Goal: Task Accomplishment & Management: Manage account settings

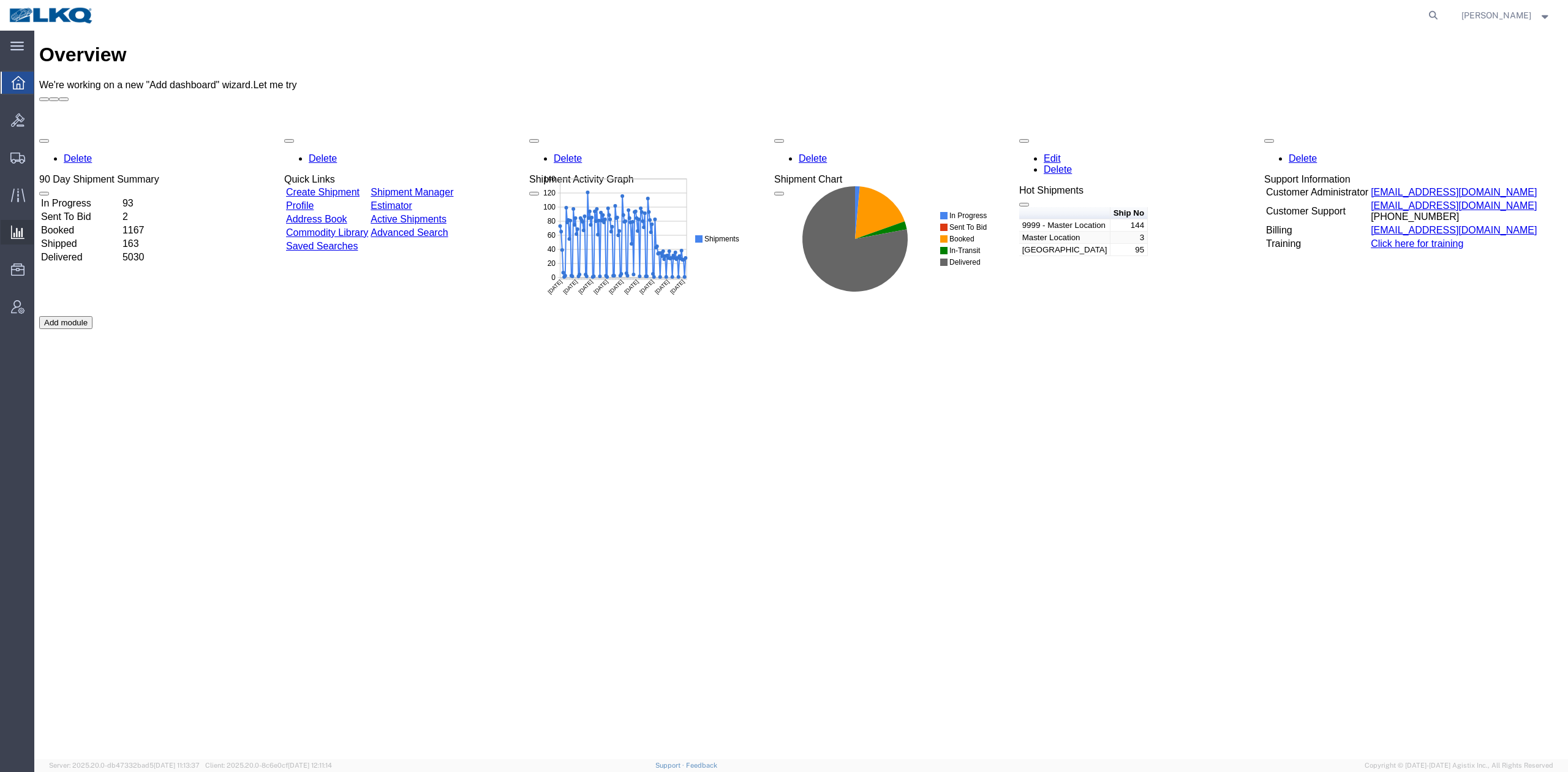
click at [0, 0] on span "Ad Hoc Reports" at bounding box center [0, 0] width 0 height 0
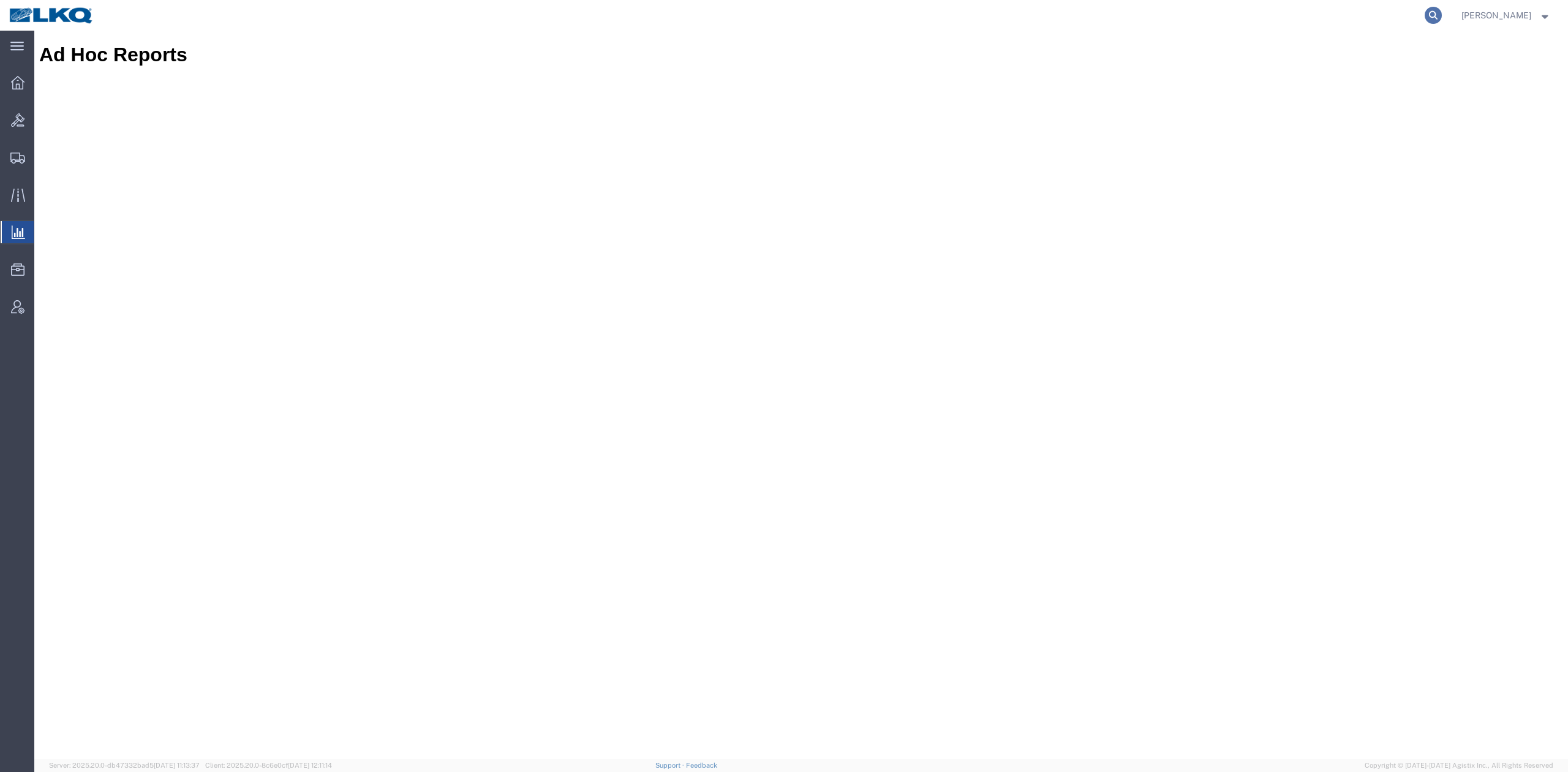
click at [1442, 16] on icon at bounding box center [1434, 16] width 18 height 18
paste input "56965396"
click at [1442, 16] on icon at bounding box center [1434, 16] width 18 height 18
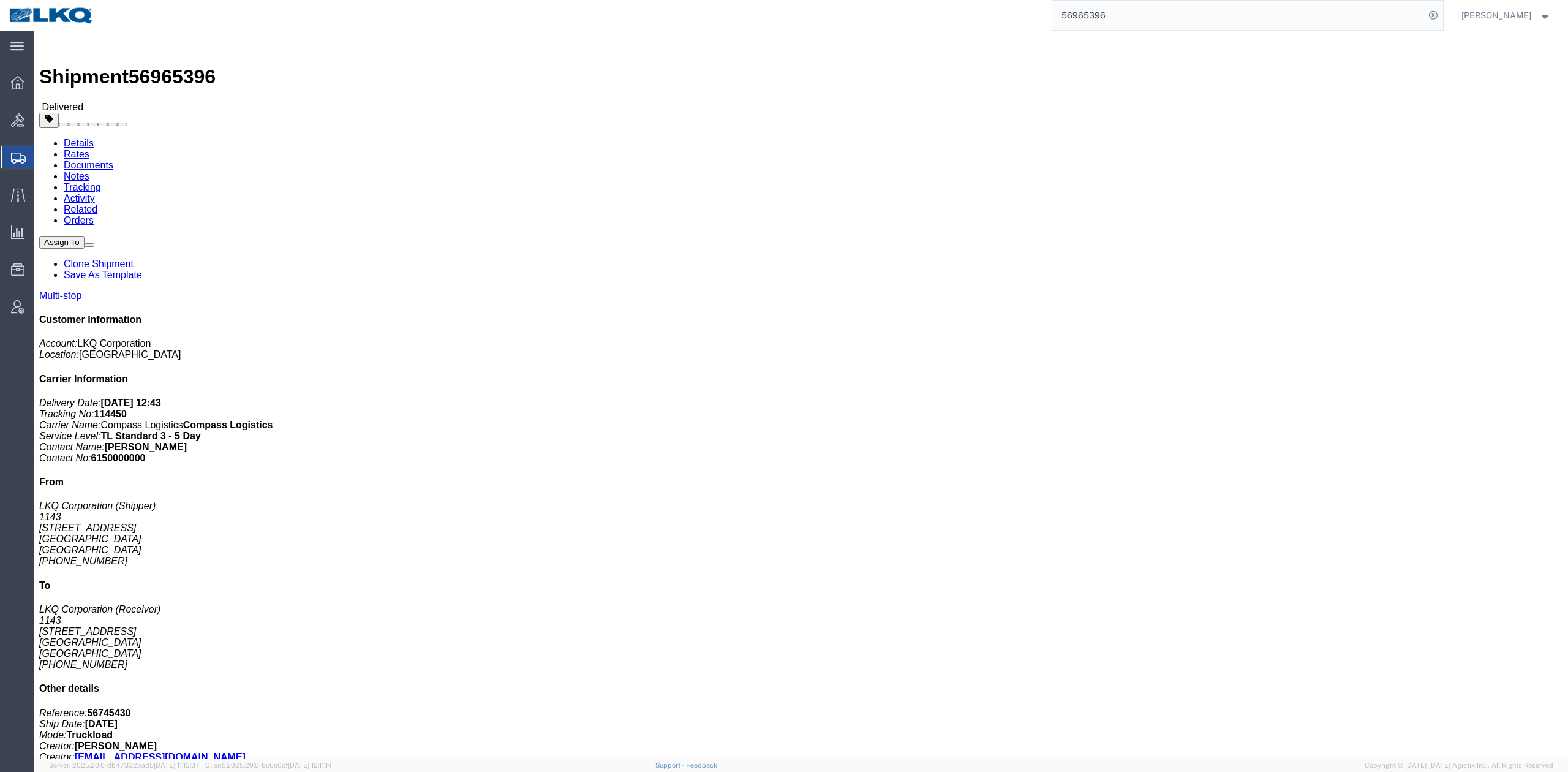
click at [1130, 20] on input "56965396" at bounding box center [1238, 16] width 373 height 30
click at [1130, 19] on input "56965396" at bounding box center [1238, 16] width 373 height 30
paste input "7012754"
click at [1442, 15] on icon at bounding box center [1434, 16] width 18 height 18
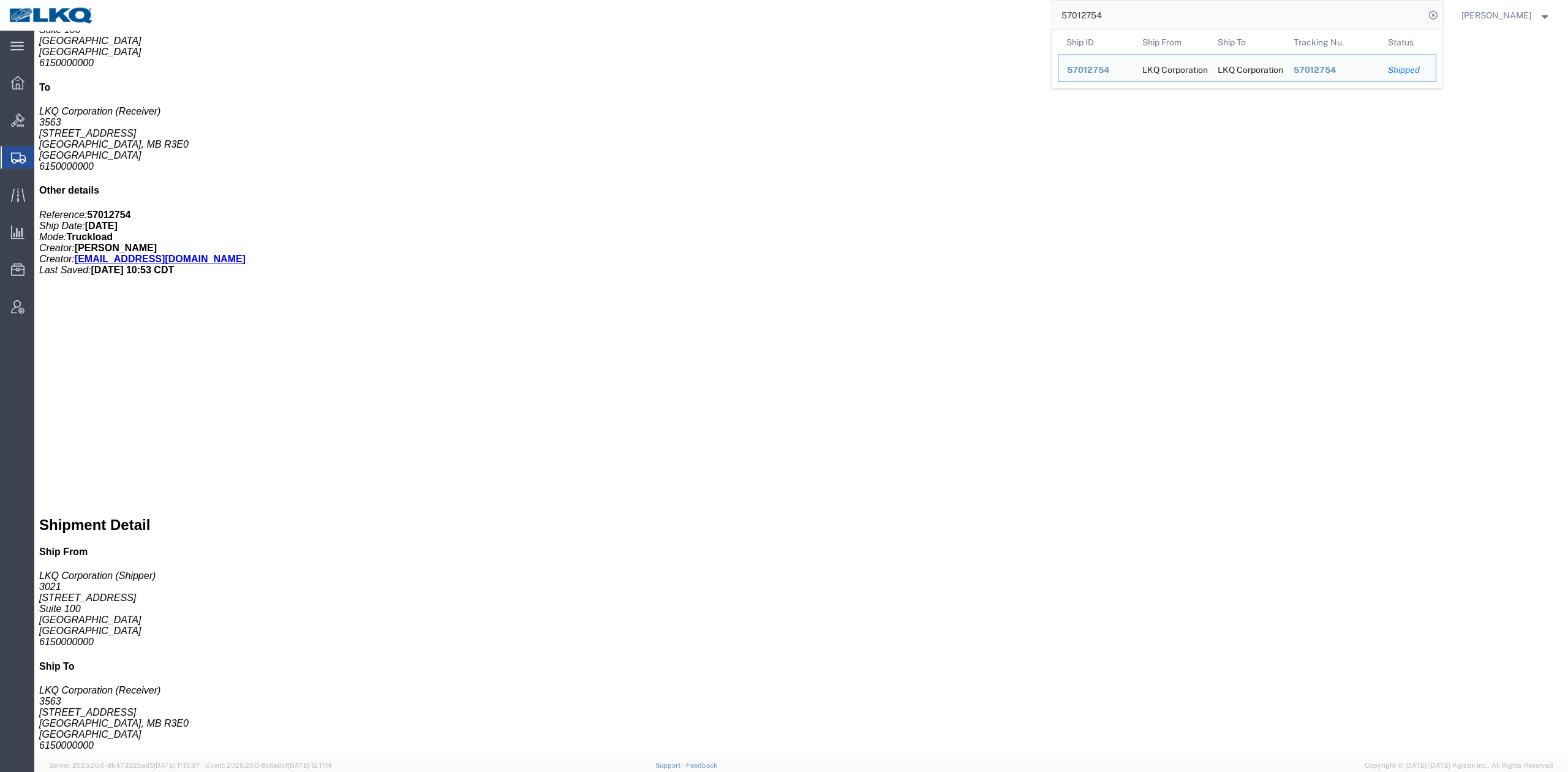
scroll to position [654, 0]
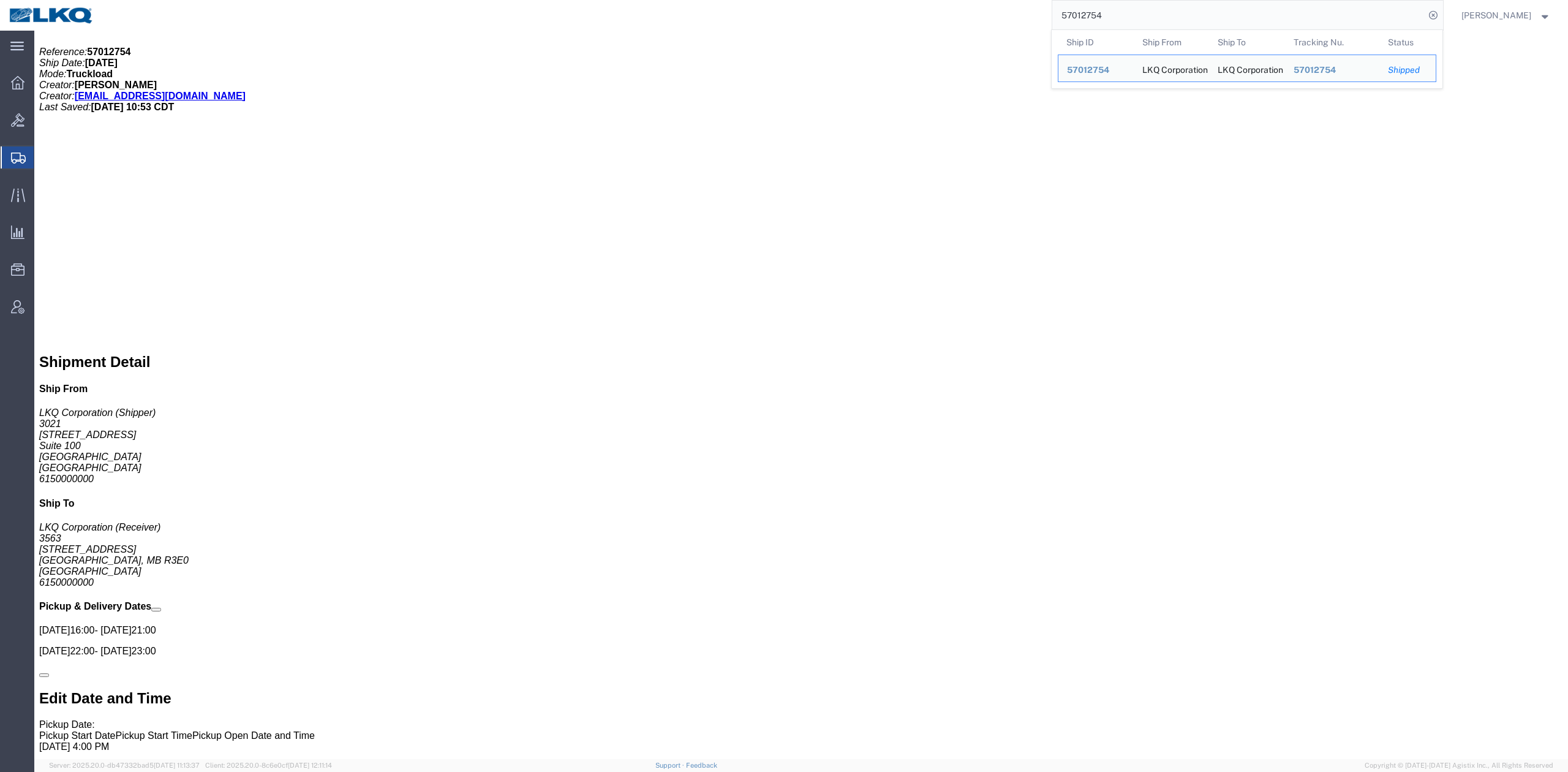
click at [1130, 25] on input "57012754" at bounding box center [1238, 16] width 373 height 30
click at [1442, 16] on icon at bounding box center [1434, 16] width 18 height 18
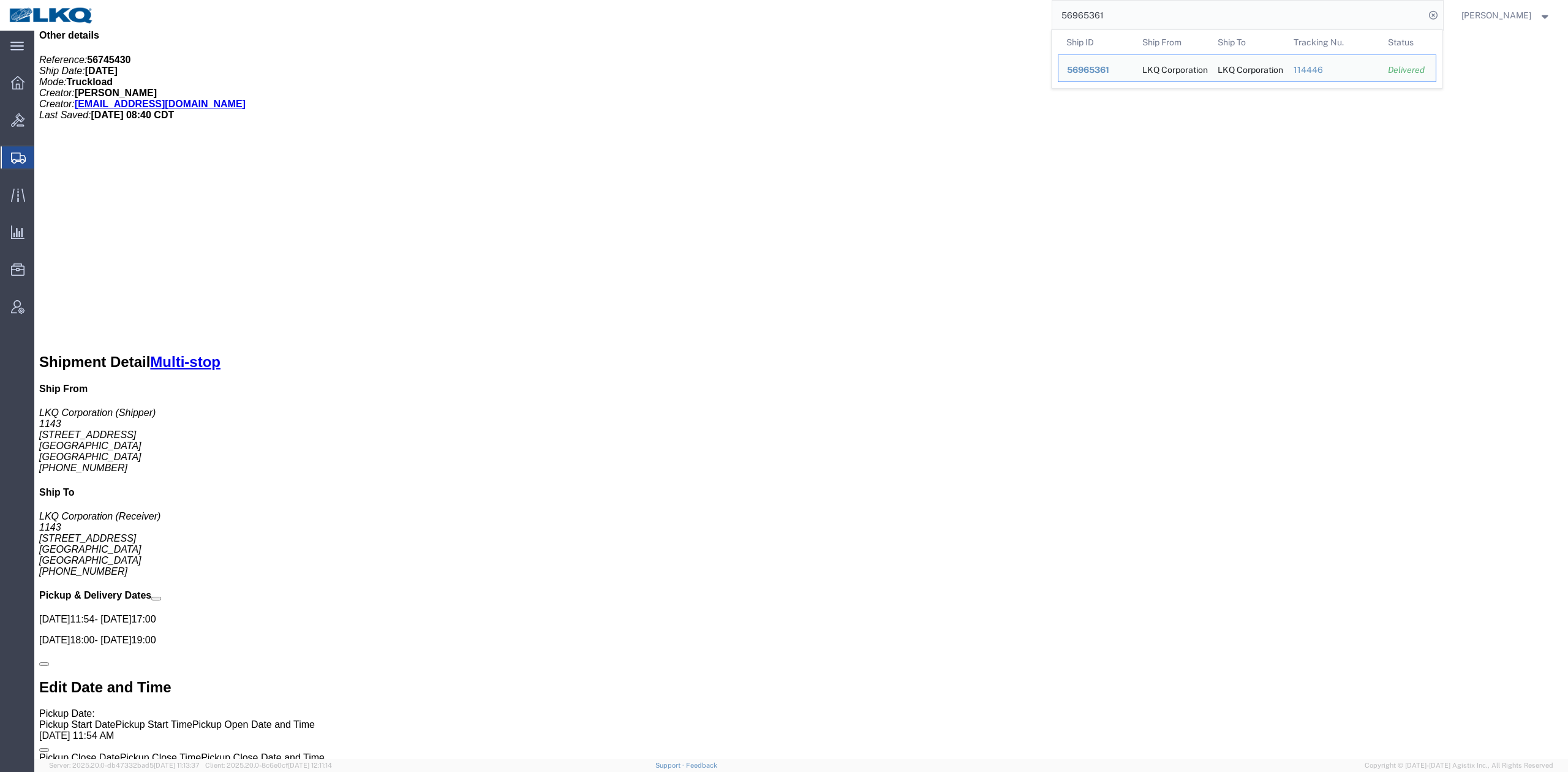
click at [1140, 27] on input "56965361" at bounding box center [1238, 16] width 373 height 30
paste input "4820"
drag, startPoint x: 1458, startPoint y: 18, endPoint x: 1429, endPoint y: 27, distance: 30.4
click at [1442, 18] on icon at bounding box center [1434, 16] width 18 height 18
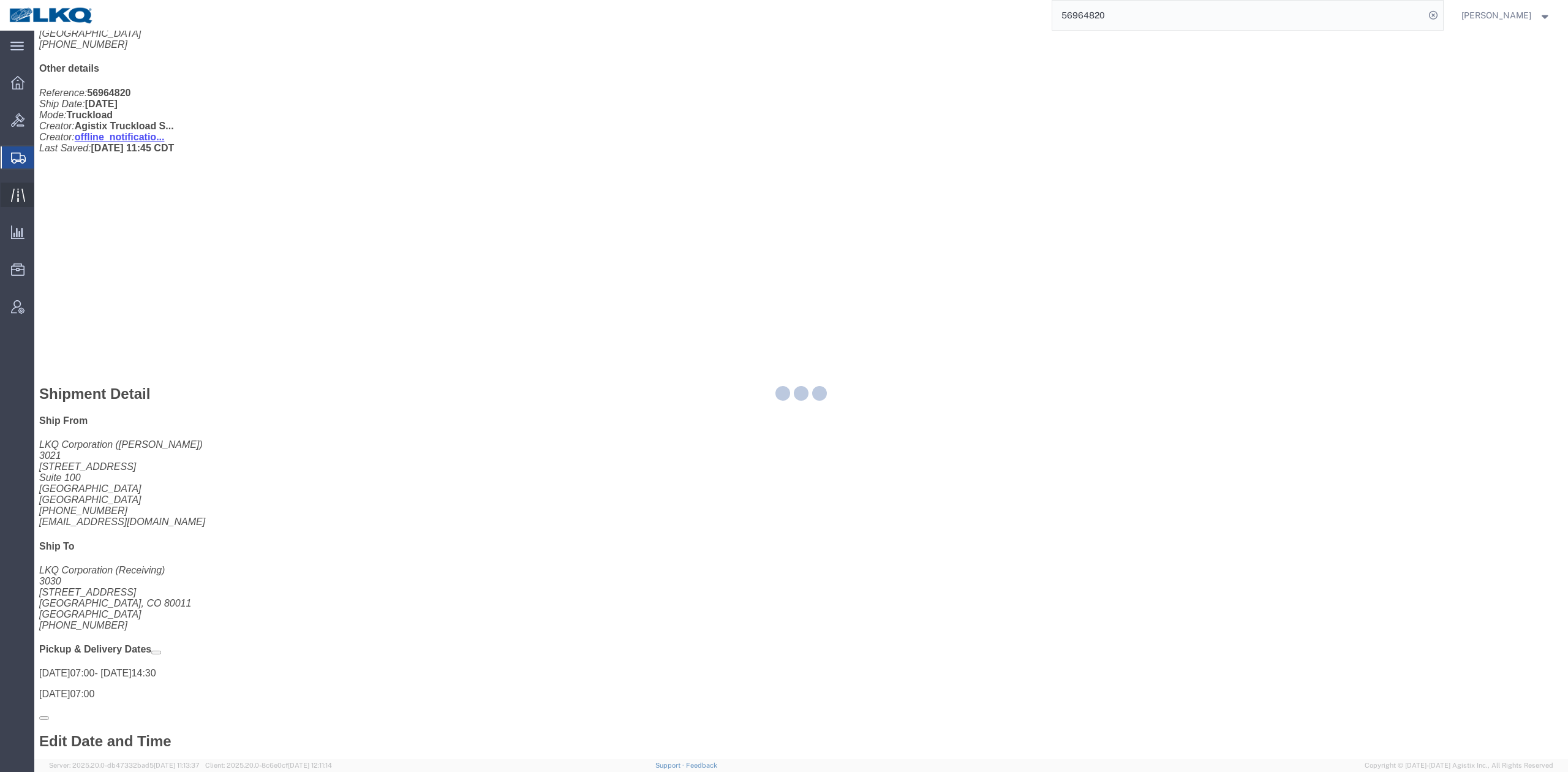
scroll to position [654, 0]
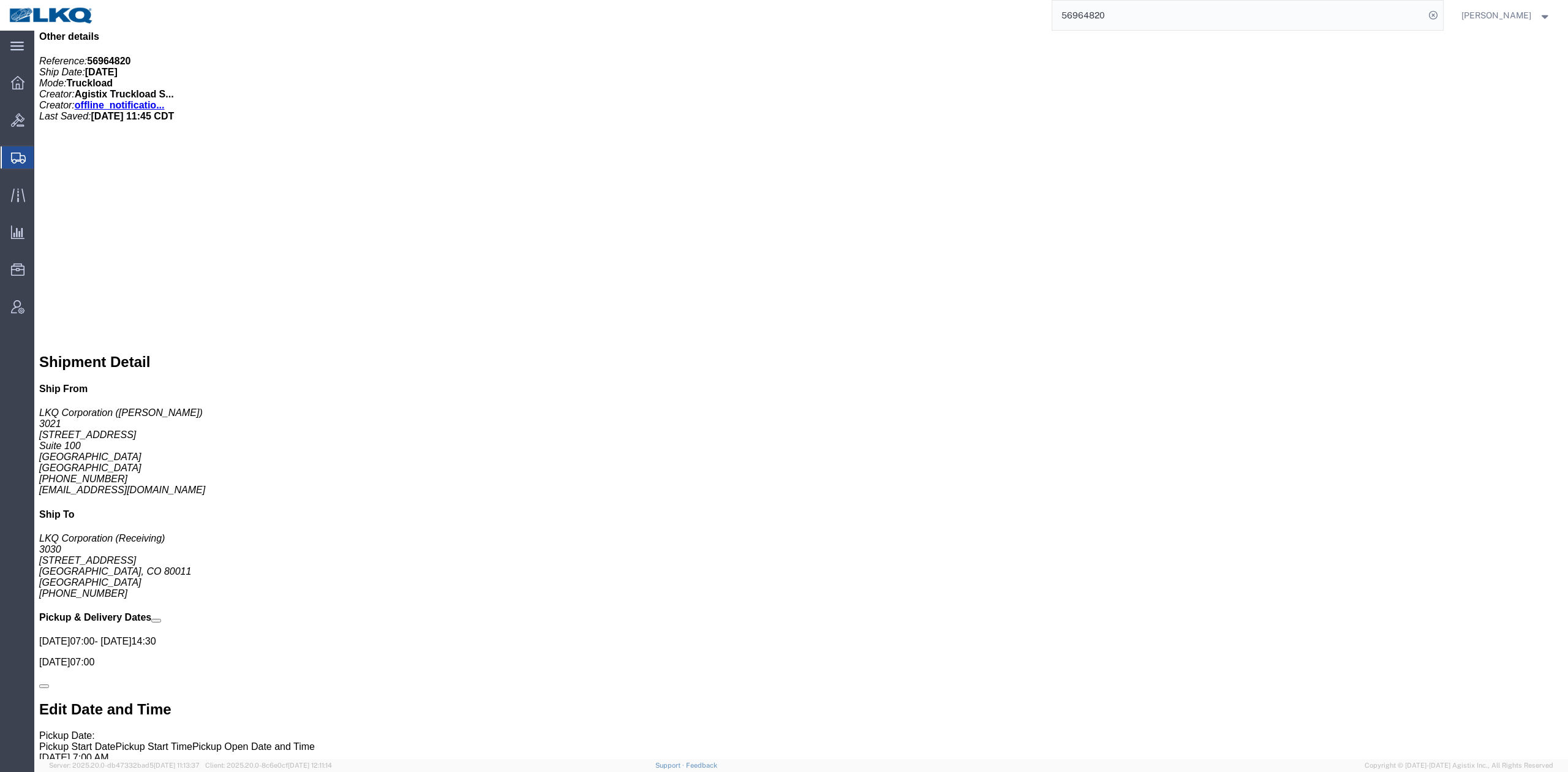
drag, startPoint x: 1108, startPoint y: 11, endPoint x: 1141, endPoint y: 20, distance: 34.2
click at [1108, 11] on input "56964820" at bounding box center [1238, 16] width 373 height 30
paste input "953"
drag, startPoint x: 1454, startPoint y: 18, endPoint x: 1326, endPoint y: 2, distance: 129.0
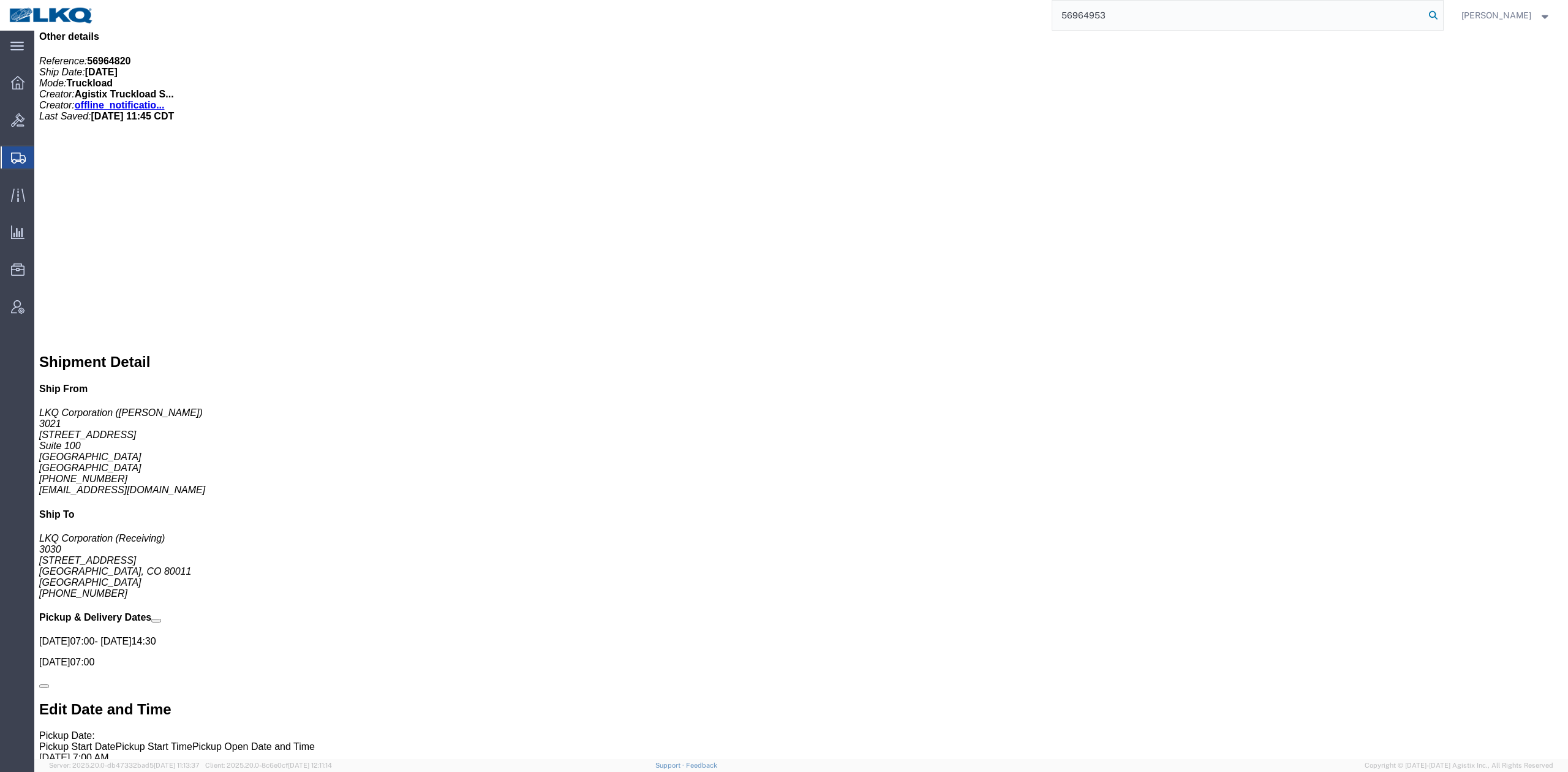
click at [1442, 18] on icon at bounding box center [1434, 16] width 18 height 18
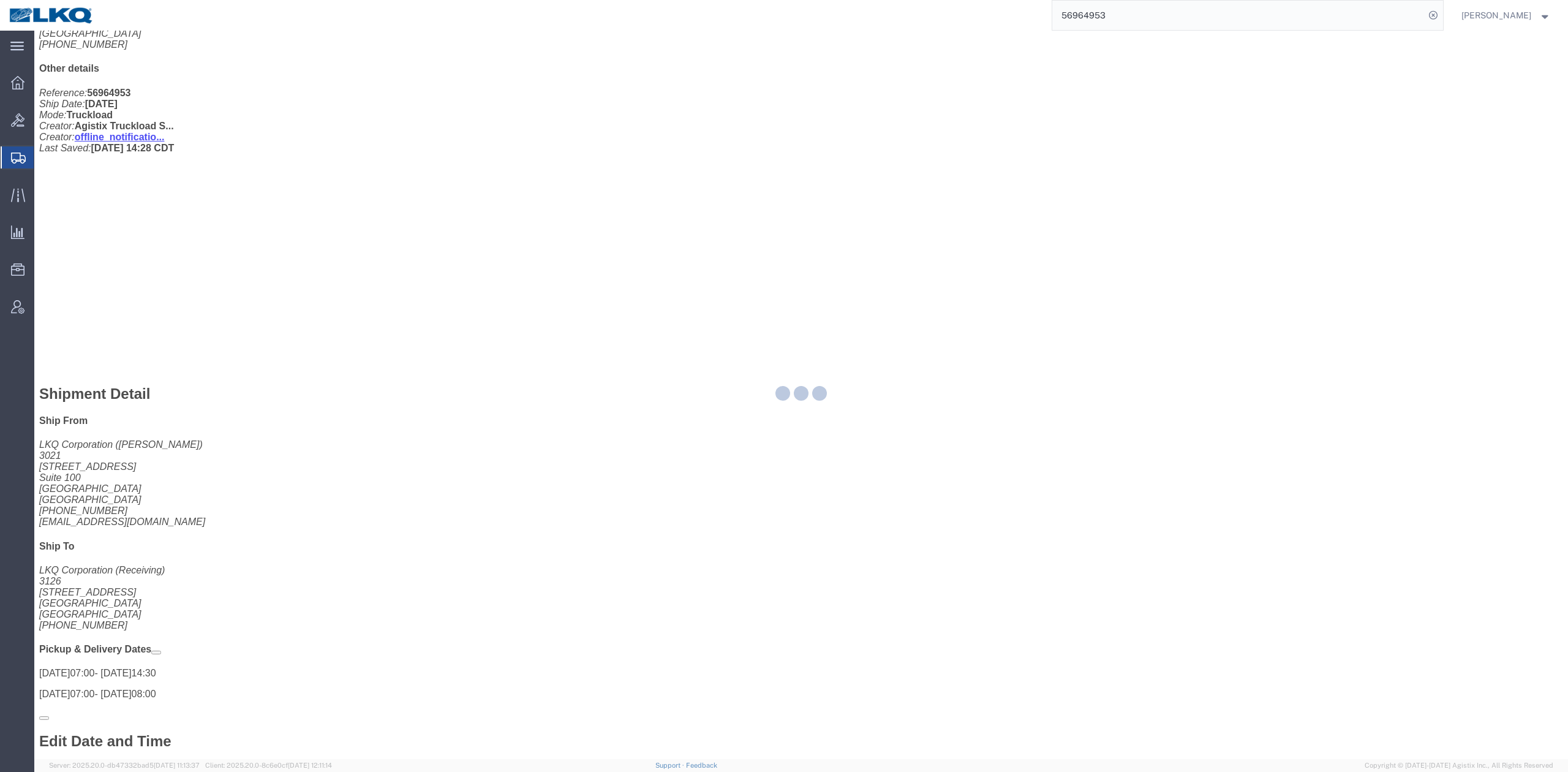
scroll to position [654, 0]
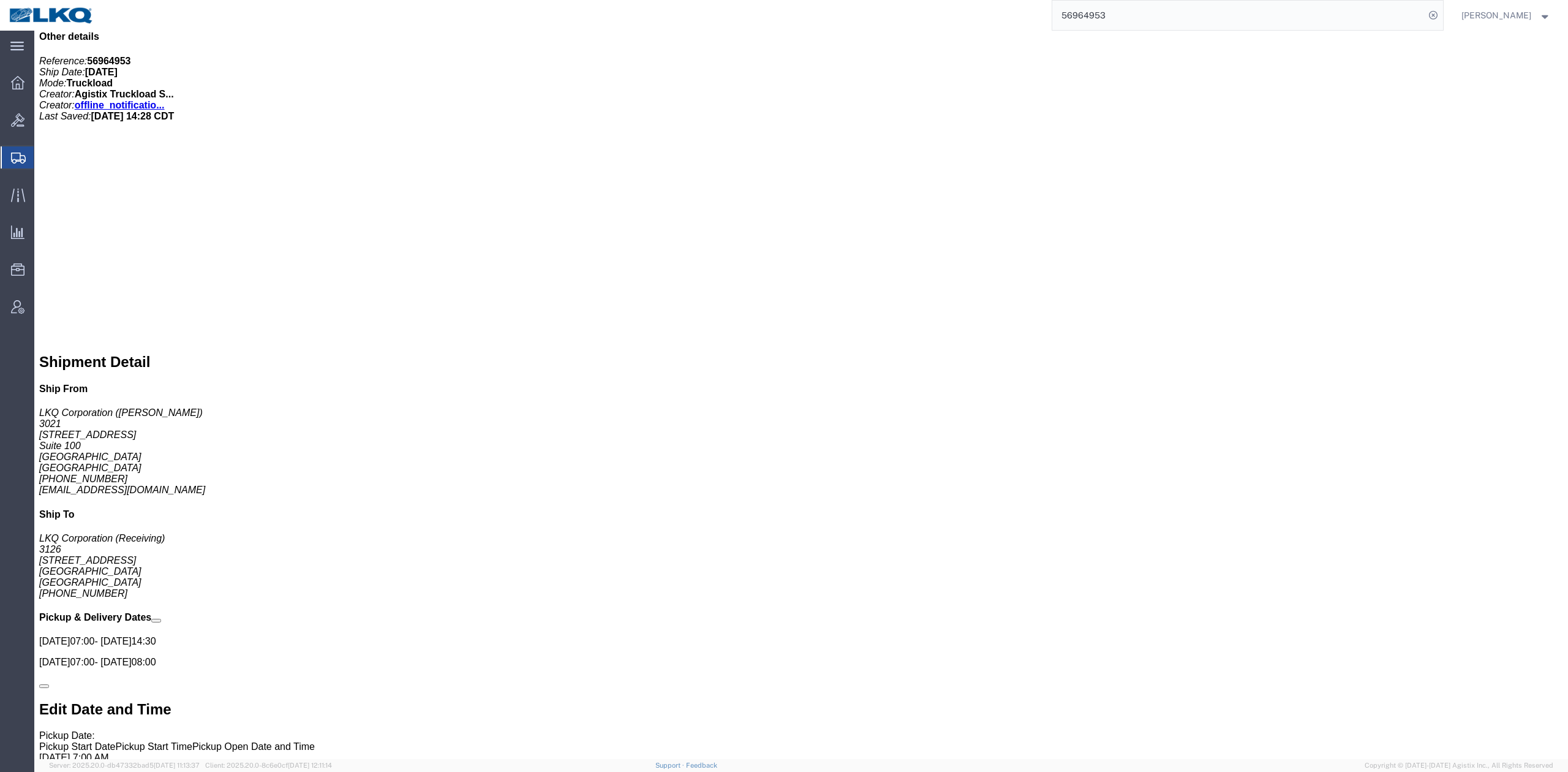
click at [1147, 19] on input "56964953" at bounding box center [1238, 16] width 373 height 30
click at [1147, 18] on input "56964953" at bounding box center [1238, 16] width 373 height 30
paste input "5061"
click at [1442, 18] on icon at bounding box center [1434, 16] width 18 height 18
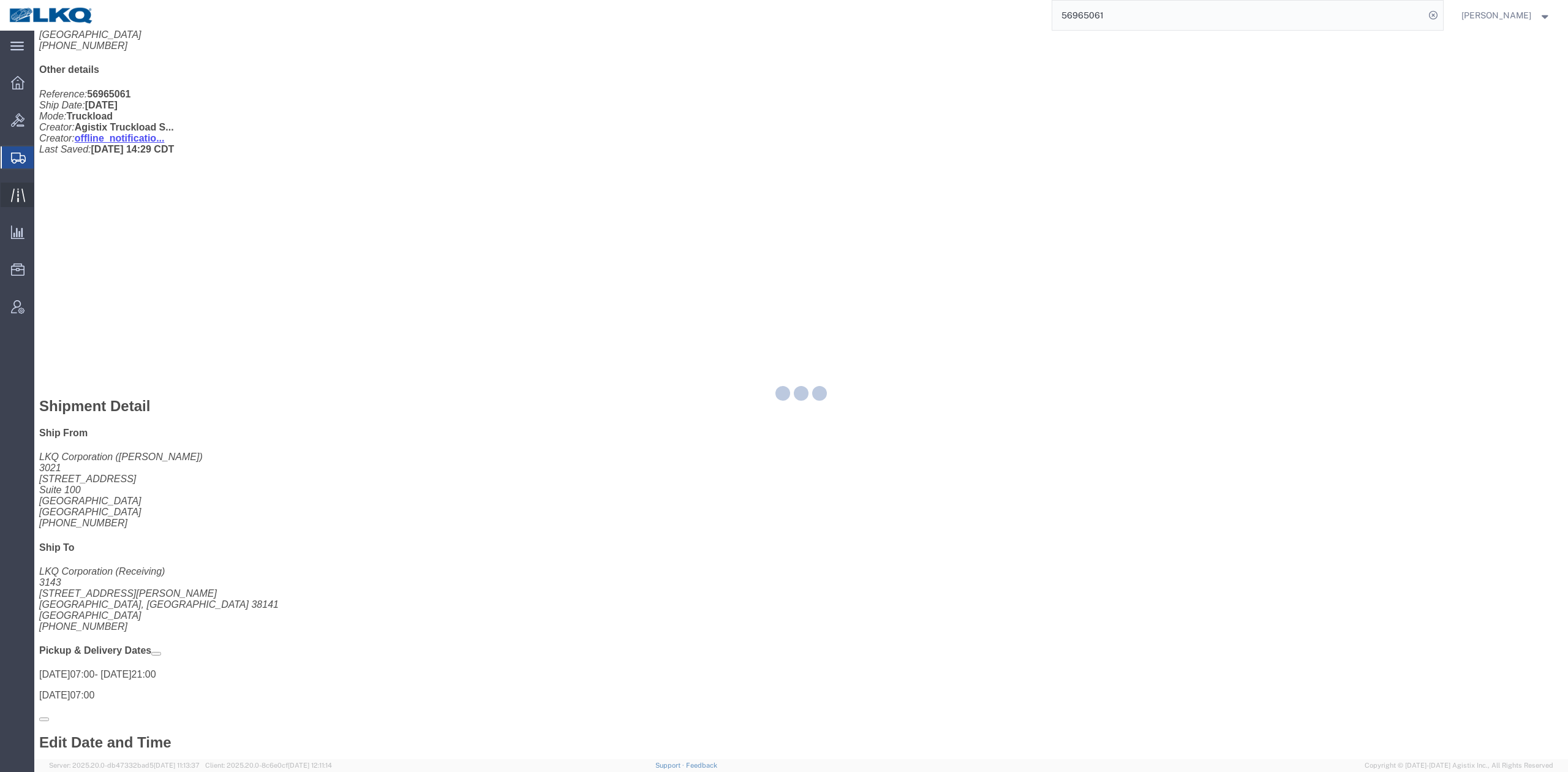
scroll to position [654, 0]
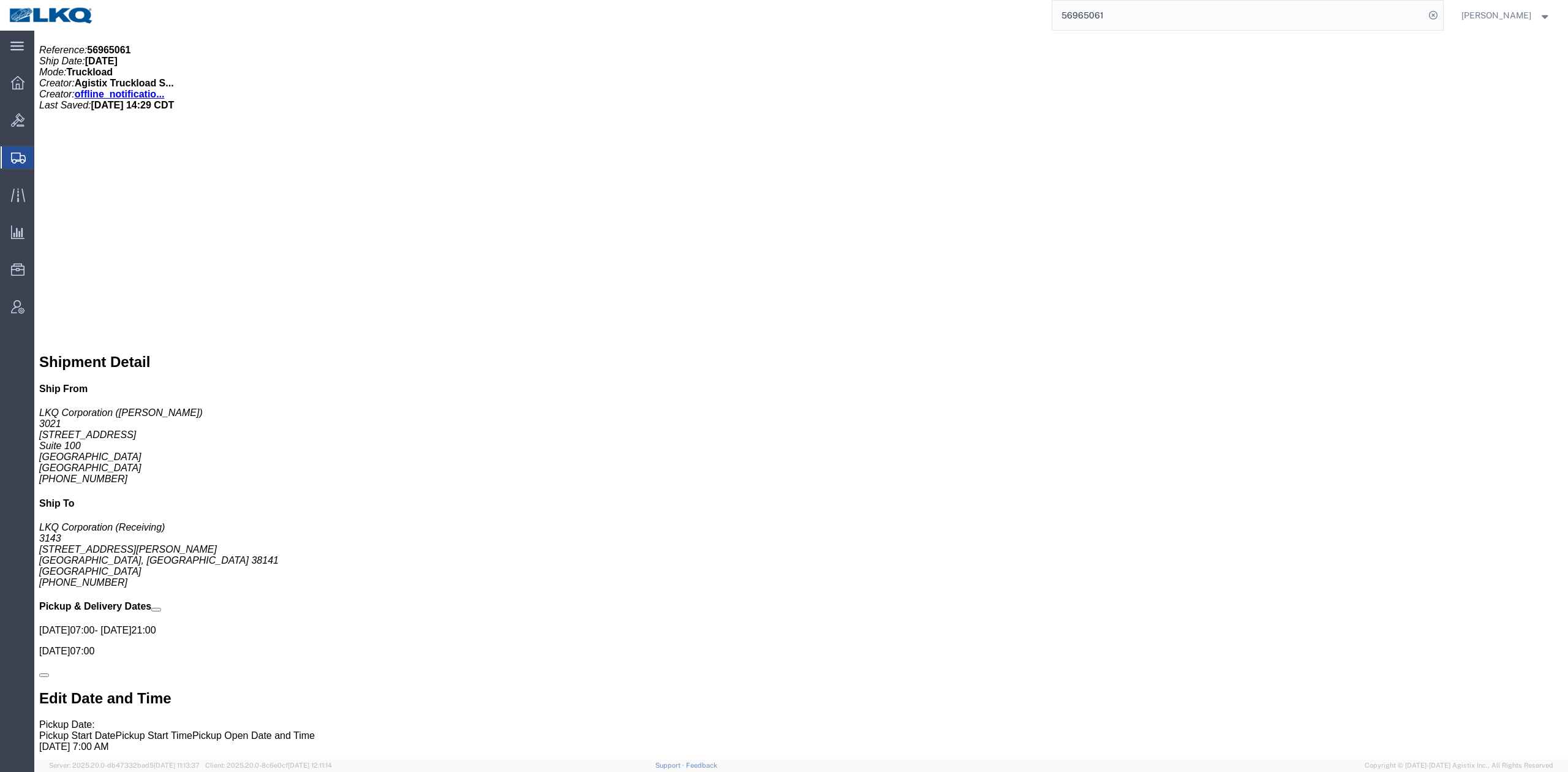
click at [1112, 22] on input "56965061" at bounding box center [1238, 16] width 373 height 30
paste input "49279"
click at [1442, 13] on icon at bounding box center [1434, 16] width 18 height 18
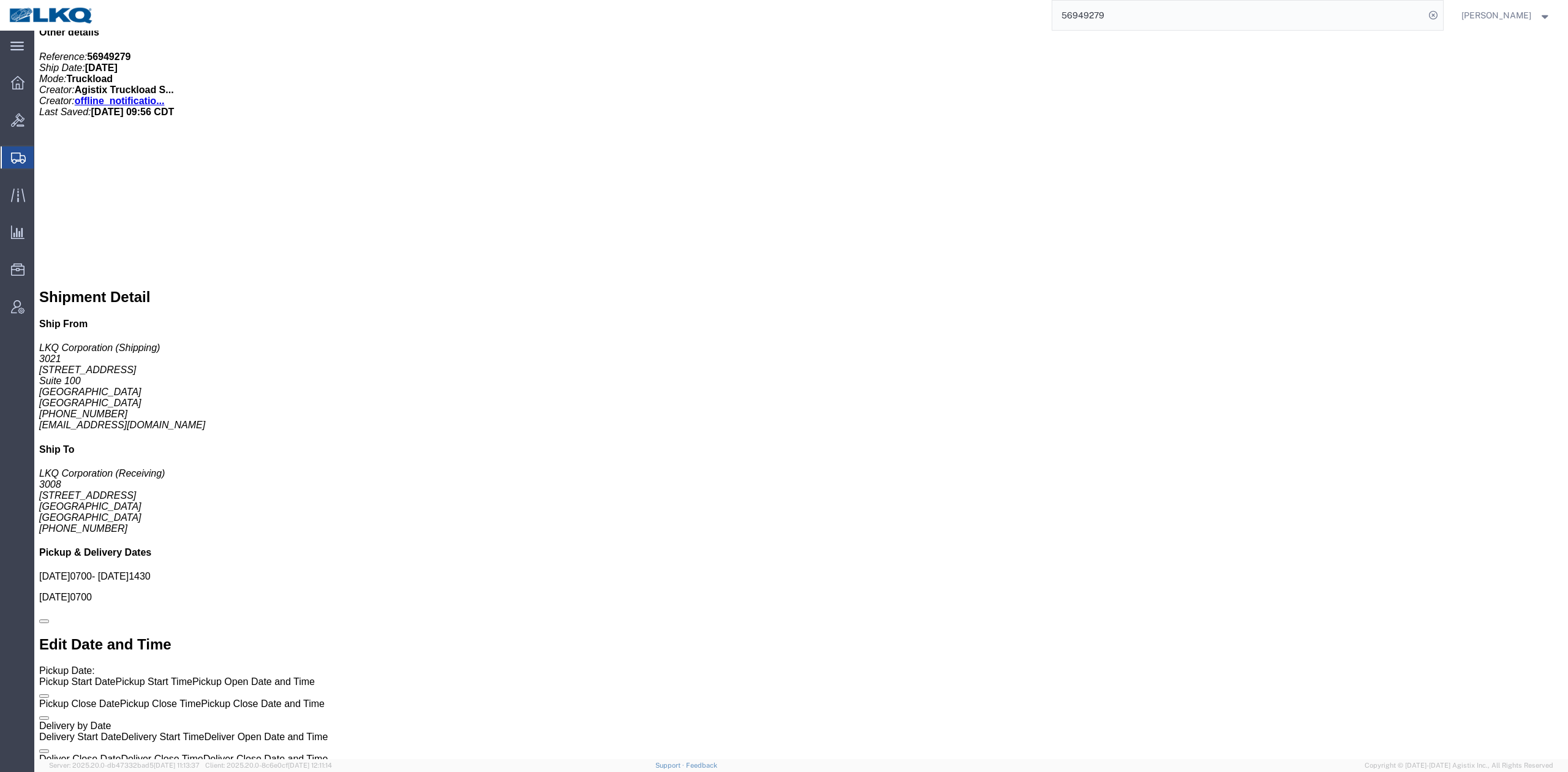
scroll to position [654, 0]
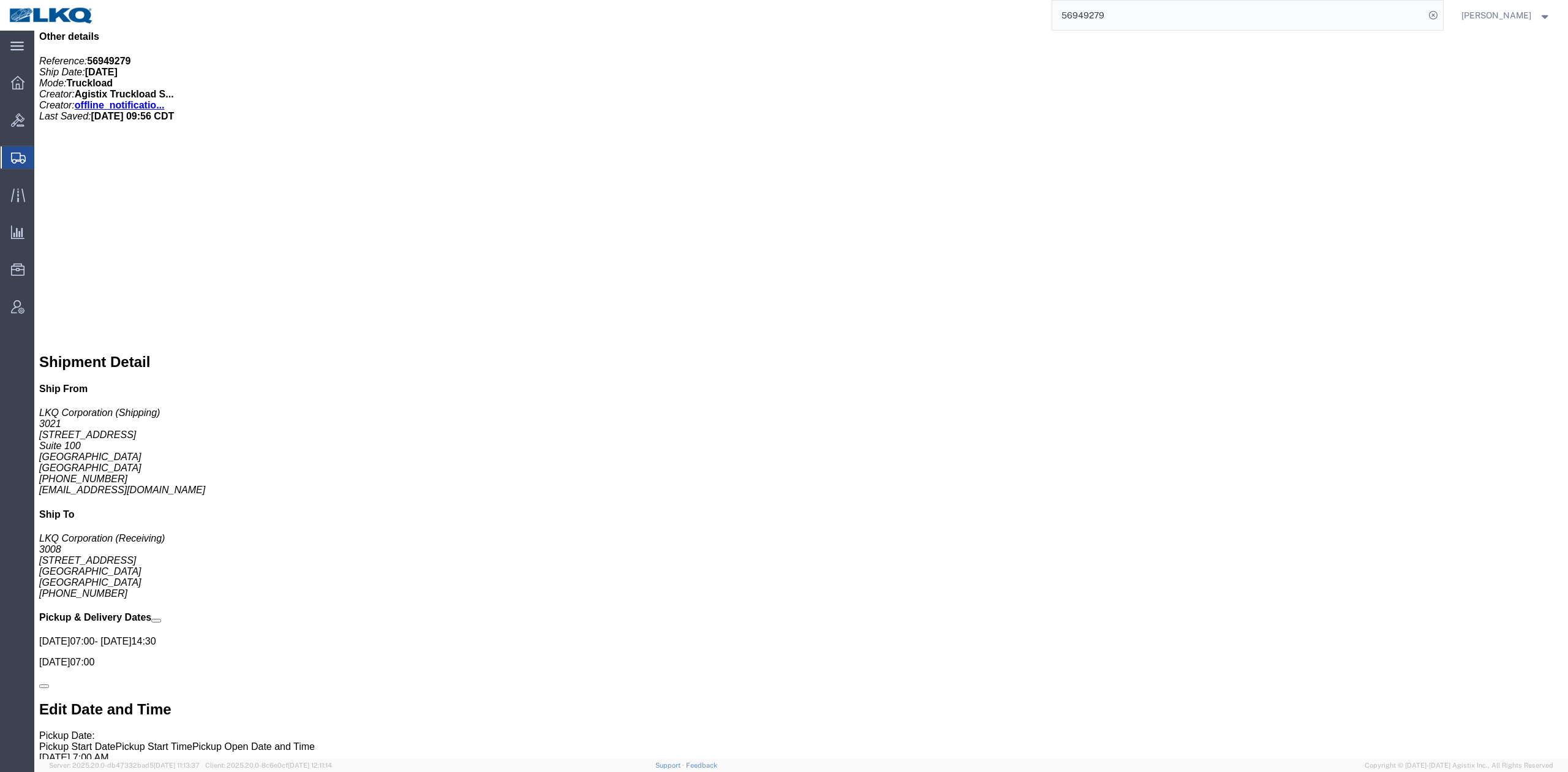
click at [1141, 12] on input "56949279" at bounding box center [1238, 16] width 373 height 30
paste input "6489"
drag, startPoint x: 1451, startPoint y: 15, endPoint x: 1427, endPoint y: 27, distance: 26.8
click at [1442, 15] on icon at bounding box center [1434, 16] width 18 height 18
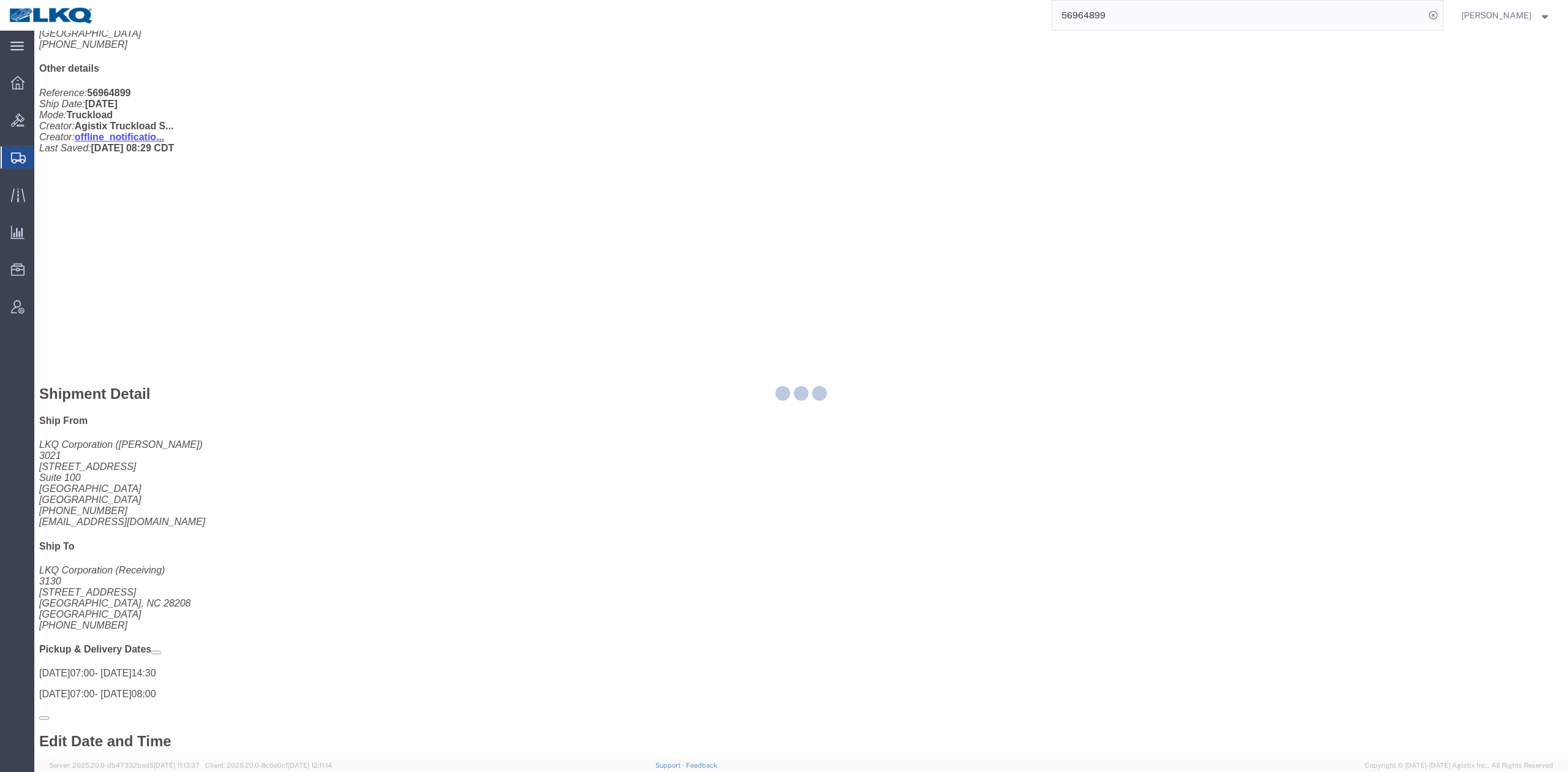
scroll to position [654, 0]
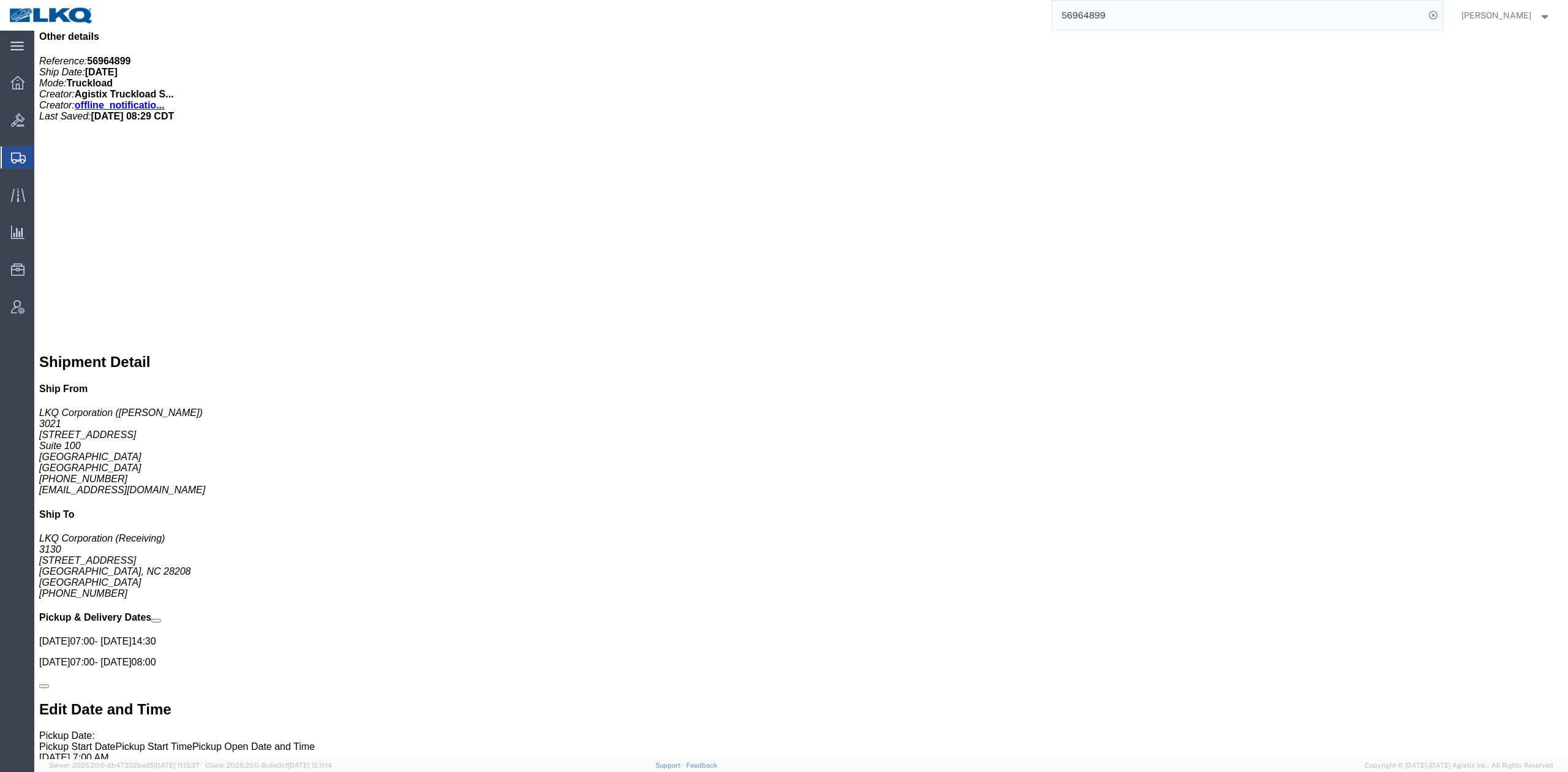
click at [1105, 21] on input "56964899" at bounding box center [1238, 16] width 373 height 30
paste input "83250"
click at [1442, 18] on icon at bounding box center [1434, 16] width 18 height 18
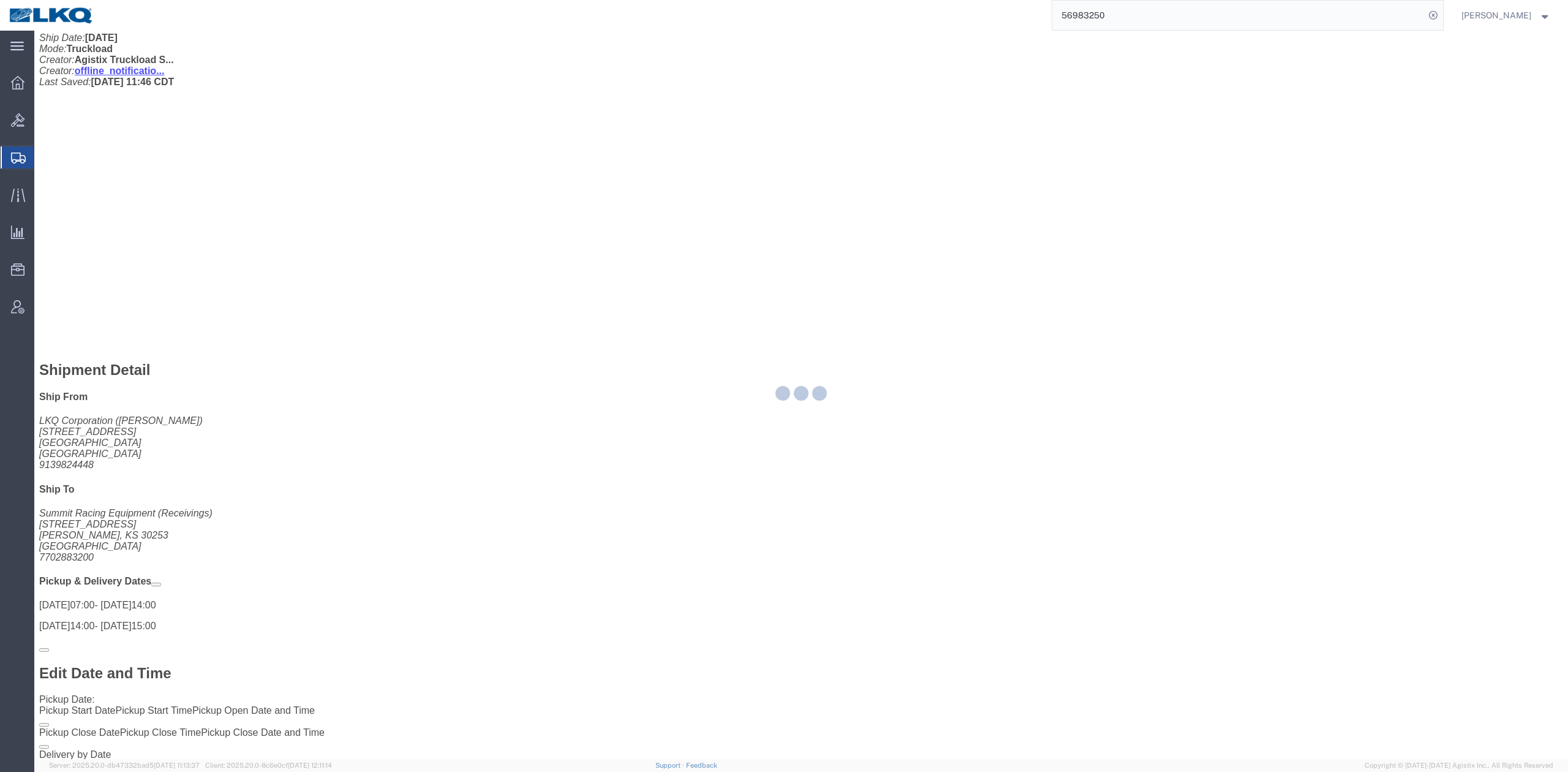
scroll to position [654, 0]
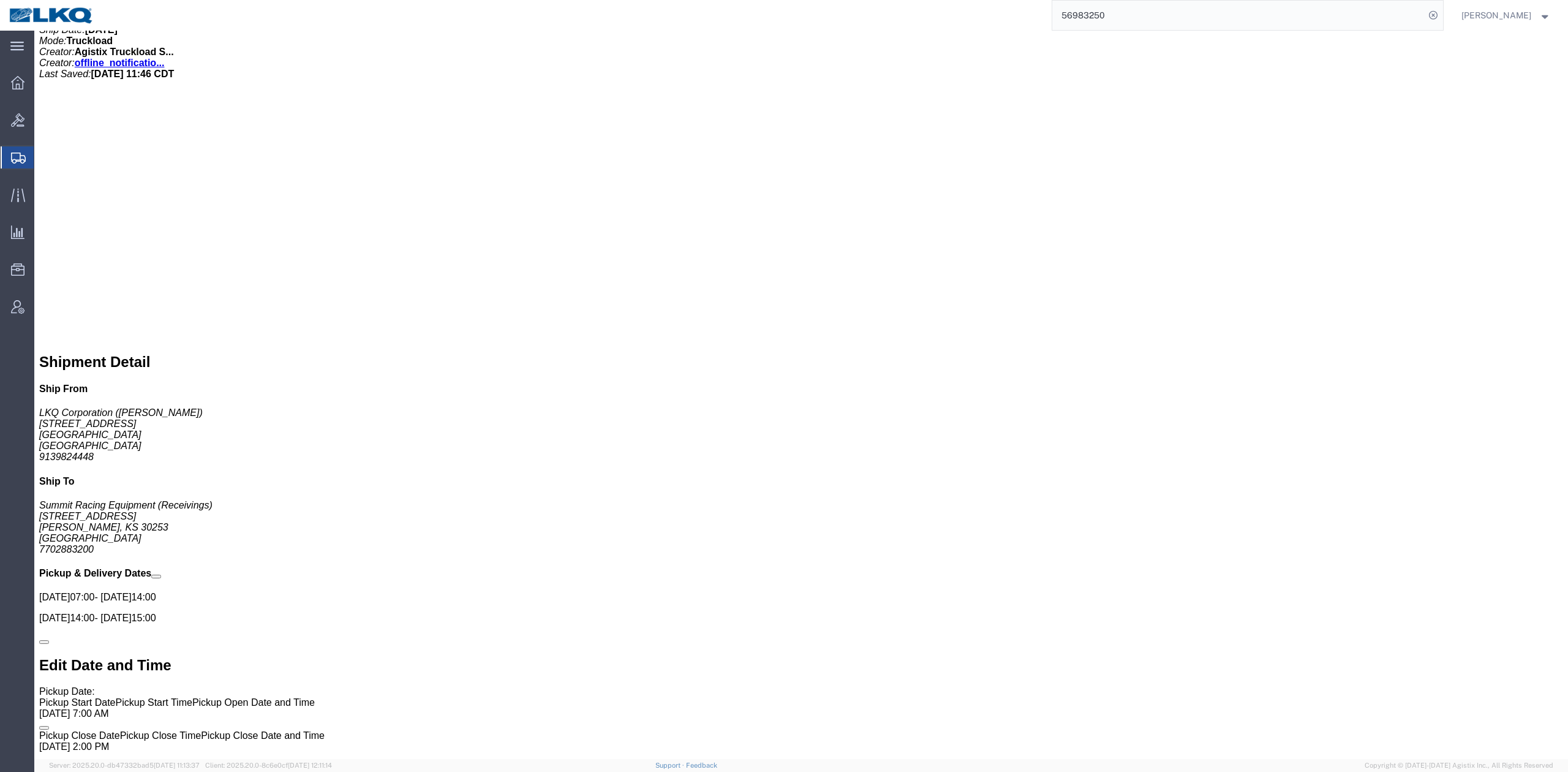
click at [1192, 27] on input "56983250" at bounding box center [1238, 16] width 373 height 30
click at [1442, 15] on icon at bounding box center [1434, 16] width 18 height 18
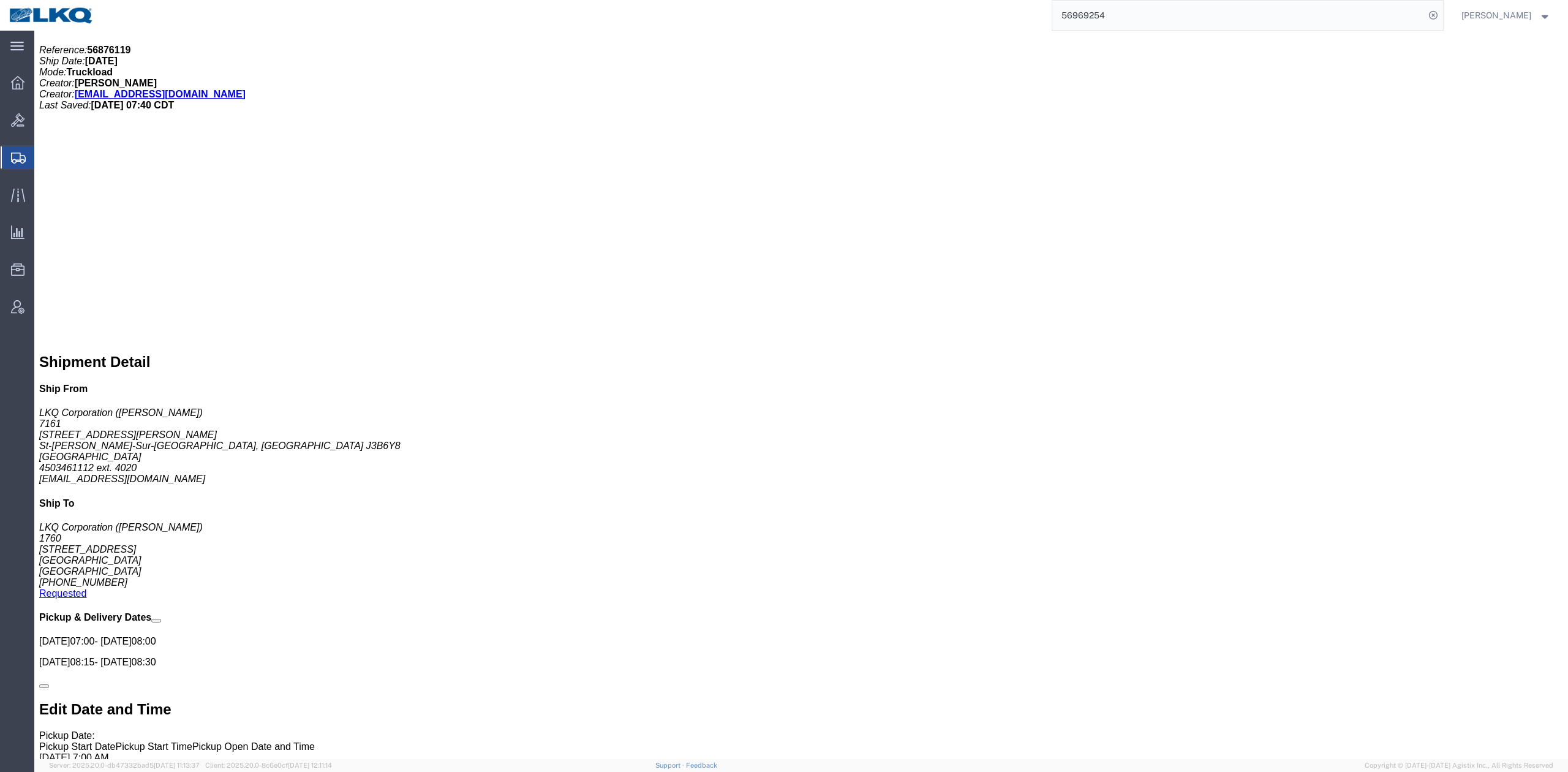
click at [1141, 25] on input "56969254" at bounding box center [1238, 16] width 373 height 30
paste input "5408"
click at [1442, 21] on icon at bounding box center [1434, 16] width 18 height 18
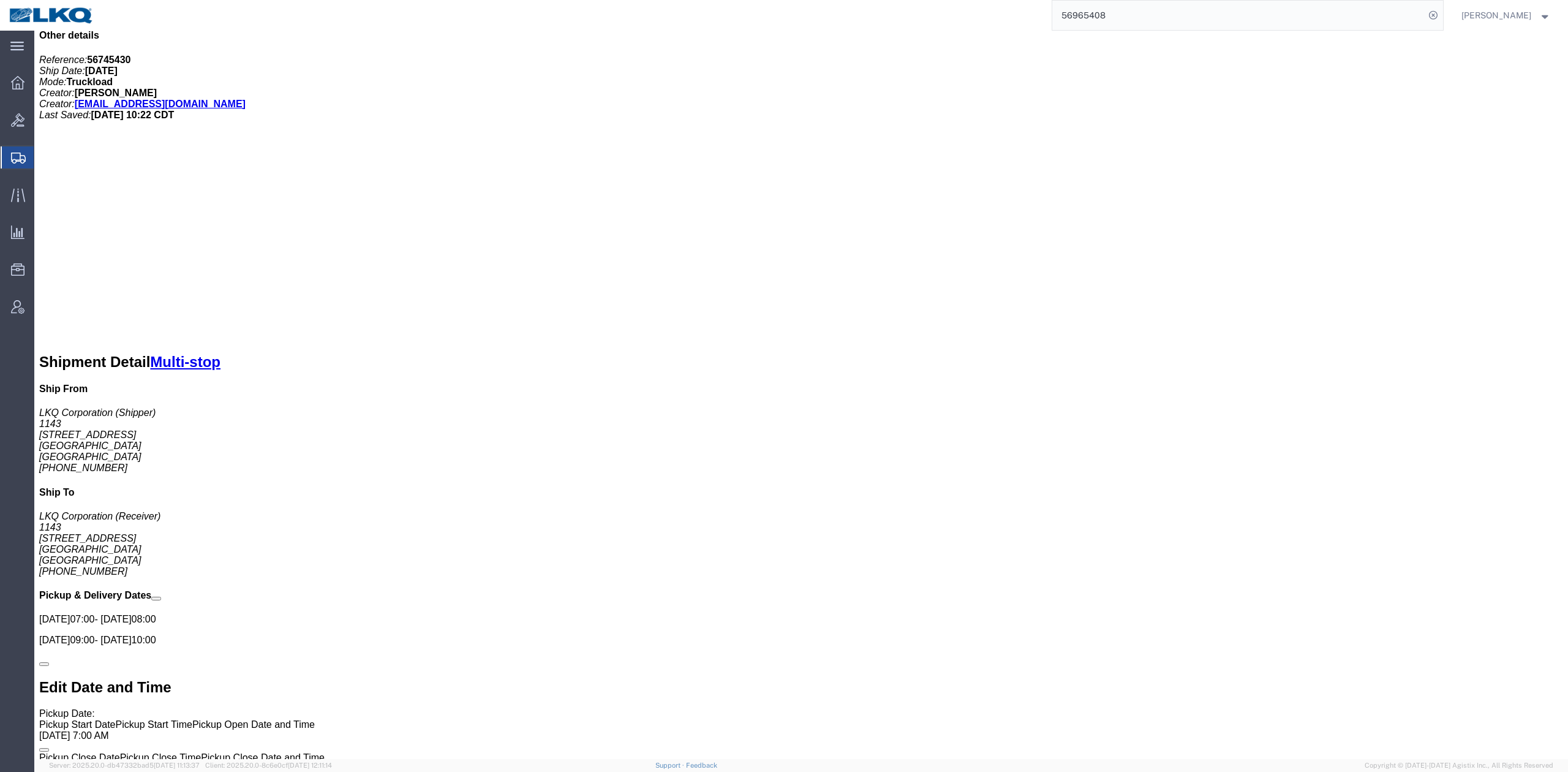
click at [1136, 18] on input "56965408" at bounding box center [1238, 16] width 373 height 30
paste input "8016"
click at [1442, 16] on icon at bounding box center [1434, 16] width 18 height 18
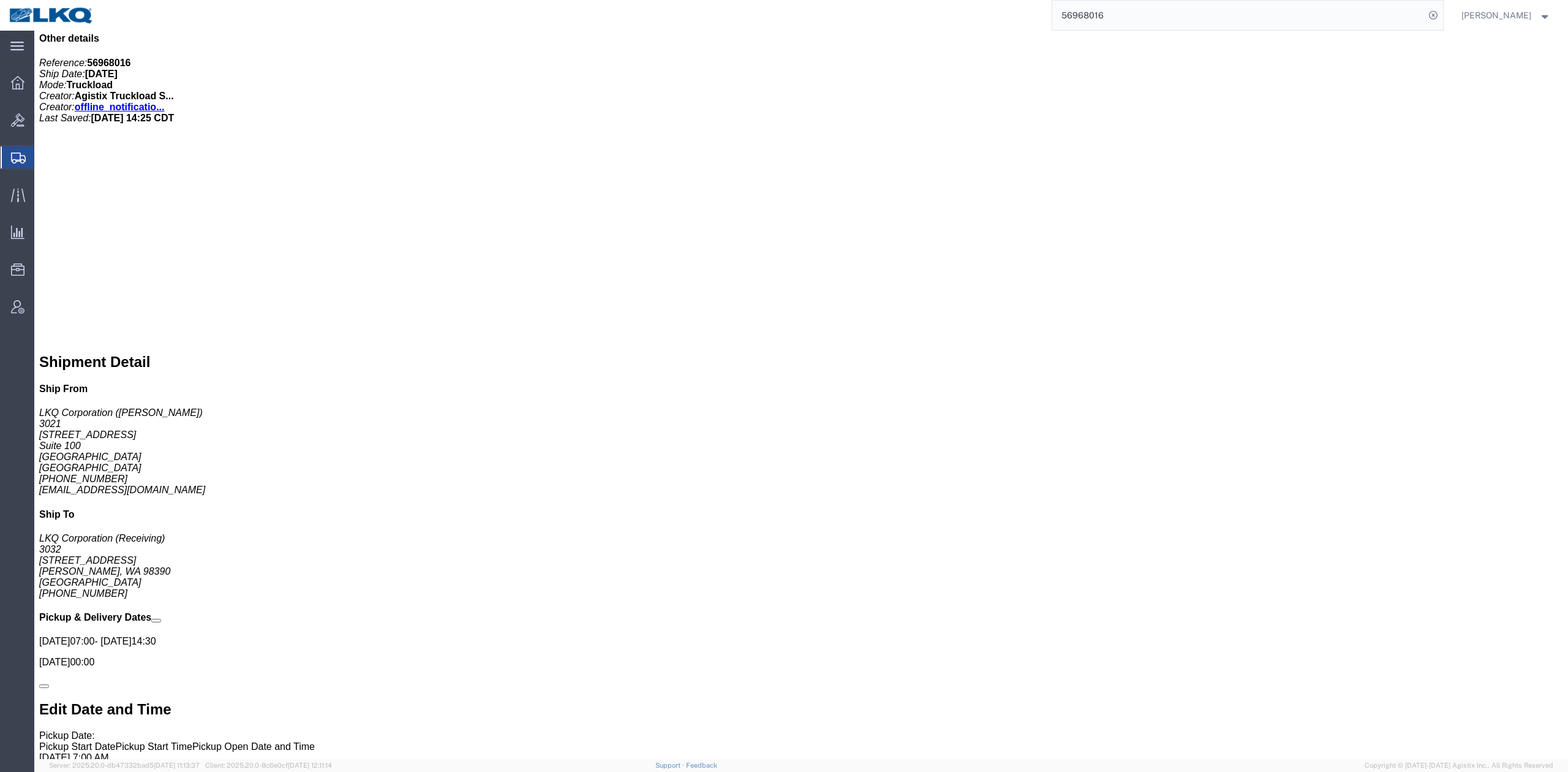
click at [1090, 24] on input "56968016" at bounding box center [1238, 16] width 373 height 30
paste input "96068"
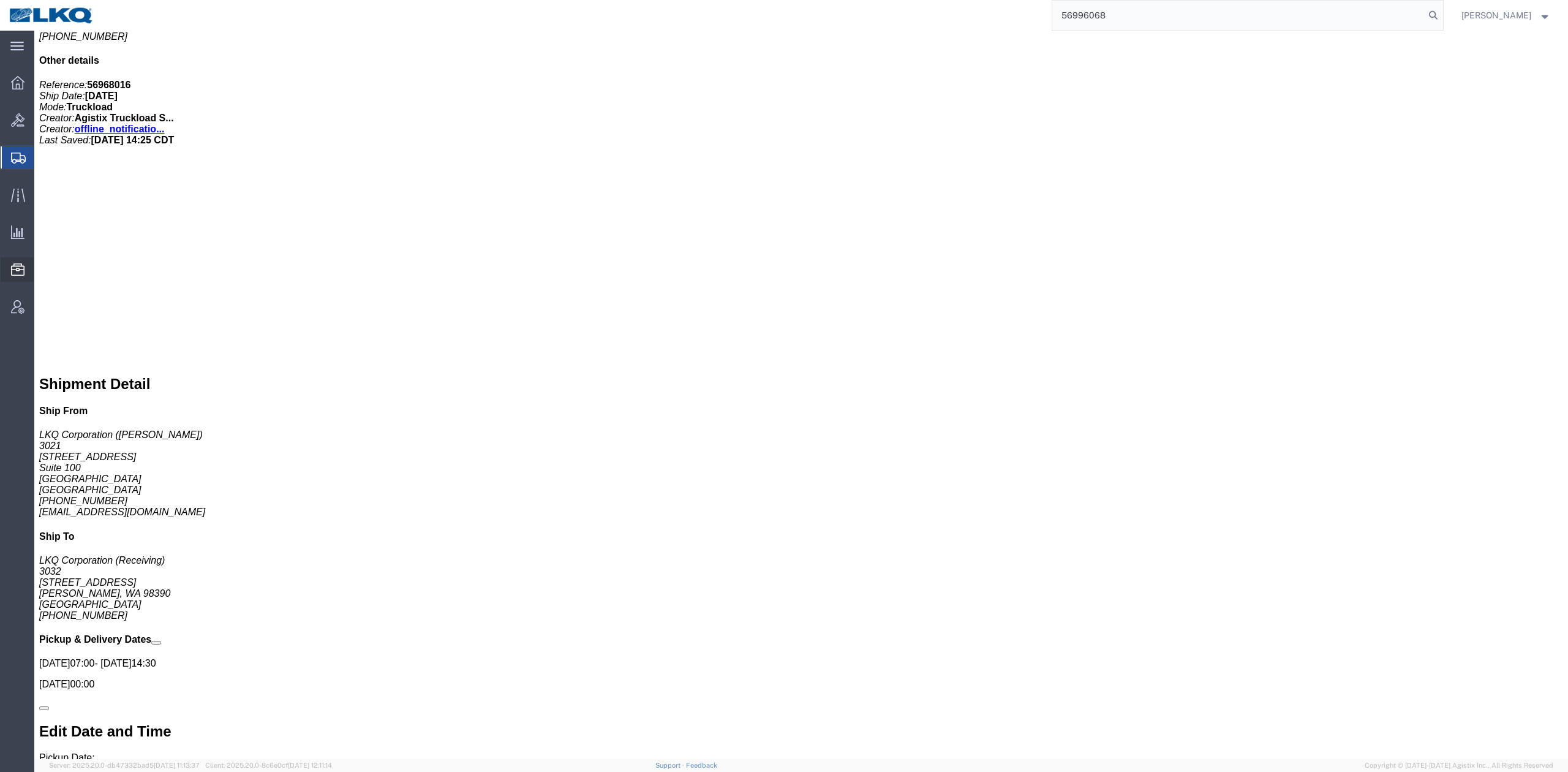
click at [1442, 16] on icon at bounding box center [1434, 16] width 18 height 18
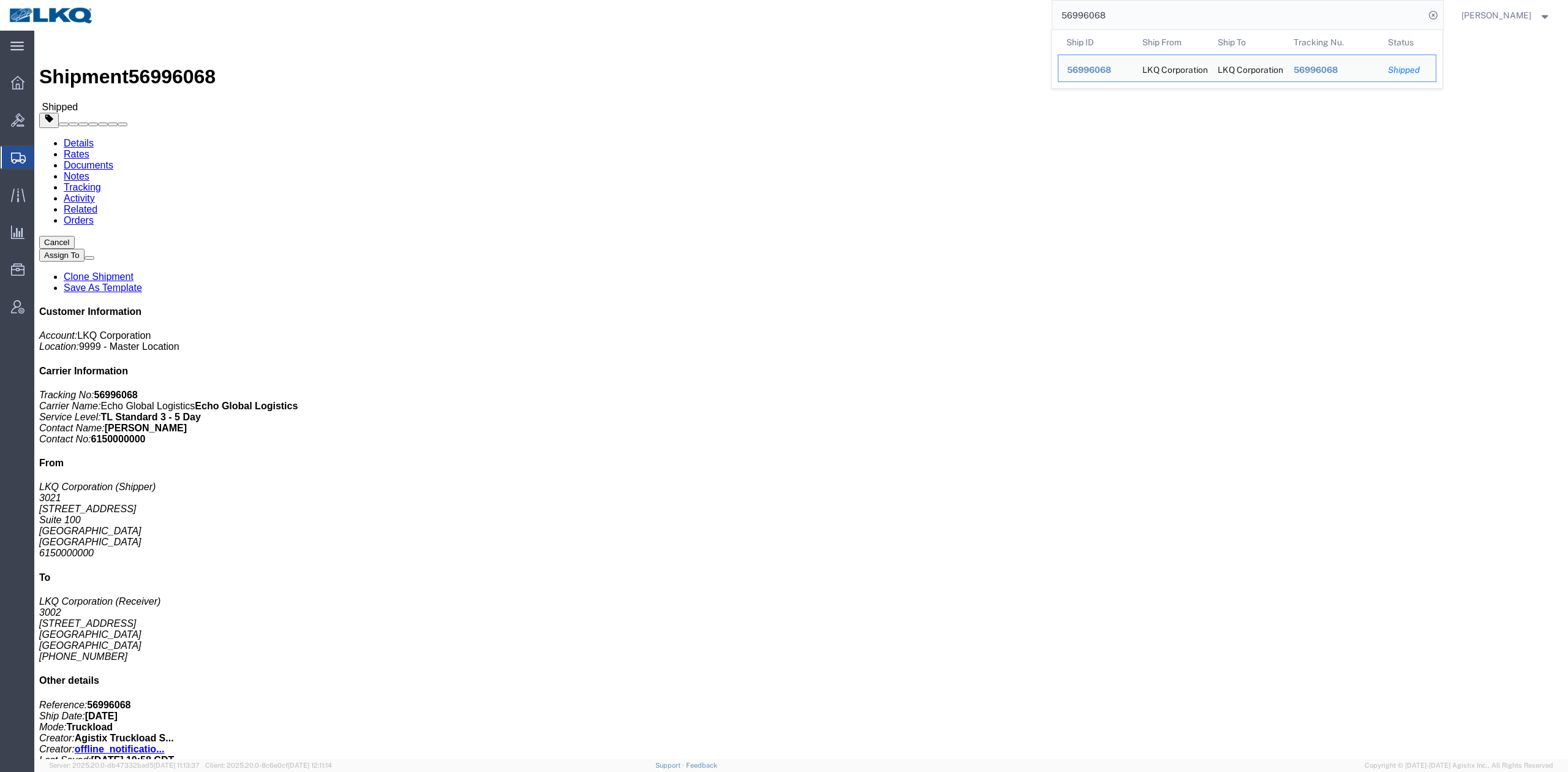
click at [1136, 19] on input "56996068" at bounding box center [1238, 16] width 373 height 30
paste input "50519"
click at [1442, 20] on icon at bounding box center [1434, 16] width 18 height 18
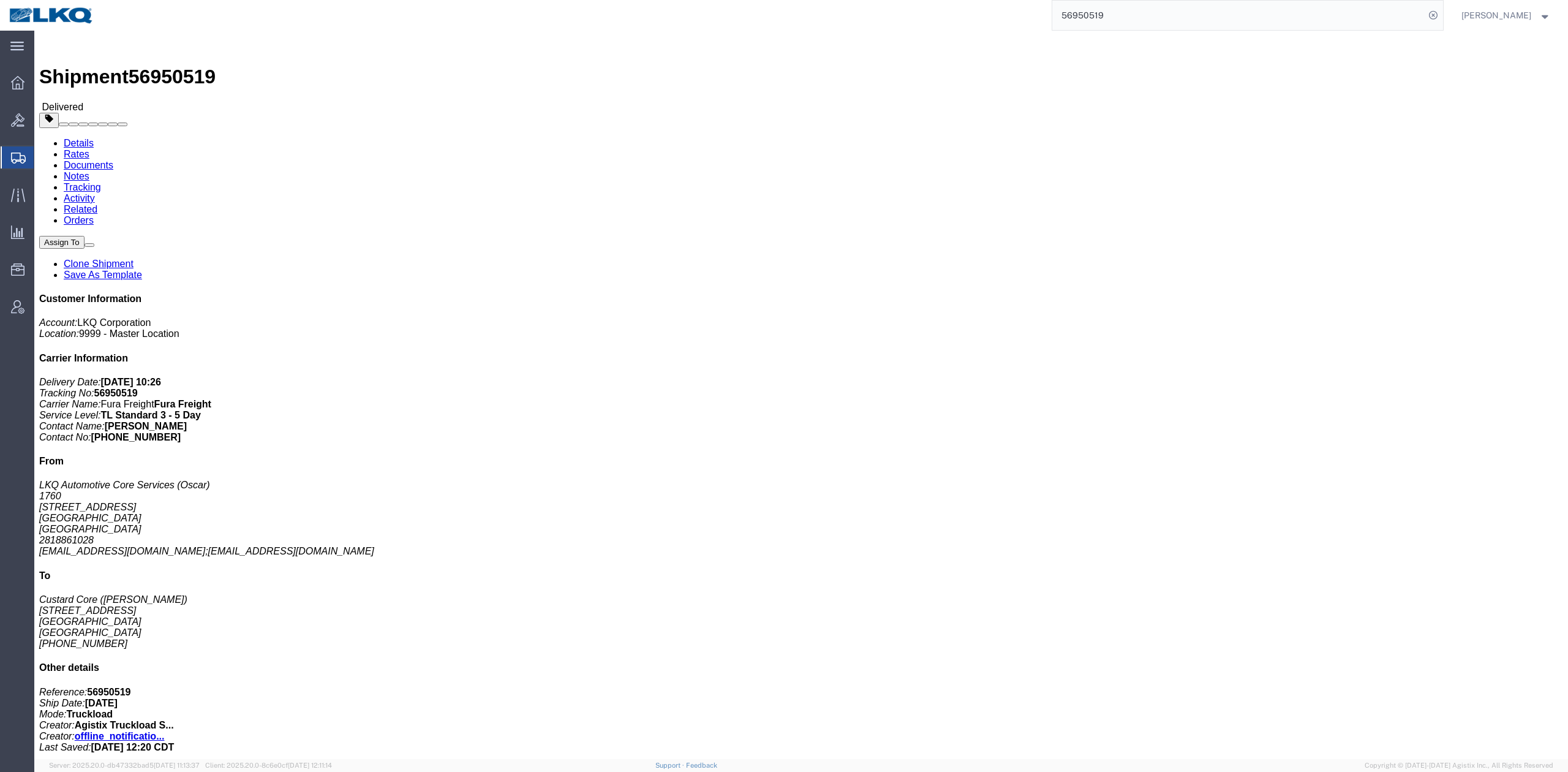
click link "Activity"
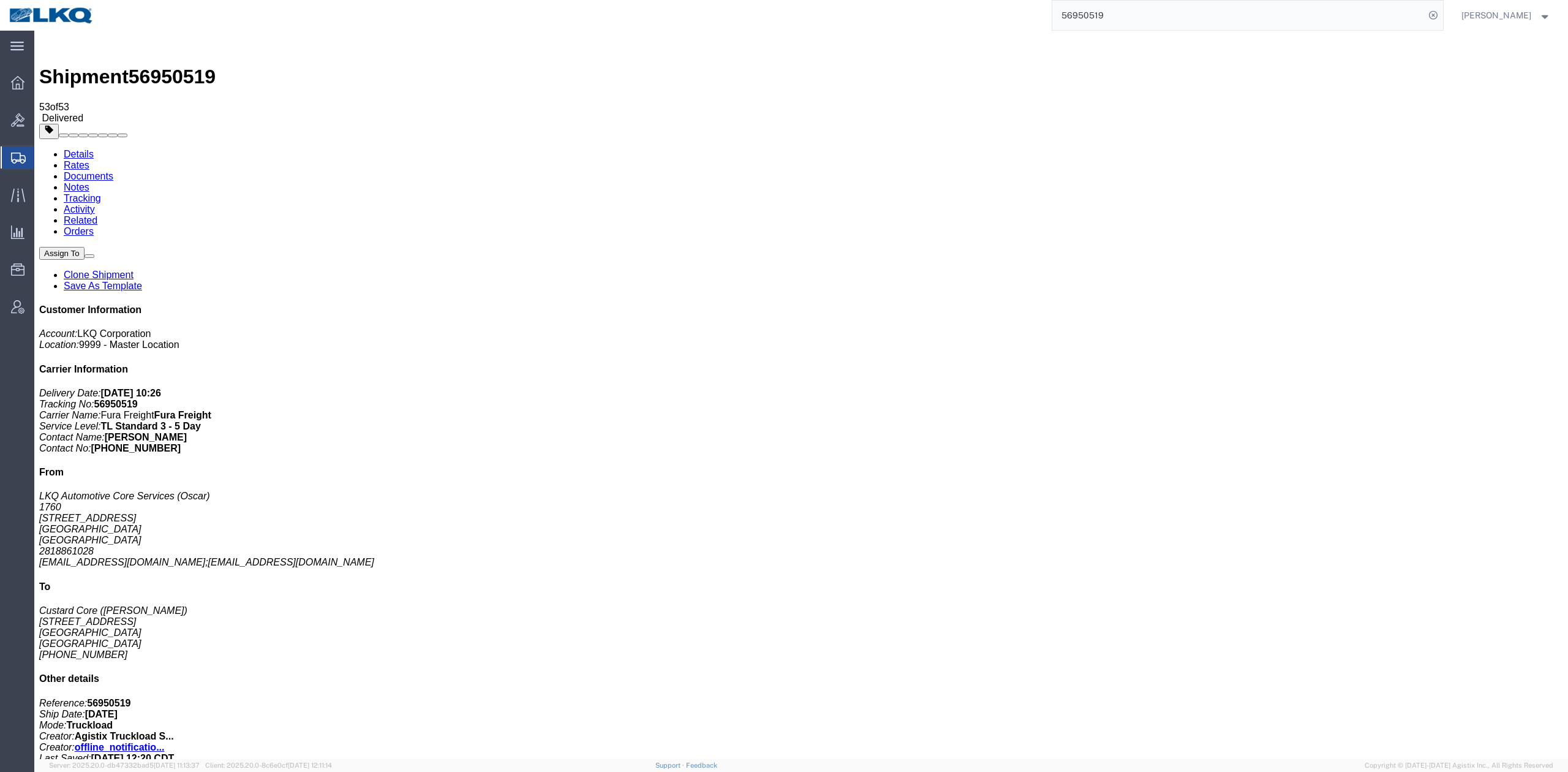
click at [1116, 15] on input "56950519" at bounding box center [1238, 16] width 373 height 30
paste input "65148"
click at [1442, 18] on icon at bounding box center [1434, 16] width 18 height 18
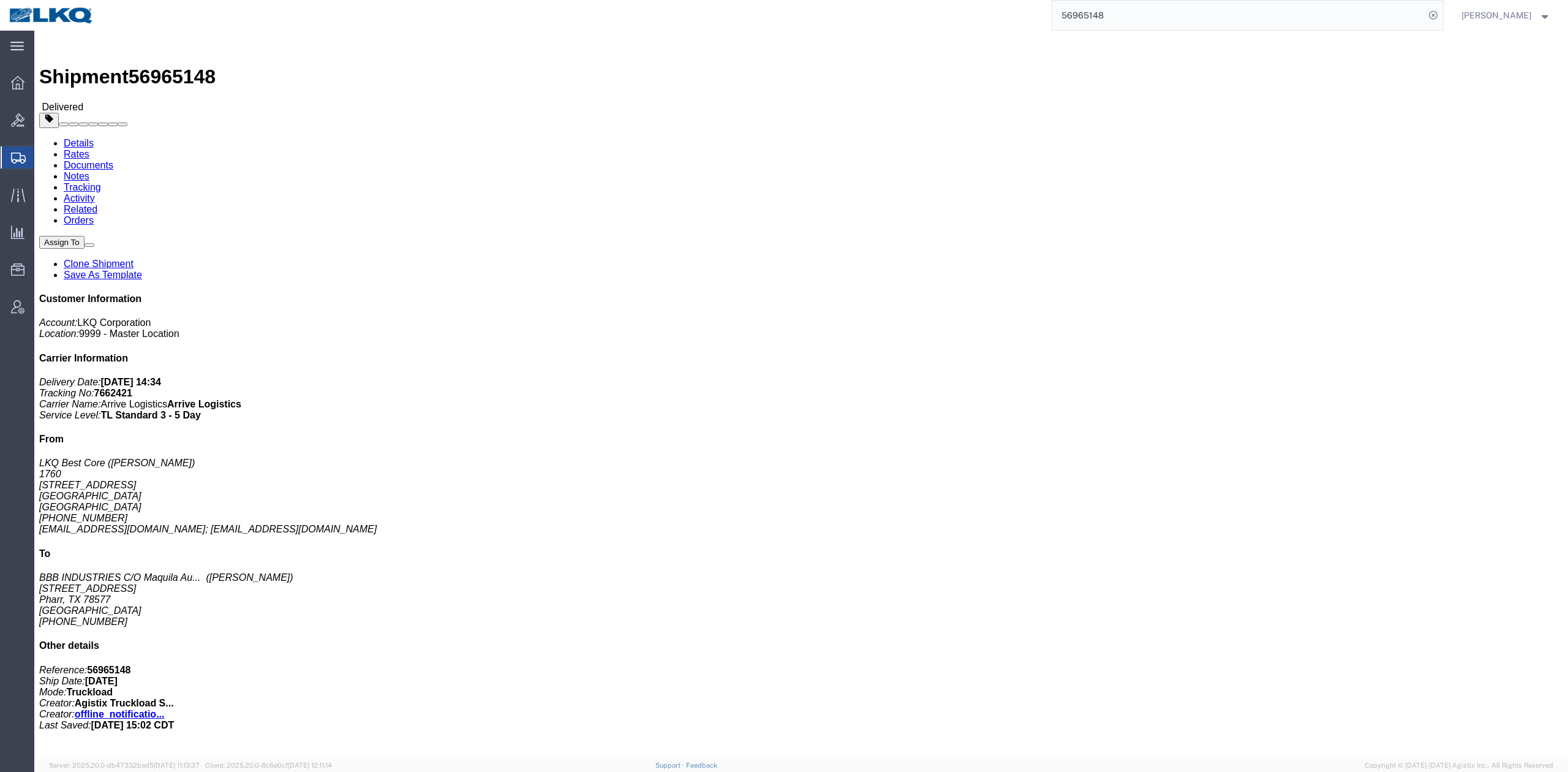
click link "Activity"
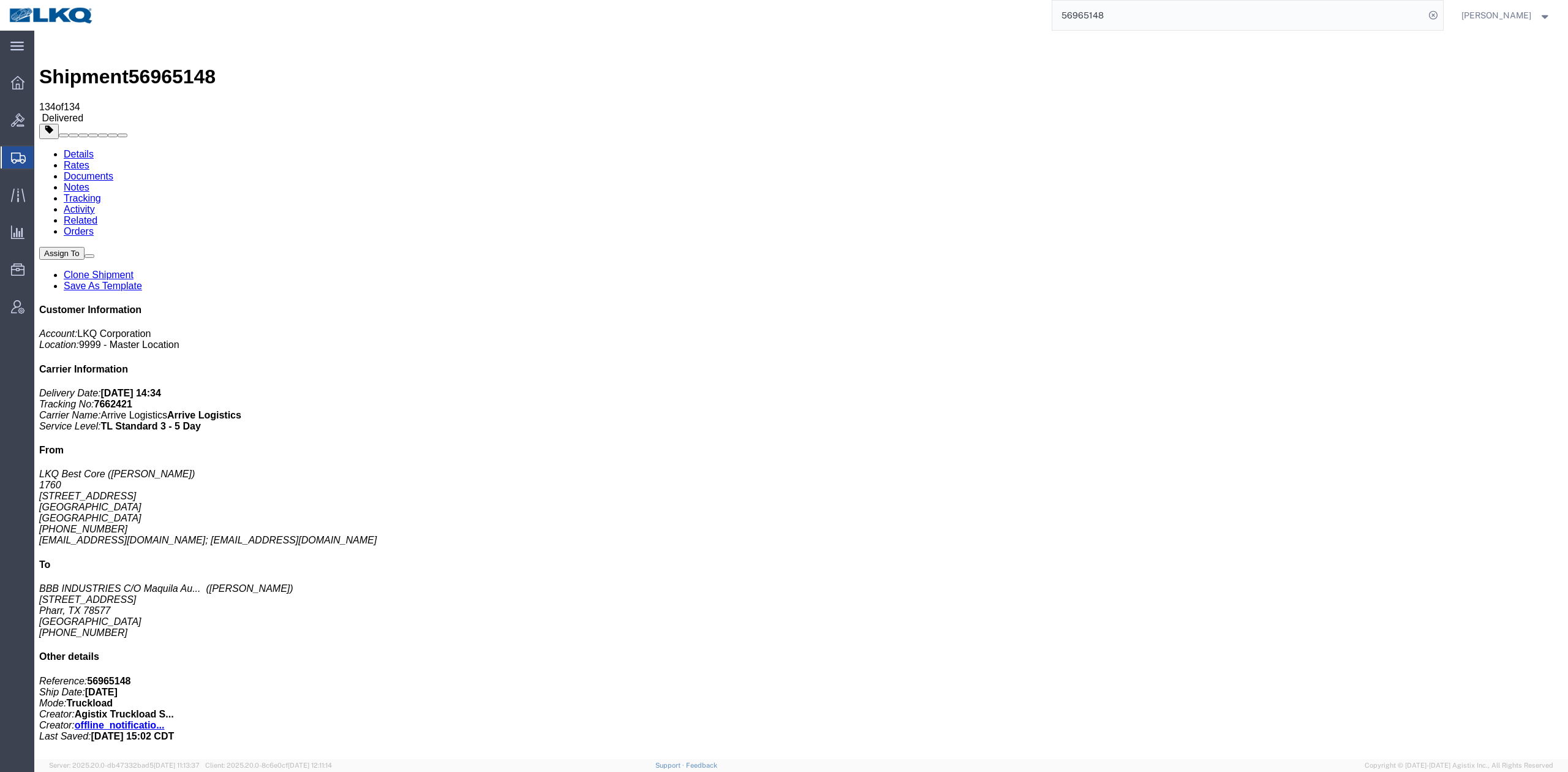
drag, startPoint x: 485, startPoint y: 178, endPoint x: 451, endPoint y: 147, distance: 46.0
click at [1108, 0] on form "56965148" at bounding box center [1247, 15] width 392 height 31
click at [1106, 0] on form "56965148" at bounding box center [1247, 15] width 392 height 31
click at [1108, 24] on input "56965148" at bounding box center [1238, 16] width 373 height 30
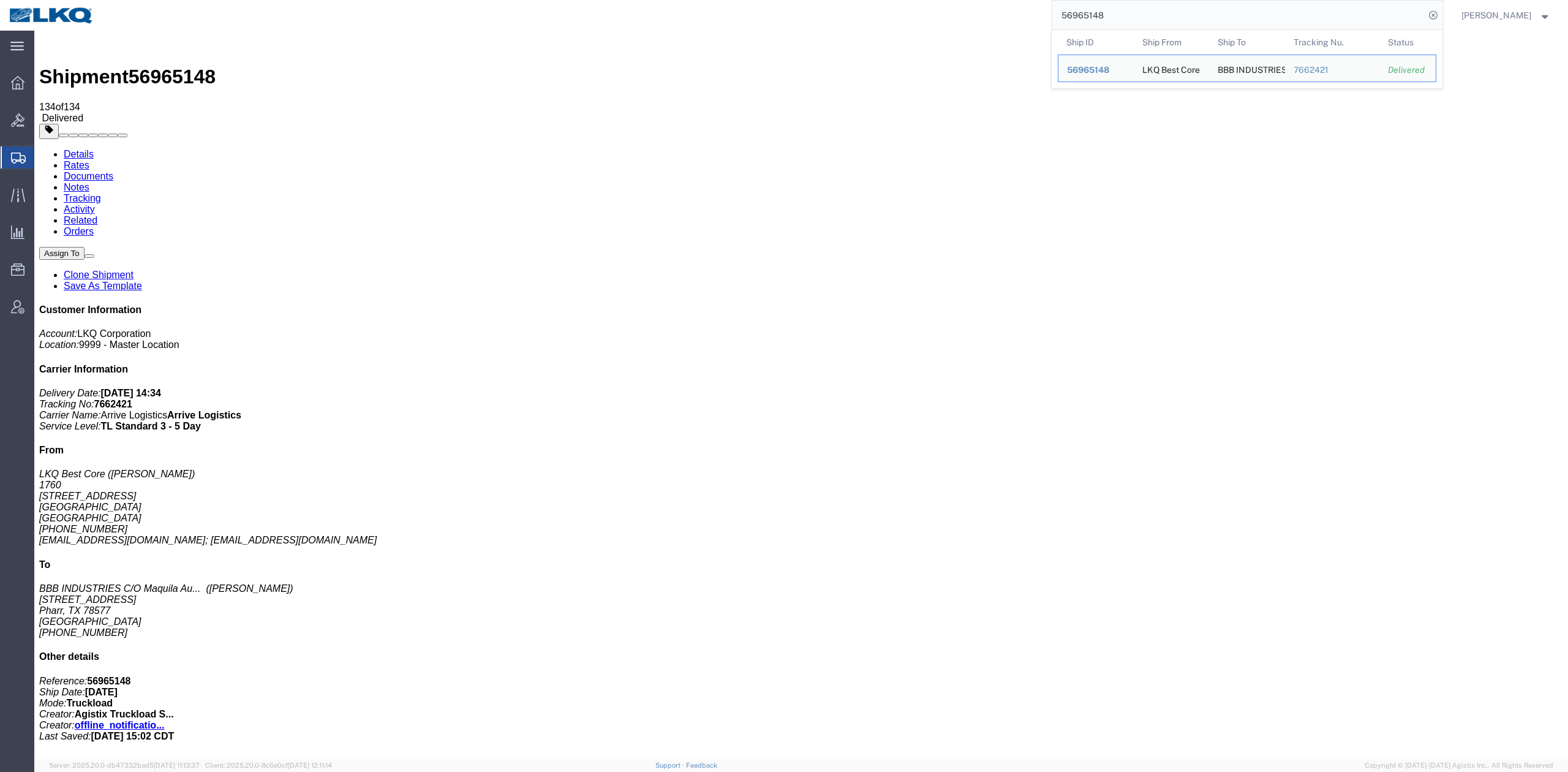
click at [1108, 24] on input "56965148" at bounding box center [1238, 16] width 373 height 30
paste input "891976"
click at [1442, 22] on icon at bounding box center [1434, 16] width 18 height 18
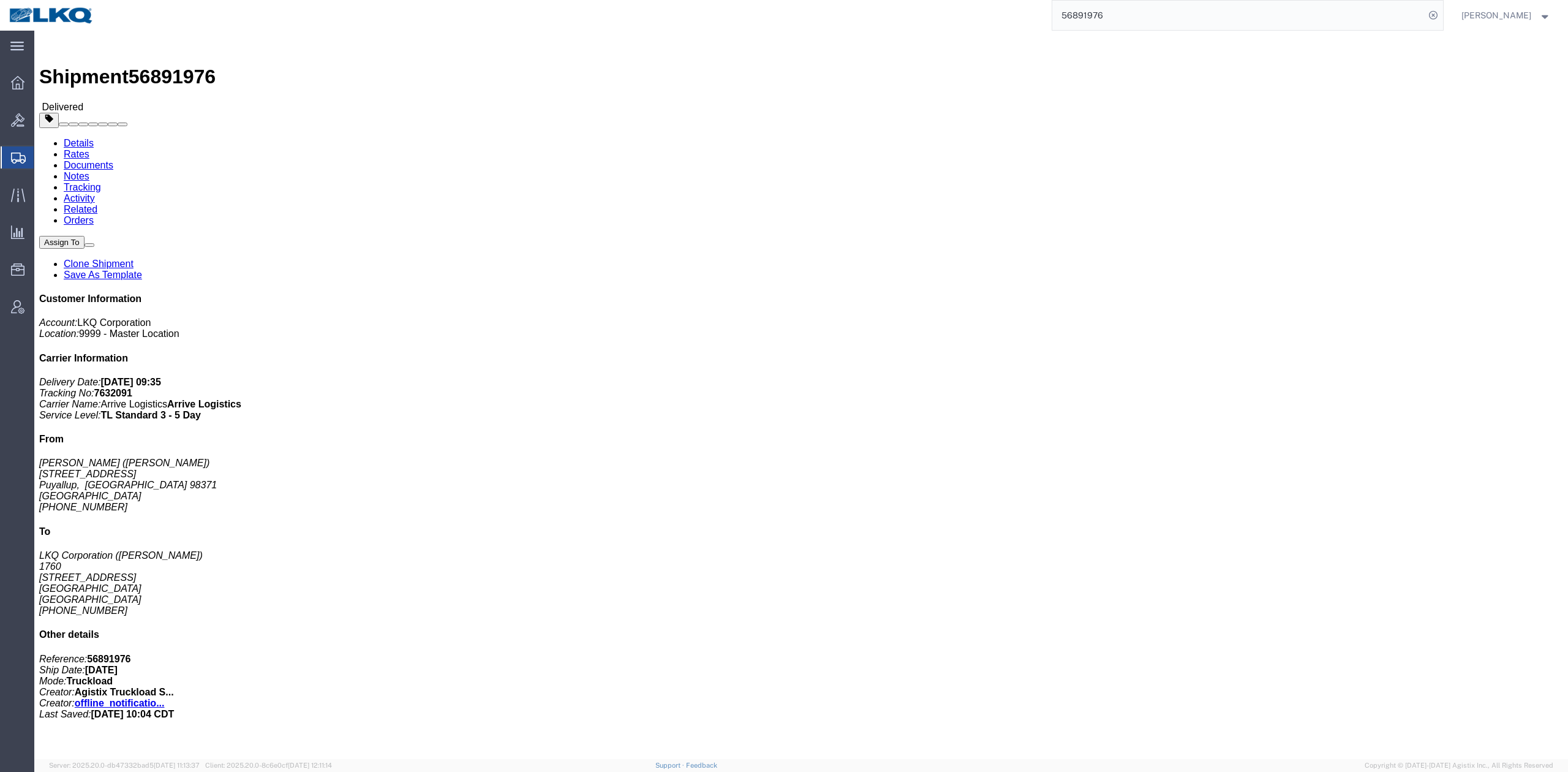
click link "Rates"
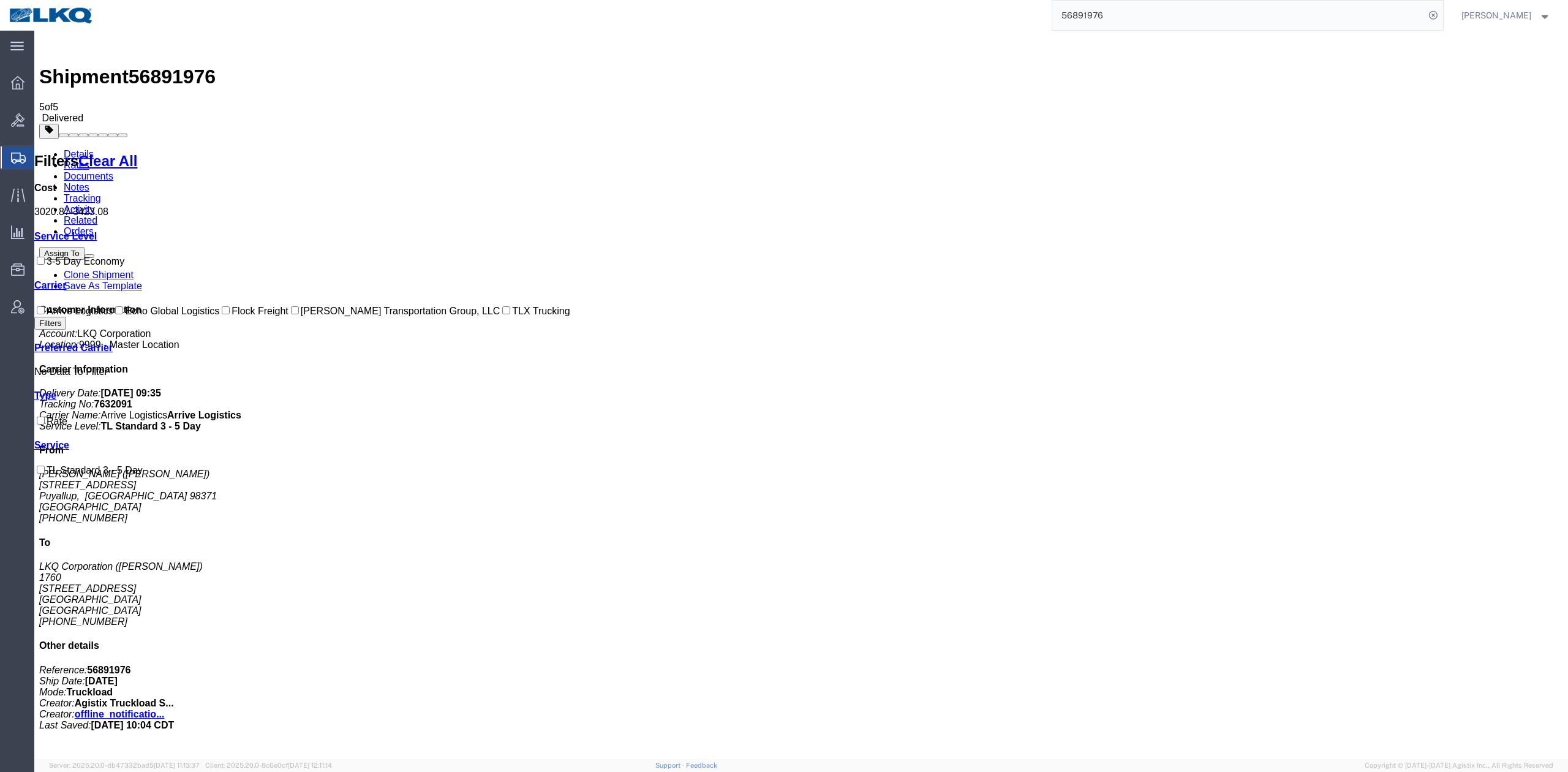
click at [1101, 21] on input "56891976" at bounding box center [1238, 16] width 373 height 30
type input "56909571"
click at [1442, 13] on icon at bounding box center [1434, 16] width 18 height 18
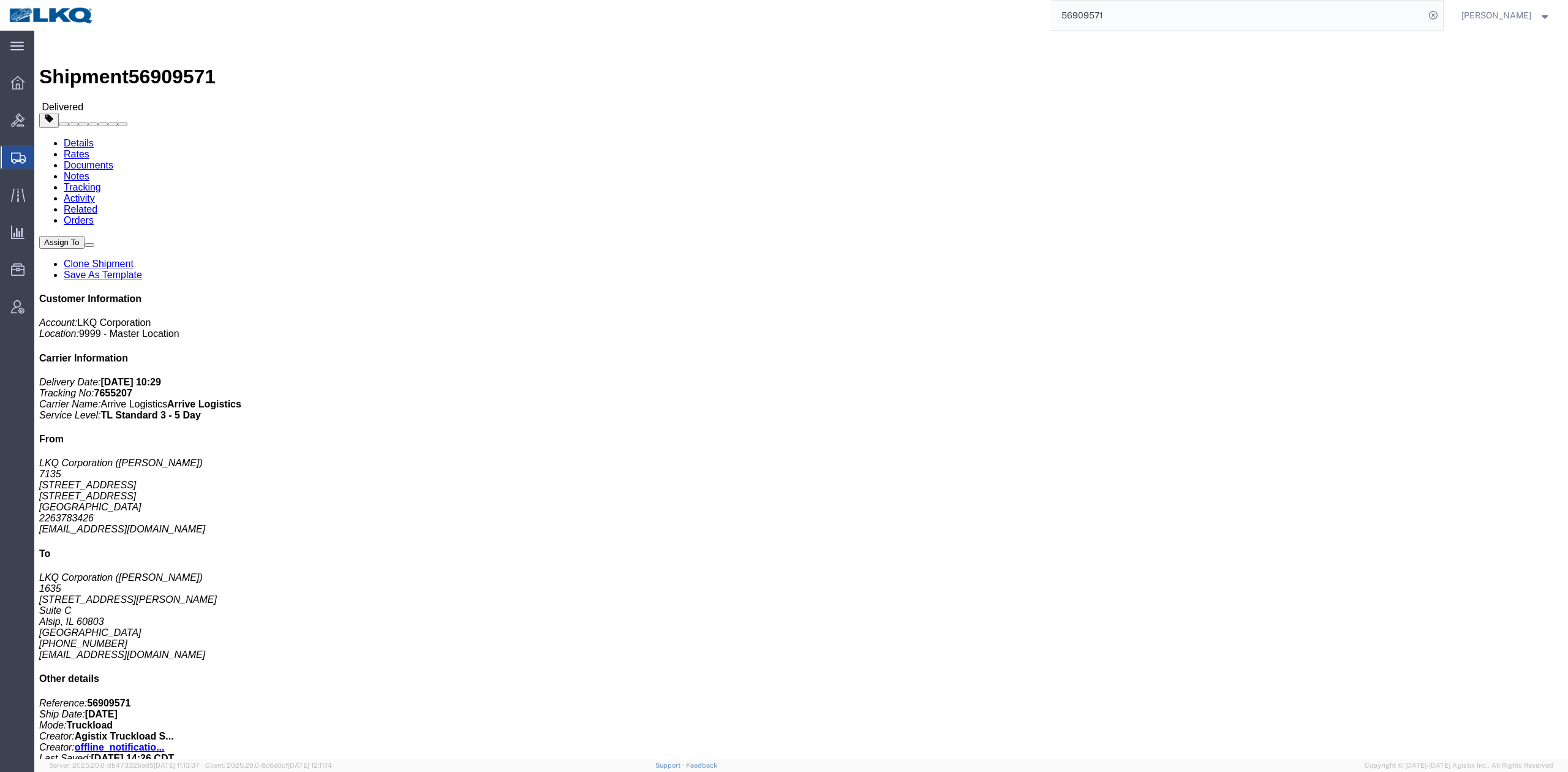
click link "Rates"
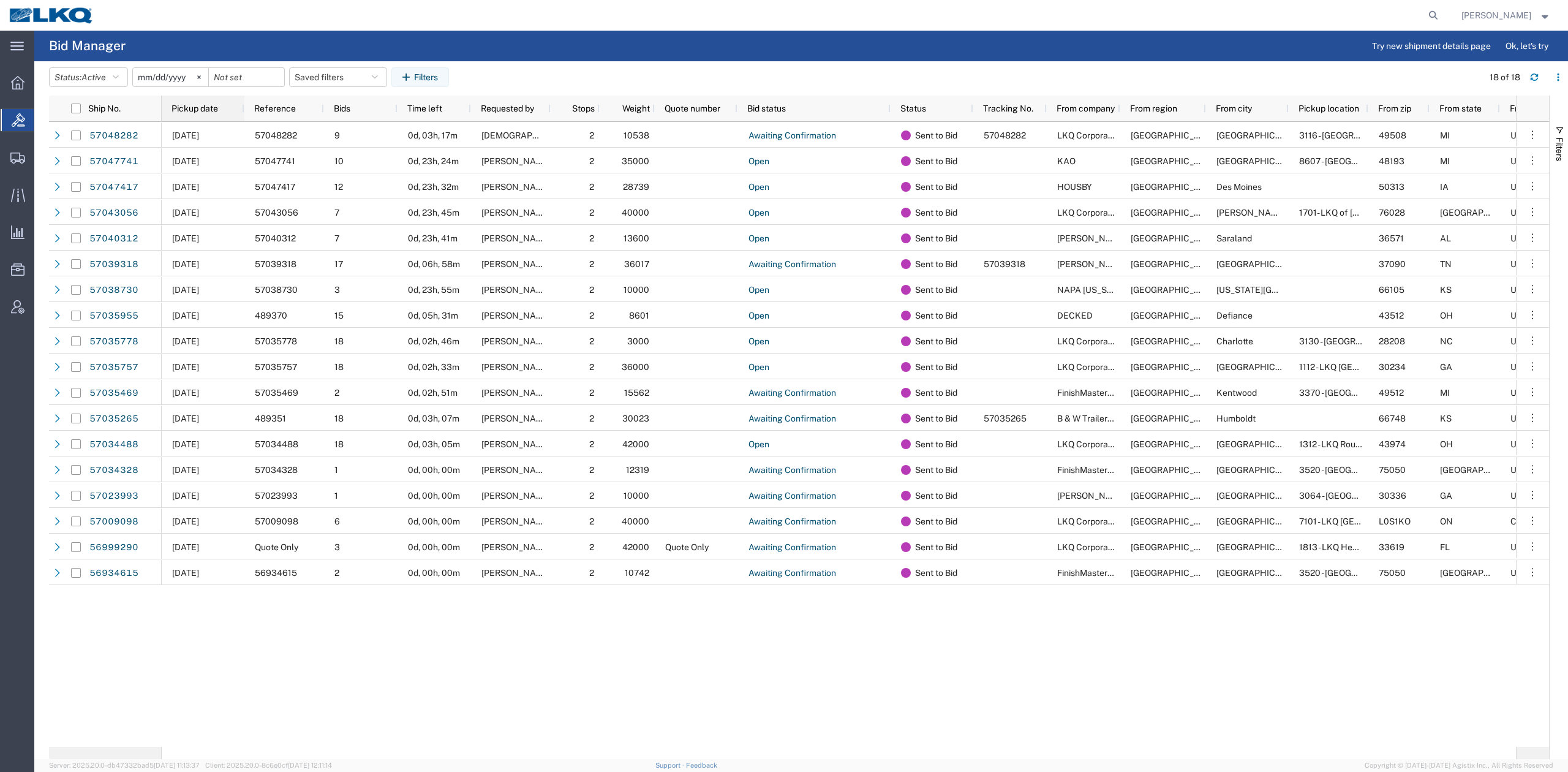
click at [194, 105] on span "Pickup date" at bounding box center [195, 108] width 46 height 10
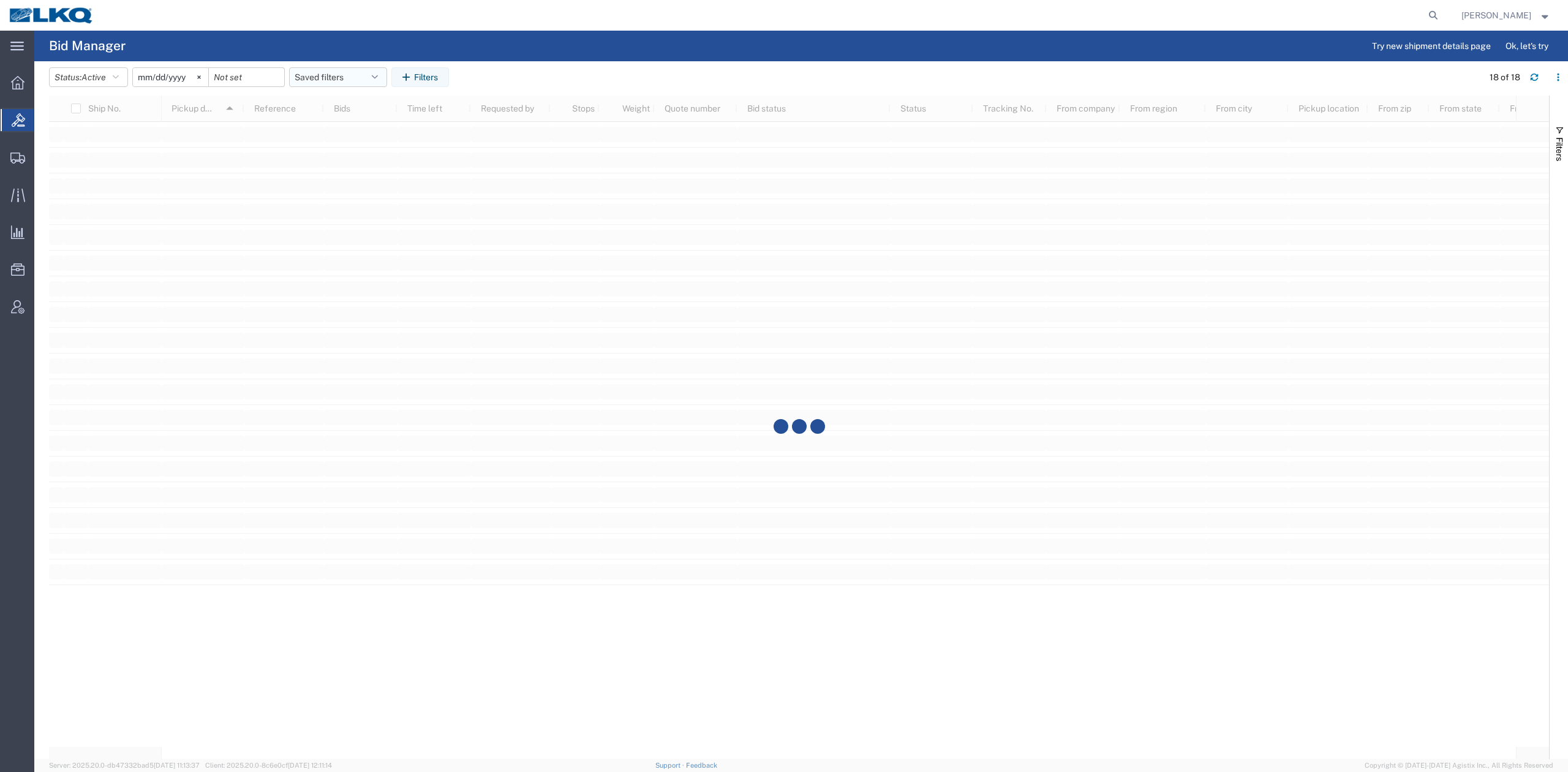
click at [321, 80] on button "Saved filters" at bounding box center [339, 77] width 98 height 19
click at [346, 136] on span "No PGW/LTL" at bounding box center [371, 131] width 160 height 23
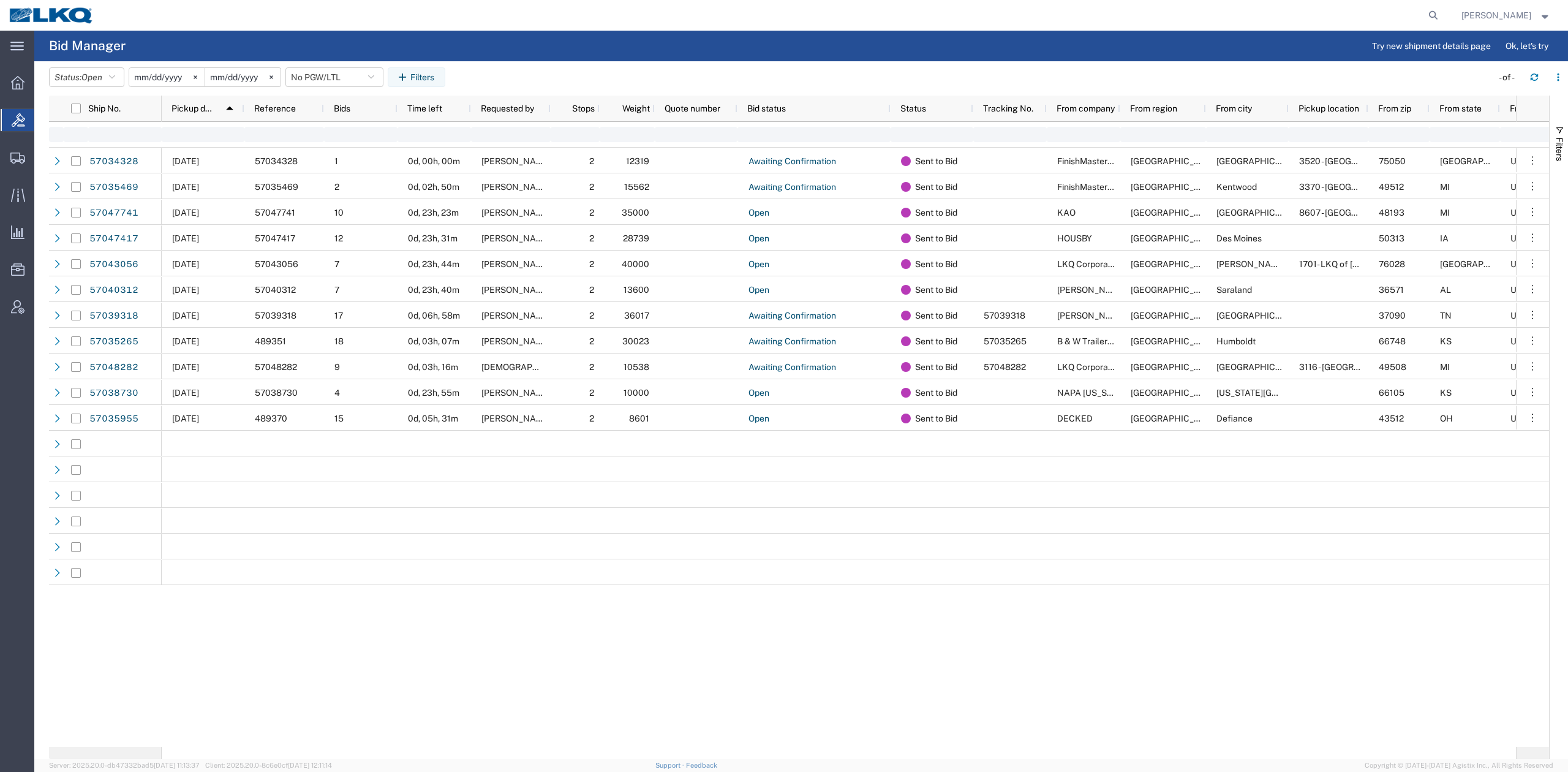
type input "2025-01-01"
type input "2025-12-31"
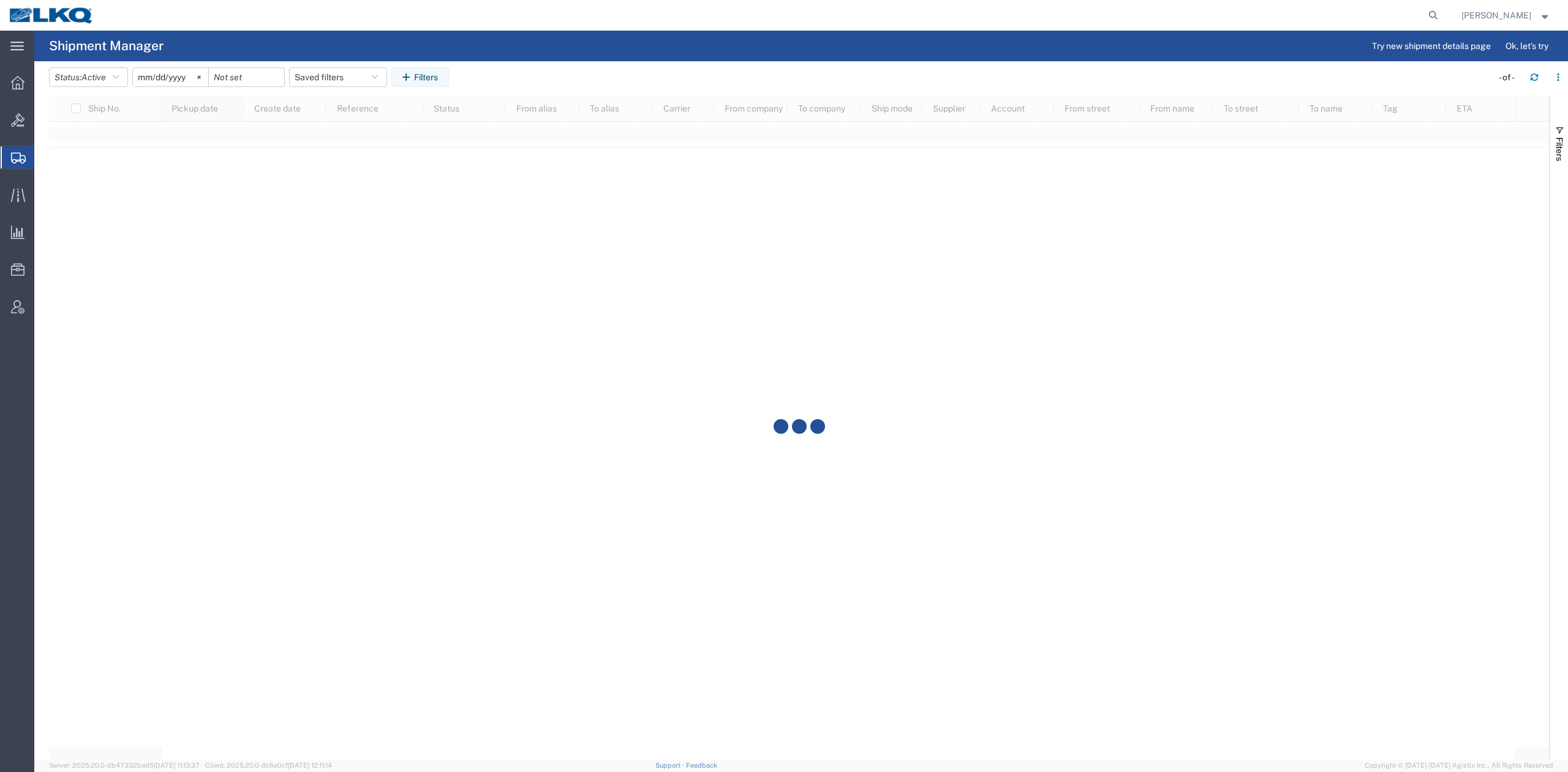
click at [191, 109] on div at bounding box center [799, 427] width 1500 height 663
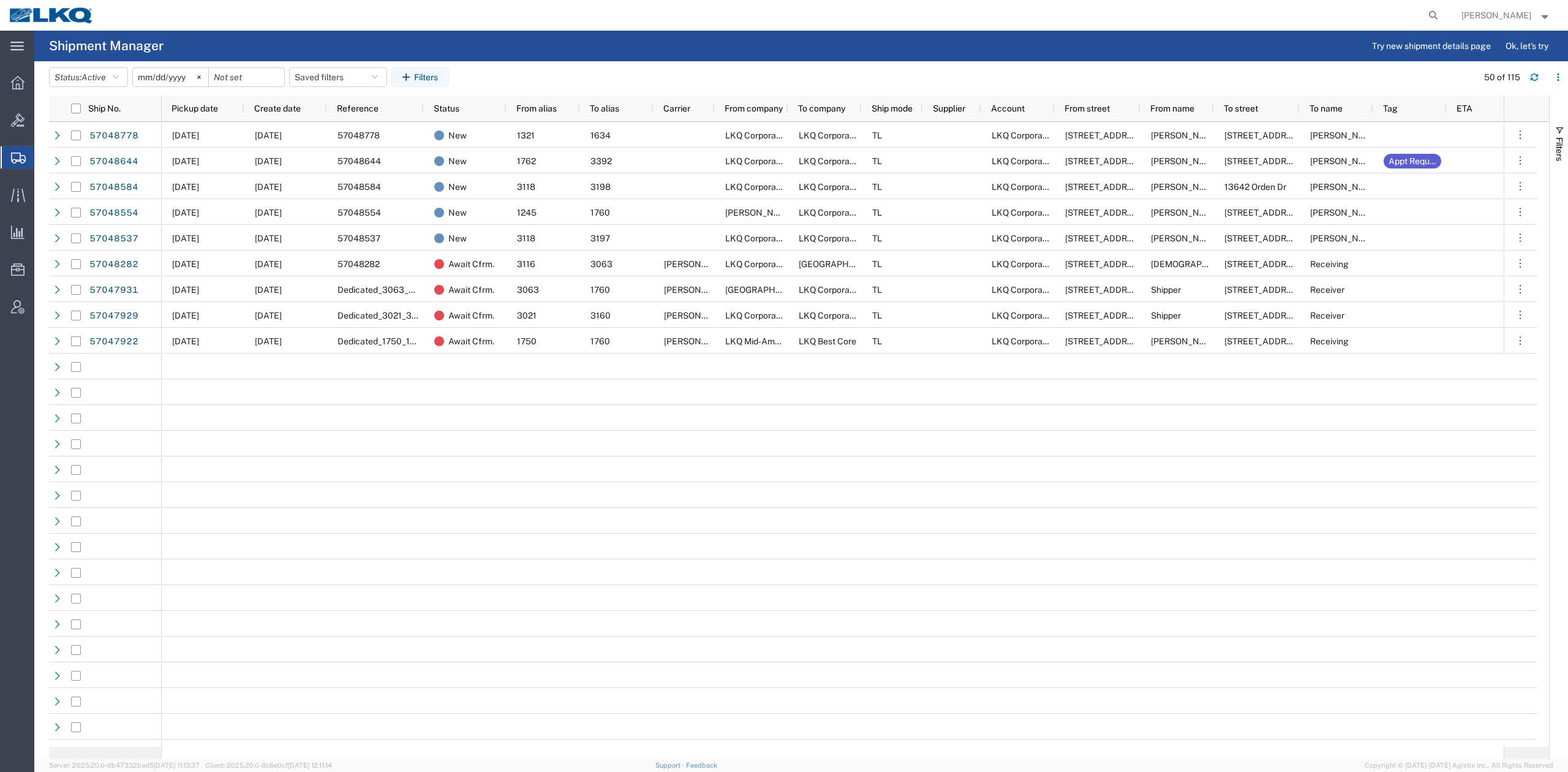
click at [212, 113] on div "Pickup date" at bounding box center [206, 108] width 68 height 19
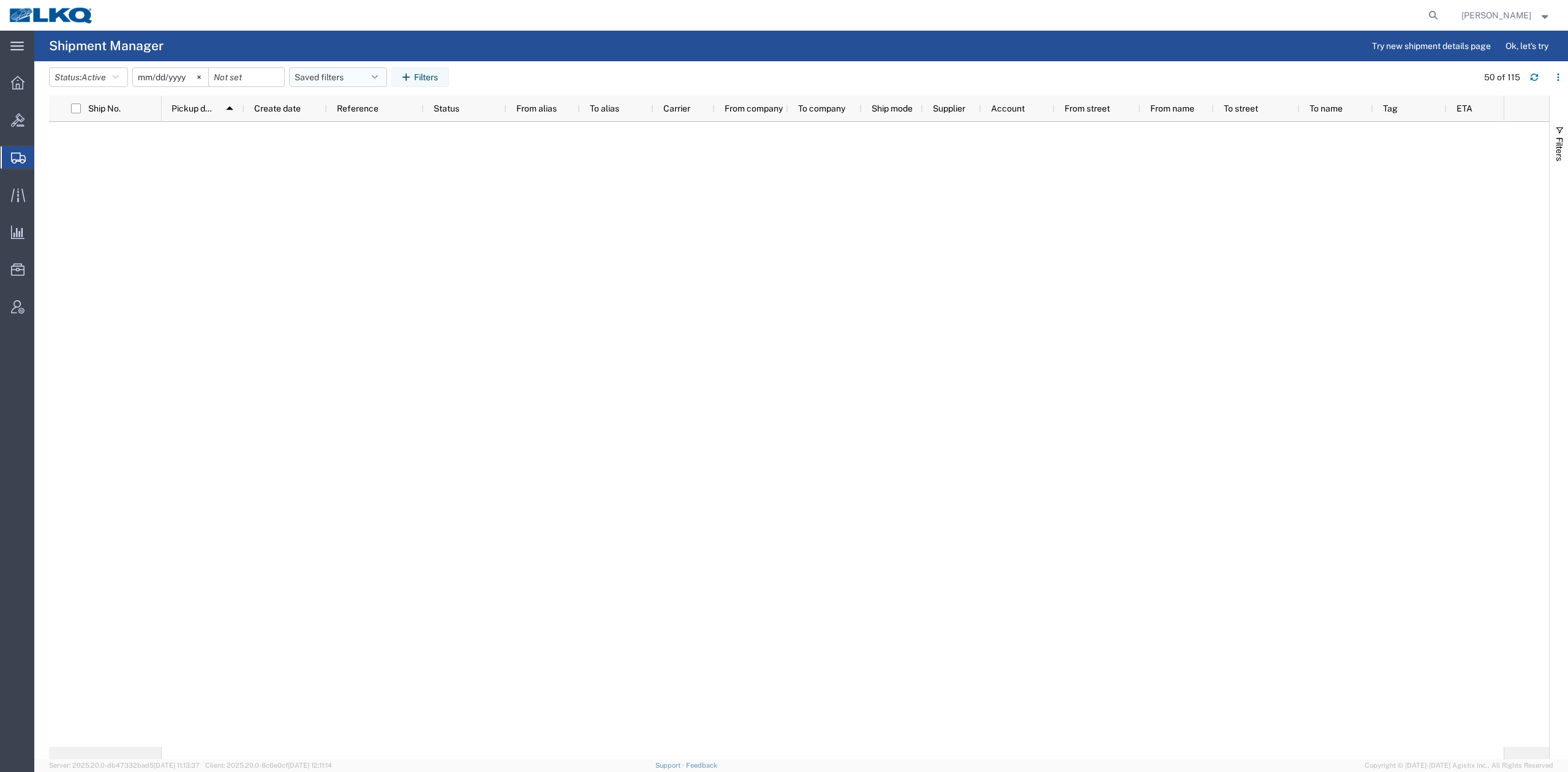
click at [327, 74] on button "Saved filters" at bounding box center [339, 77] width 98 height 19
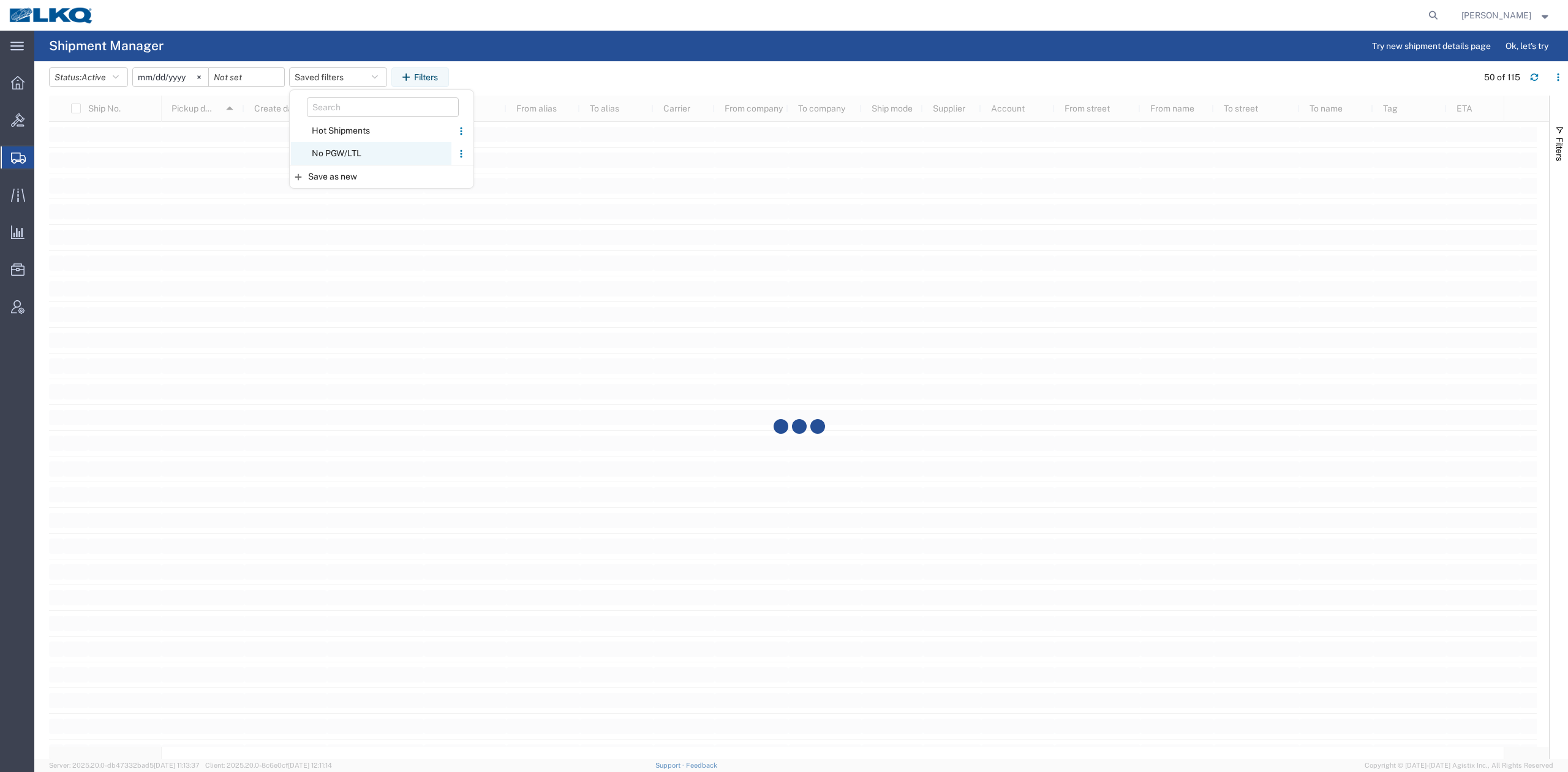
click at [339, 154] on span "No PGW/LTL" at bounding box center [371, 154] width 160 height 23
type input "[DATE]"
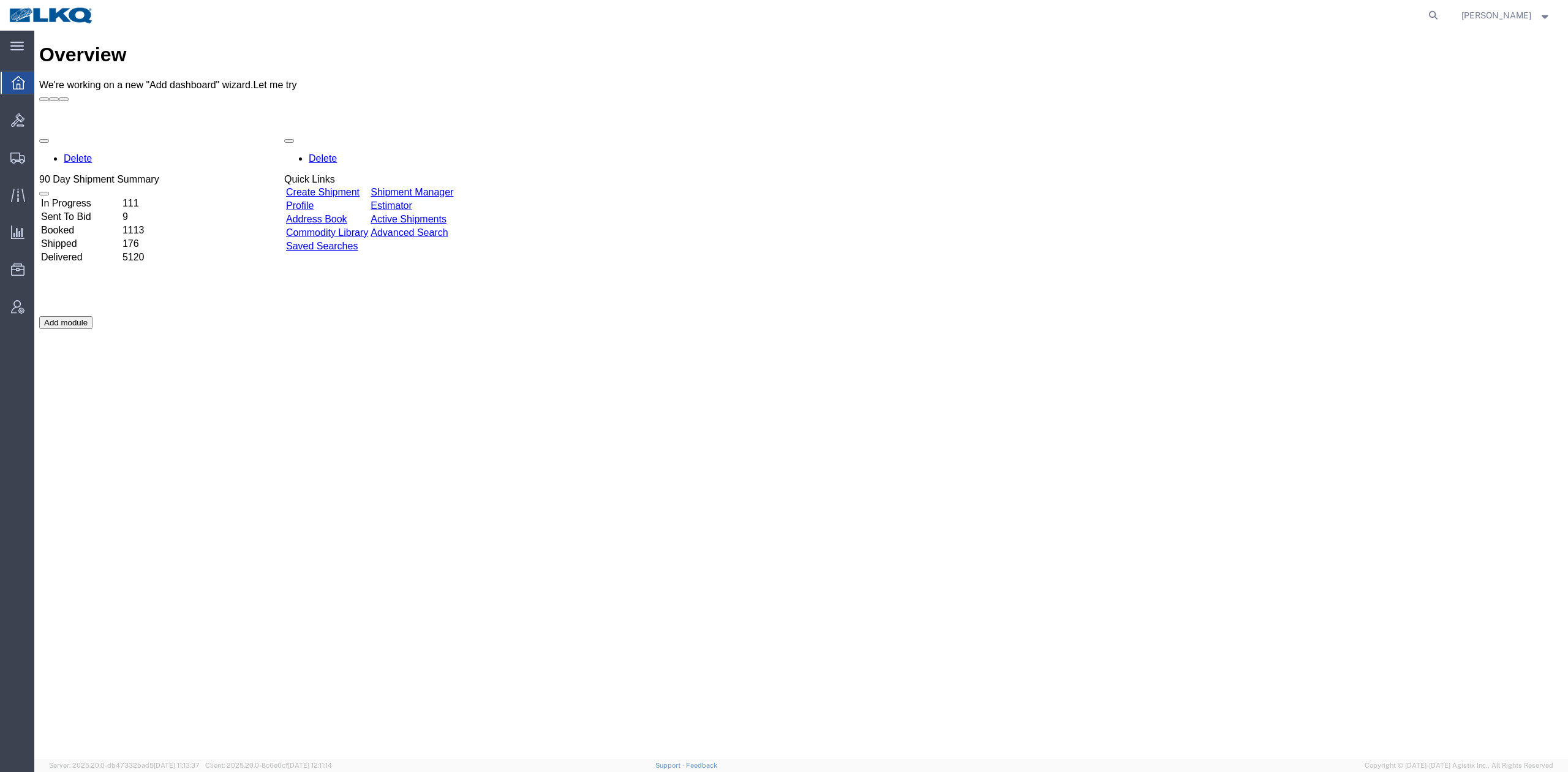
drag, startPoint x: 1461, startPoint y: 16, endPoint x: 1426, endPoint y: 19, distance: 35.1
click at [1442, 16] on icon at bounding box center [1434, 16] width 18 height 18
paste input "56909571"
click at [1442, 16] on icon at bounding box center [1434, 16] width 18 height 18
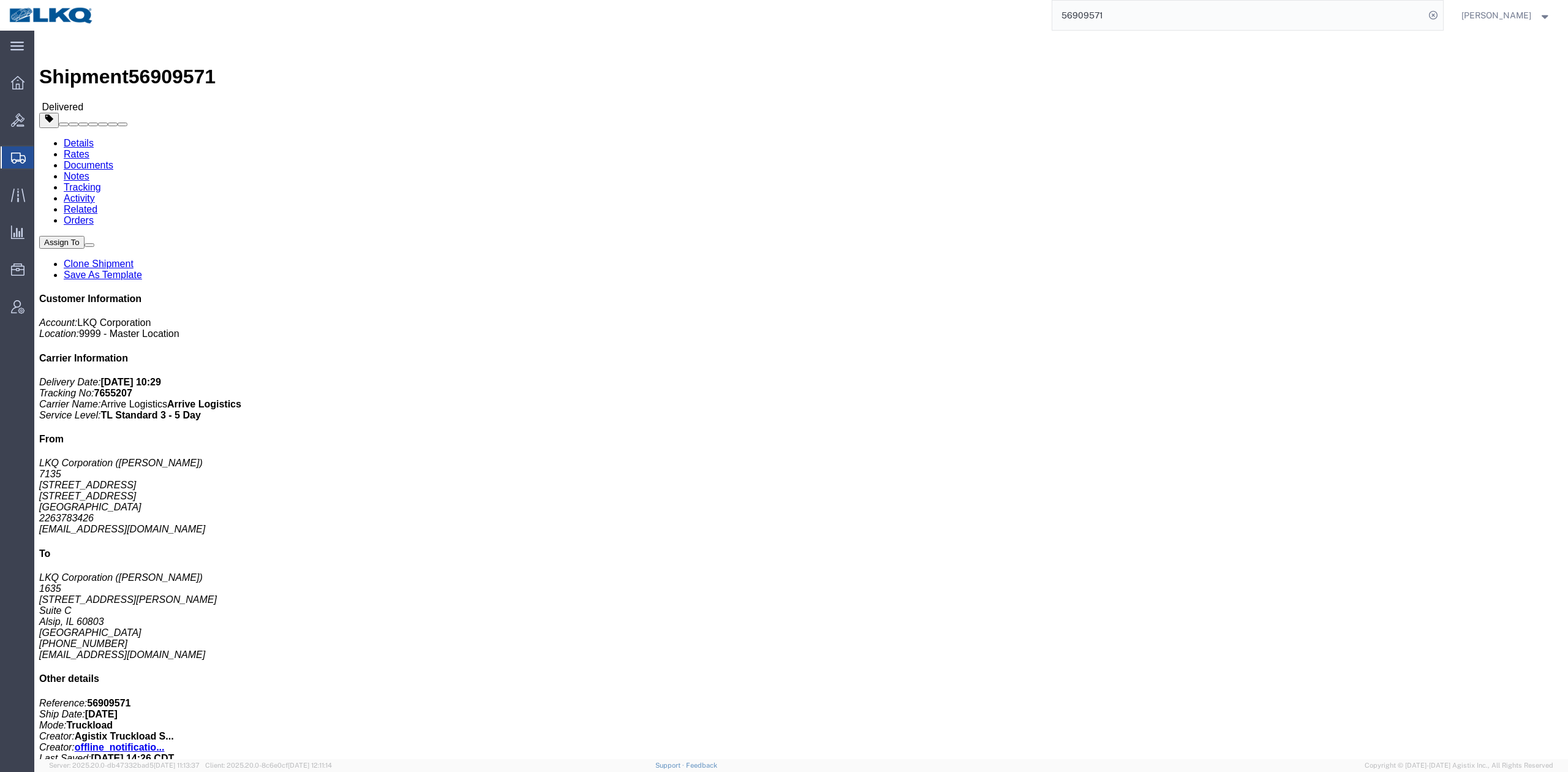
click link "Rates"
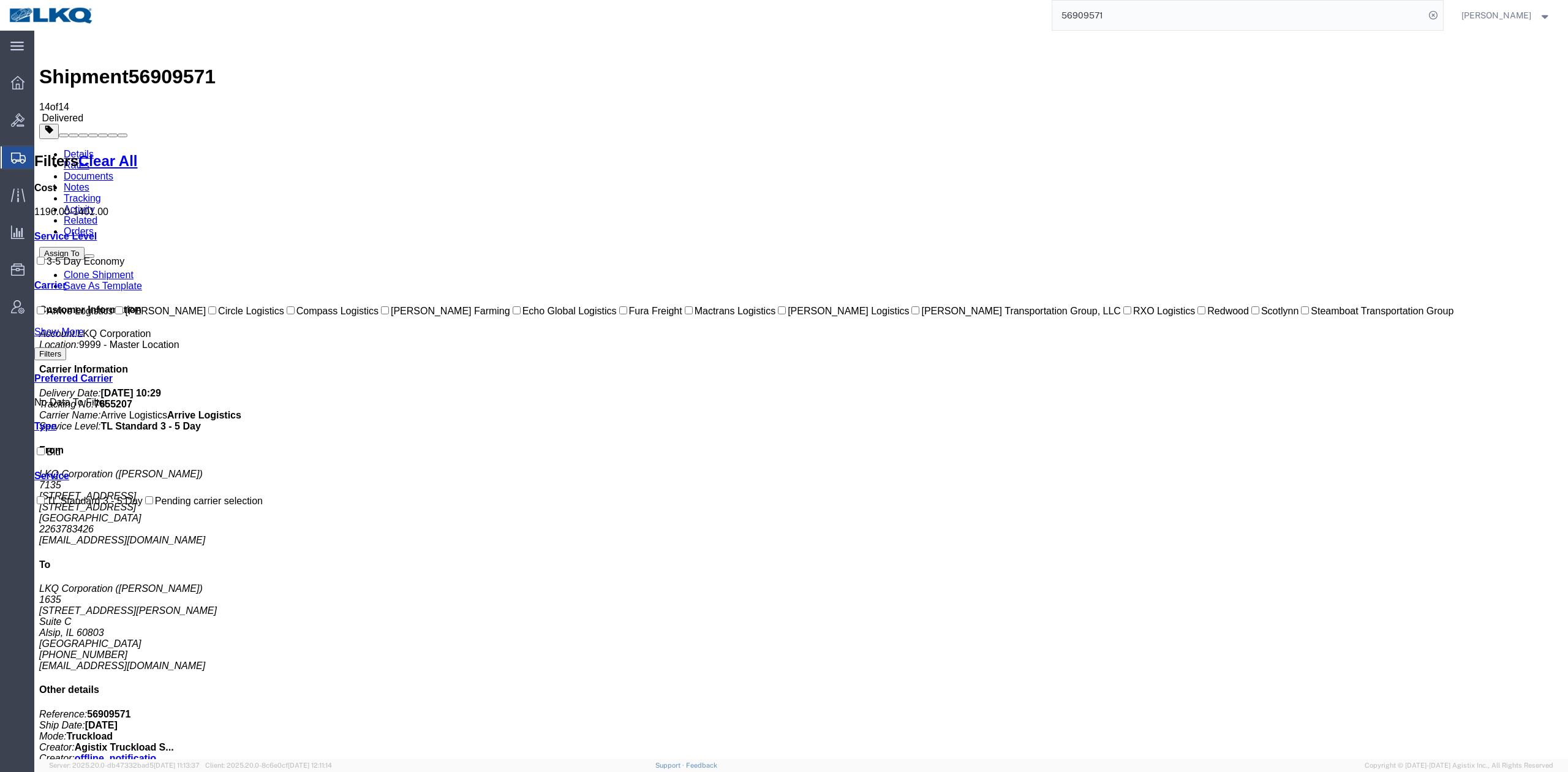
click at [1110, 16] on input "56909571" at bounding box center [1238, 16] width 373 height 30
paste input "713318"
click at [1442, 18] on icon at bounding box center [1434, 16] width 18 height 18
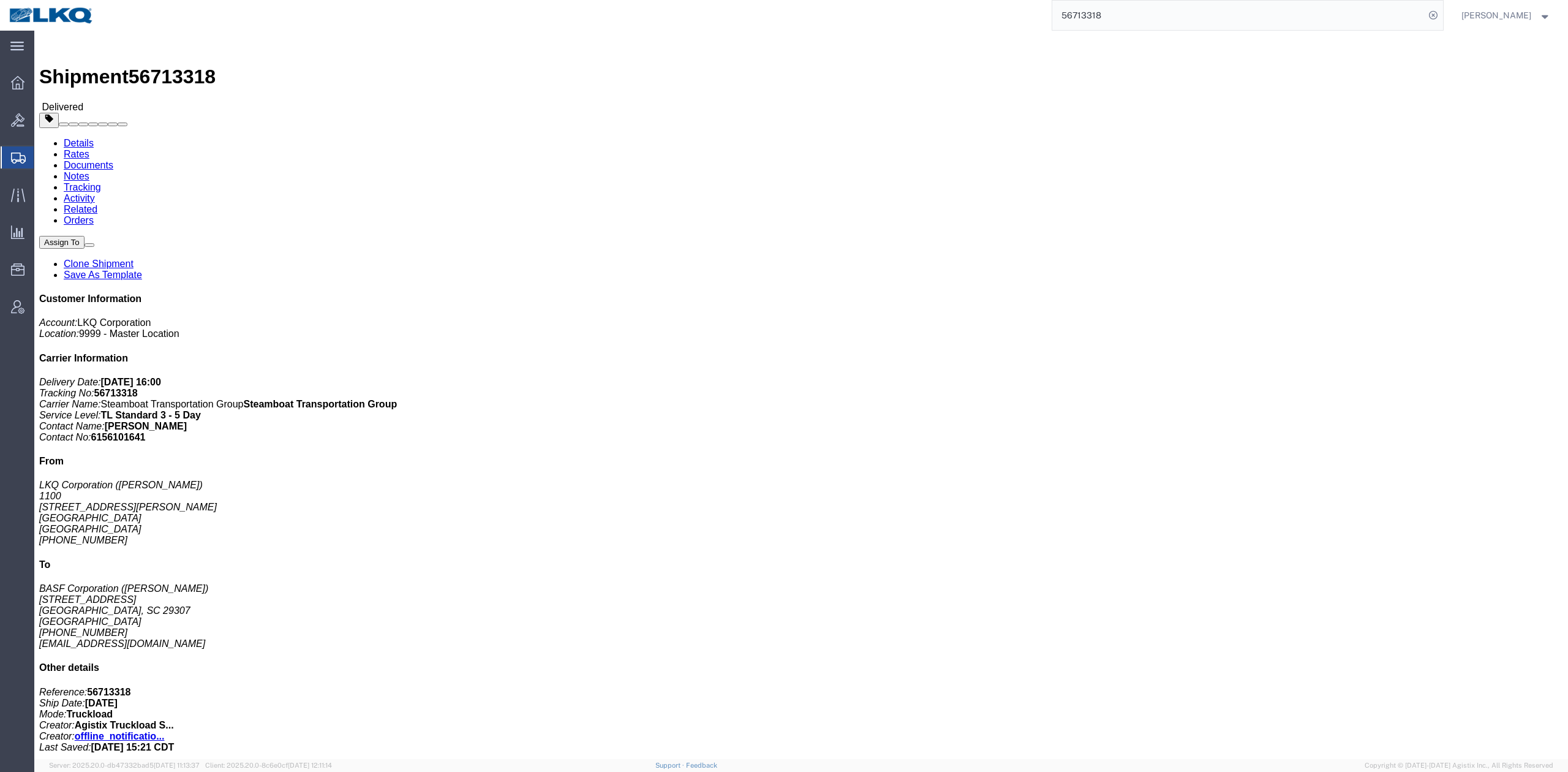
click link "Rates"
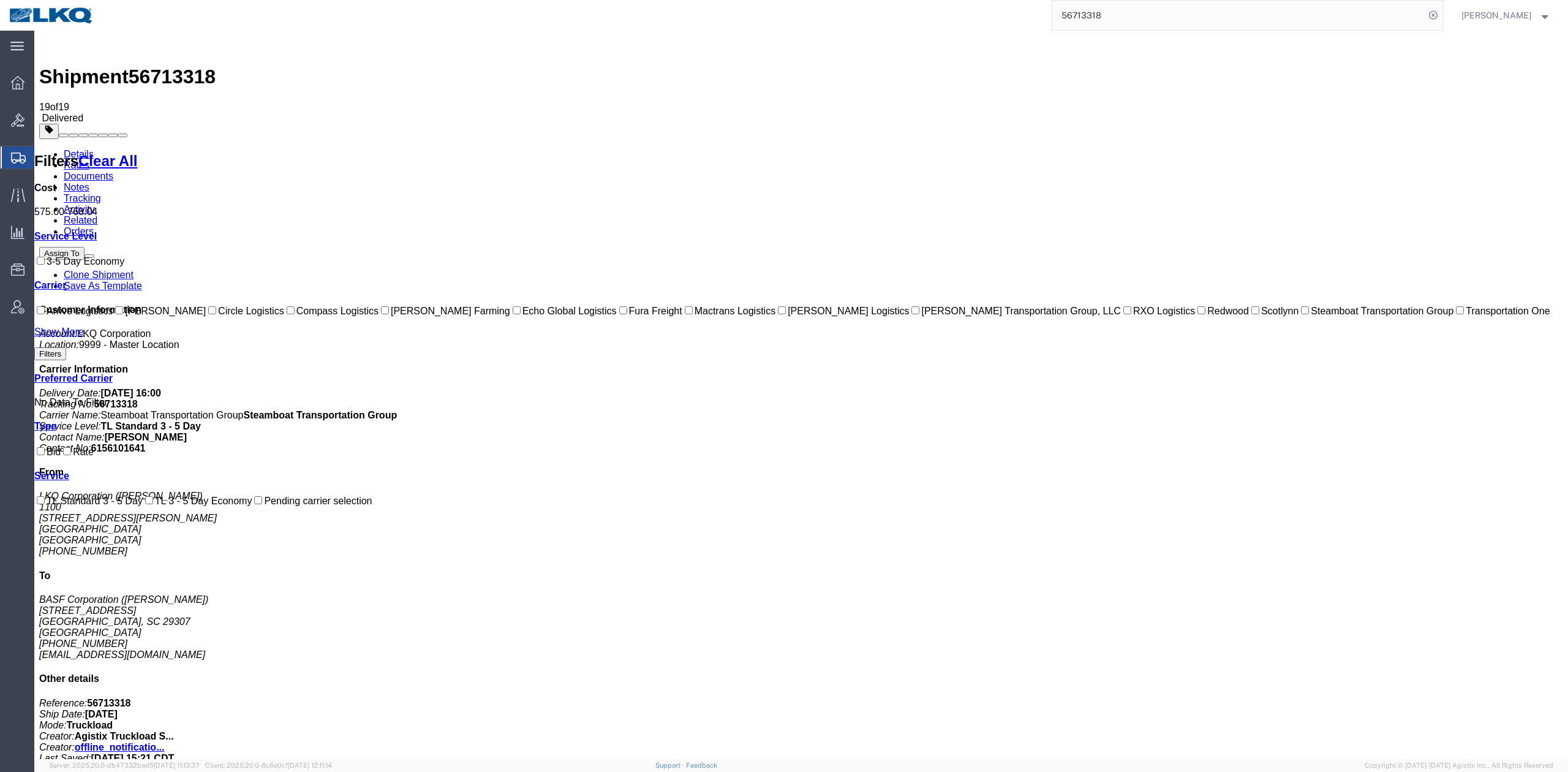
click at [95, 204] on link "Activity" at bounding box center [80, 210] width 32 height 11
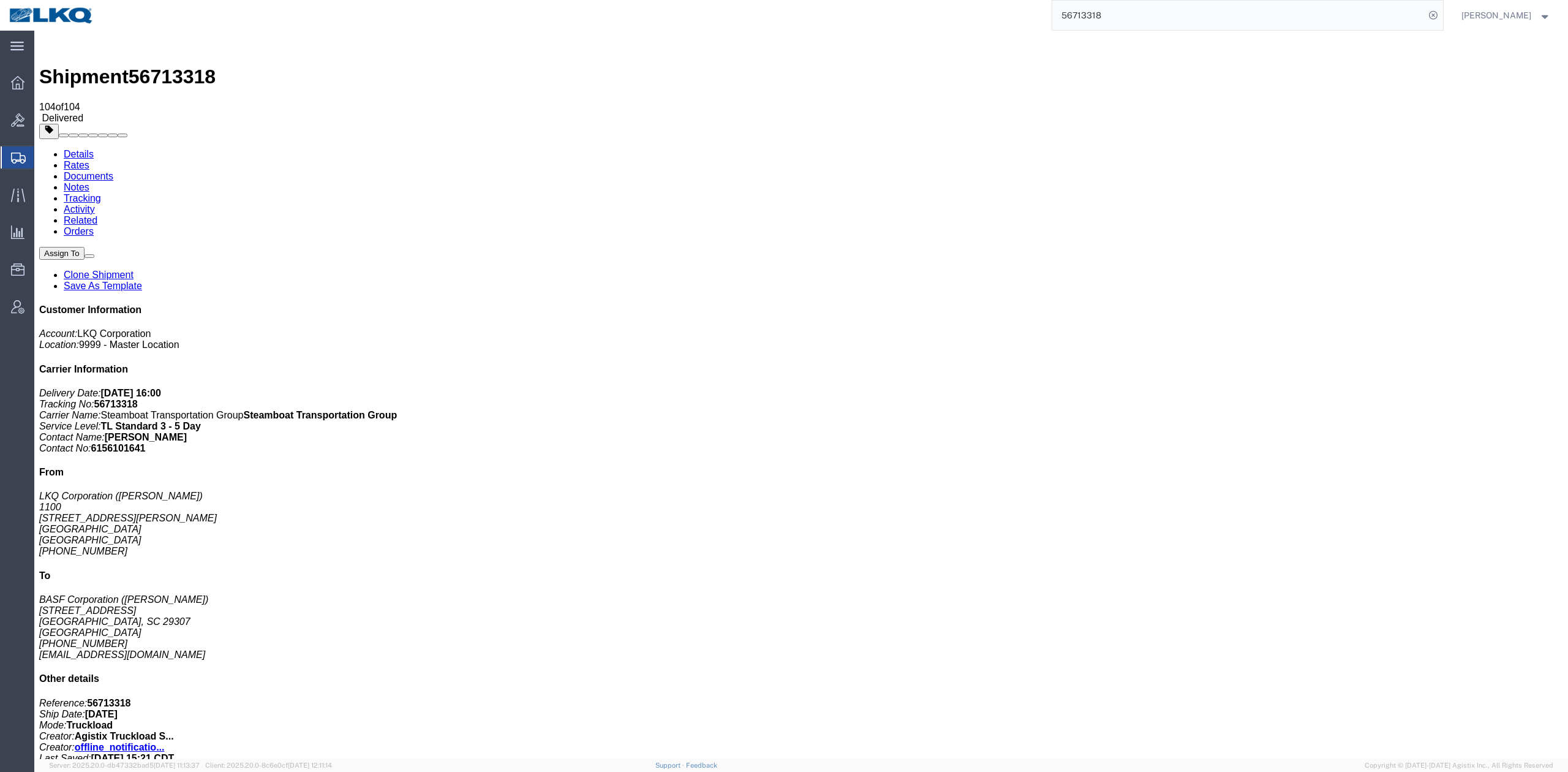
click at [1104, 20] on input "56713318" at bounding box center [1238, 16] width 373 height 30
paste input "951377"
click at [1442, 13] on icon at bounding box center [1434, 16] width 18 height 18
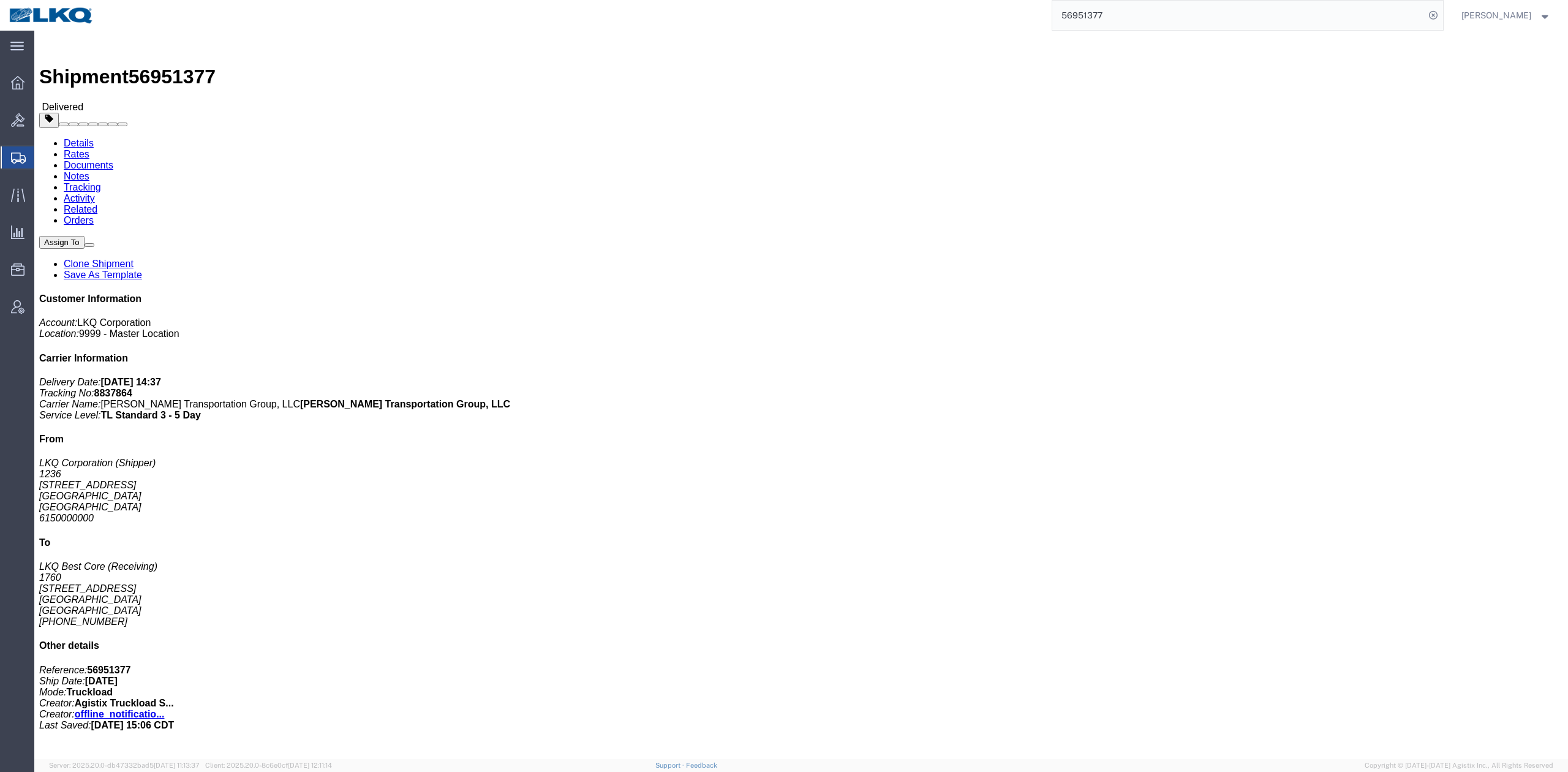
click at [1101, 13] on input "56951377" at bounding box center [1238, 16] width 373 height 30
paste input "2230"
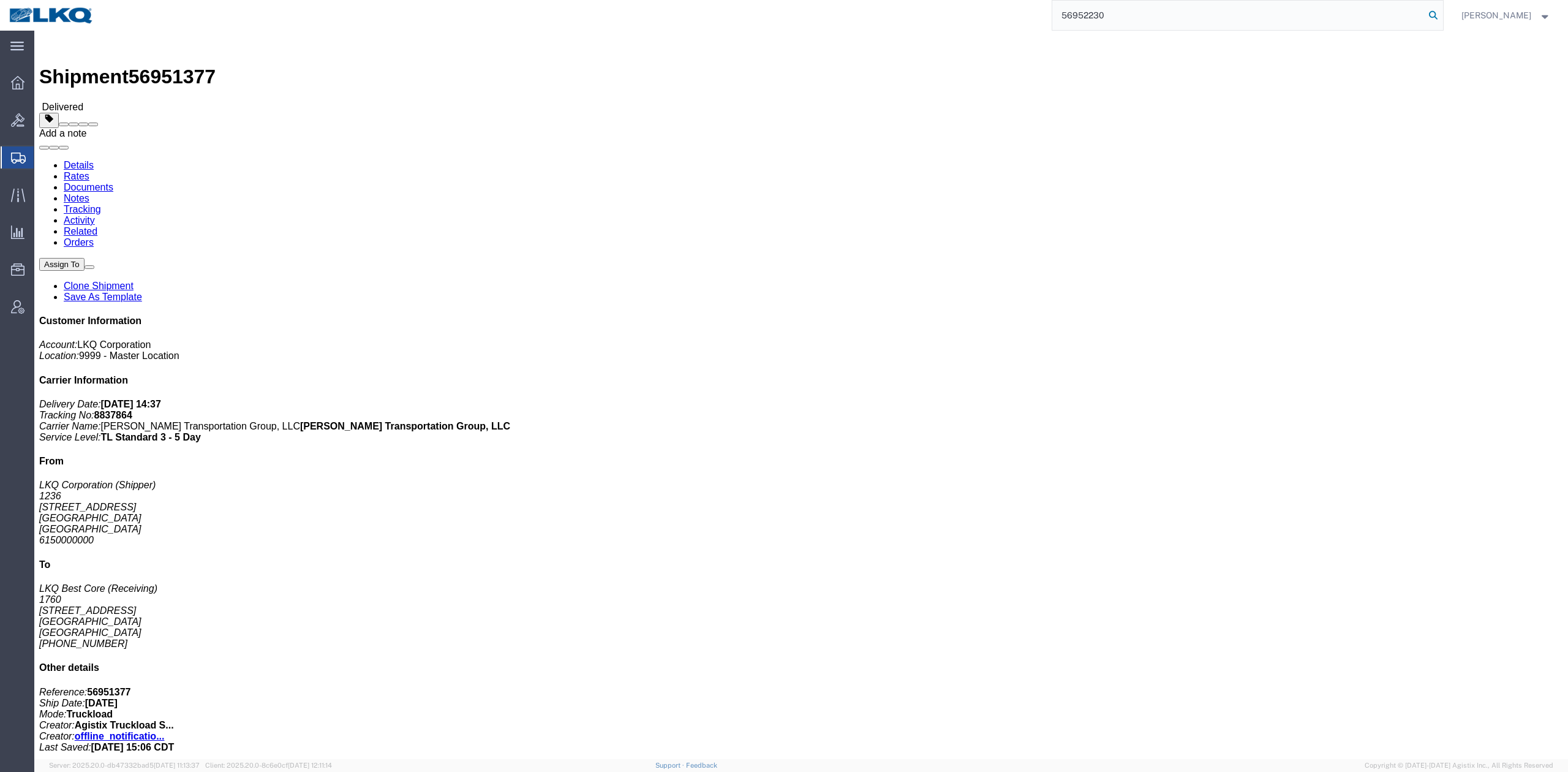
click at [1443, 9] on form "56952230" at bounding box center [1247, 15] width 392 height 31
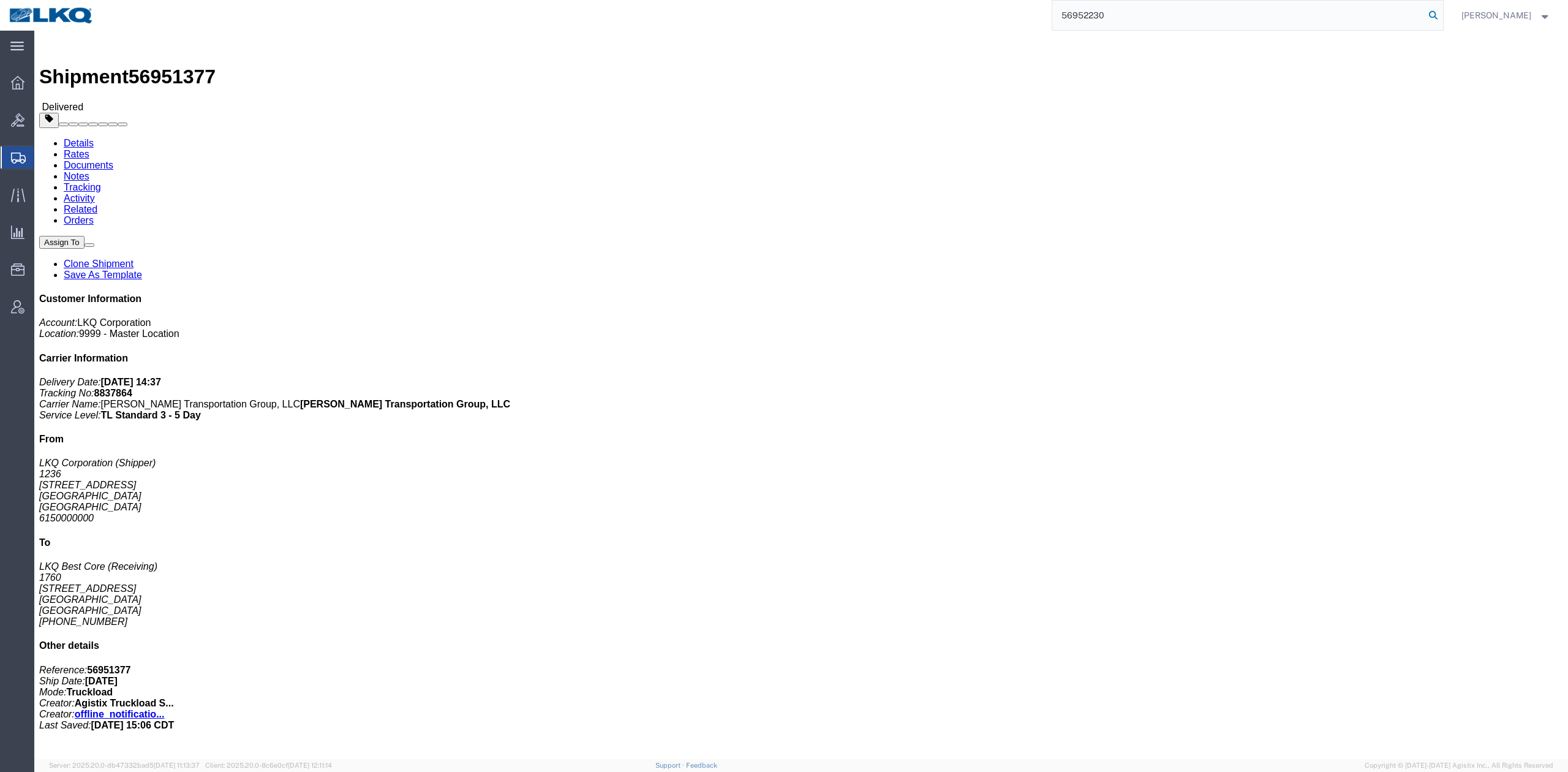
drag, startPoint x: 1454, startPoint y: 11, endPoint x: 1262, endPoint y: 123, distance: 222.3
click at [1442, 11] on icon at bounding box center [1434, 16] width 18 height 18
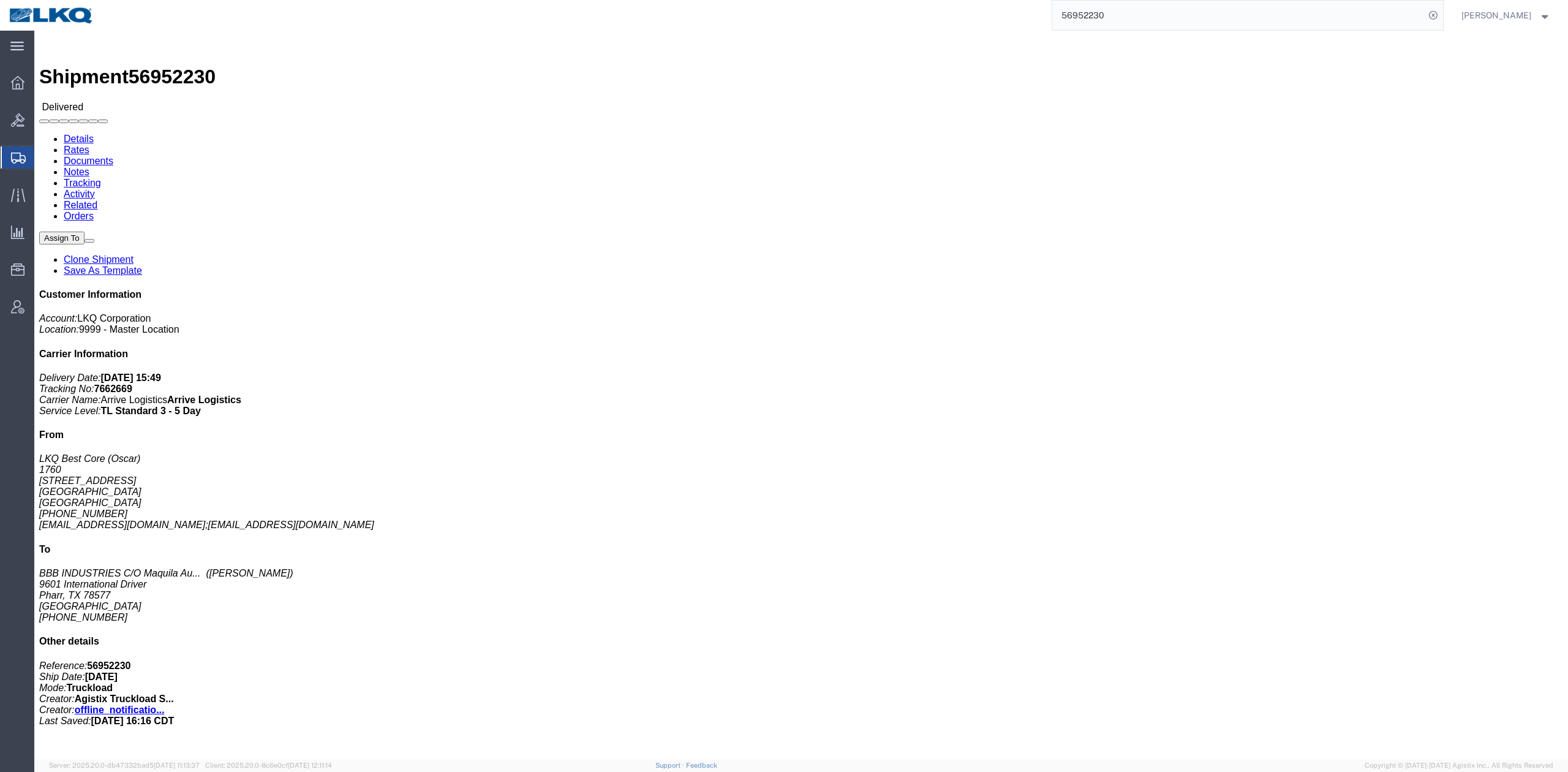
click link "Rates"
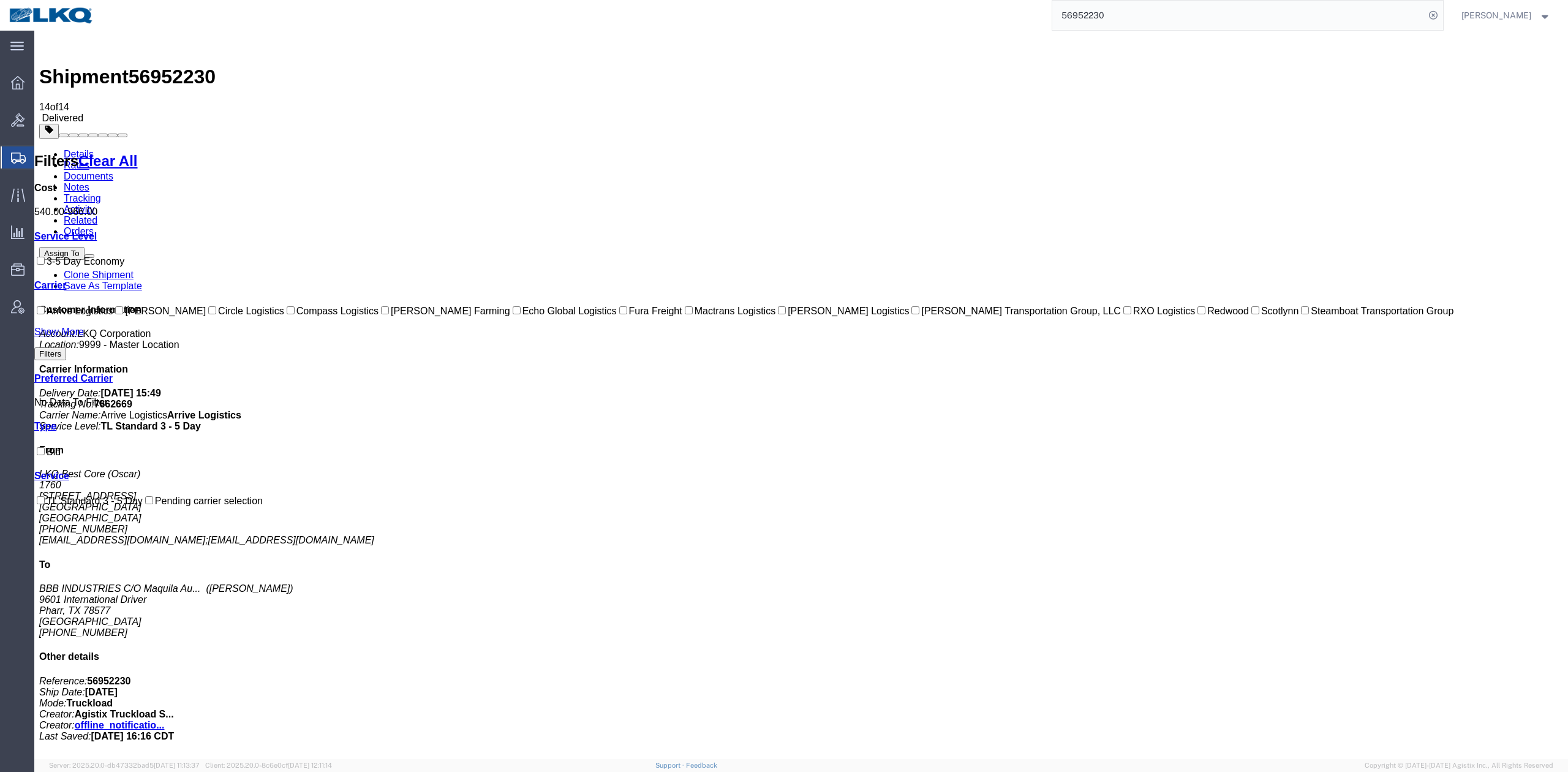
click at [1102, 12] on input "56952230" at bounding box center [1238, 16] width 373 height 30
click at [1102, 13] on input "56952230" at bounding box center [1238, 16] width 373 height 30
click at [1101, 13] on input "56952230" at bounding box center [1238, 16] width 373 height 30
paste input "782157"
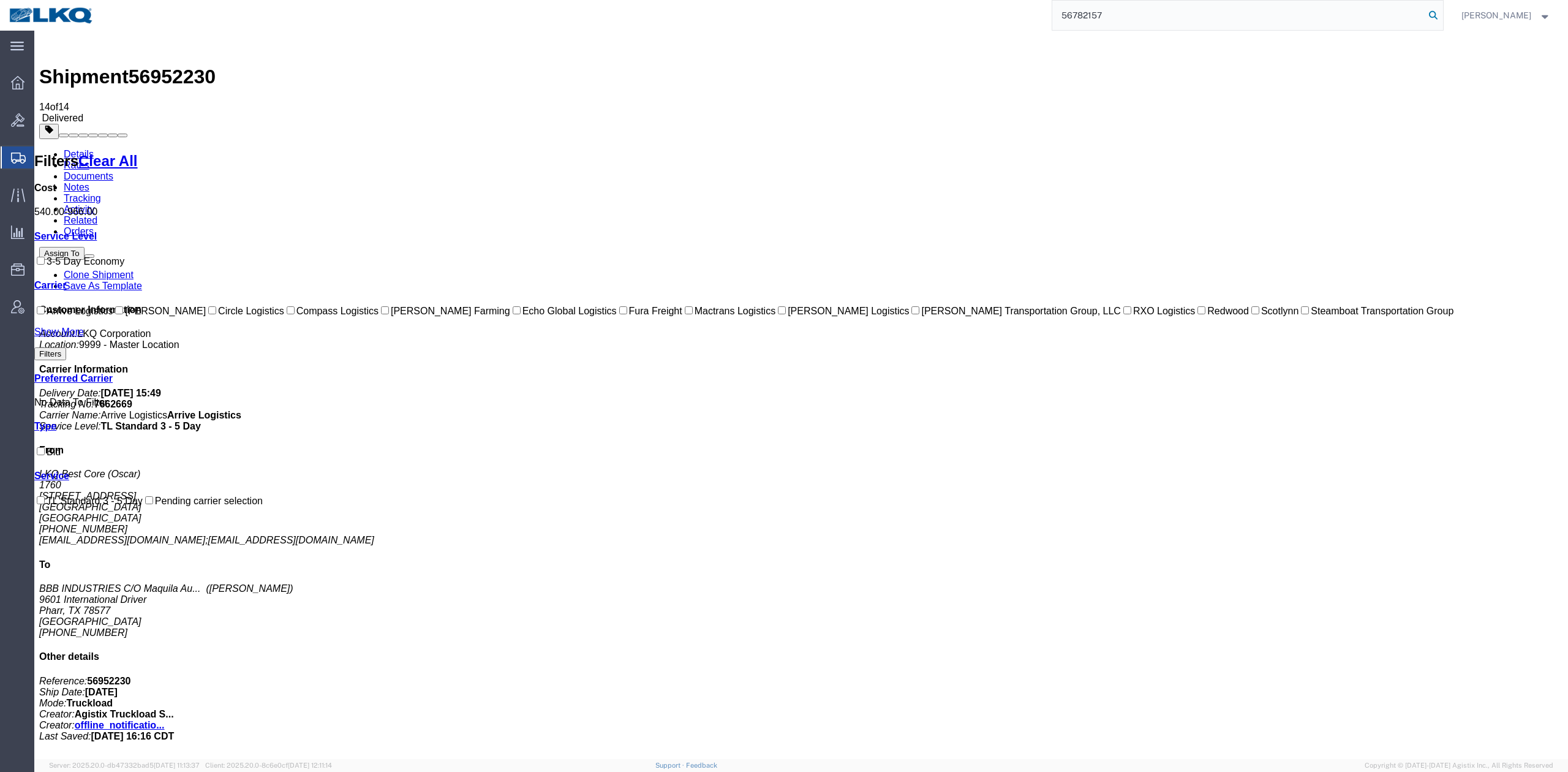
drag, startPoint x: 1453, startPoint y: 12, endPoint x: 1296, endPoint y: 88, distance: 174.4
click at [1442, 12] on icon at bounding box center [1434, 16] width 18 height 18
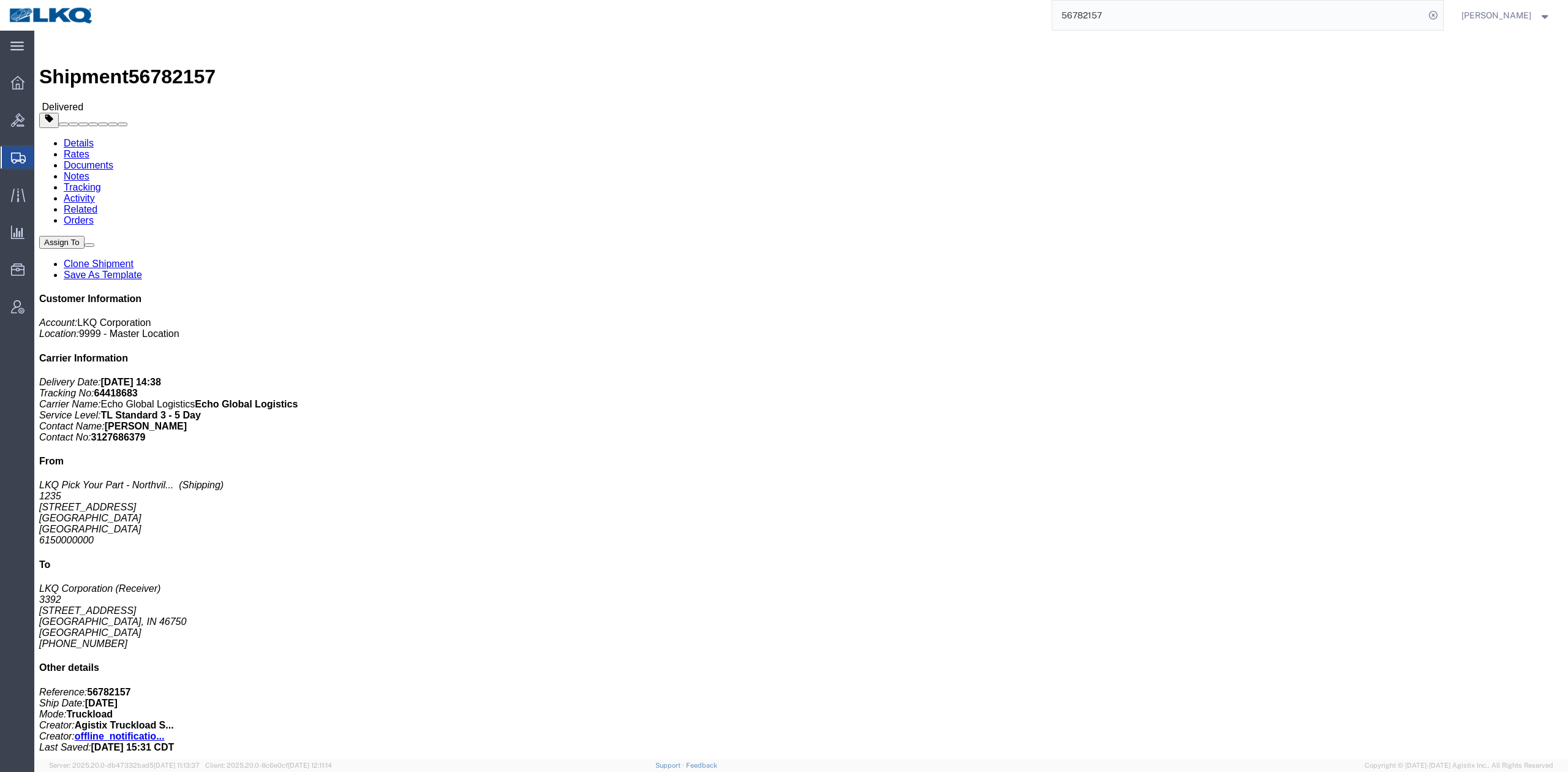
click link "Rates"
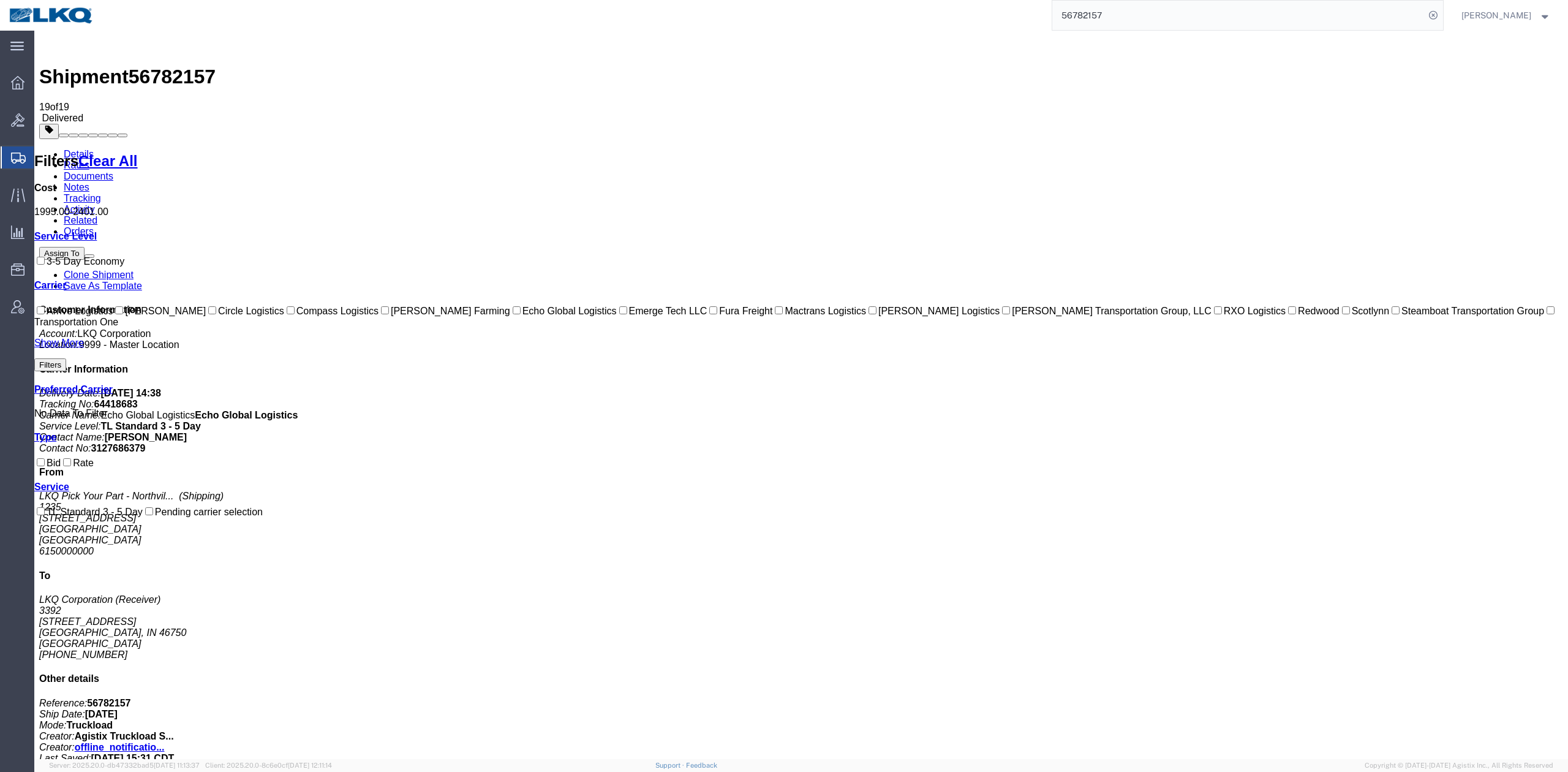
click at [95, 204] on link "Activity" at bounding box center [80, 210] width 32 height 11
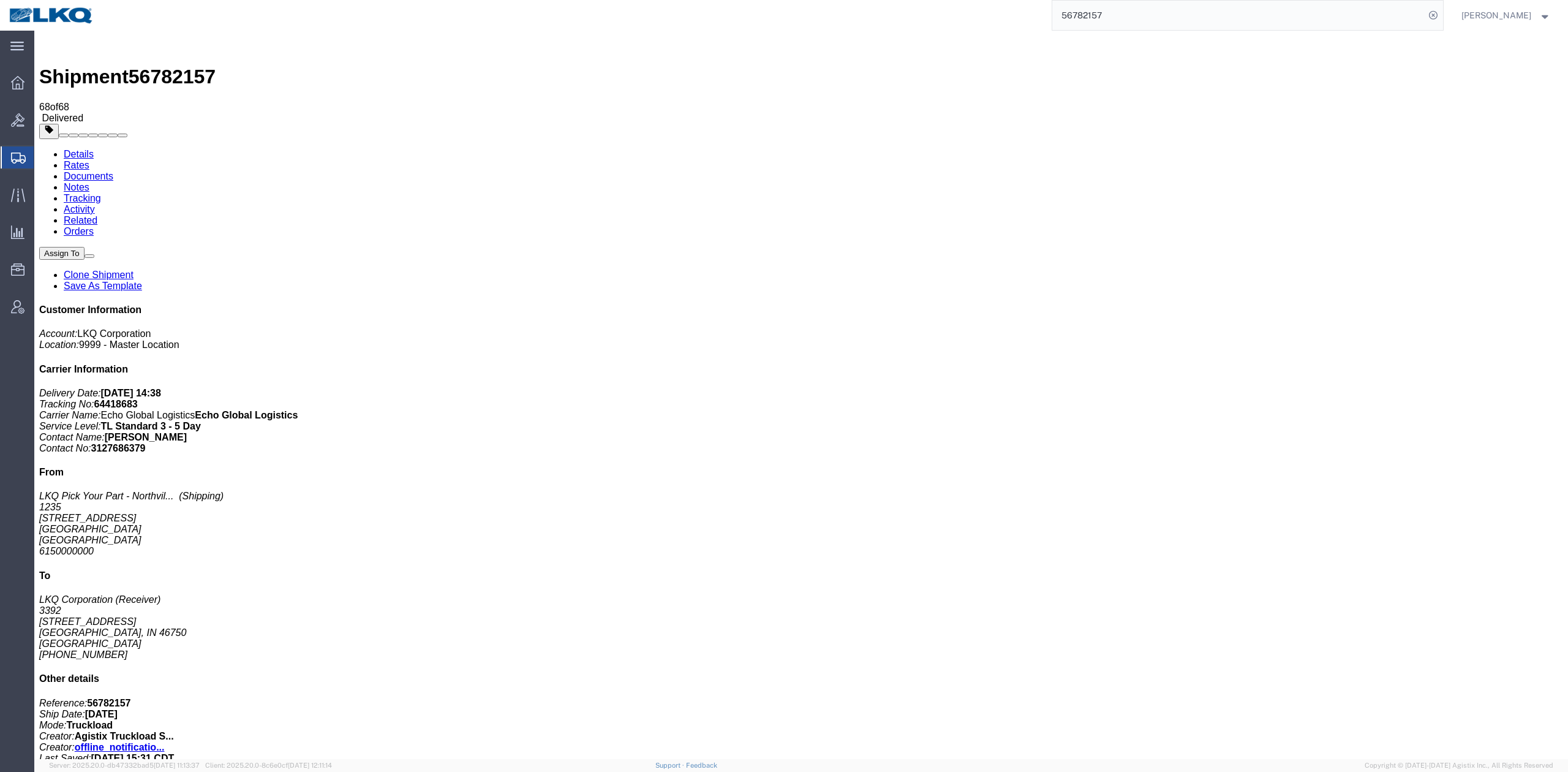
click at [1083, 18] on input "56782157" at bounding box center [1238, 16] width 373 height 30
paste input "953010"
click at [1443, 25] on form "56953010" at bounding box center [1247, 15] width 392 height 31
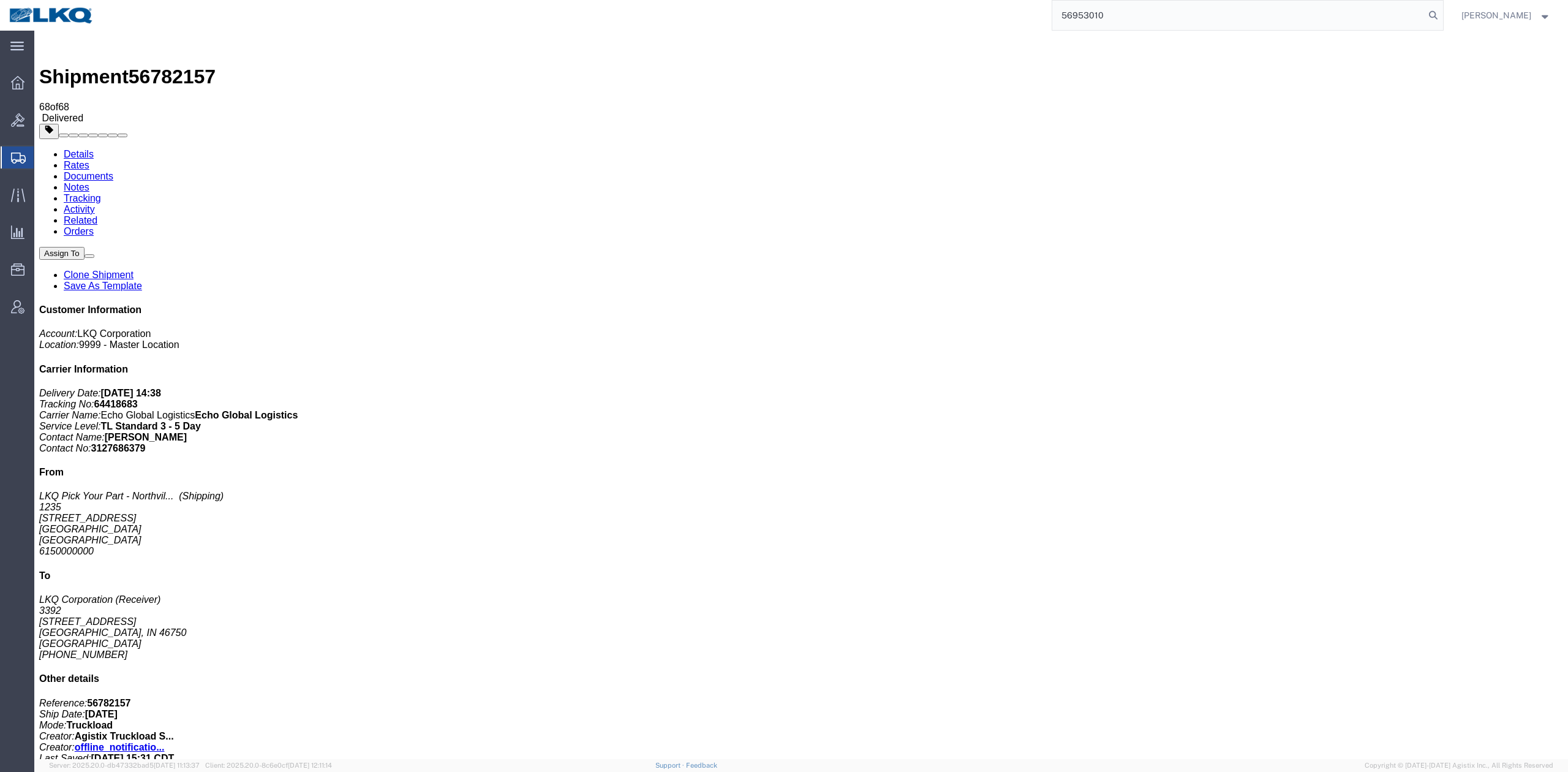
click at [1443, 24] on form "56953010" at bounding box center [1247, 15] width 392 height 31
click at [1443, 23] on form "56953010" at bounding box center [1247, 15] width 392 height 31
click at [1443, 20] on form "56953010" at bounding box center [1247, 15] width 392 height 31
click at [1442, 20] on icon at bounding box center [1434, 16] width 18 height 18
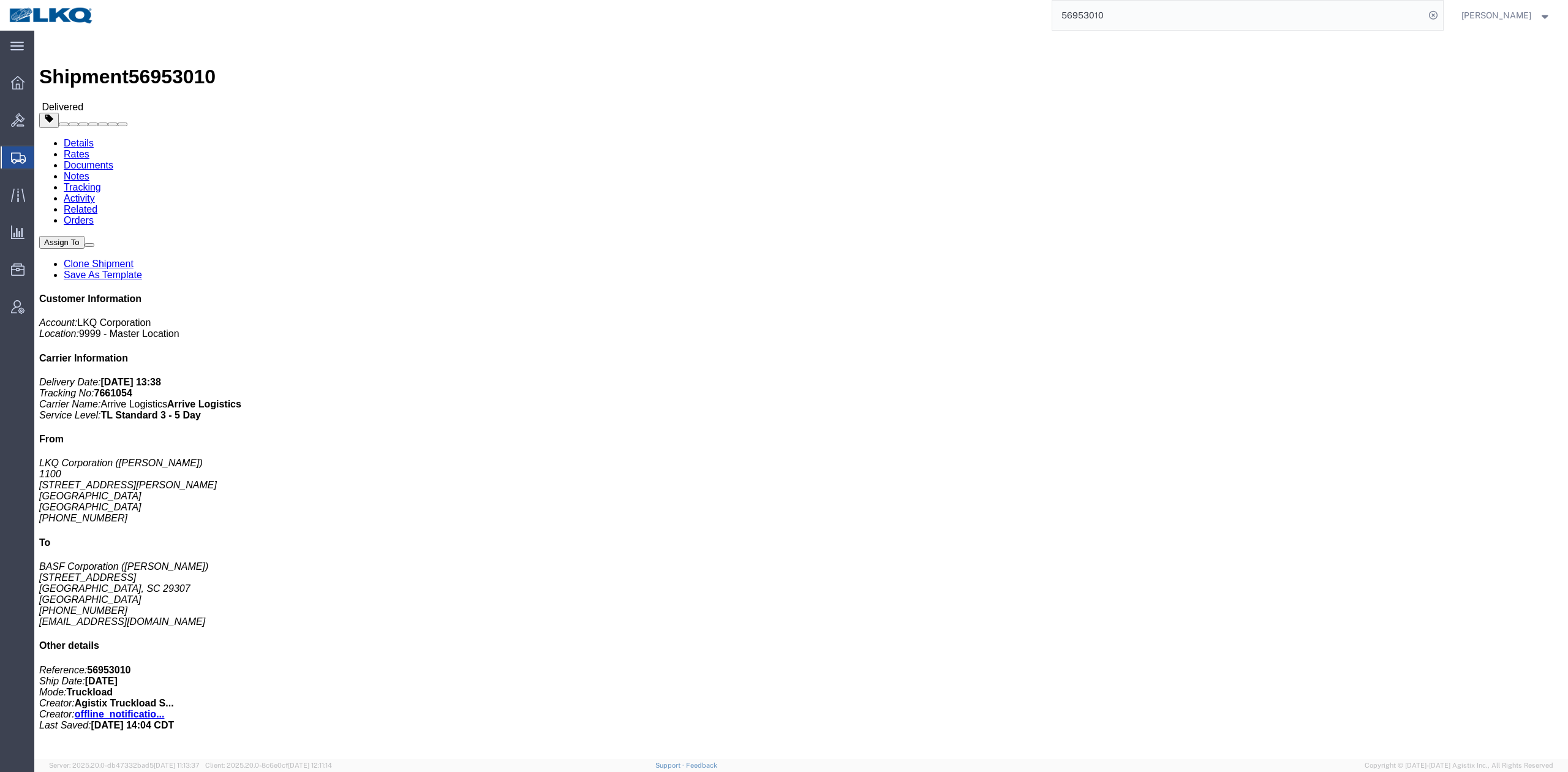
click link "Rates"
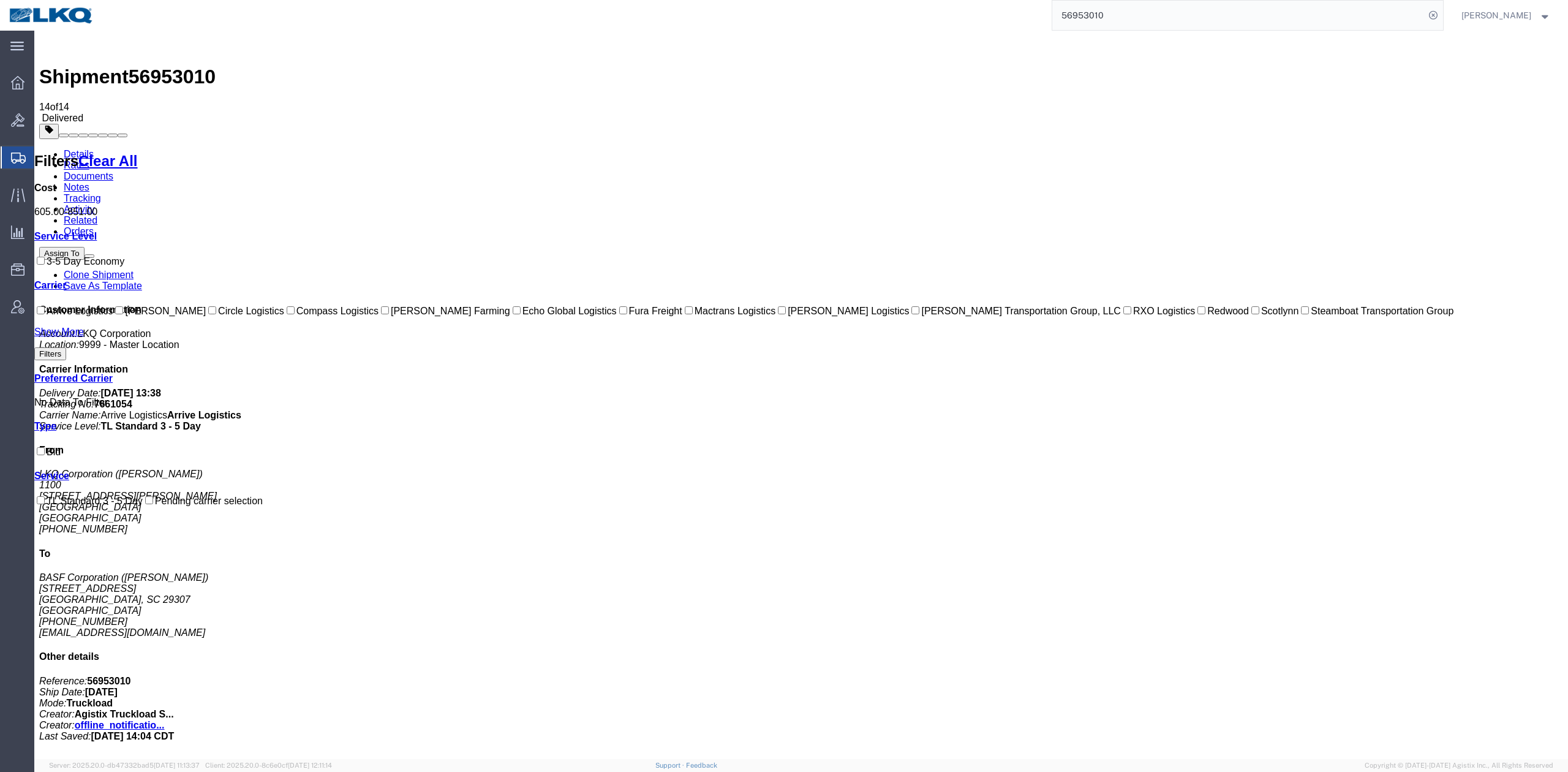
click at [95, 204] on link "Activity" at bounding box center [80, 210] width 32 height 11
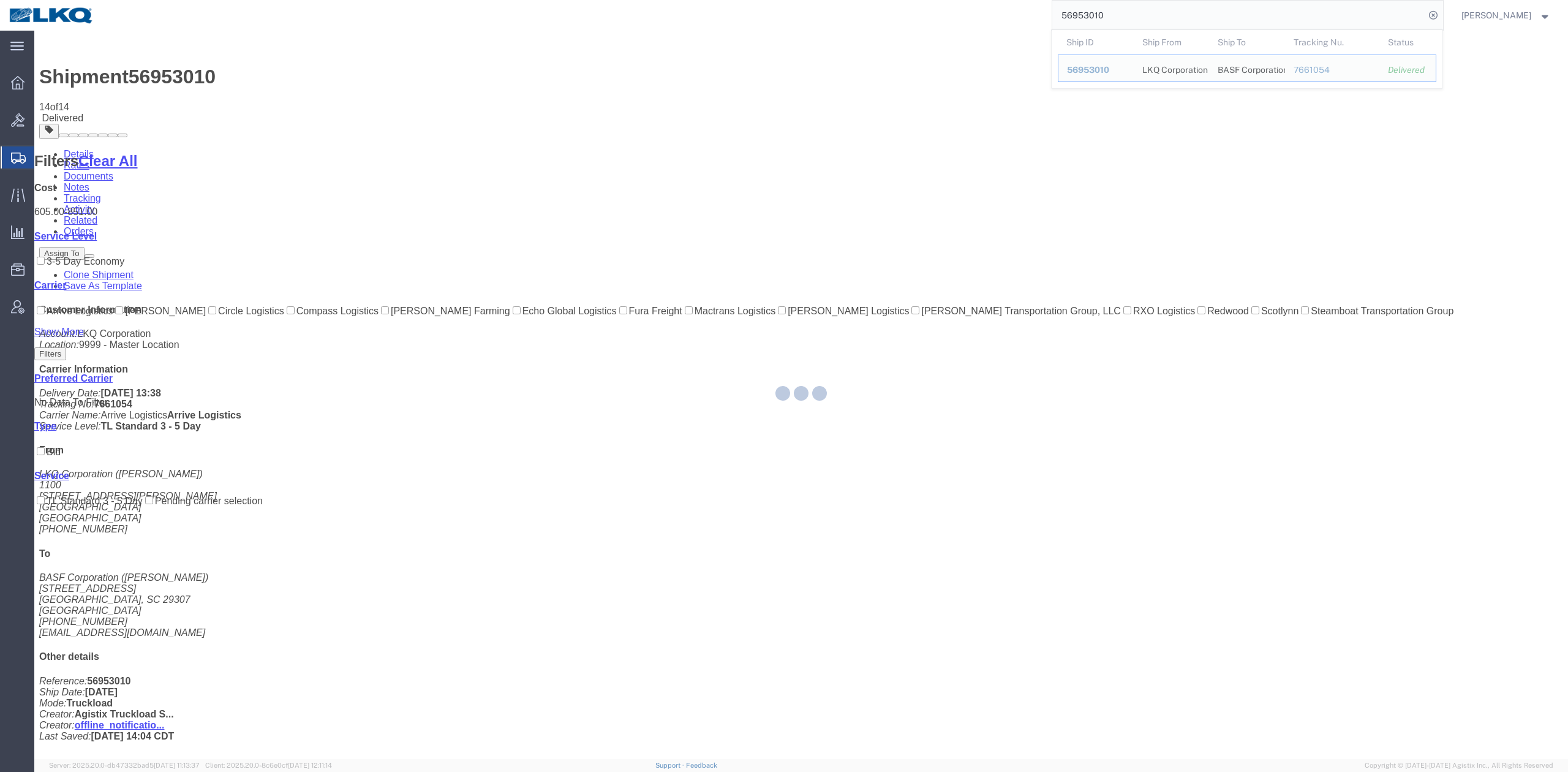
click at [1096, 24] on input "56953010" at bounding box center [1238, 16] width 373 height 30
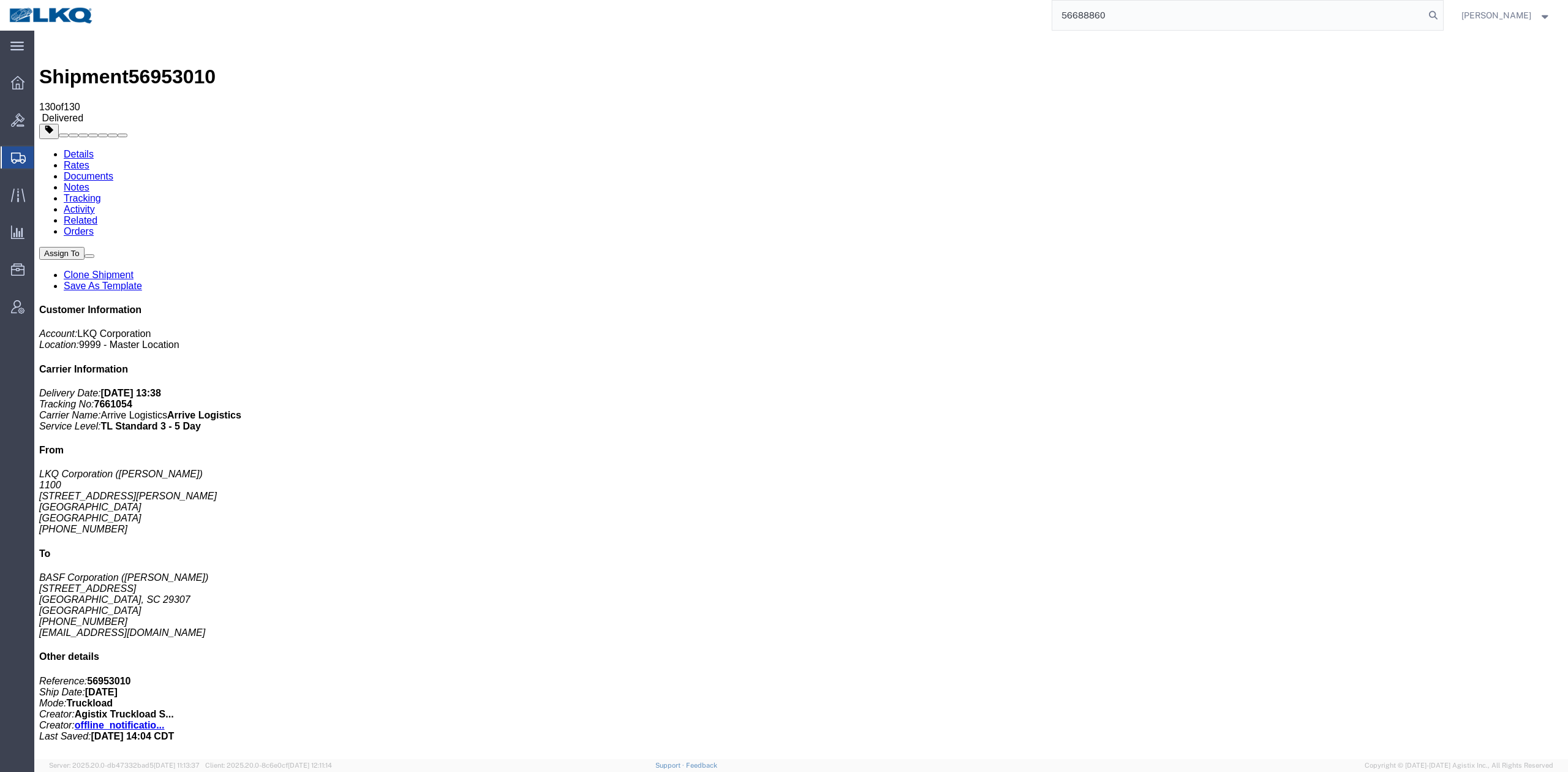
drag, startPoint x: 1449, startPoint y: 11, endPoint x: 1436, endPoint y: 18, distance: 14.8
click at [1442, 11] on icon at bounding box center [1434, 16] width 18 height 18
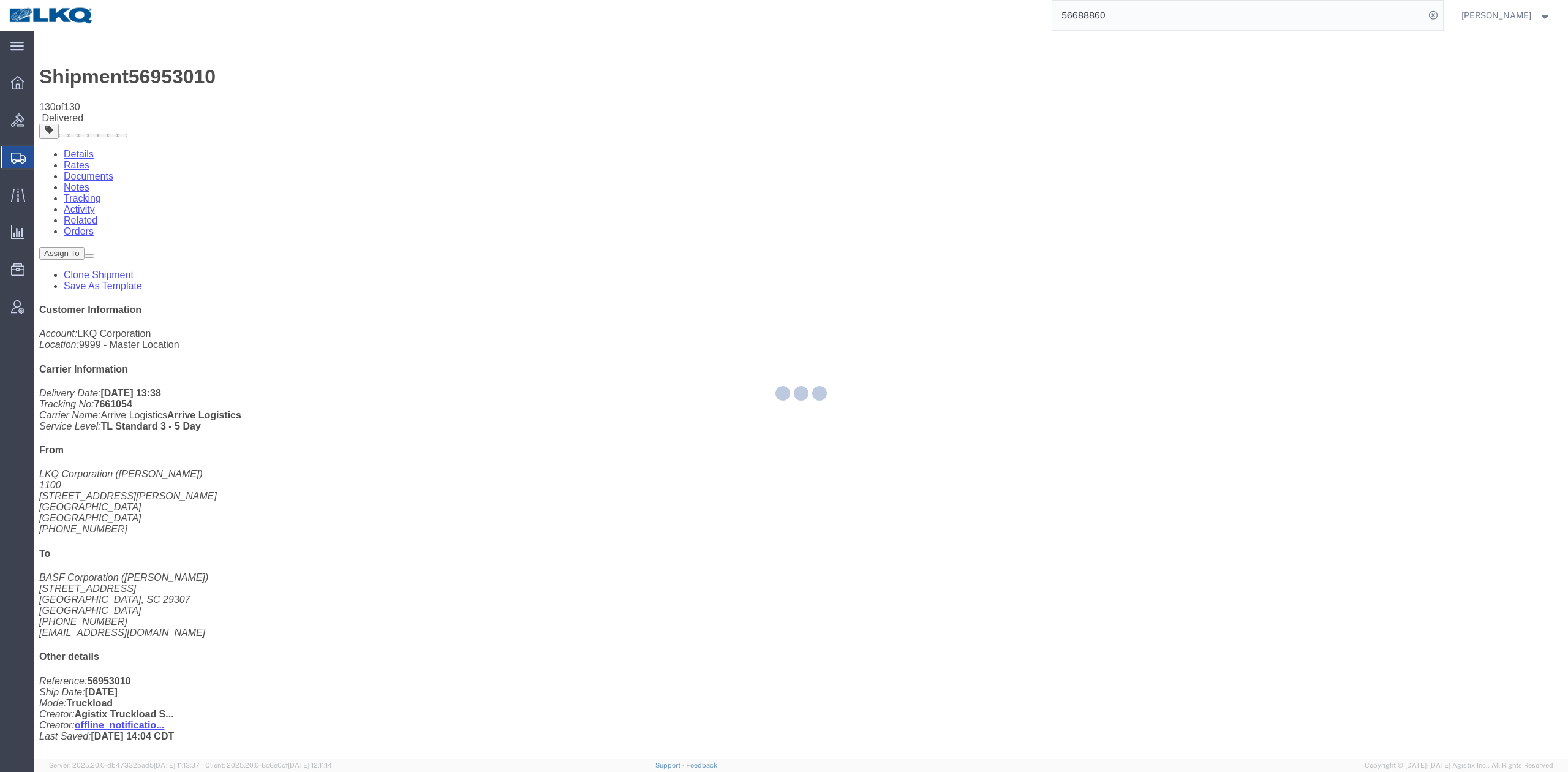
click at [1101, 11] on input "56688860" at bounding box center [1238, 16] width 373 height 30
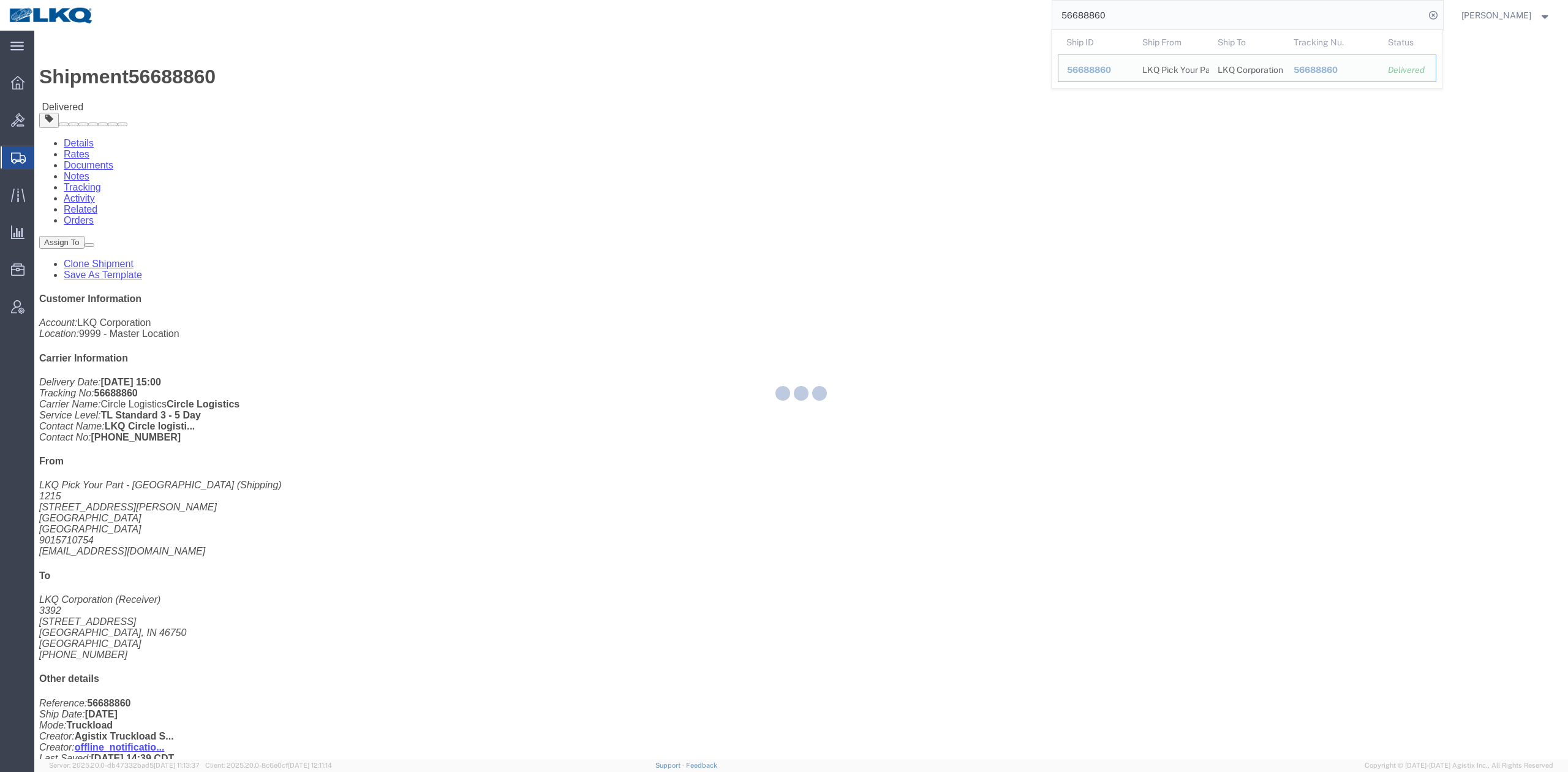
paste input "56967392"
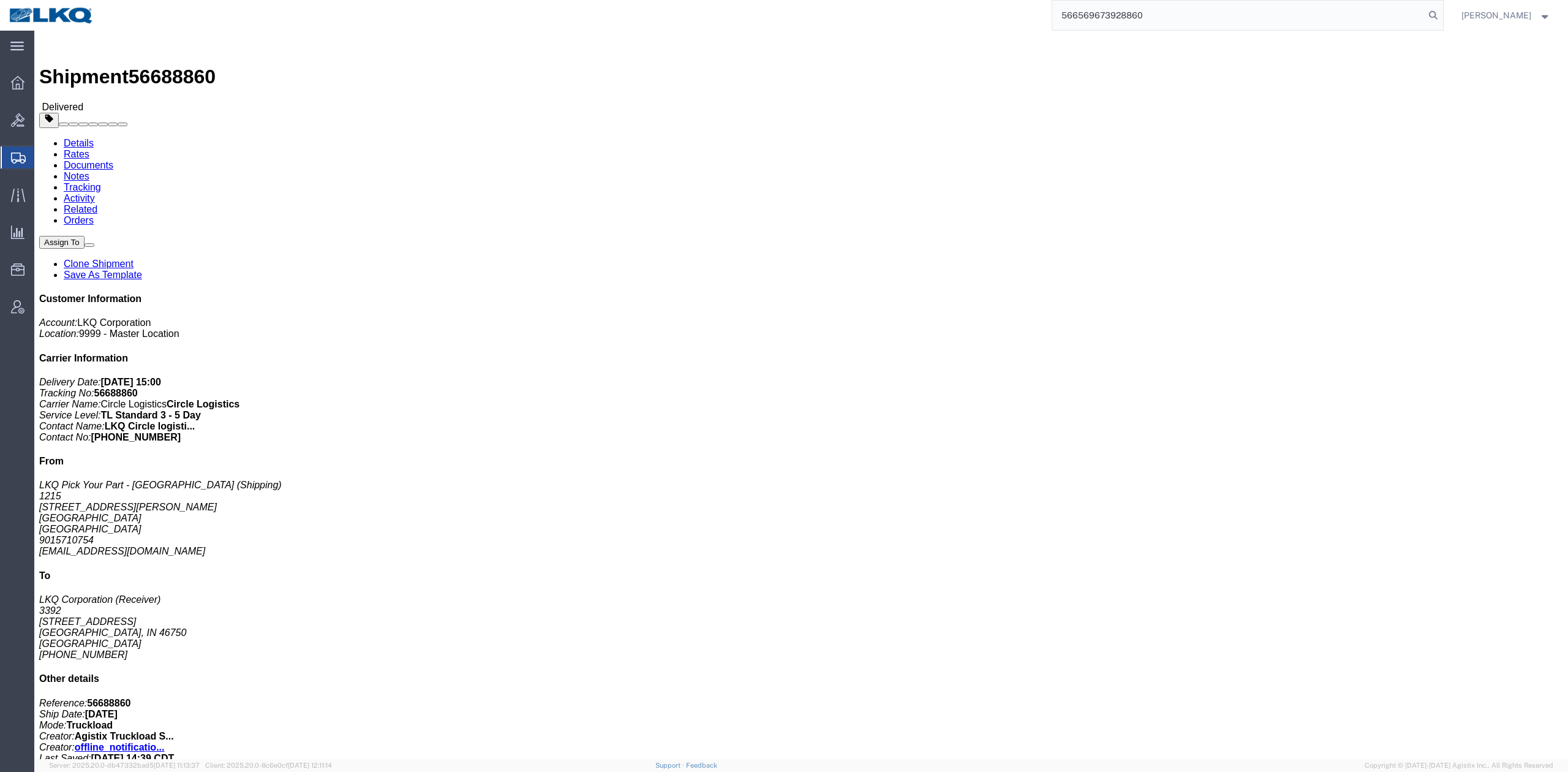
click link "Activity"
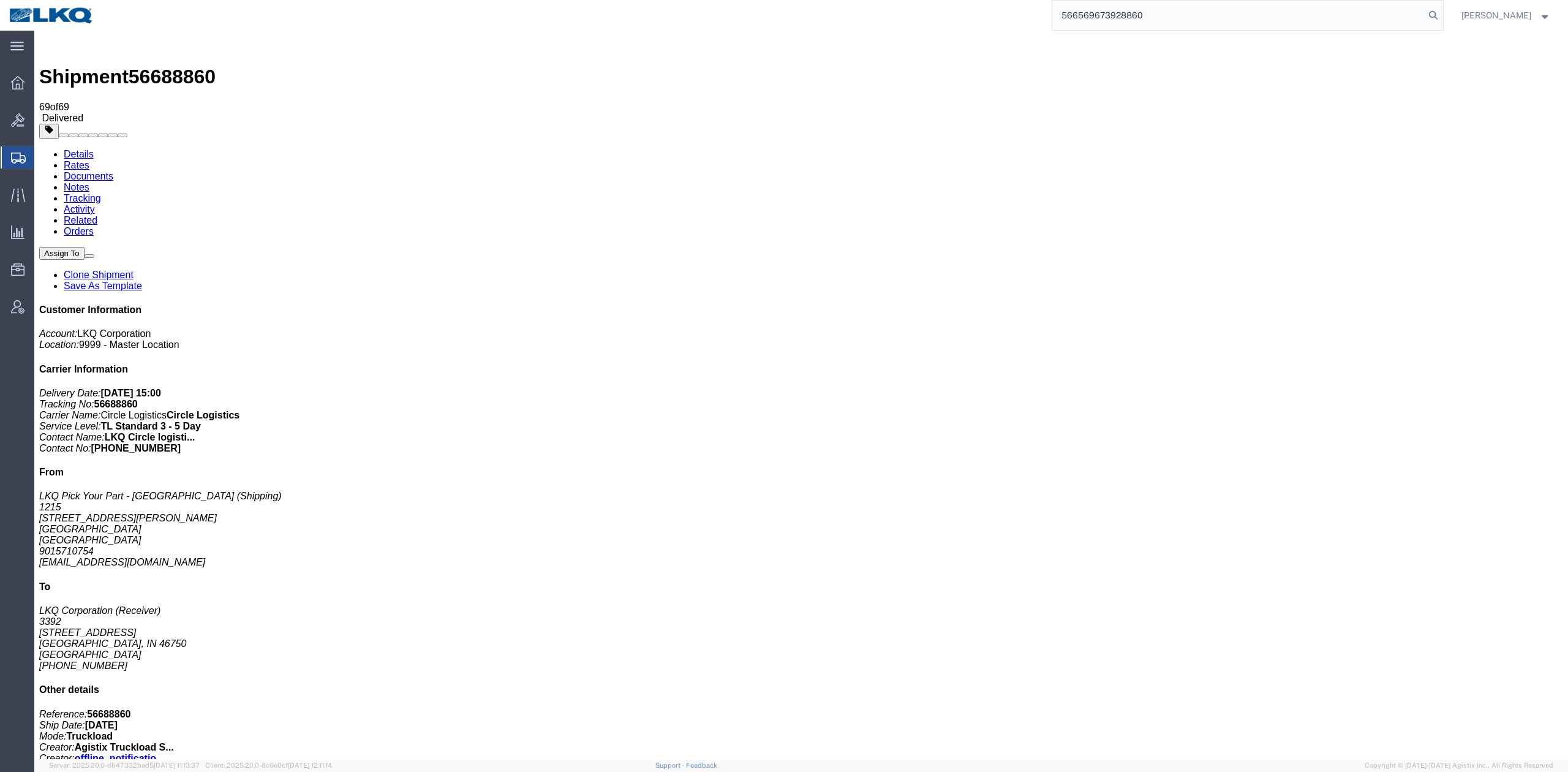
click at [1100, 11] on input "566569673928860" at bounding box center [1238, 16] width 373 height 30
paste input "967392"
click at [1442, 19] on icon at bounding box center [1434, 16] width 18 height 18
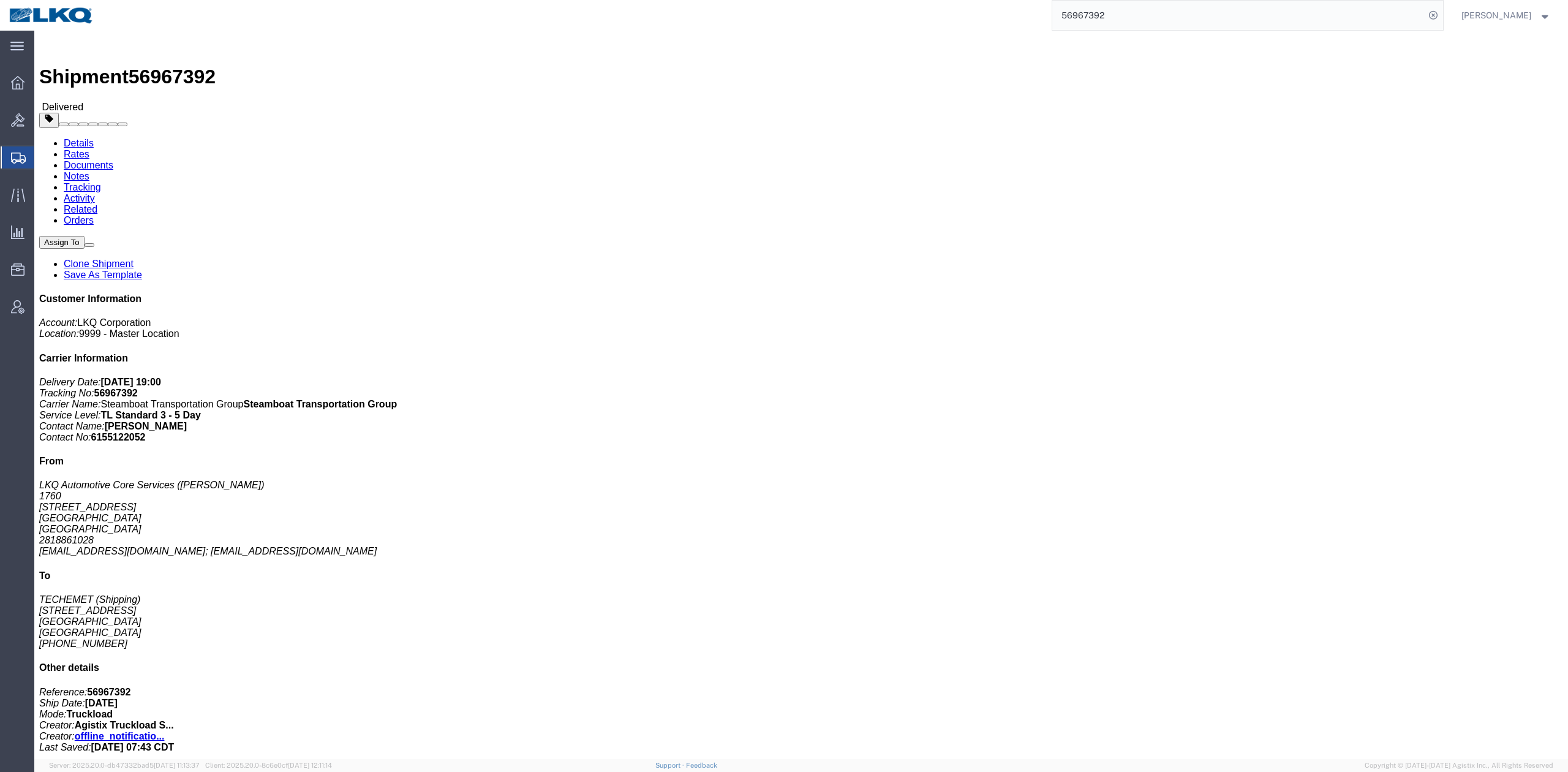
click link "Activity"
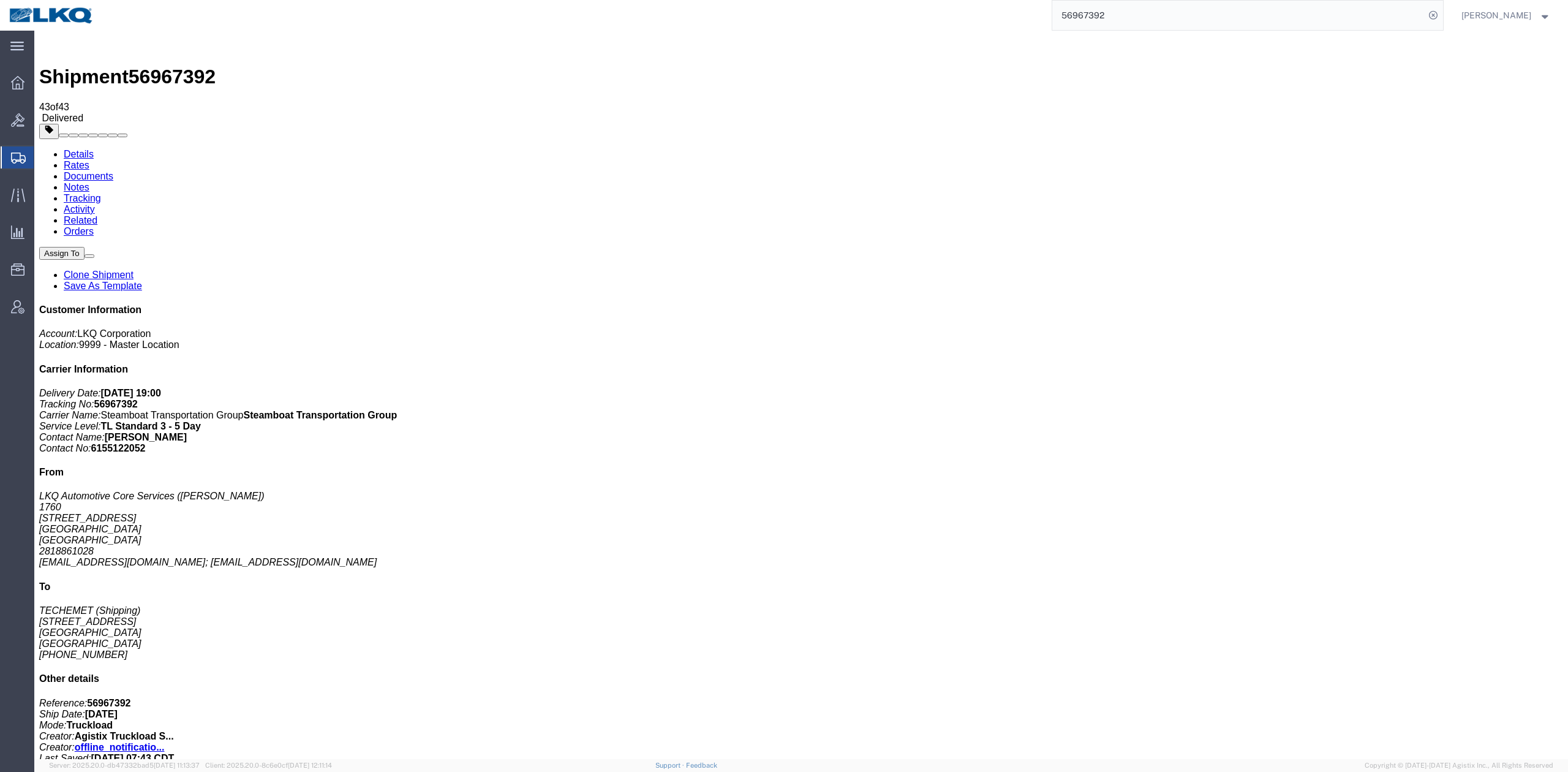
click at [1096, 16] on input "56967392" at bounding box center [1238, 16] width 373 height 30
click at [1095, 16] on input "56967392" at bounding box center [1238, 16] width 373 height 30
paste input "782220"
click at [1442, 15] on icon at bounding box center [1434, 16] width 18 height 18
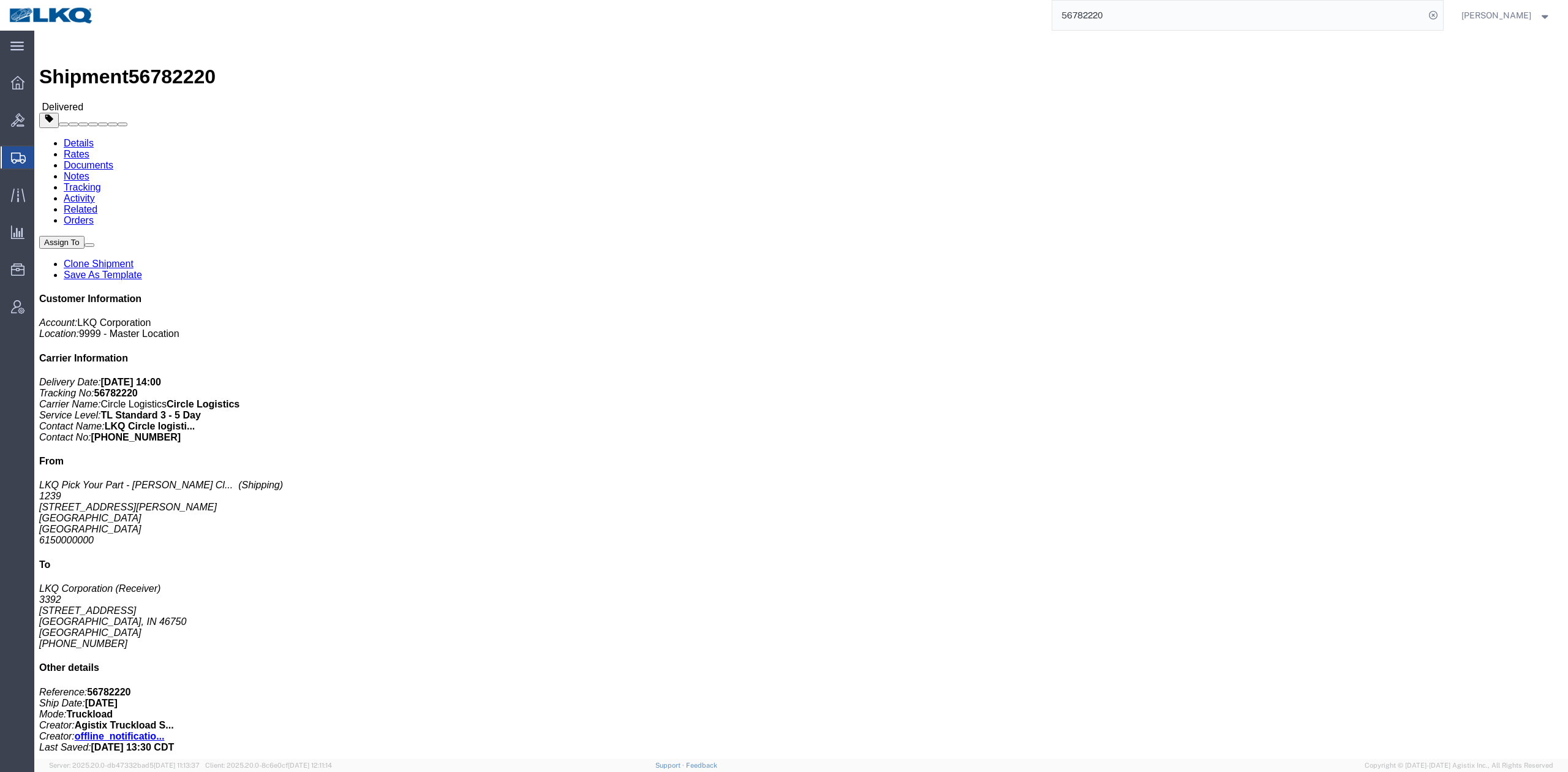
click link "Activity"
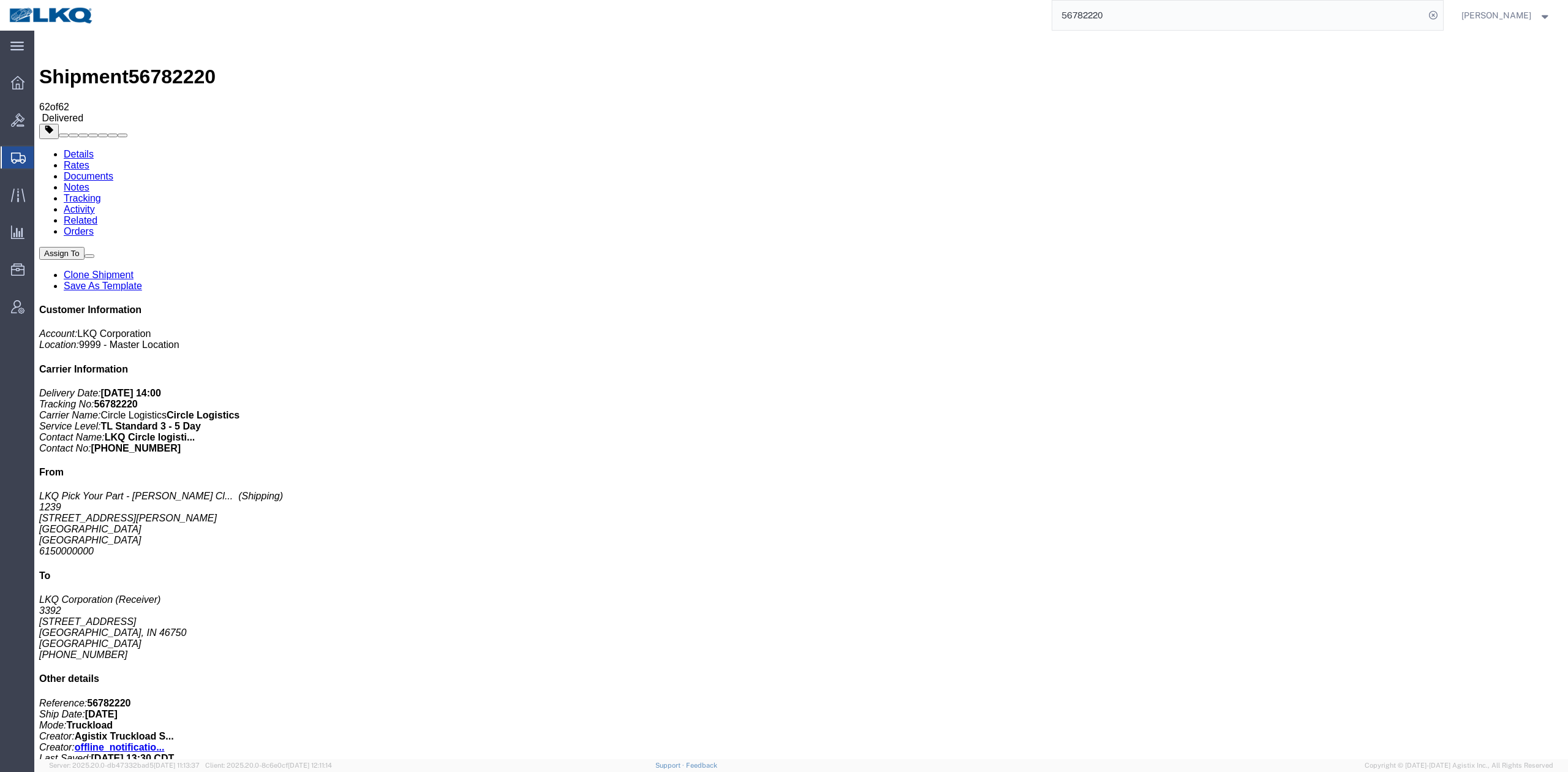
click at [1120, 15] on input "56782220" at bounding box center [1238, 16] width 373 height 30
paste input "967751"
type input "56967751"
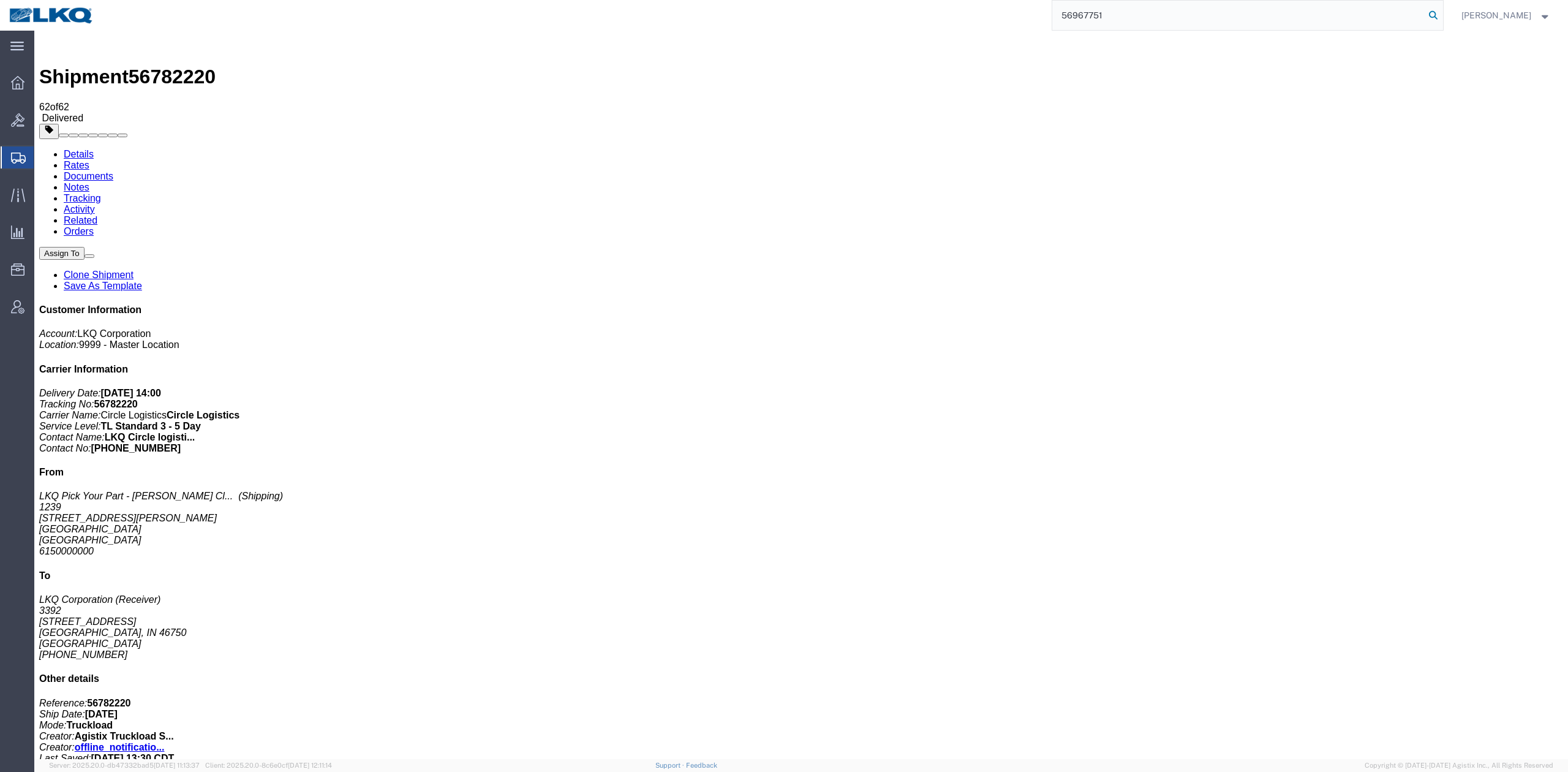
click at [1442, 13] on icon at bounding box center [1434, 16] width 18 height 18
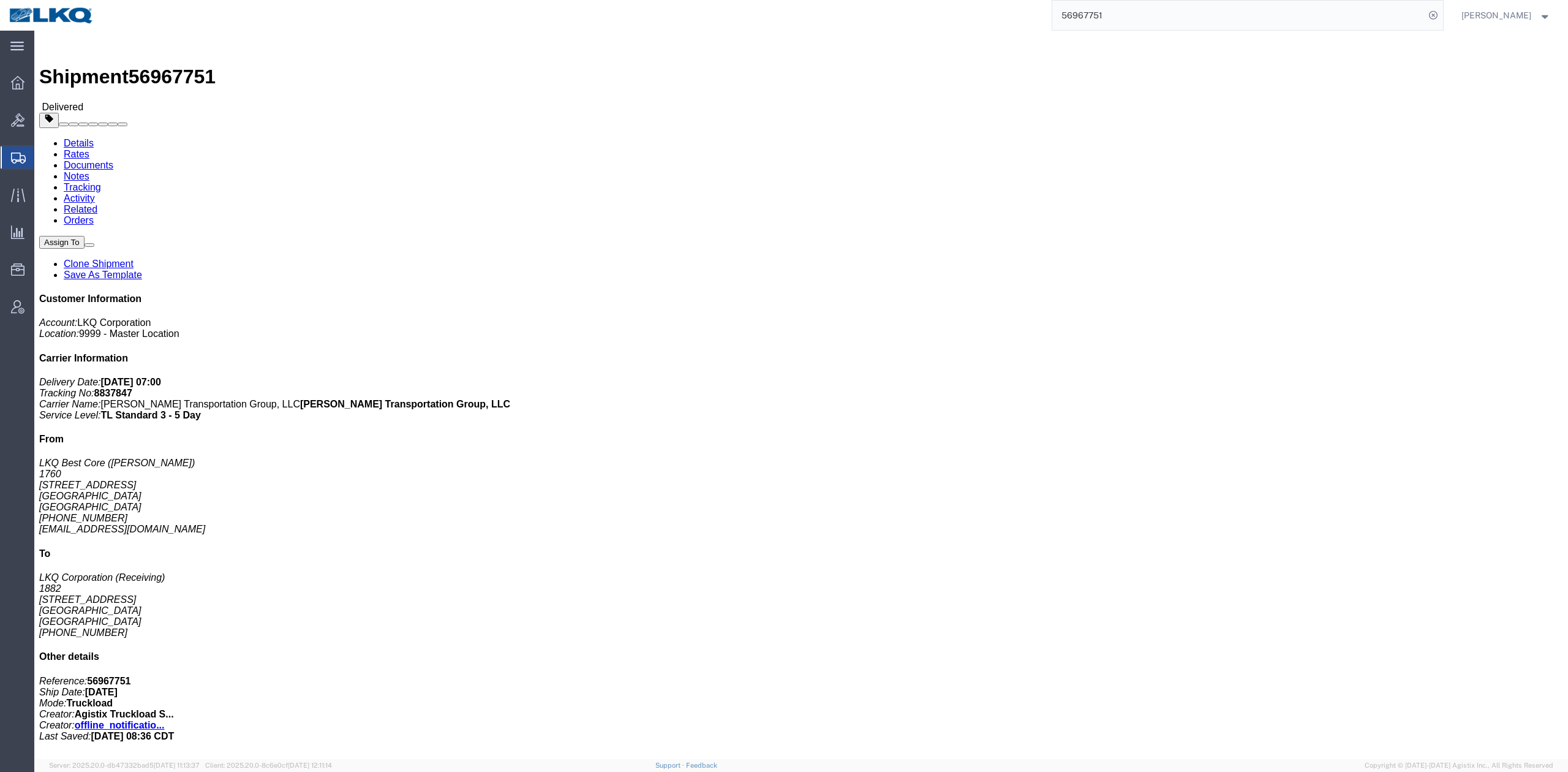
click link "Activity"
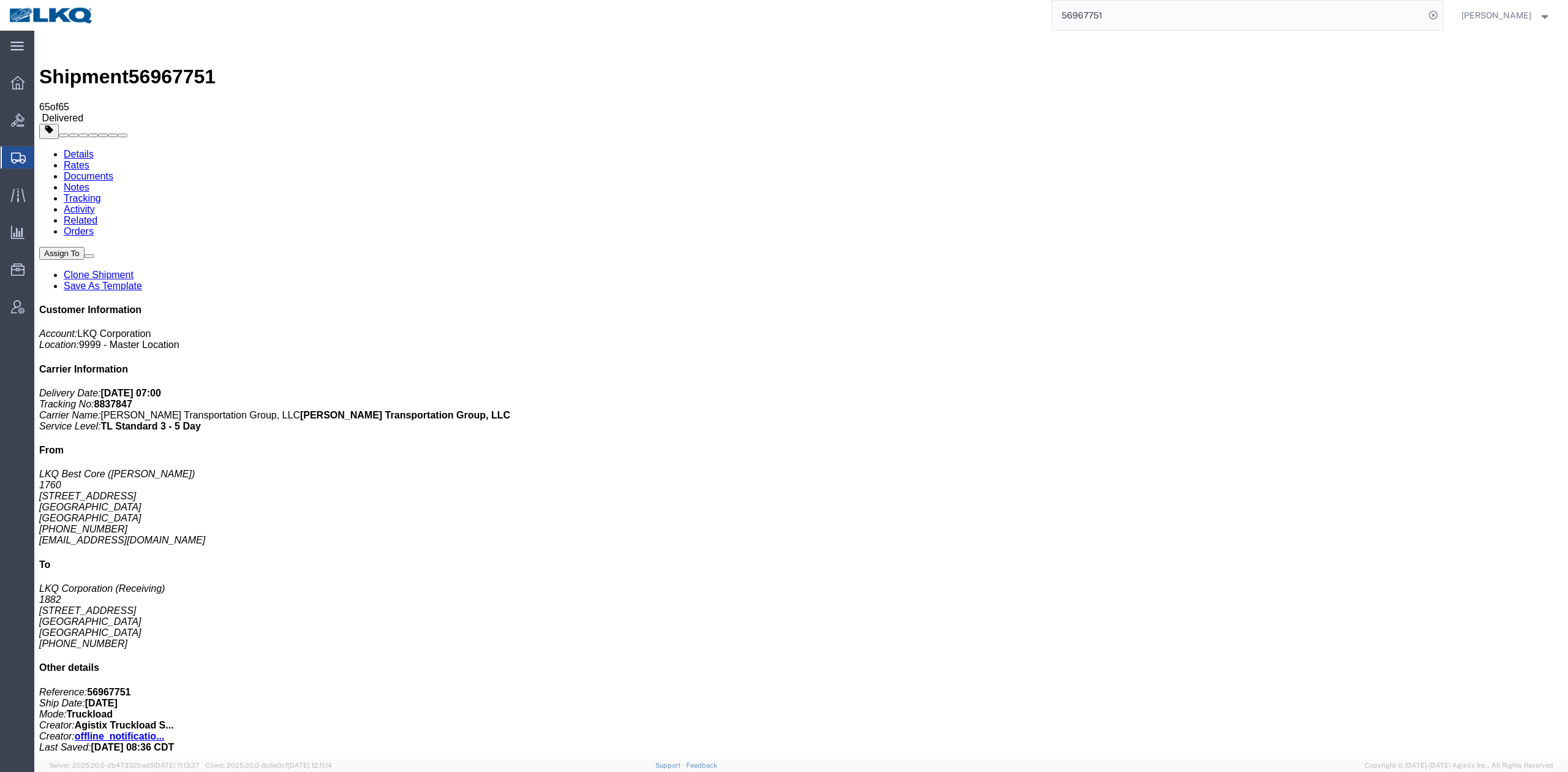
click at [0, 0] on span "Shipment Manager" at bounding box center [0, 0] width 0 height 0
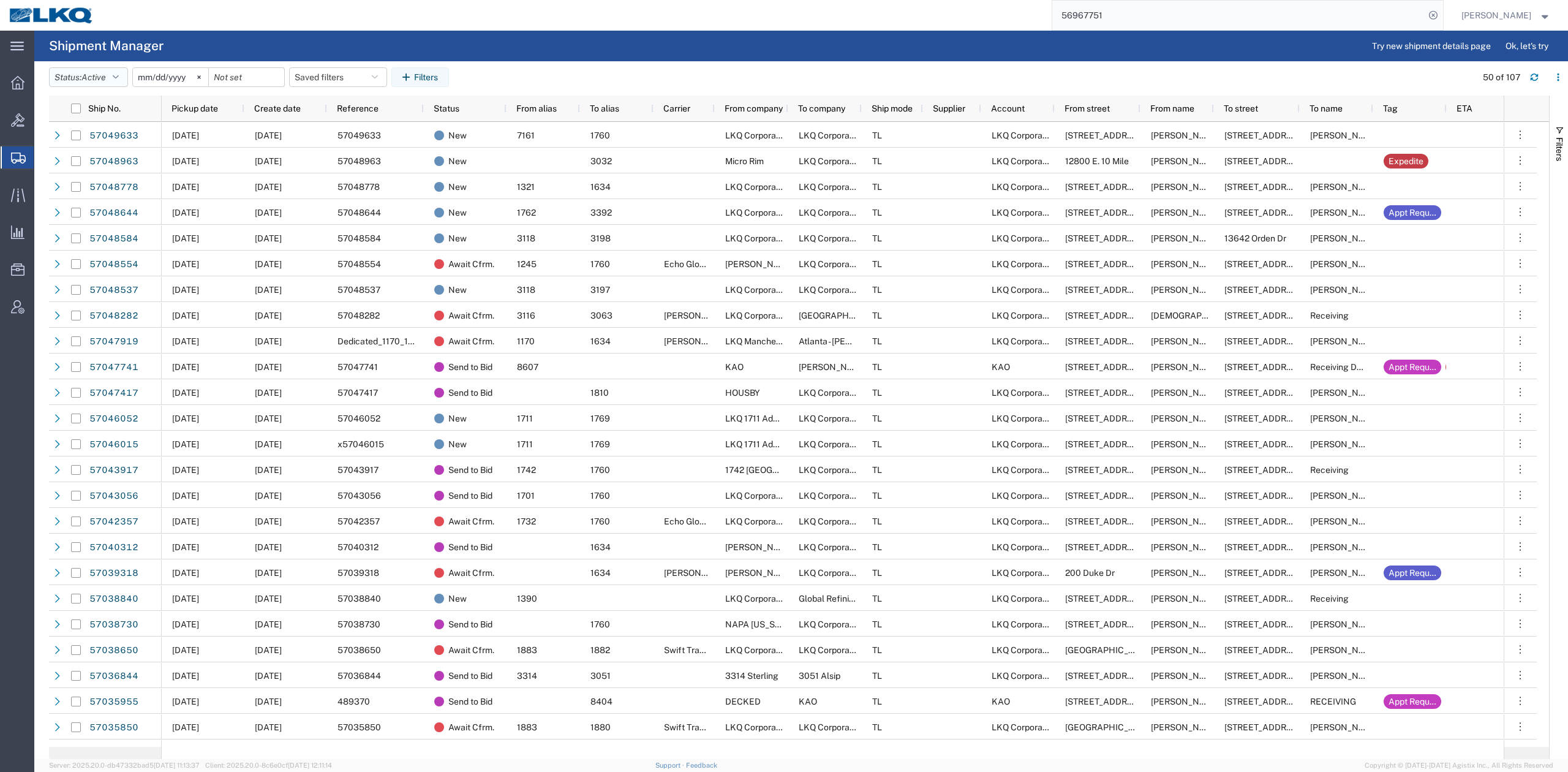
click at [89, 70] on button "Status: Active" at bounding box center [89, 77] width 79 height 19
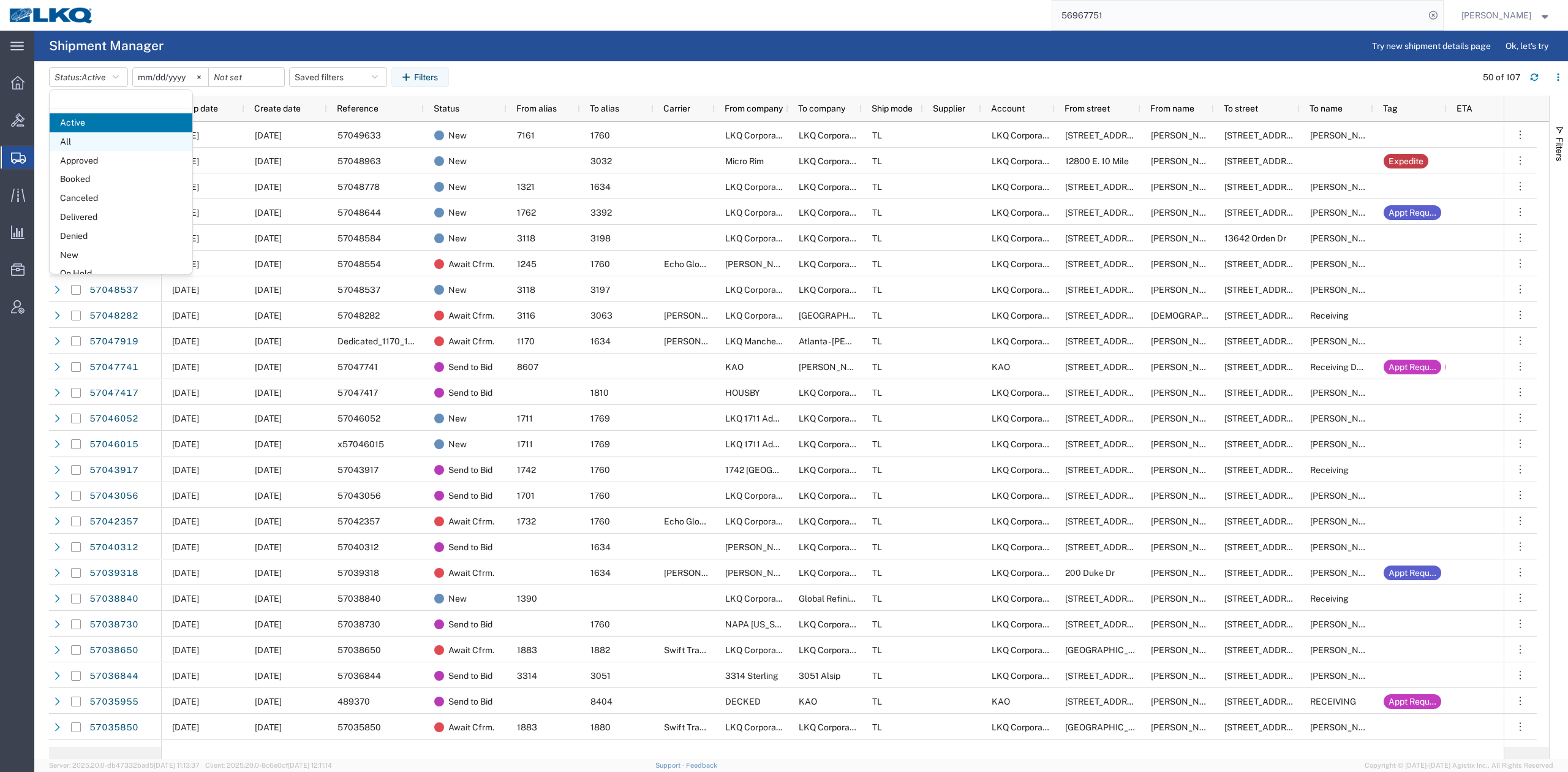
click at [98, 139] on span "All" at bounding box center [121, 142] width 143 height 19
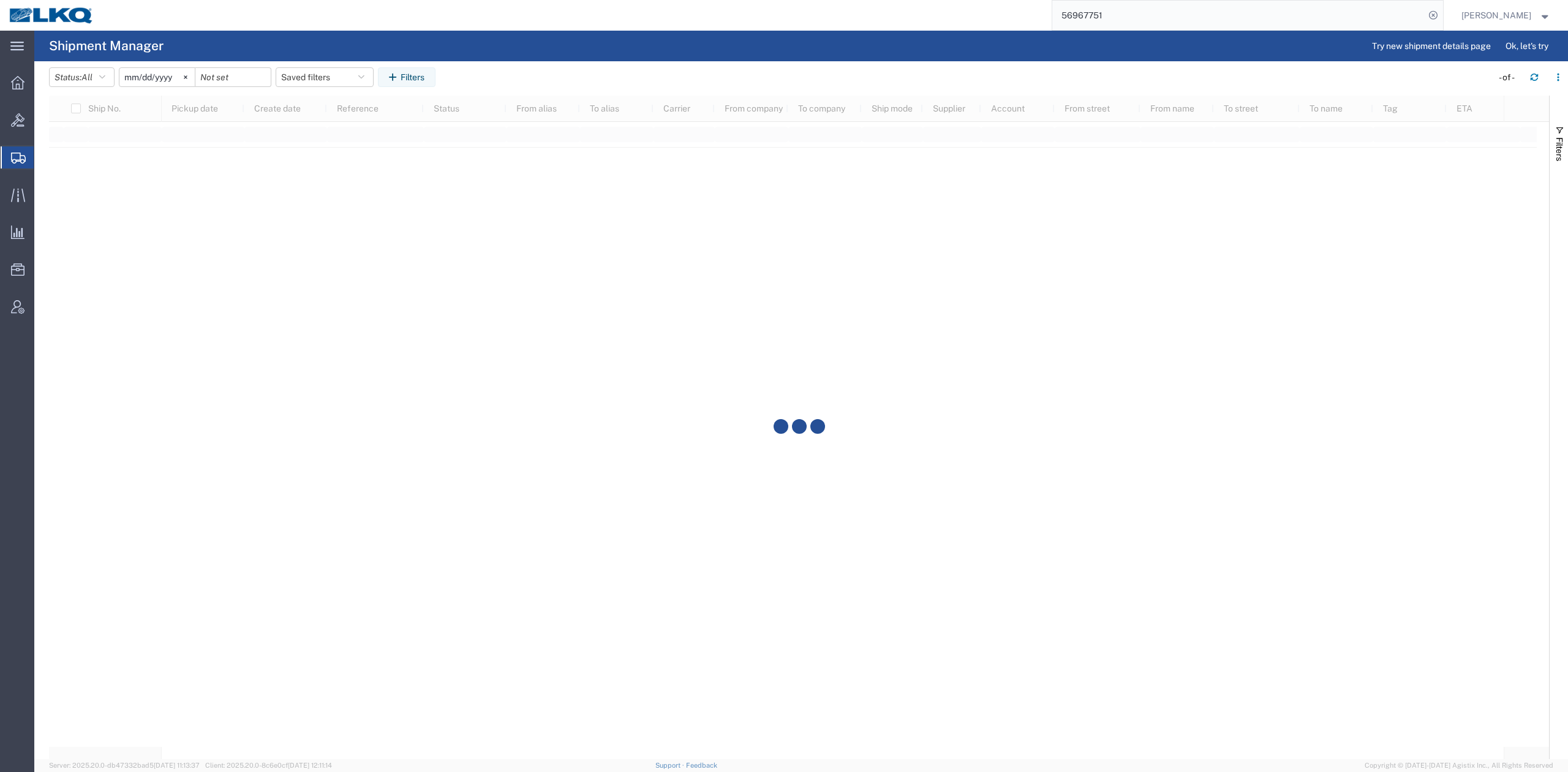
click at [152, 77] on input "[DATE]" at bounding box center [157, 77] width 75 height 18
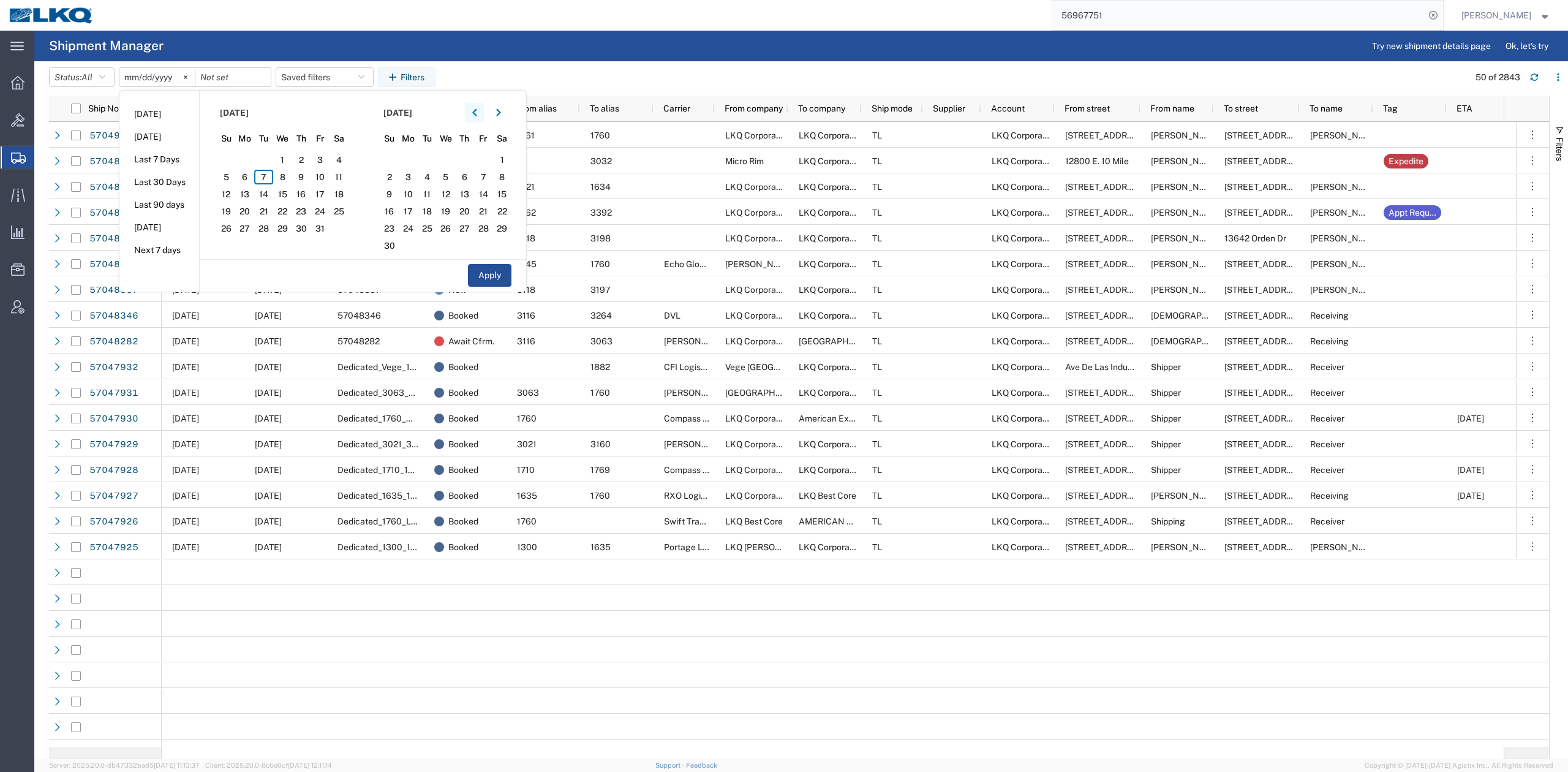
click at [473, 118] on button "button" at bounding box center [474, 112] width 19 height 19
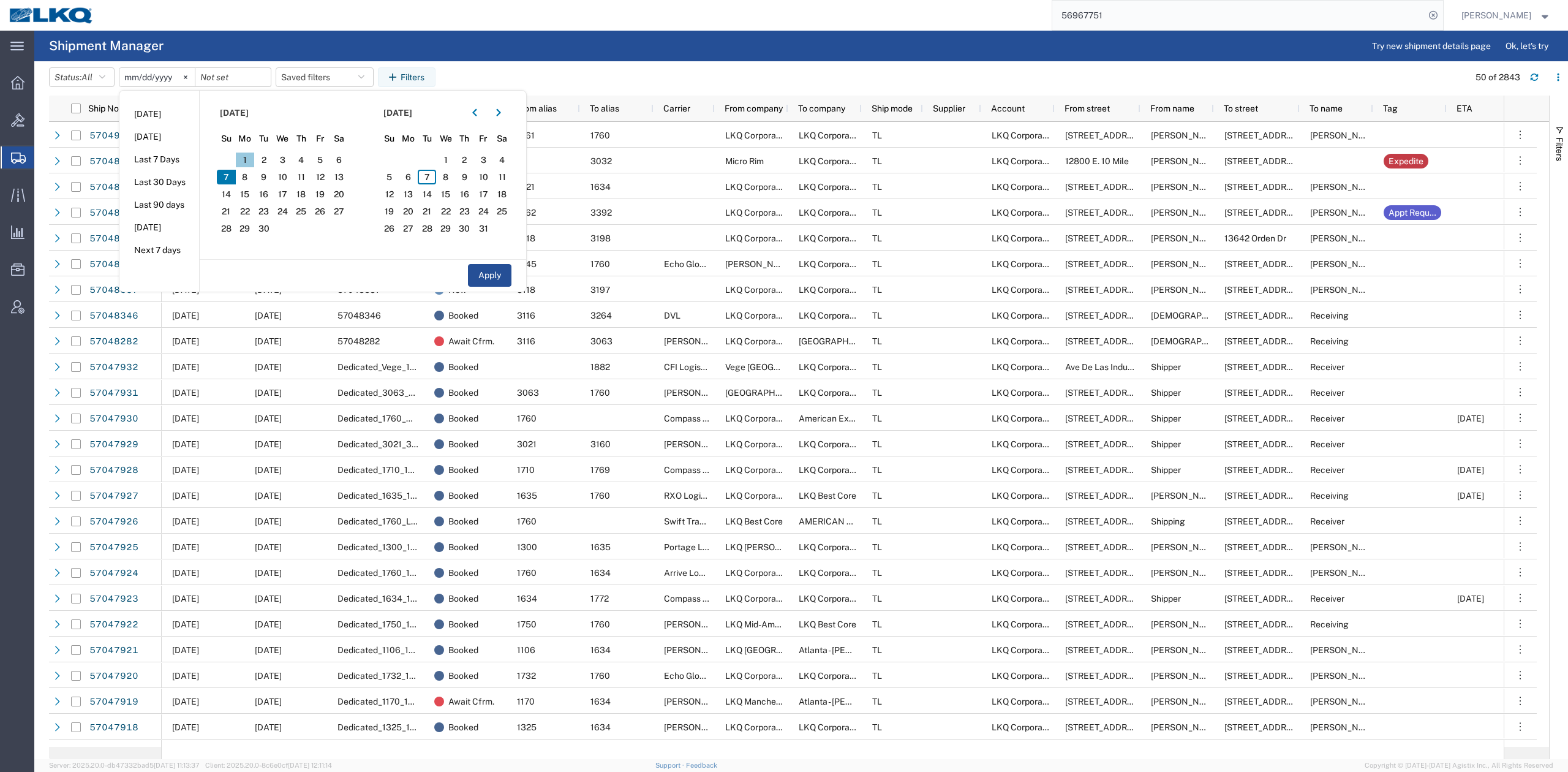
click at [249, 160] on span "1" at bounding box center [246, 160] width 19 height 15
click at [271, 231] on span "30" at bounding box center [264, 228] width 19 height 15
click at [499, 285] on button "Apply" at bounding box center [490, 275] width 44 height 23
type input "2025-09-01"
type input "2025-09-30"
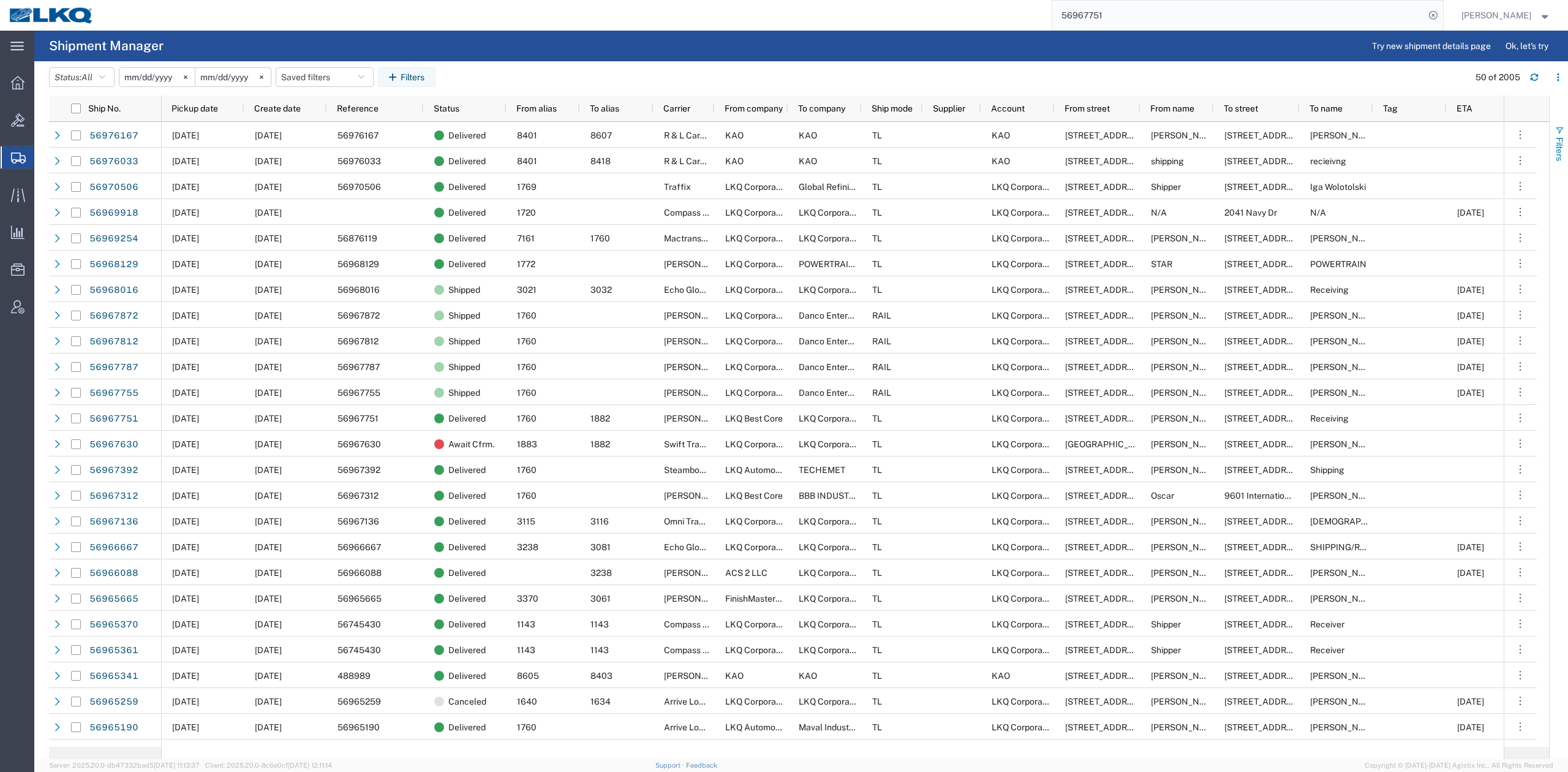
click at [1558, 168] on button "Filters" at bounding box center [1558, 143] width 18 height 66
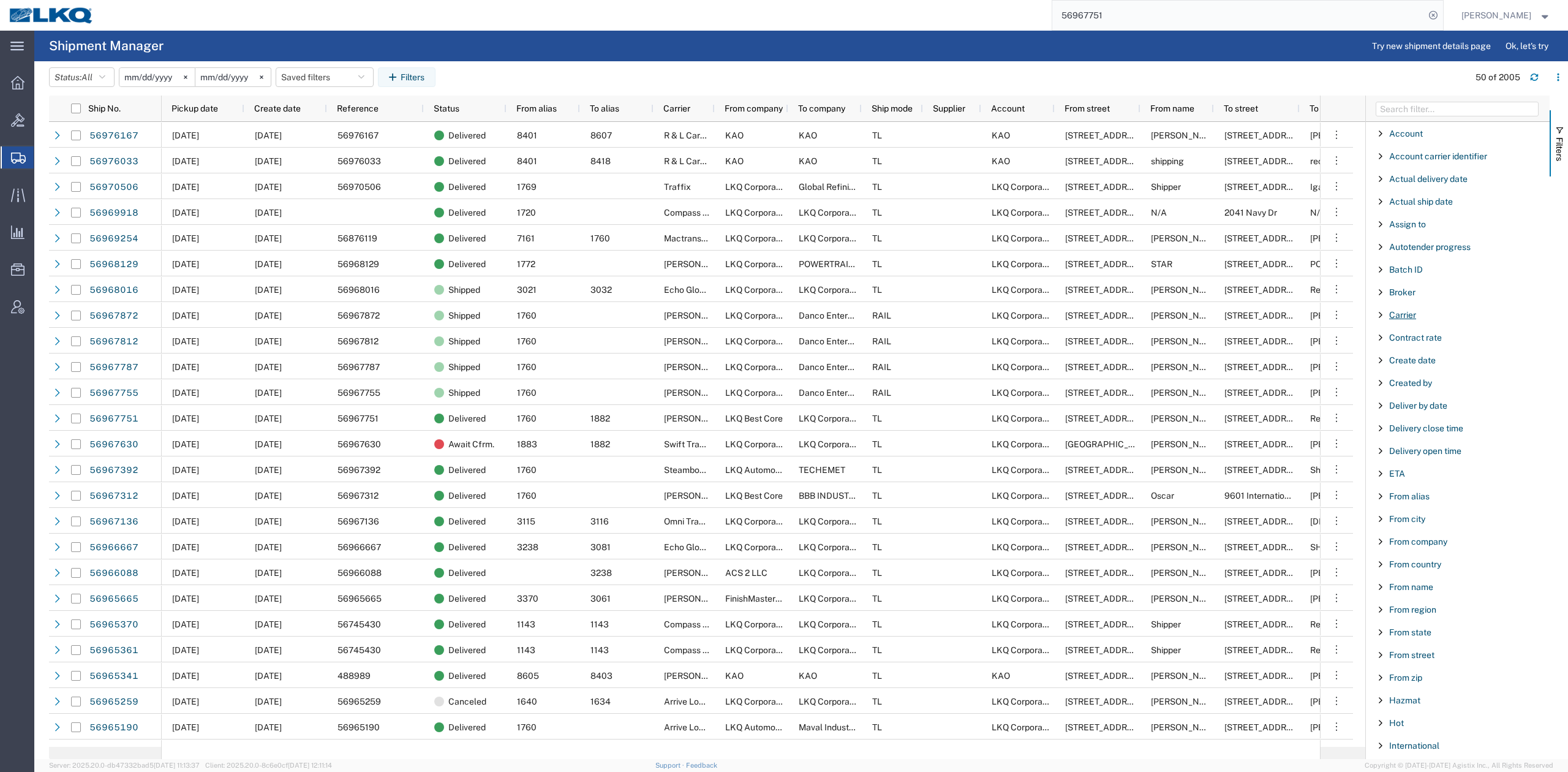
click at [1405, 318] on span "Carrier" at bounding box center [1402, 314] width 27 height 10
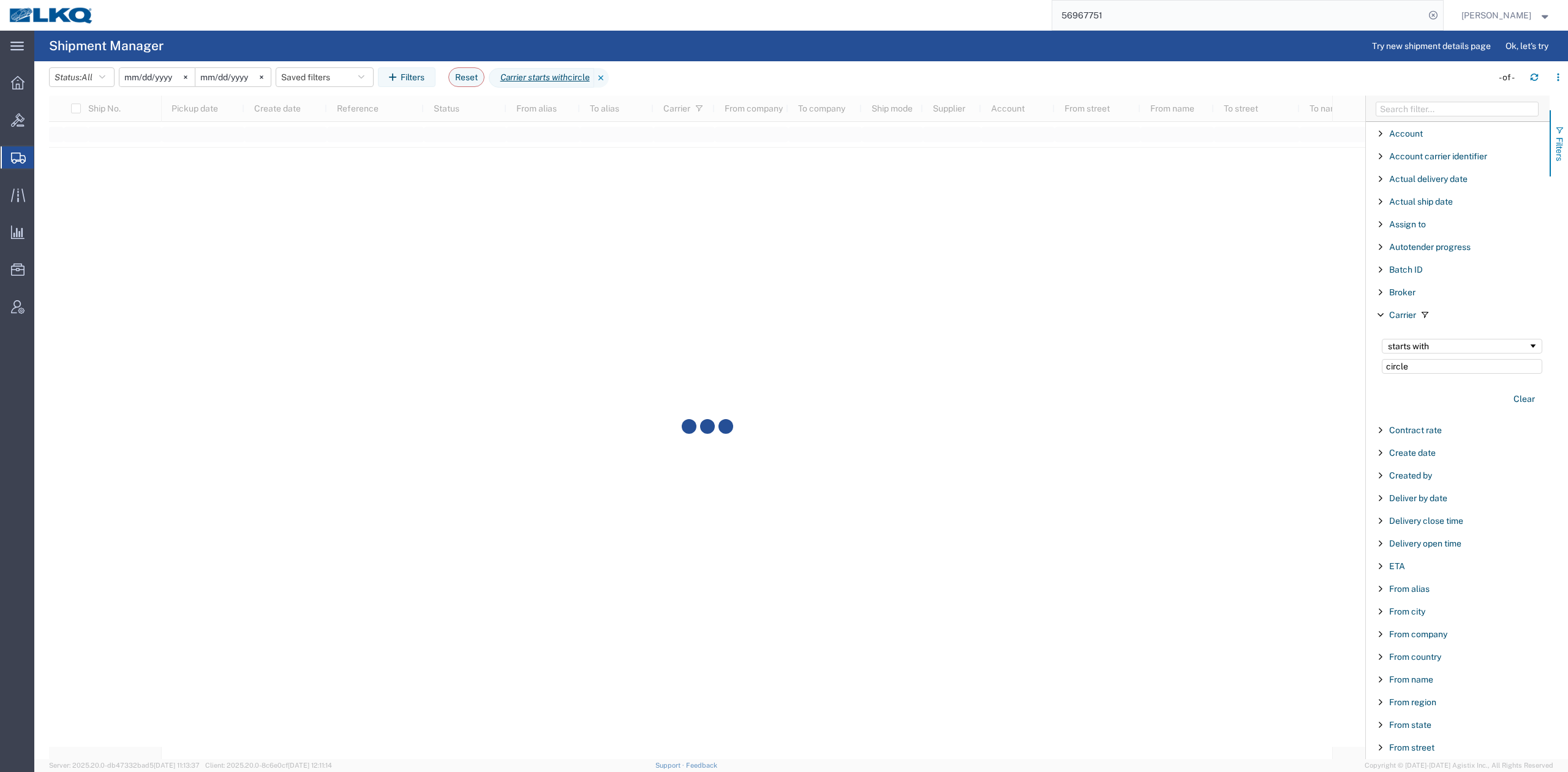
click at [1559, 143] on span "Filters" at bounding box center [1559, 148] width 10 height 24
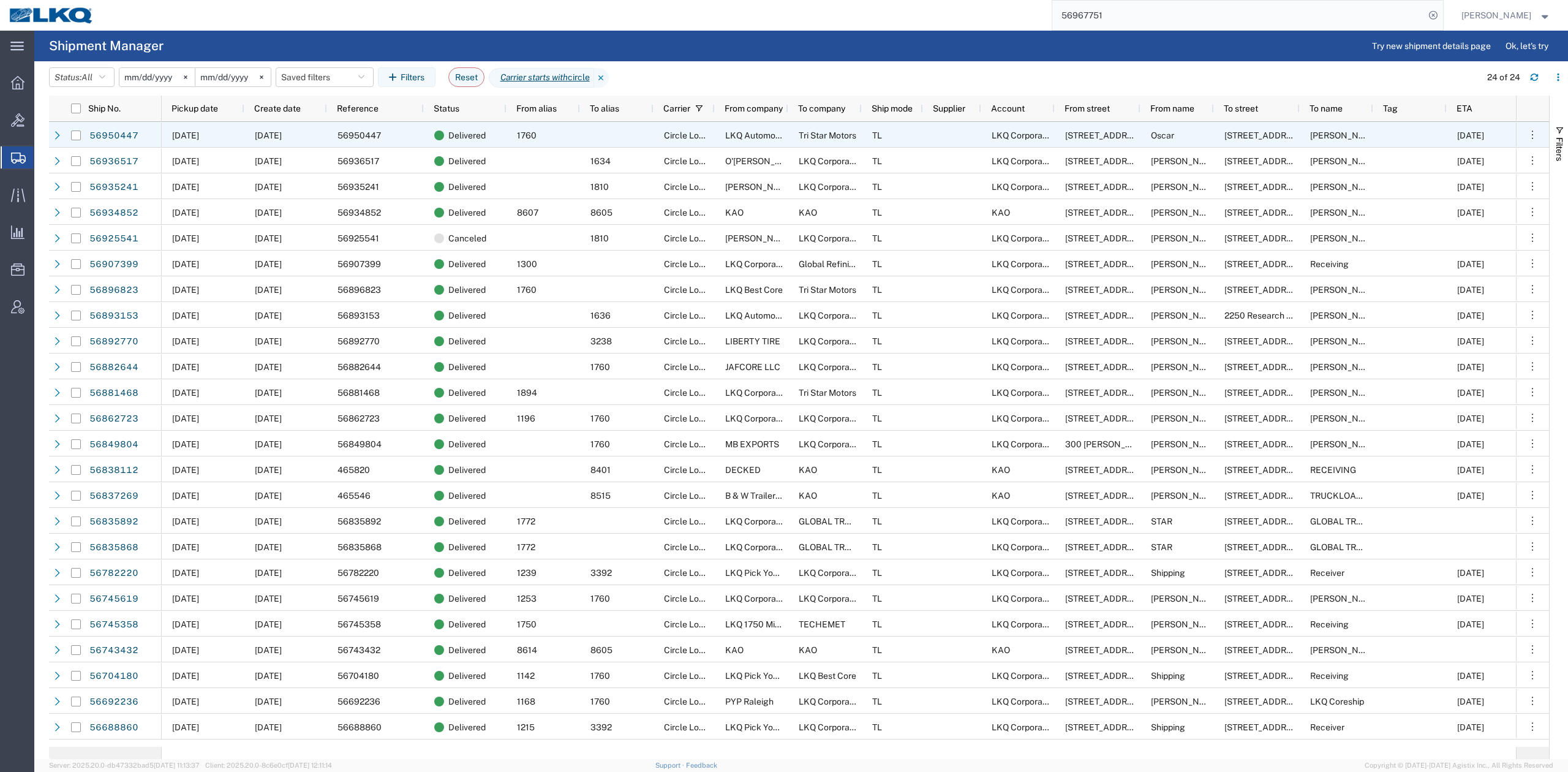
click at [694, 137] on span "Circle Logistics" at bounding box center [694, 135] width 61 height 10
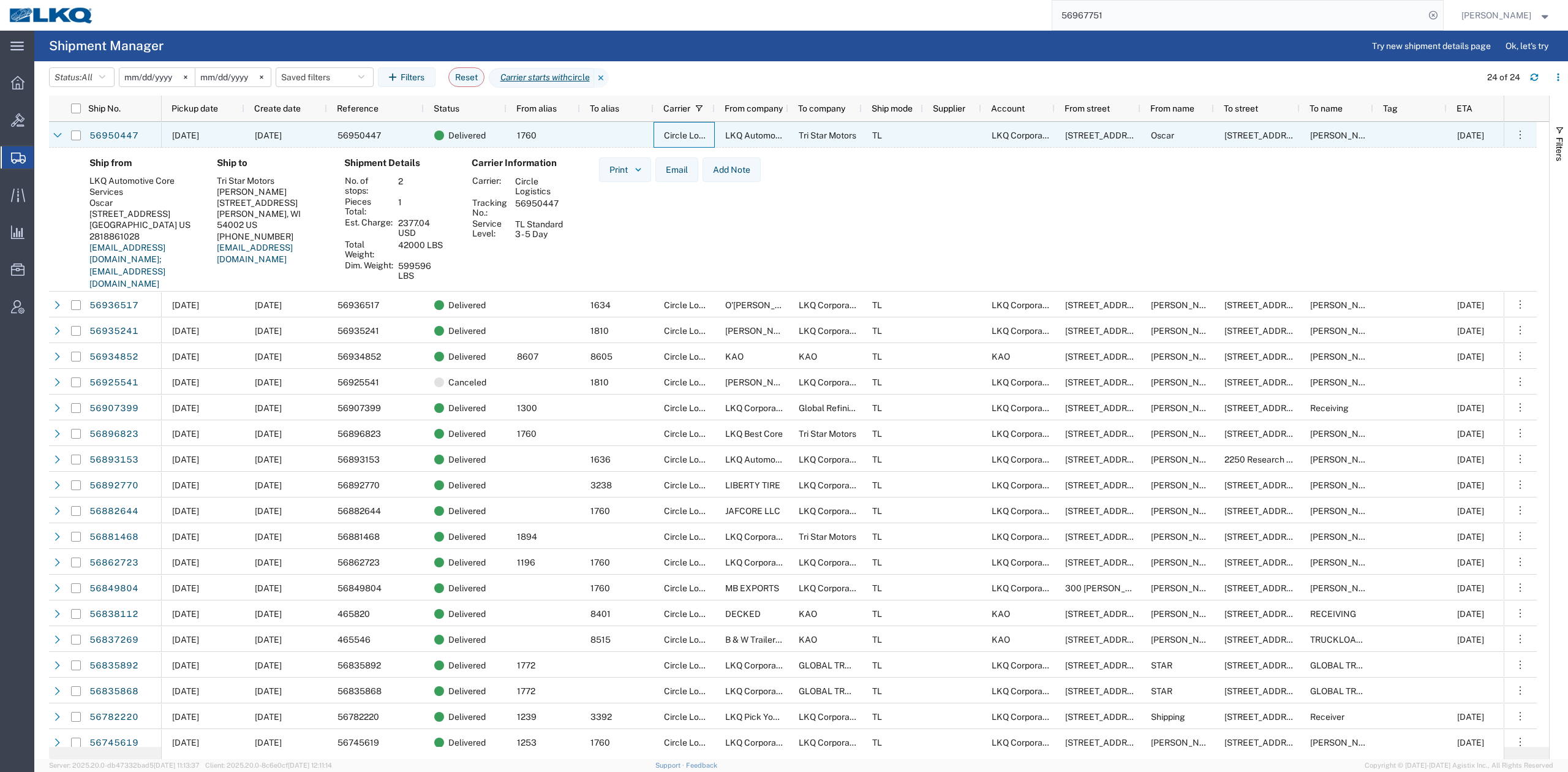
click at [694, 137] on span "Circle Logistics" at bounding box center [694, 135] width 61 height 10
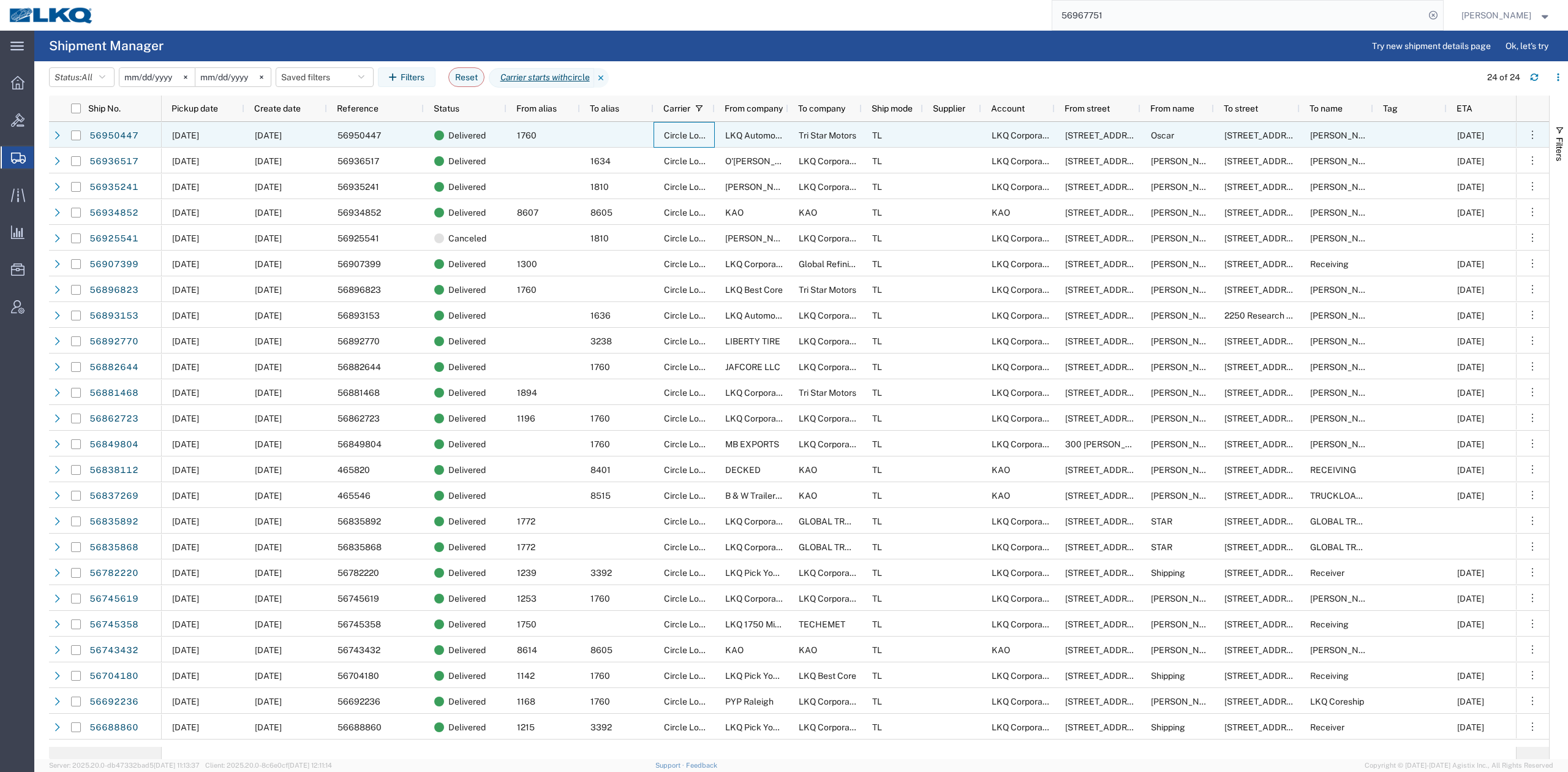
click at [672, 133] on span "Circle Logistics" at bounding box center [694, 135] width 61 height 10
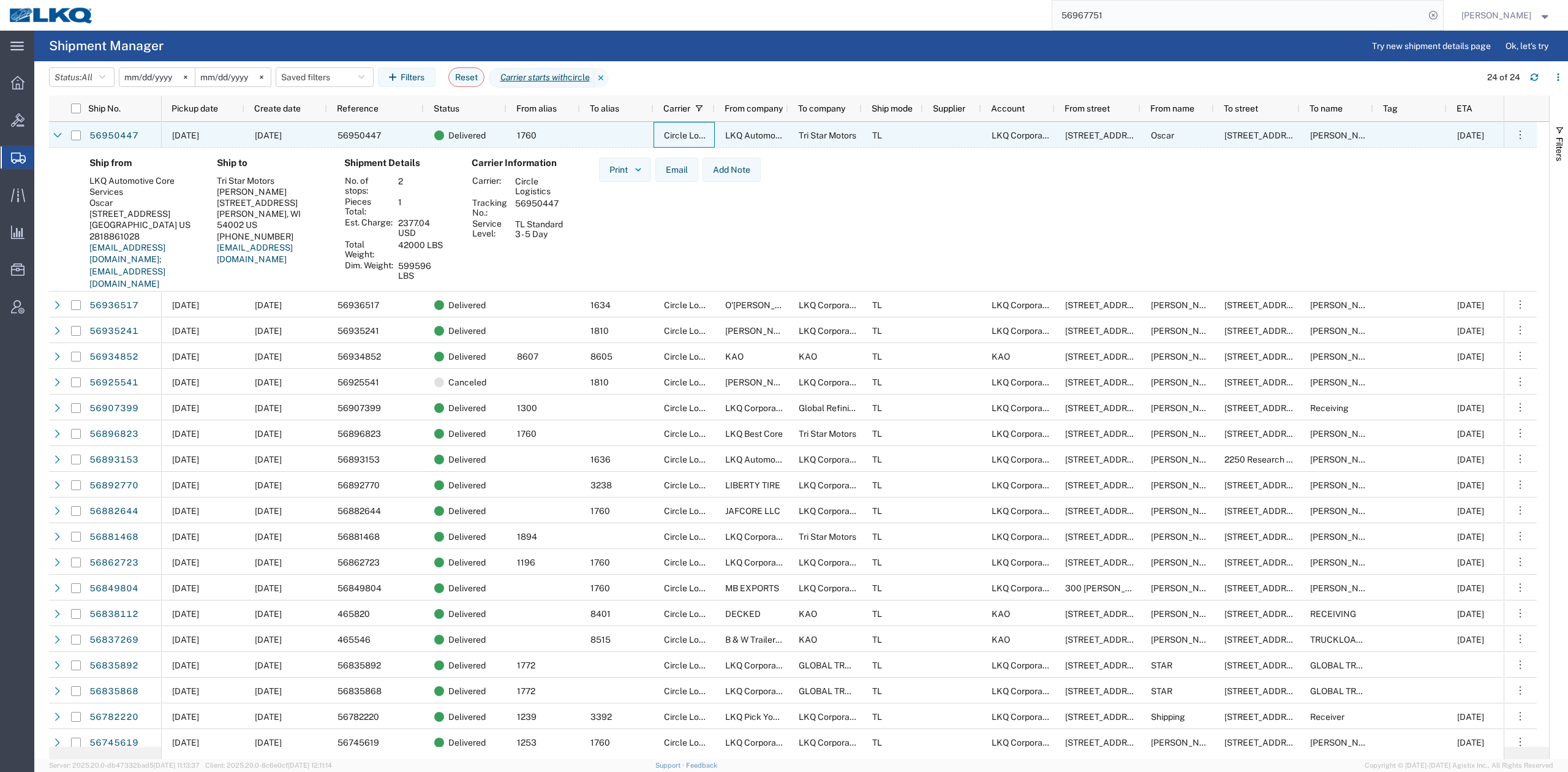
click at [672, 133] on span "Circle Logistics" at bounding box center [694, 135] width 61 height 10
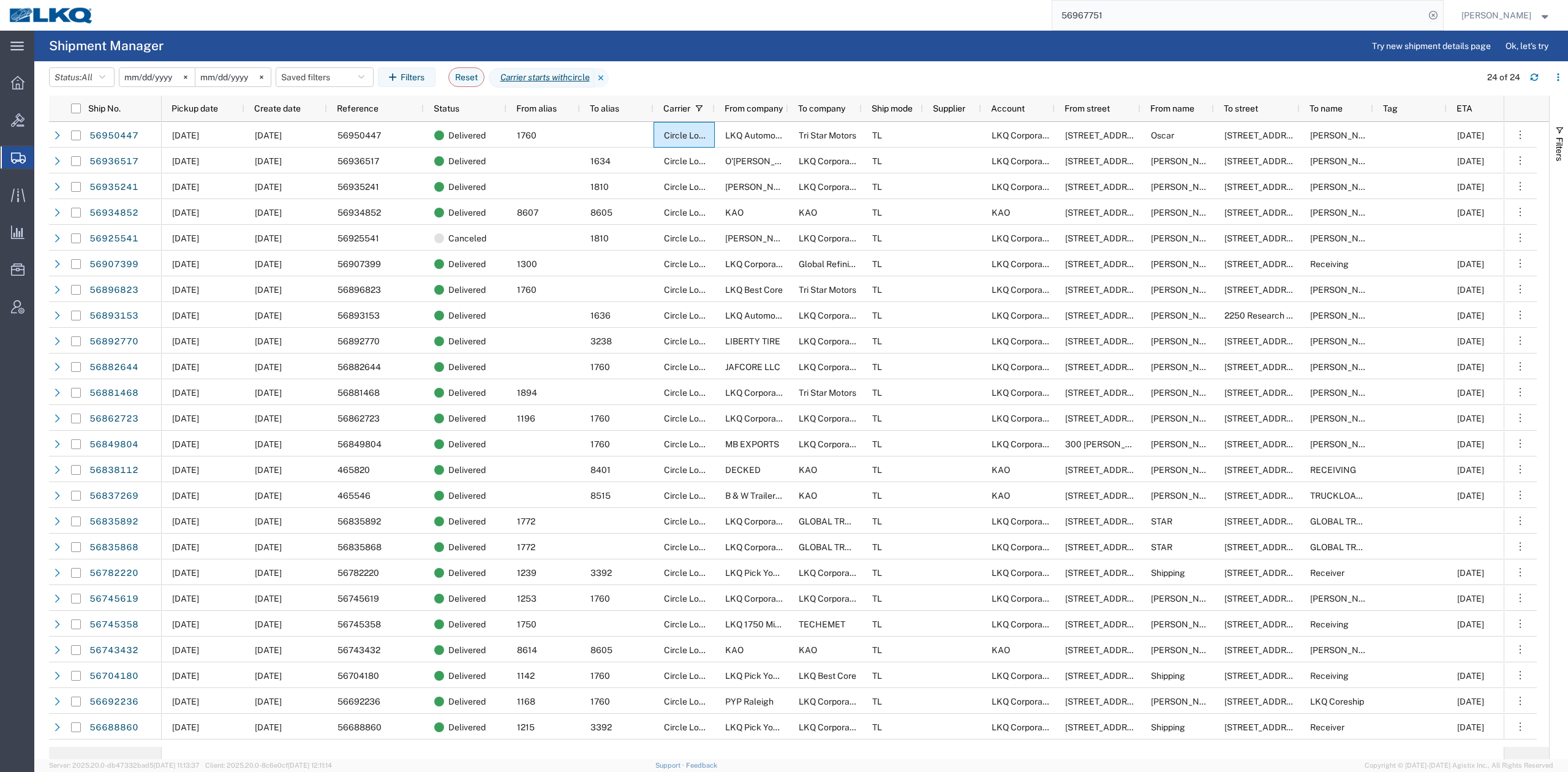
click at [1567, 152] on button "Filters" at bounding box center [1558, 143] width 18 height 66
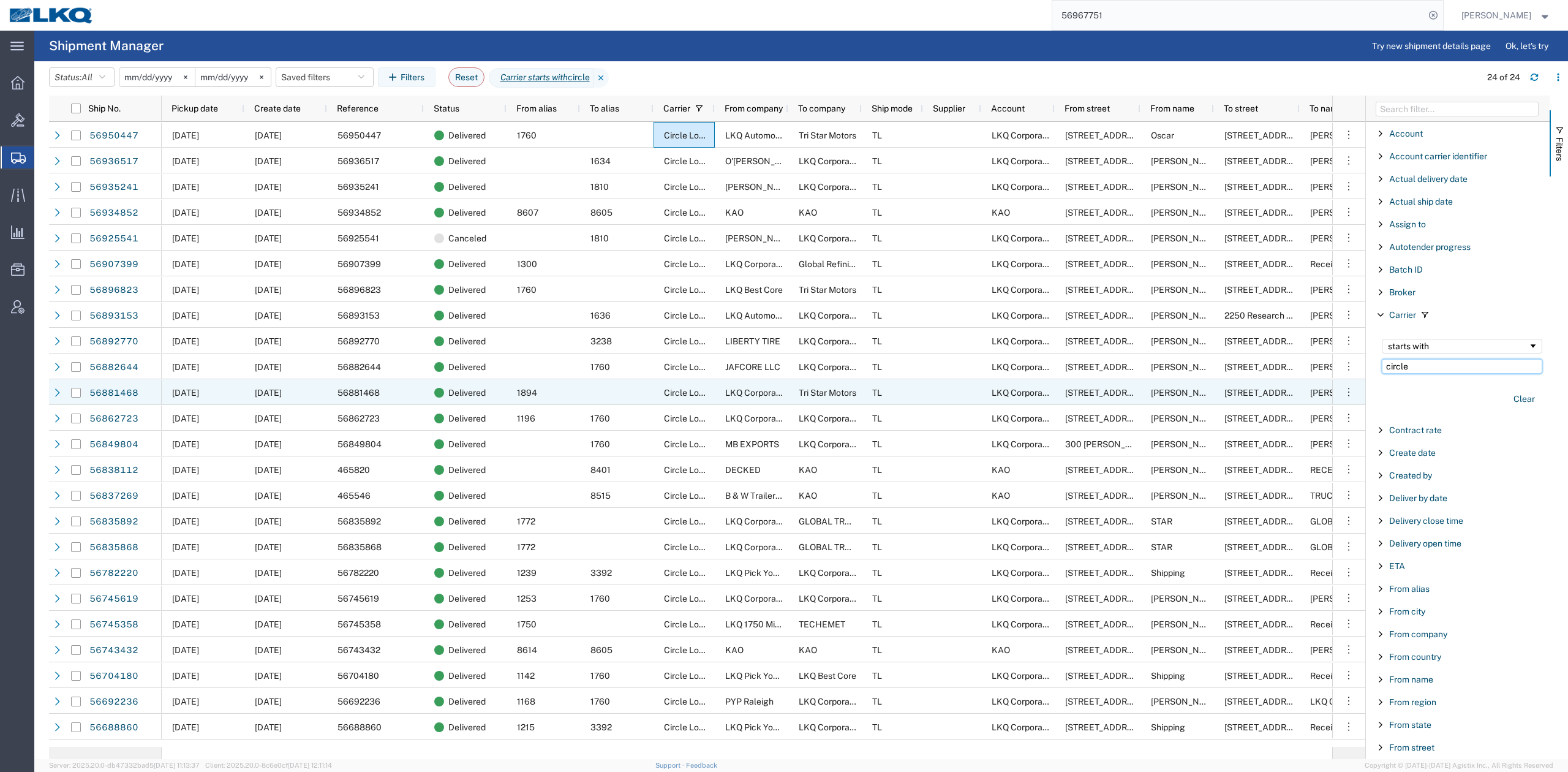
drag, startPoint x: 1426, startPoint y: 364, endPoint x: 1251, endPoint y: 381, distance: 175.8
click at [1252, 381] on div "Ship No. Pickup date Create date Reference Status From alias To alias Carrier F…" at bounding box center [809, 427] width 1519 height 663
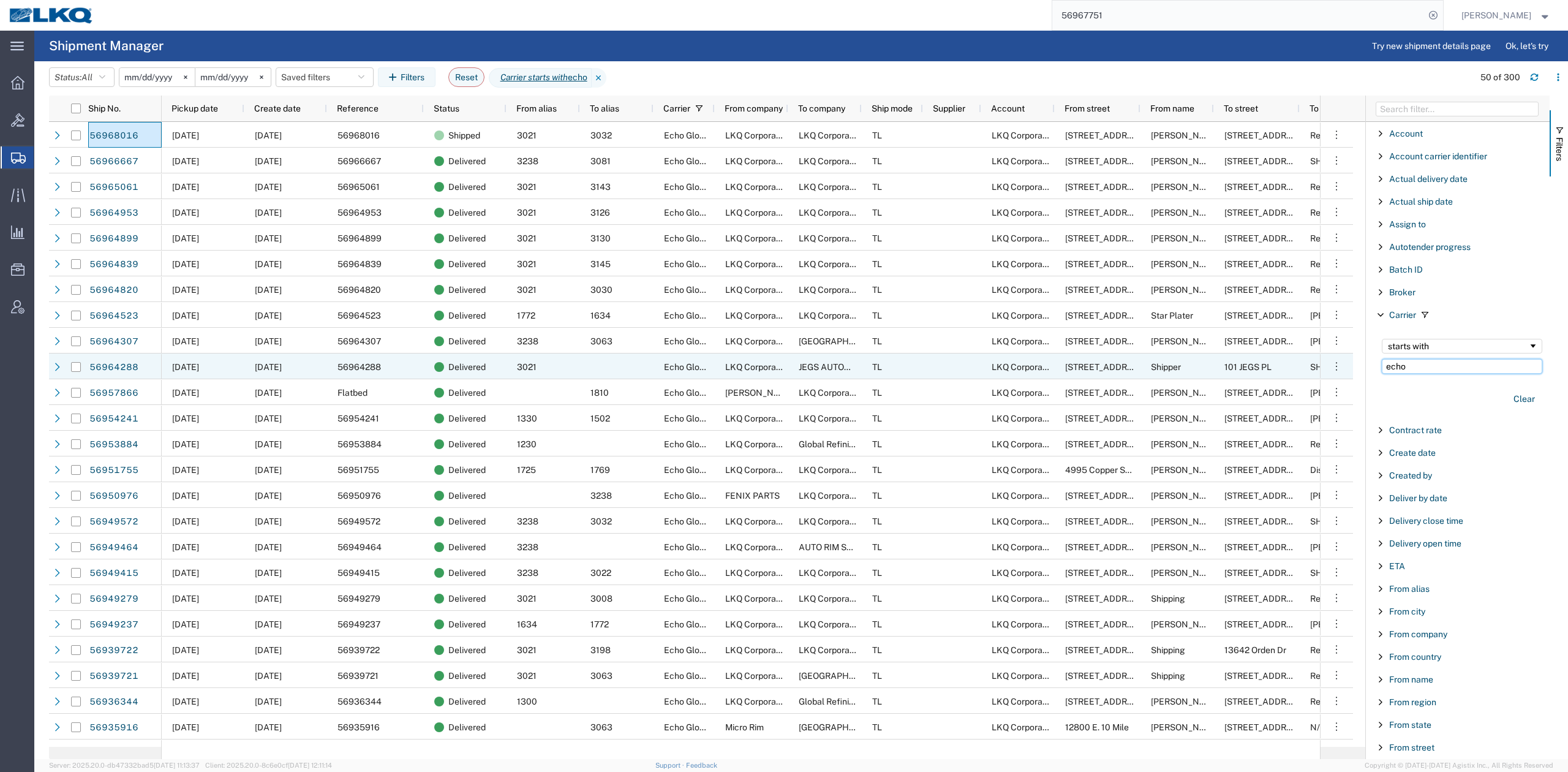
drag, startPoint x: 1233, startPoint y: 355, endPoint x: 1225, endPoint y: 356, distance: 8.1
click at [1225, 356] on div "Ship No. Pickup date Create date Reference Status From alias To alias Carrier F…" at bounding box center [809, 427] width 1519 height 663
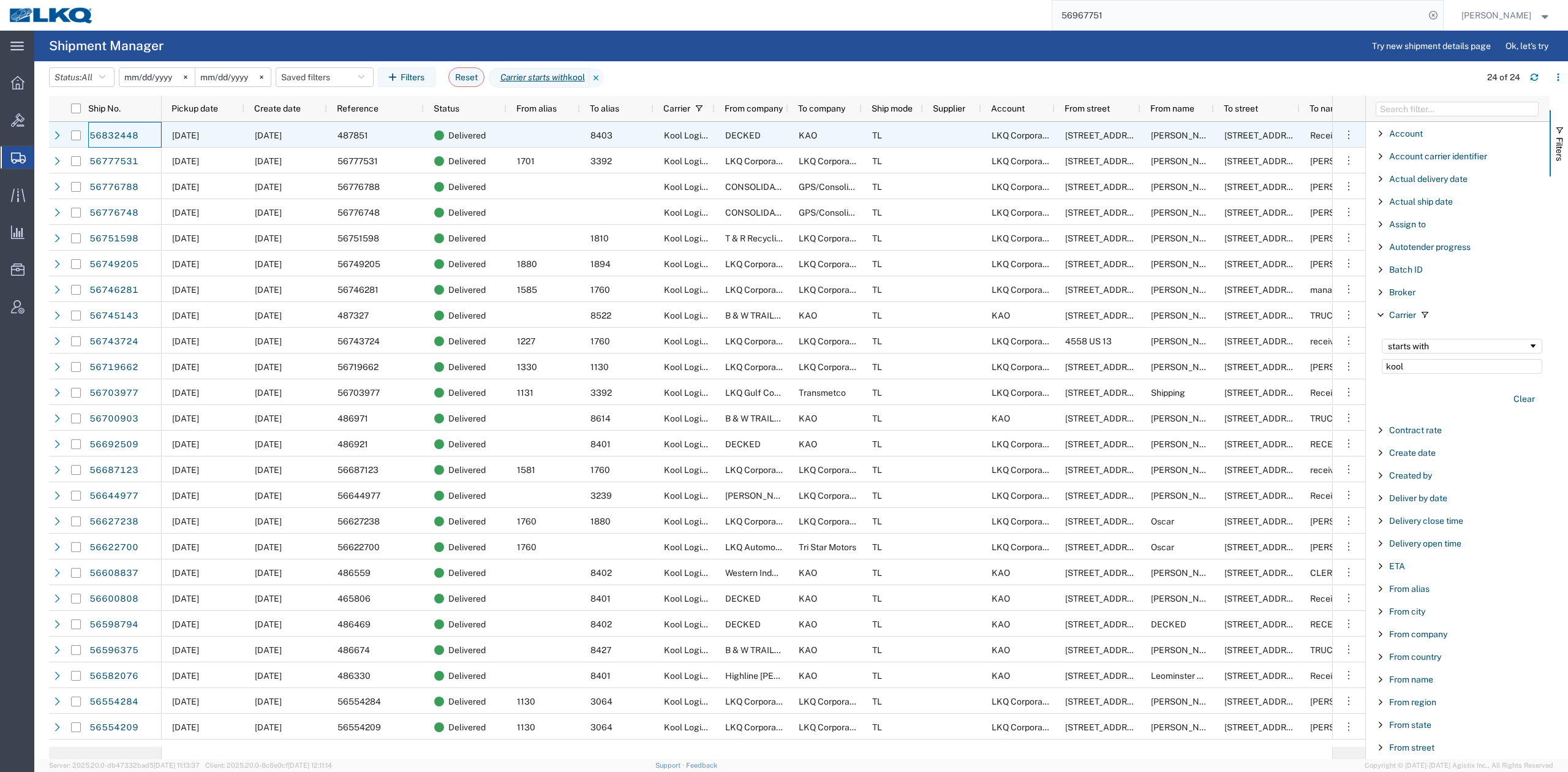
click at [542, 137] on div at bounding box center [544, 134] width 74 height 25
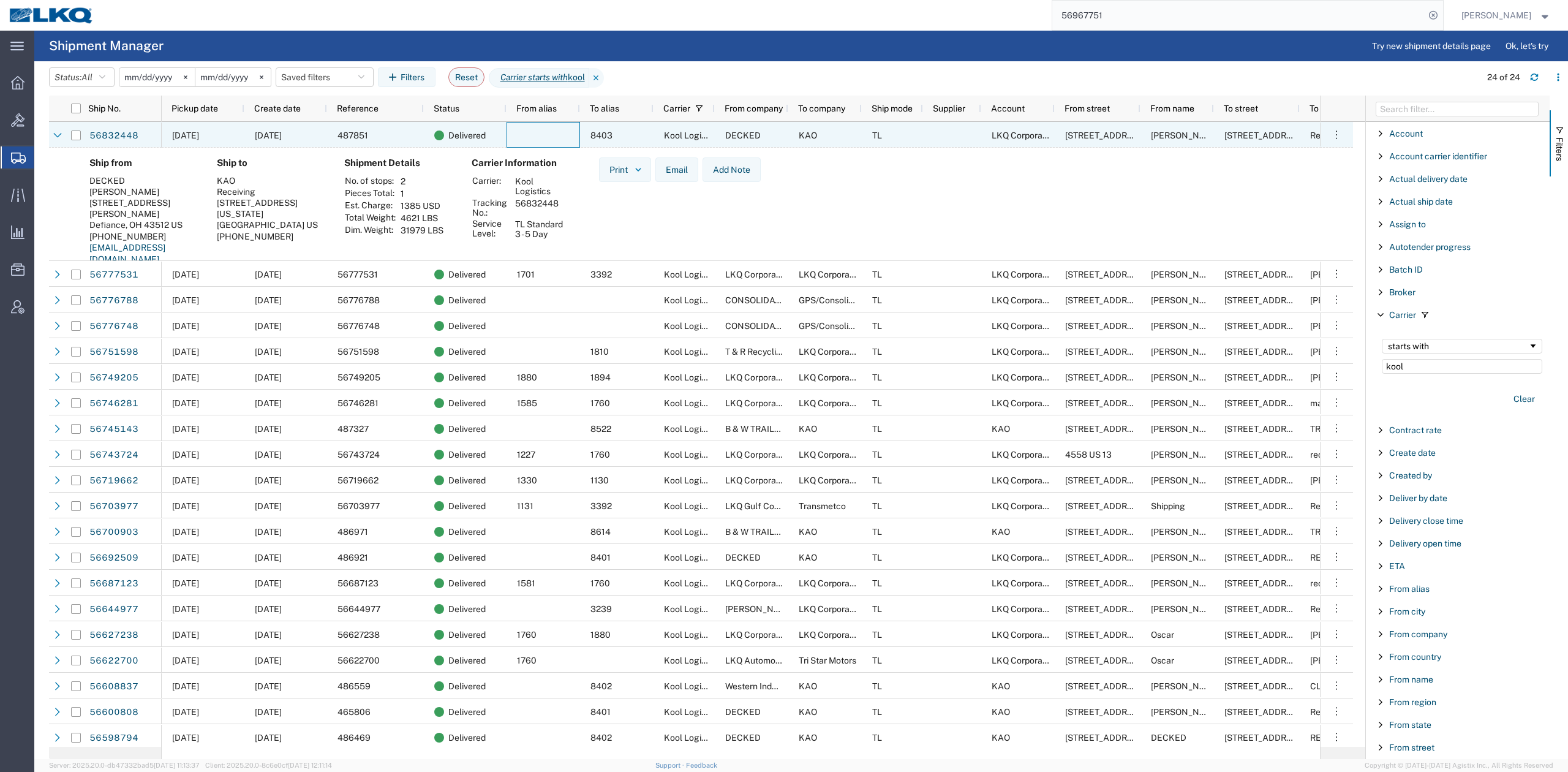
click at [542, 137] on div at bounding box center [544, 134] width 74 height 25
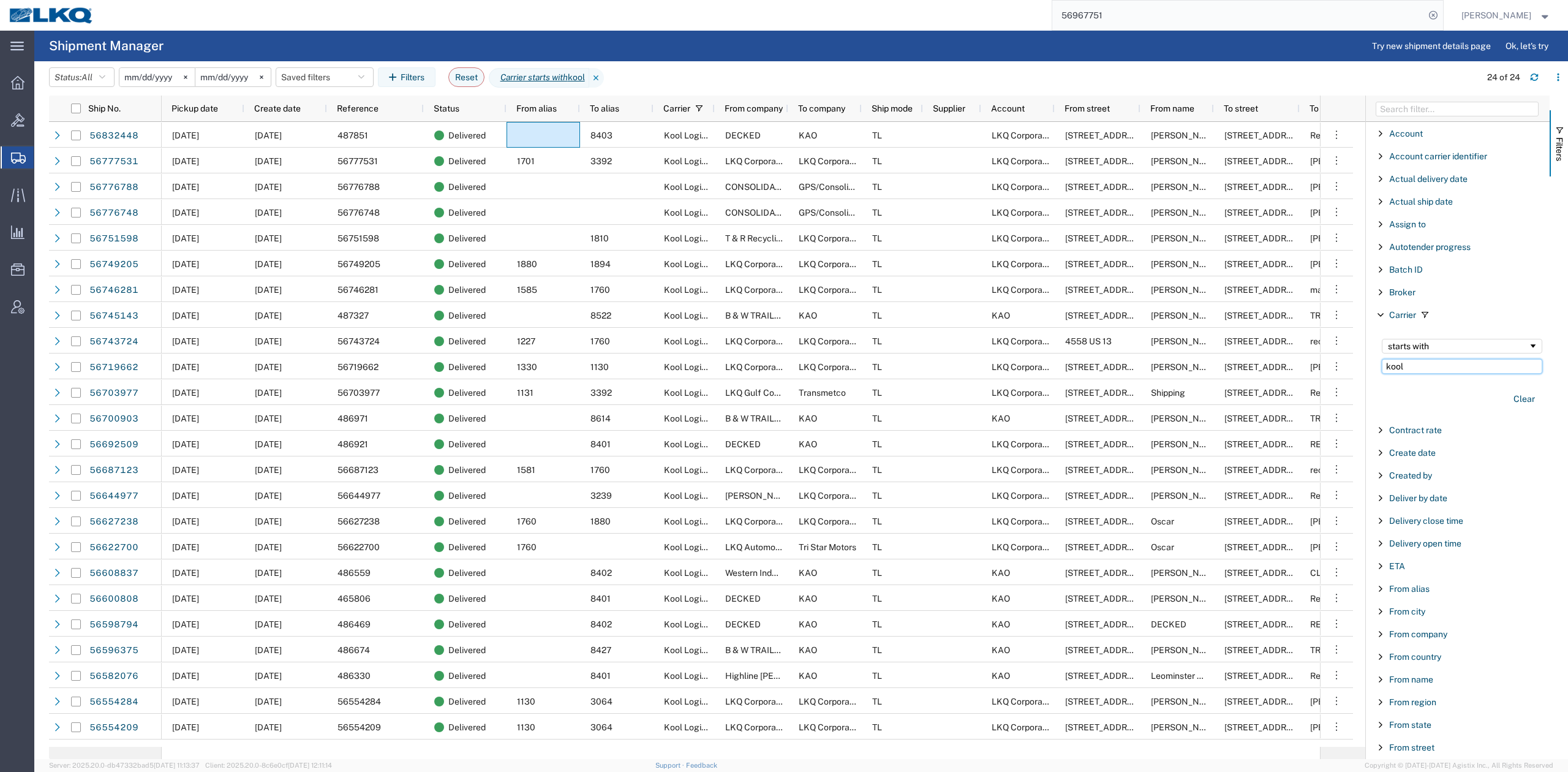
drag, startPoint x: 1429, startPoint y: 365, endPoint x: 1195, endPoint y: 331, distance: 236.5
click at [1195, 331] on div "Ship No. Pickup date Create date Reference Status From alias To alias Carrier F…" at bounding box center [809, 427] width 1519 height 663
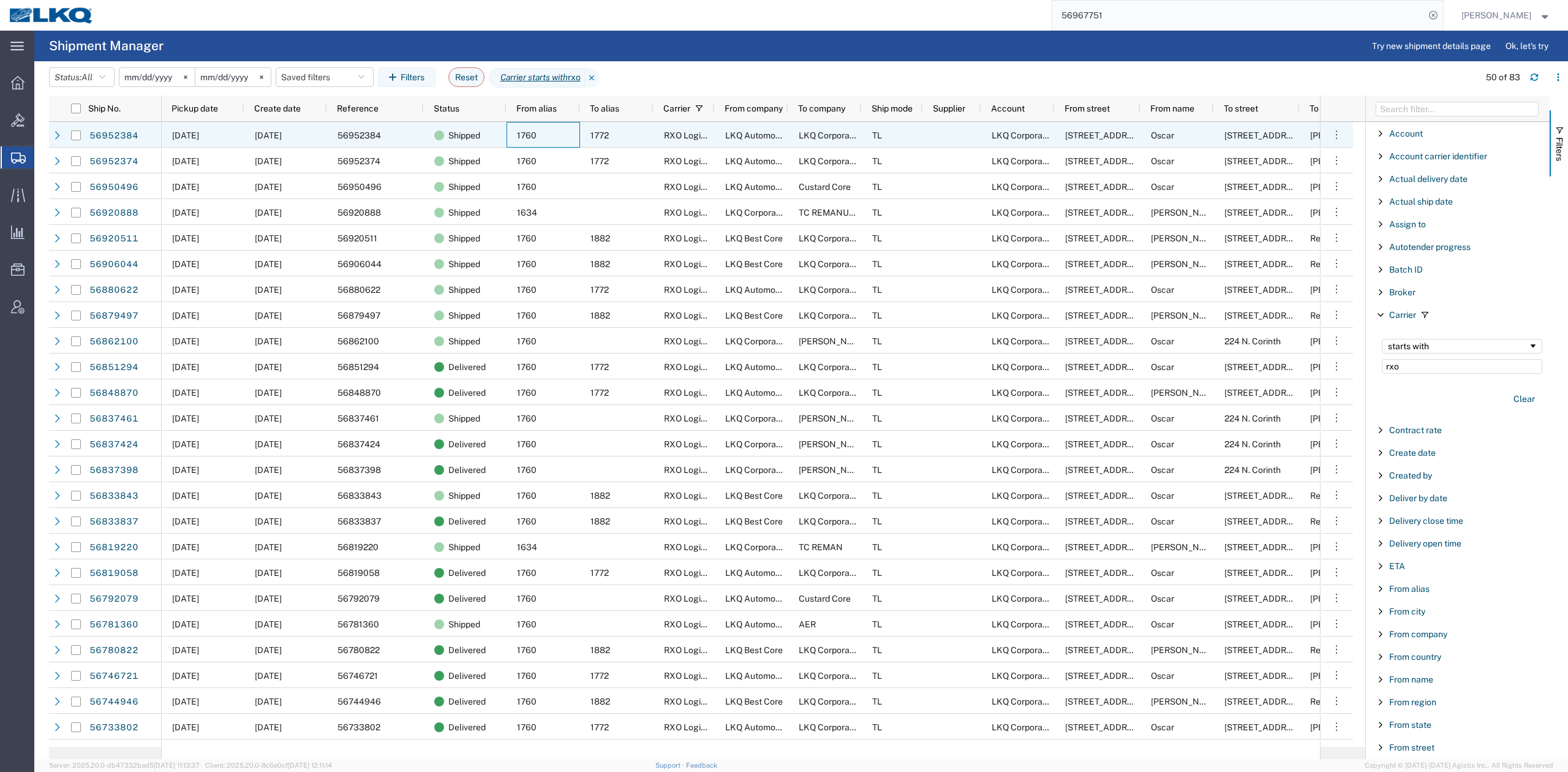
click at [604, 142] on div "1772" at bounding box center [617, 134] width 74 height 25
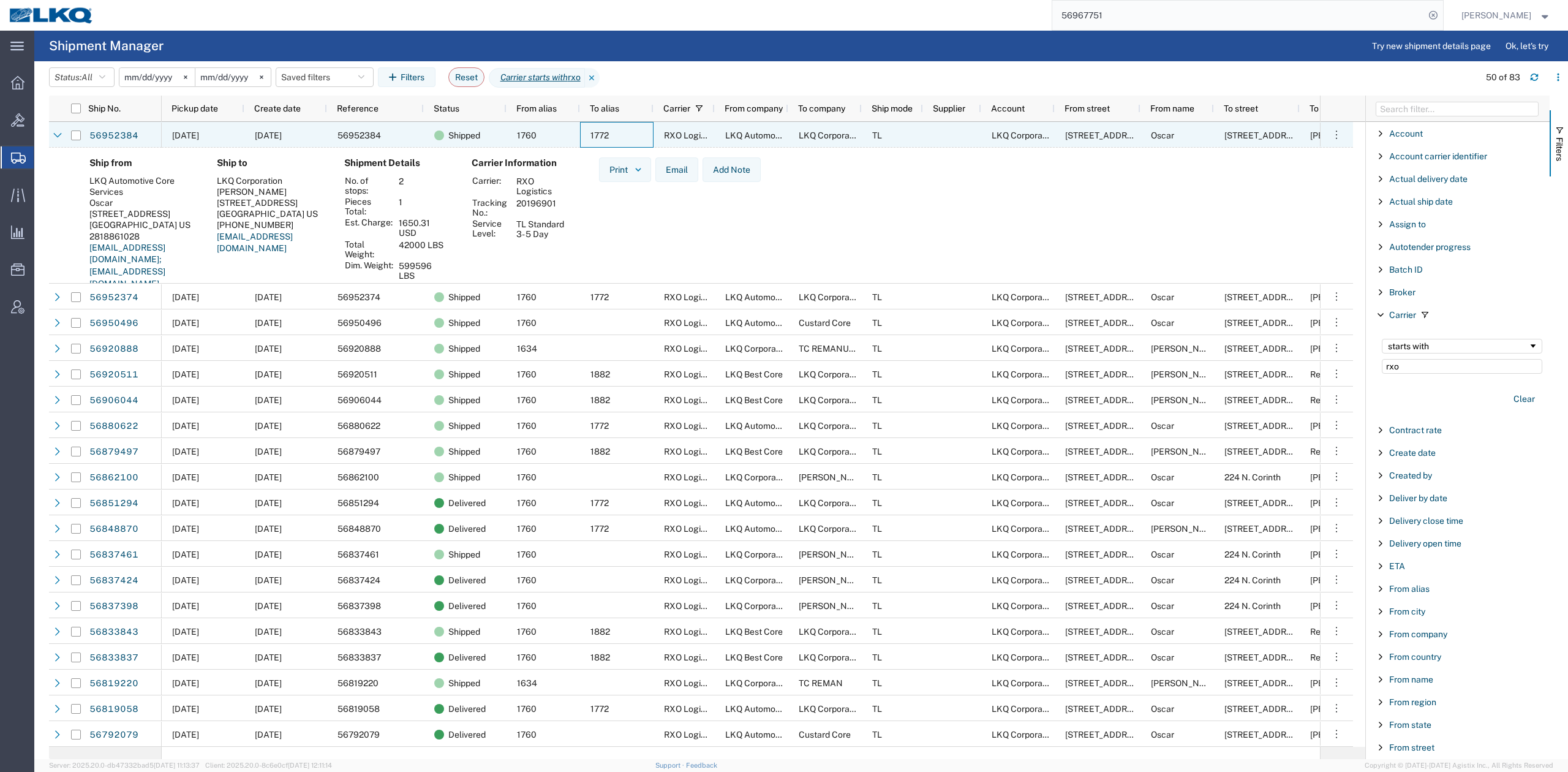
click at [604, 142] on div "1772" at bounding box center [617, 134] width 74 height 25
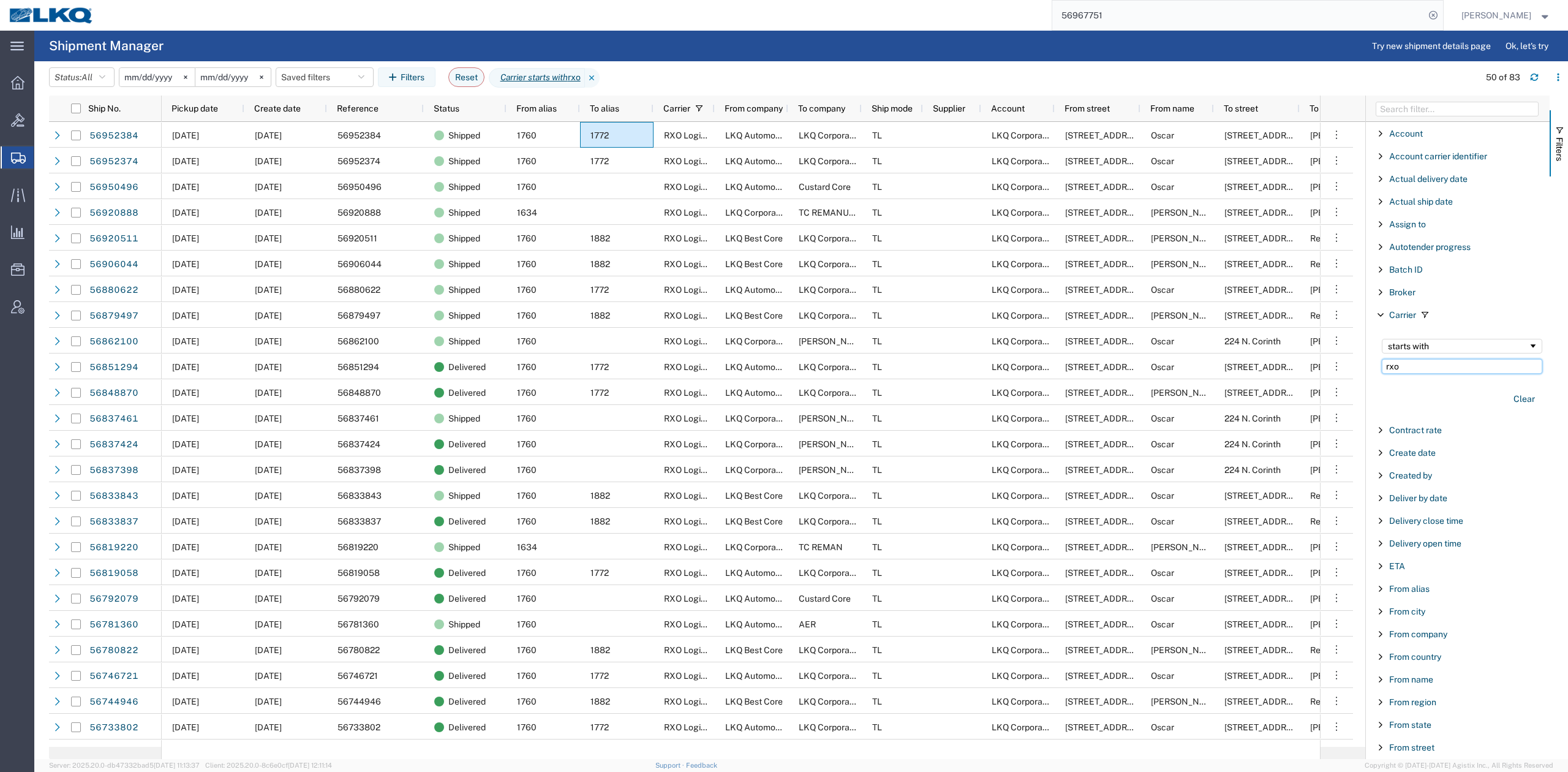
drag, startPoint x: 1427, startPoint y: 363, endPoint x: 1237, endPoint y: 348, distance: 190.6
click at [1238, 348] on div "Ship No. Pickup date Create date Reference Status From alias To alias Carrier F…" at bounding box center [809, 427] width 1519 height 663
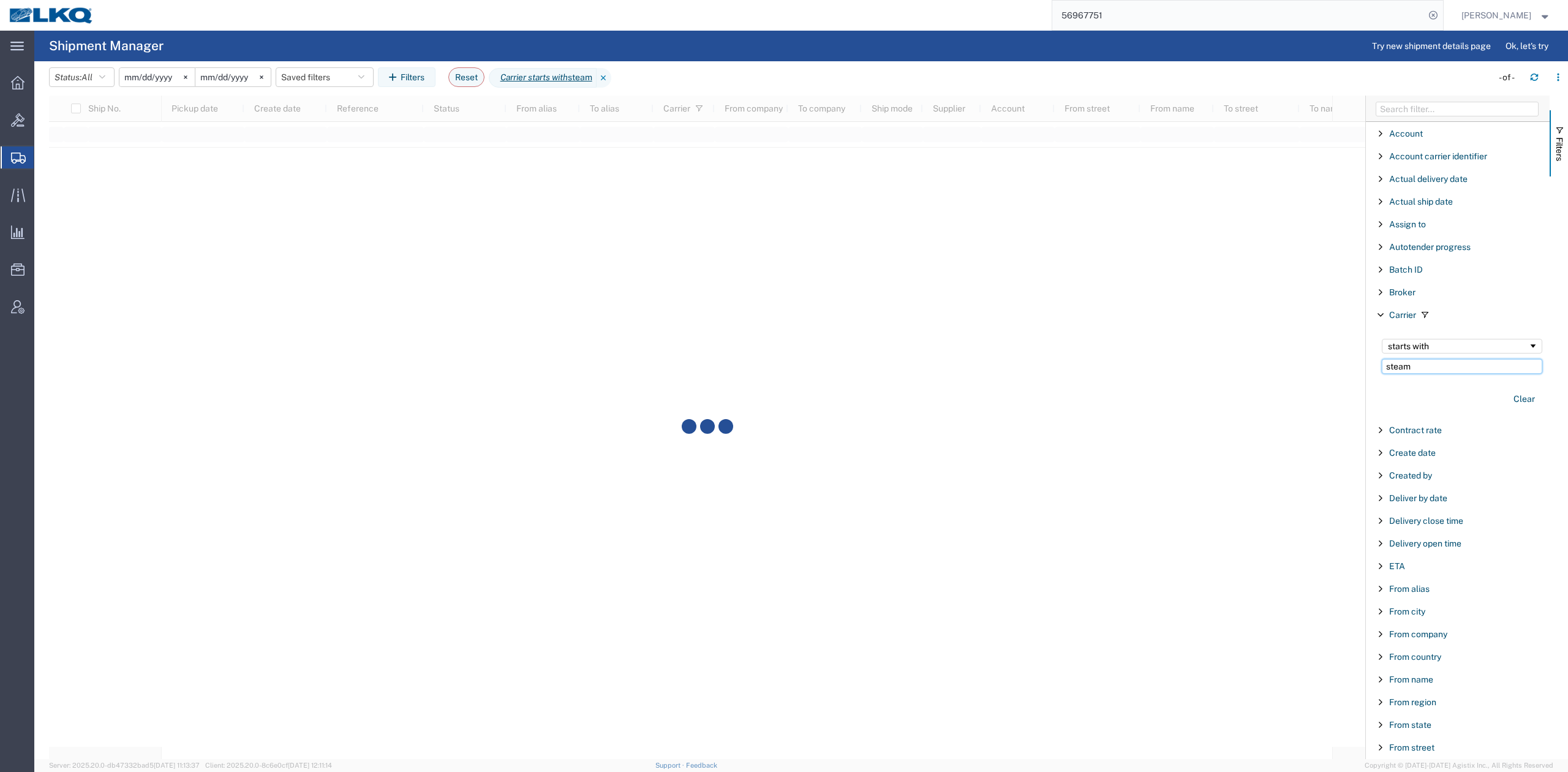
type input "steam"
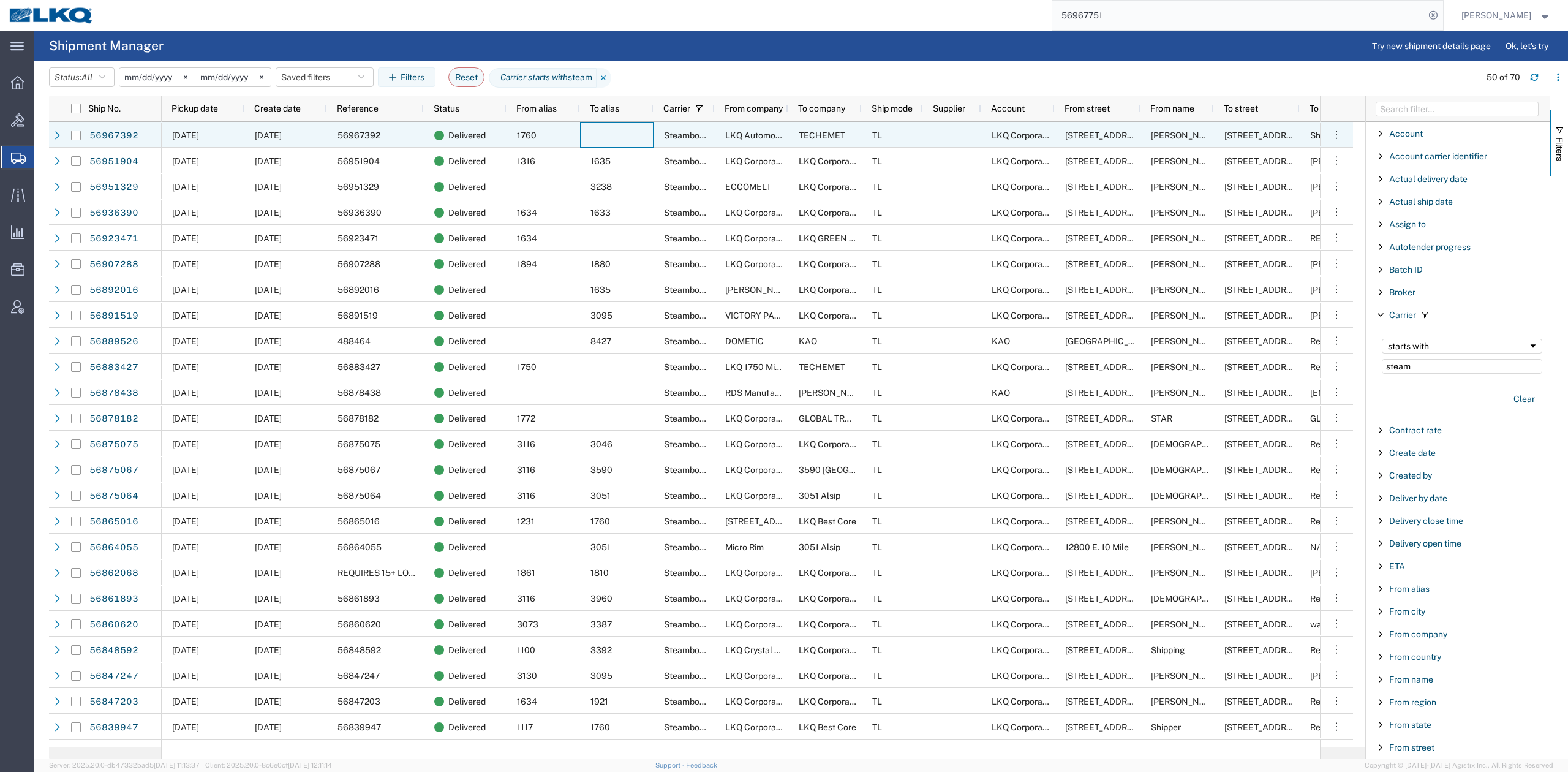
click at [552, 142] on div "1760" at bounding box center [544, 134] width 74 height 25
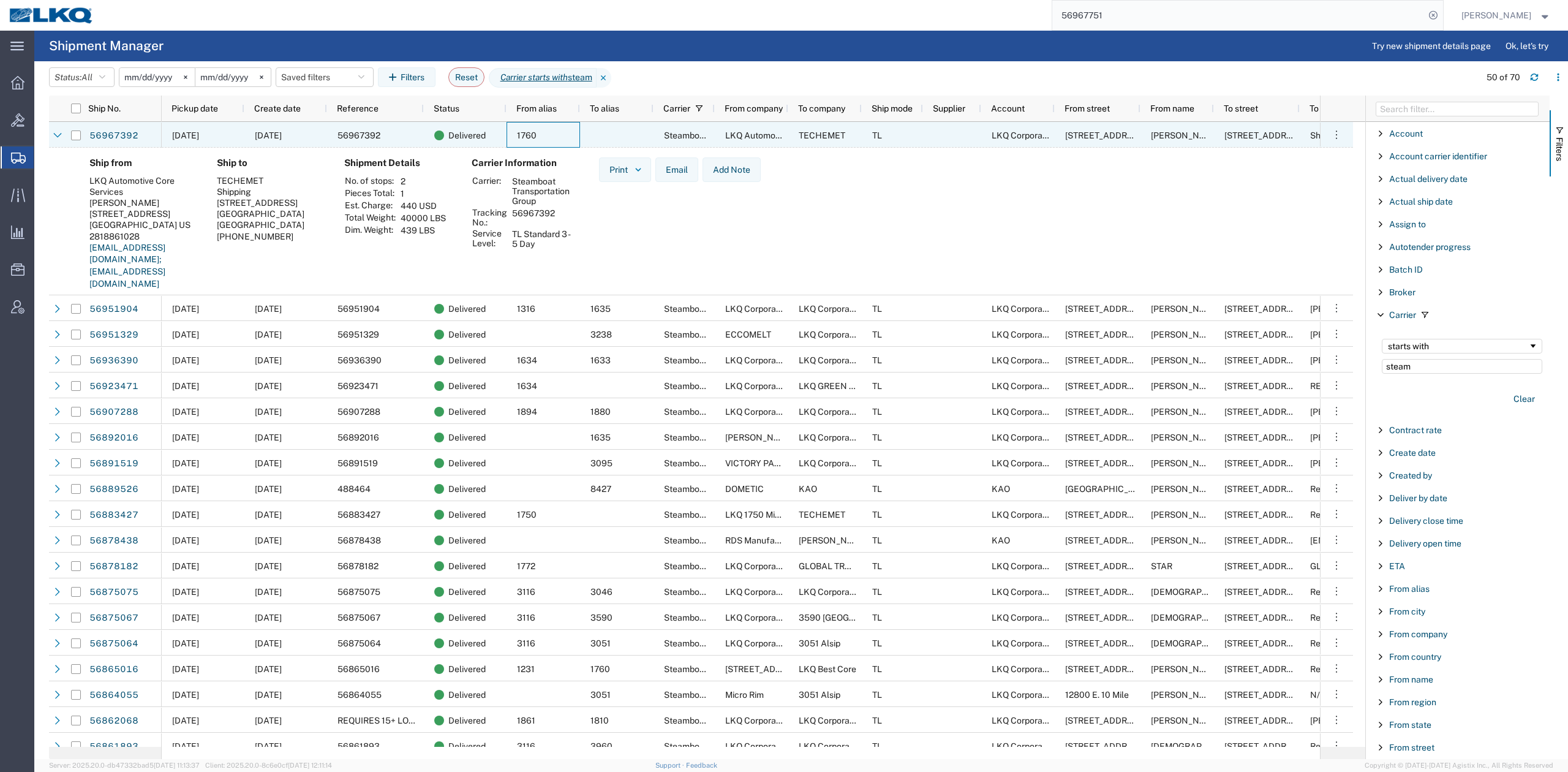
click at [552, 142] on div "1760" at bounding box center [544, 134] width 74 height 25
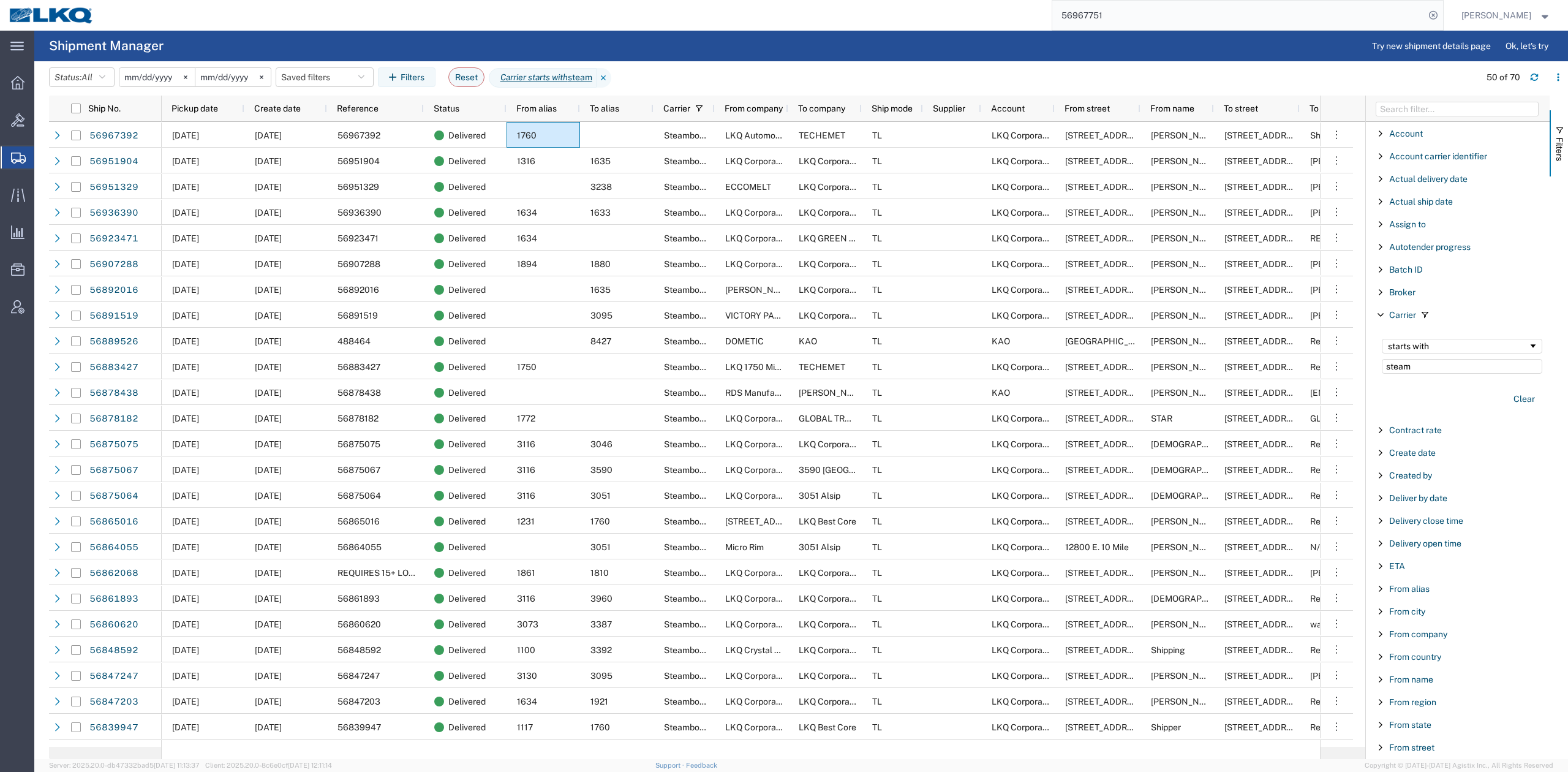
click at [1139, 13] on input "56967751" at bounding box center [1238, 16] width 373 height 30
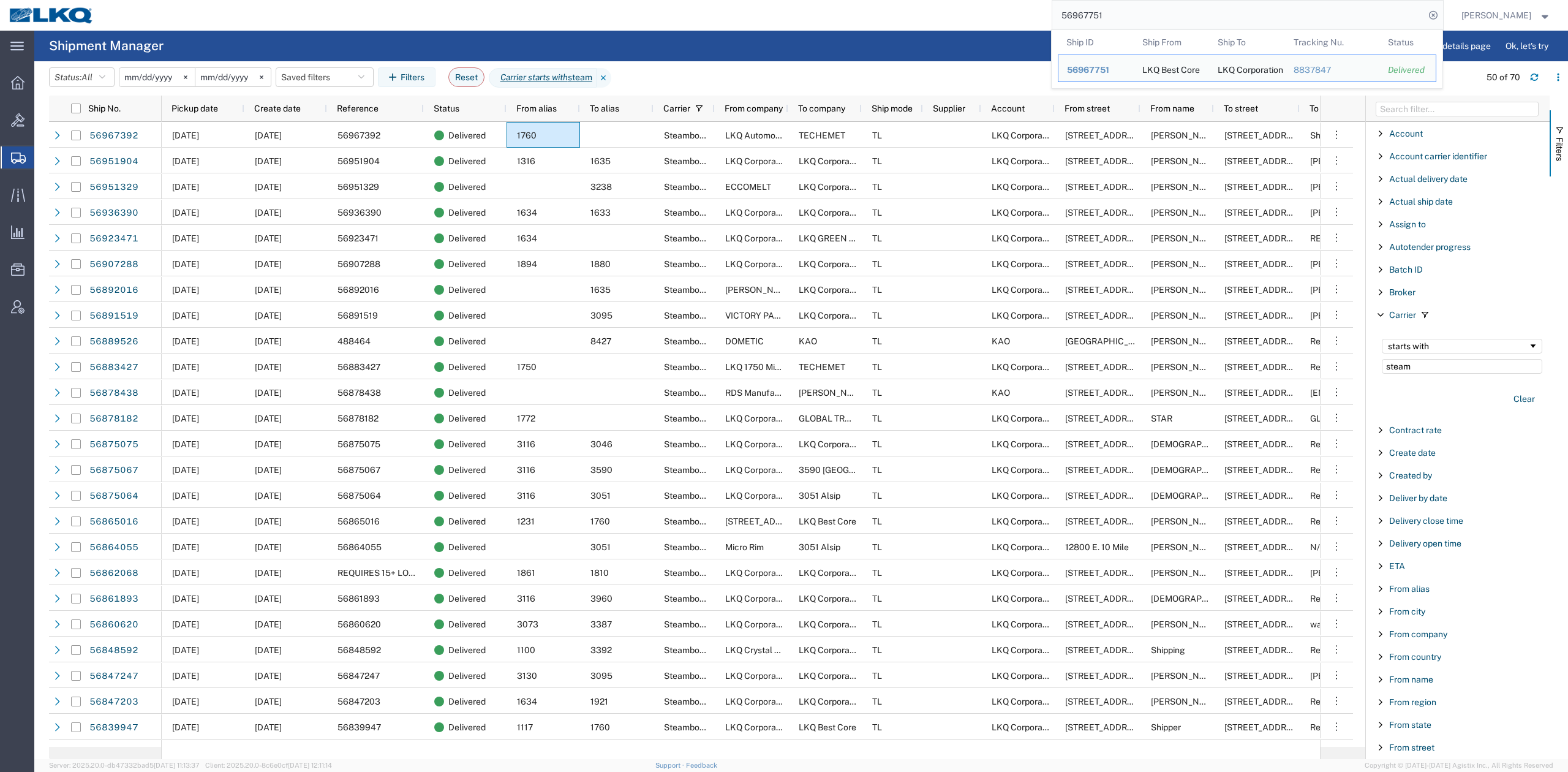
click at [1139, 13] on input "56967751" at bounding box center [1238, 16] width 373 height 30
paste input "82640"
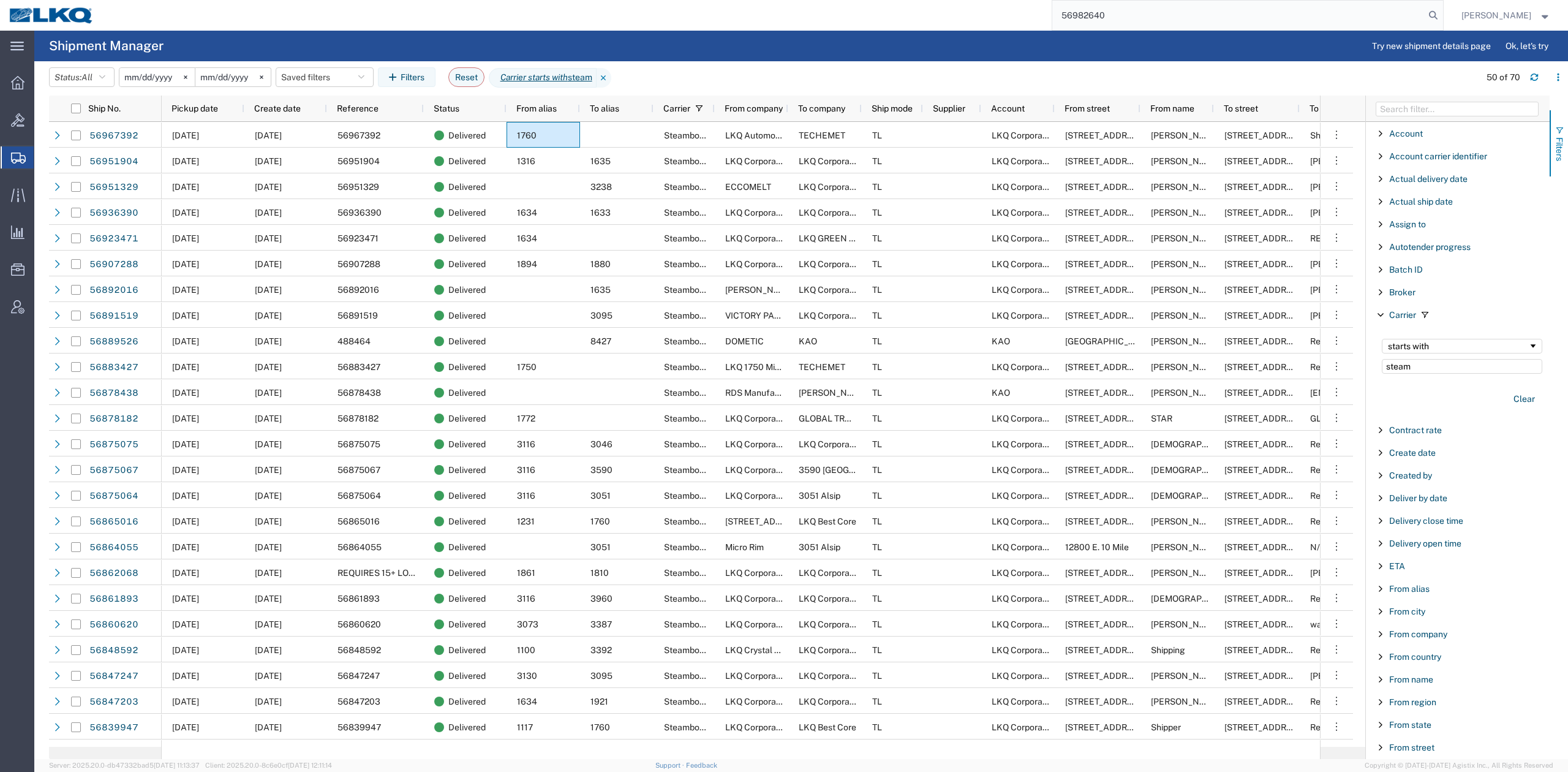
click at [1556, 128] on span "button" at bounding box center [1559, 130] width 10 height 10
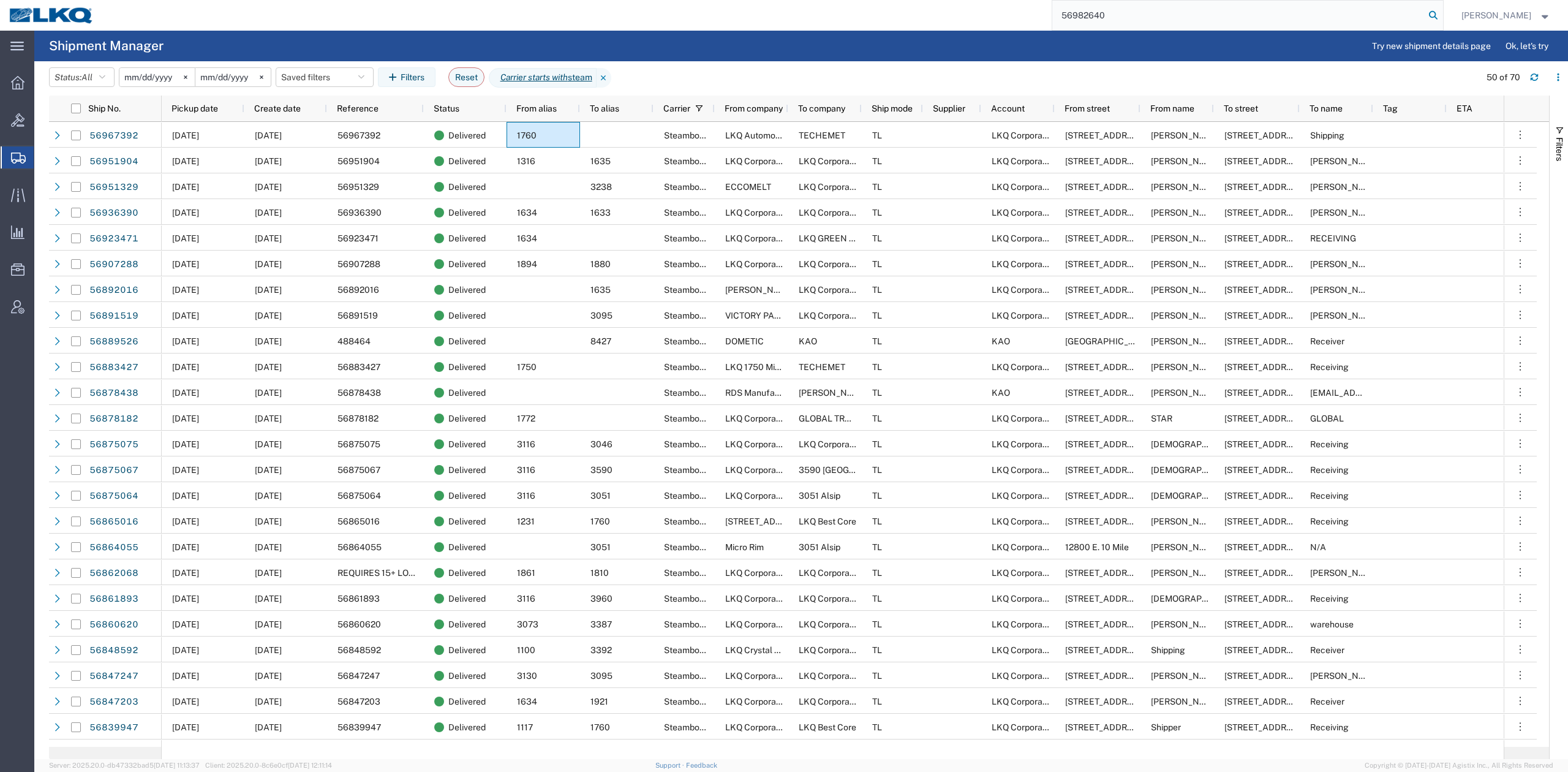
click at [1442, 15] on icon at bounding box center [1434, 16] width 18 height 18
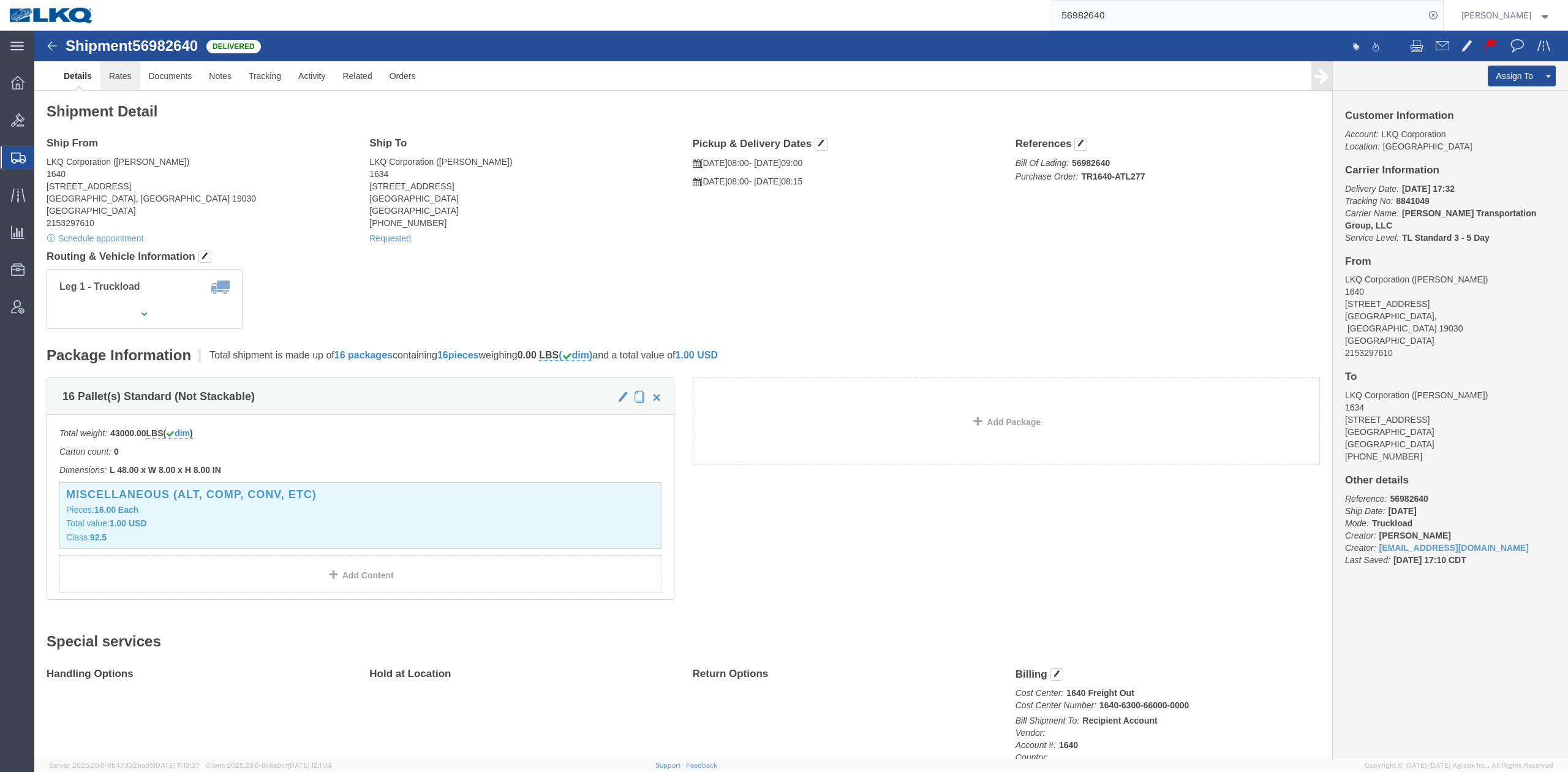
click link "Rates"
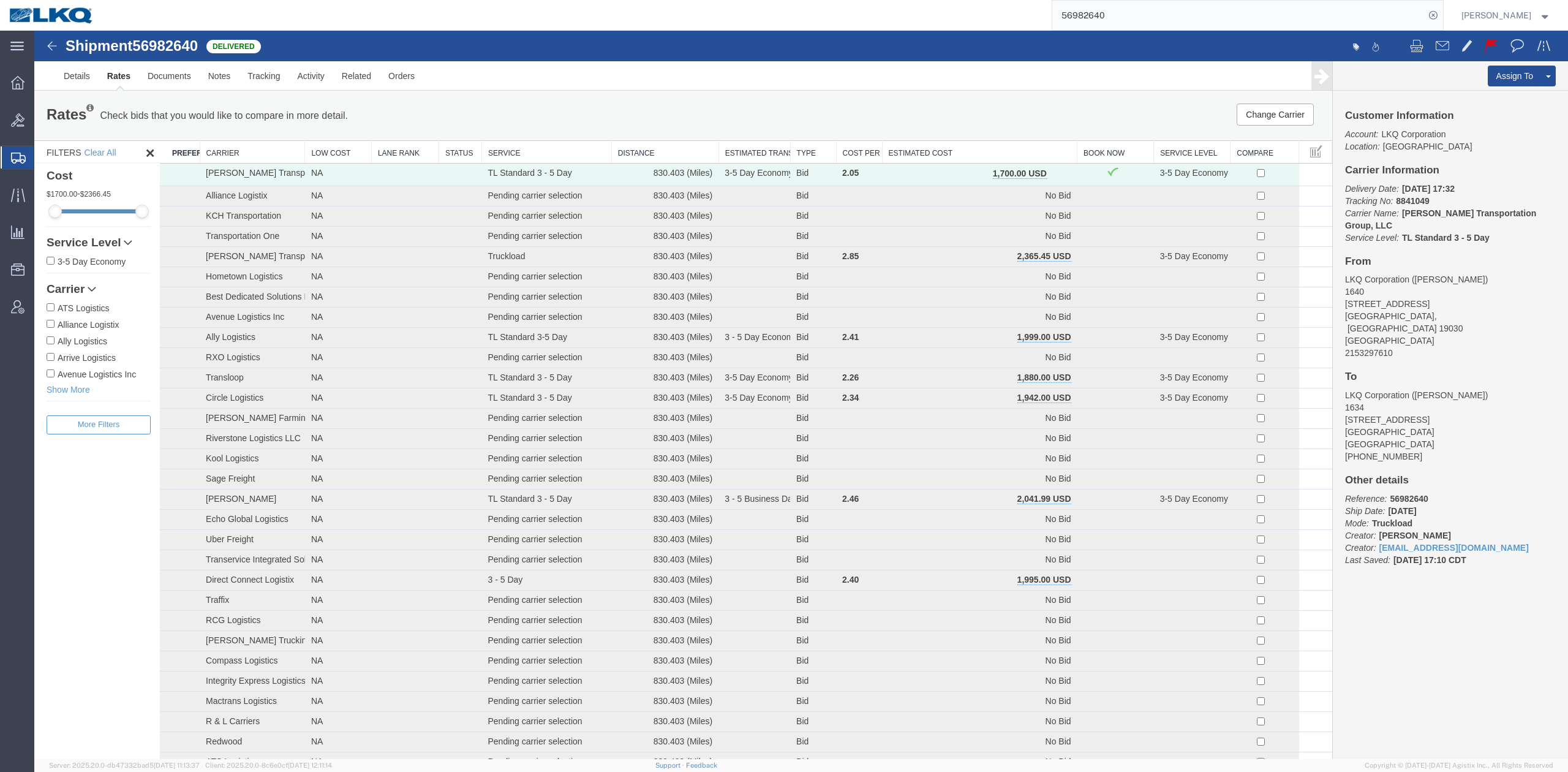
click at [988, 146] on th "Estimated Cost" at bounding box center [980, 153] width 196 height 23
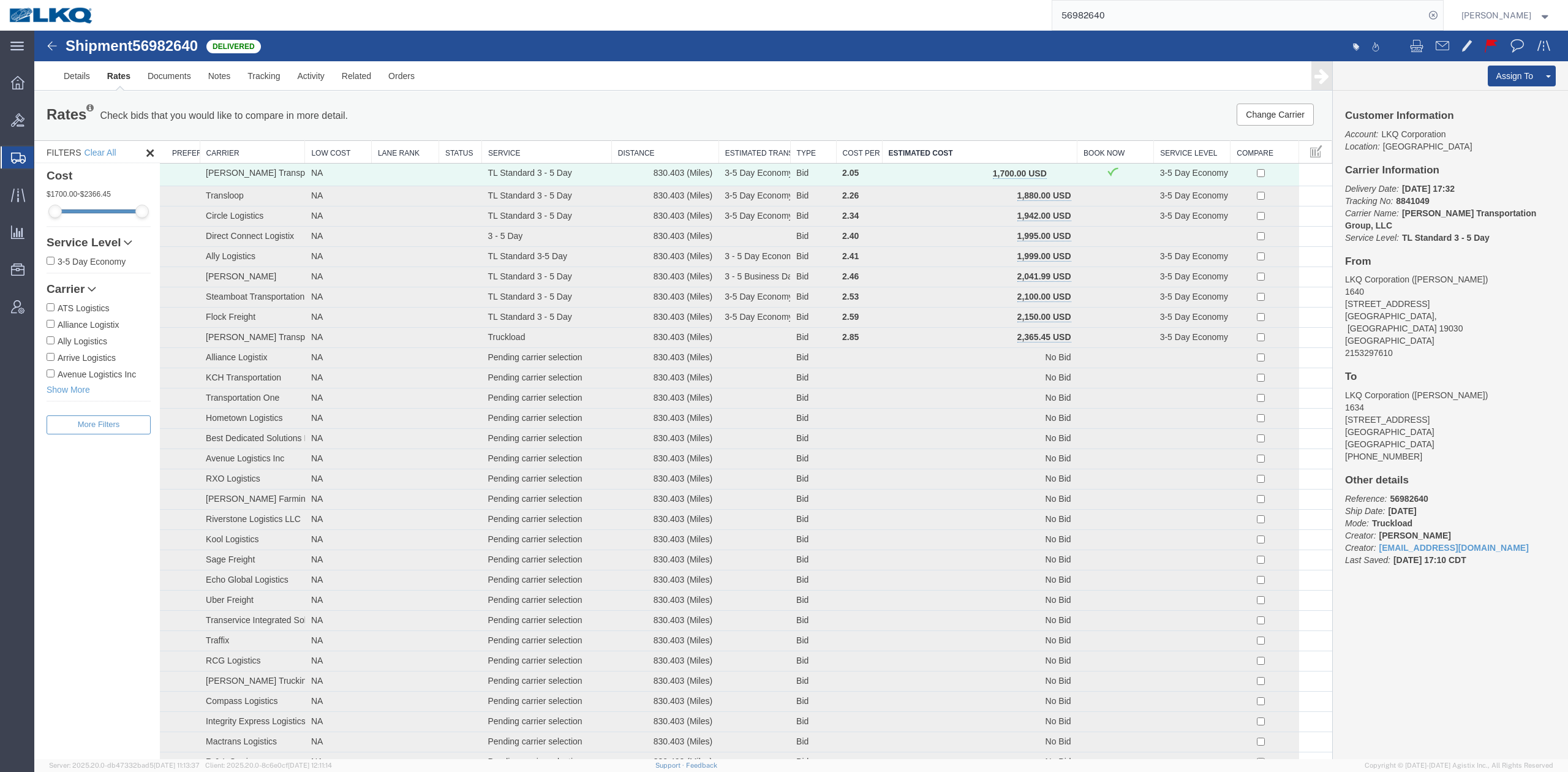
click at [1121, 16] on input "56982640" at bounding box center [1238, 16] width 373 height 30
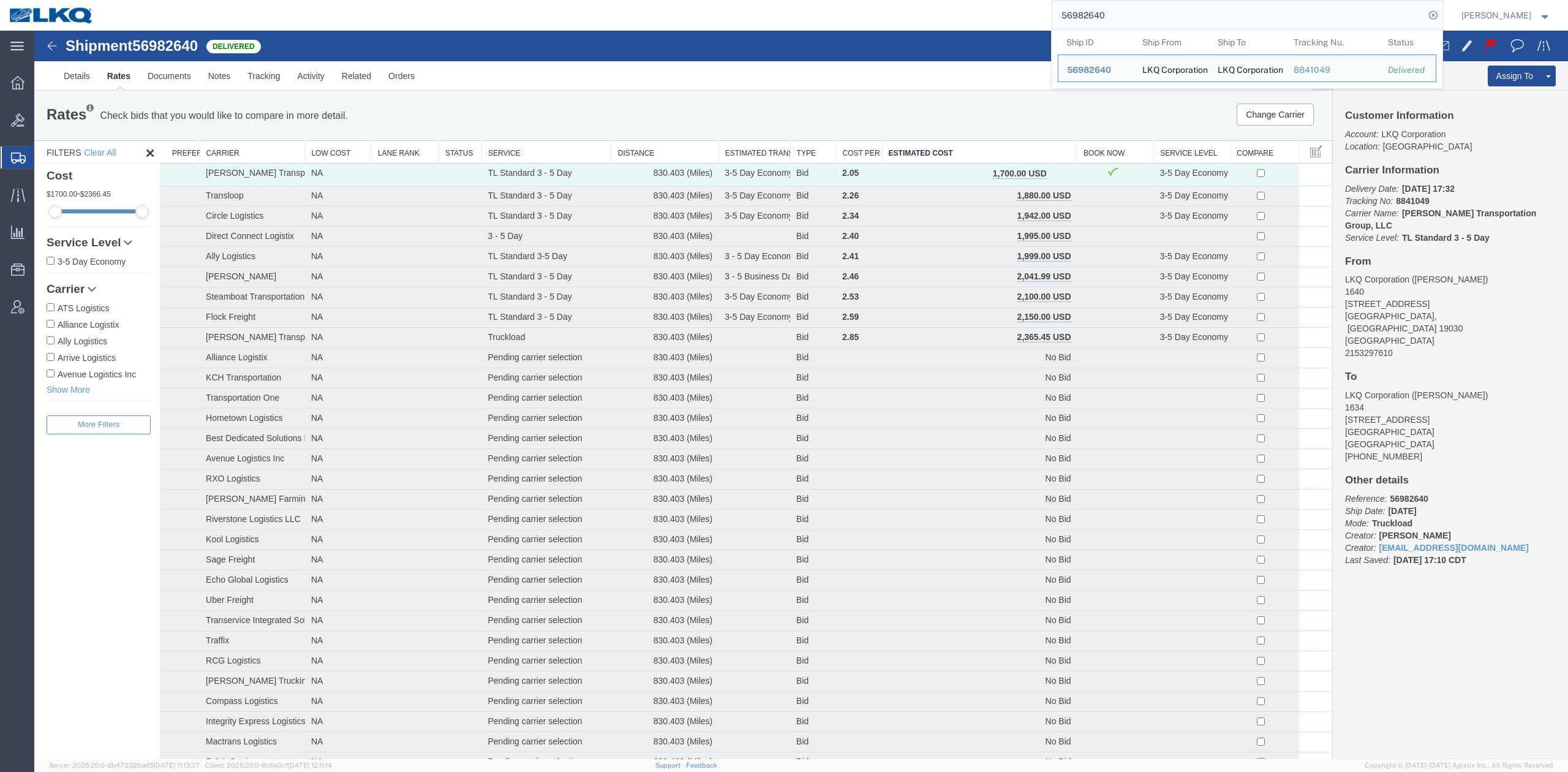
paste input "819257"
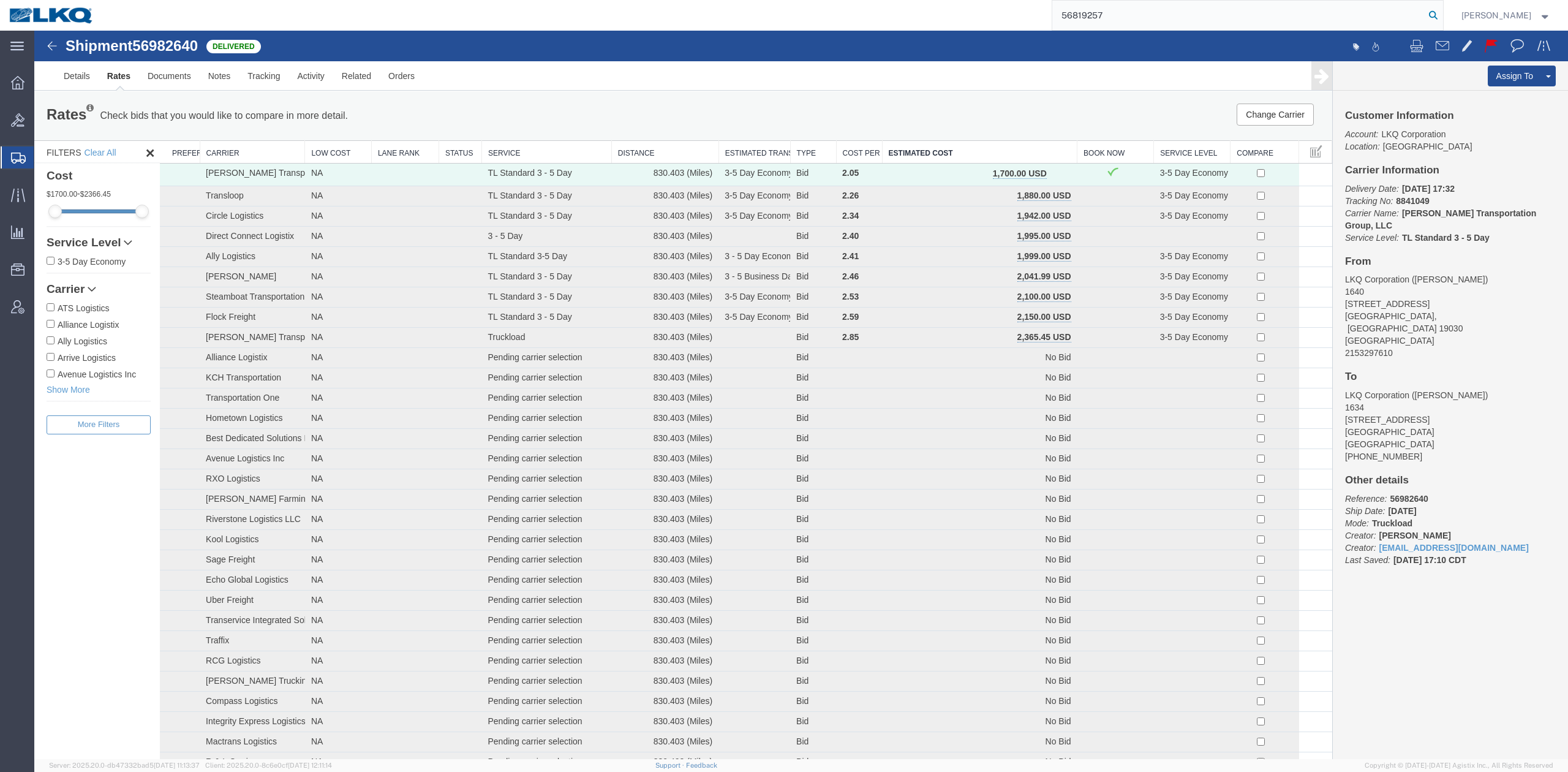
click at [1442, 16] on icon at bounding box center [1434, 16] width 18 height 18
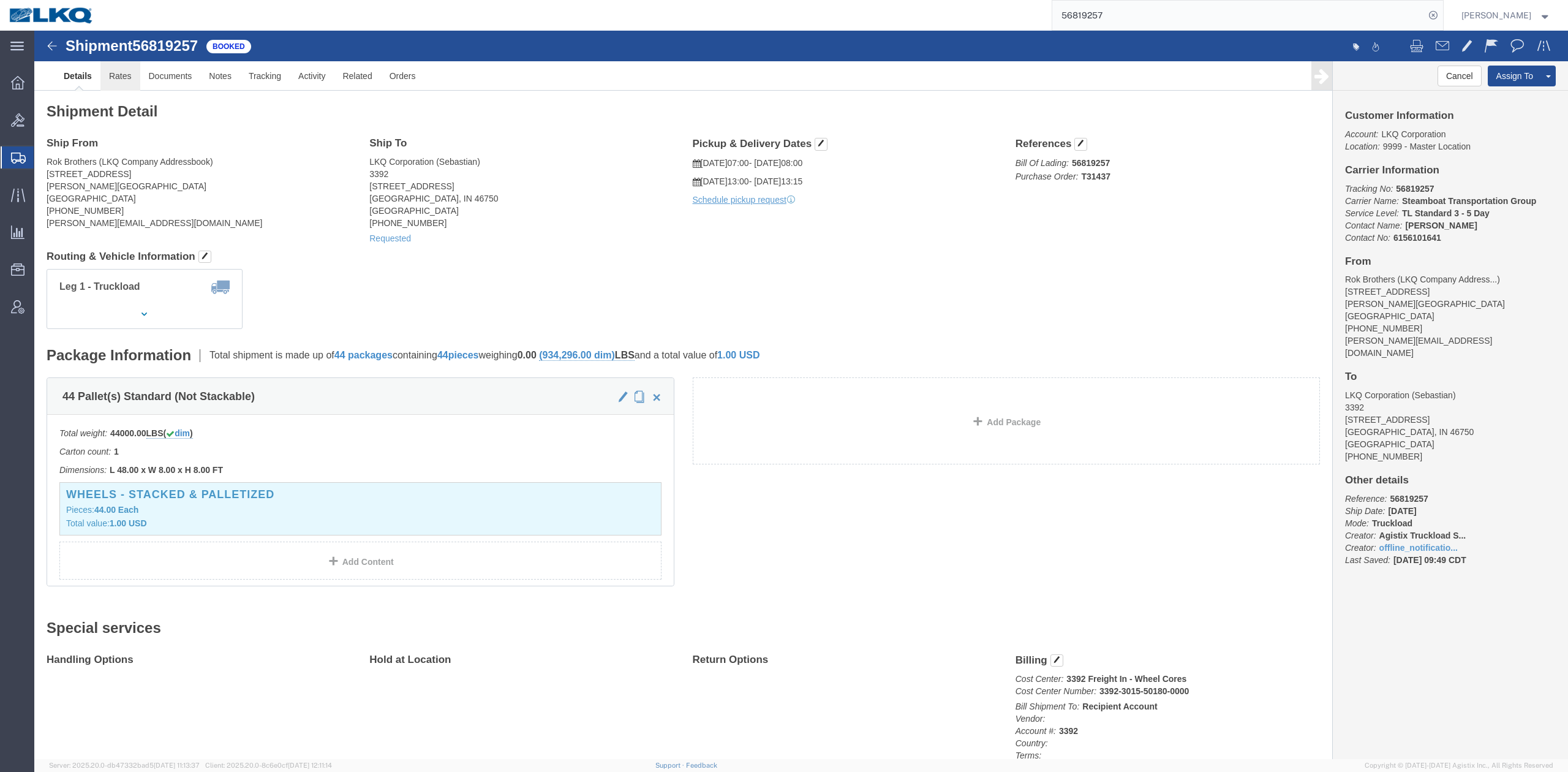
click link "Rates"
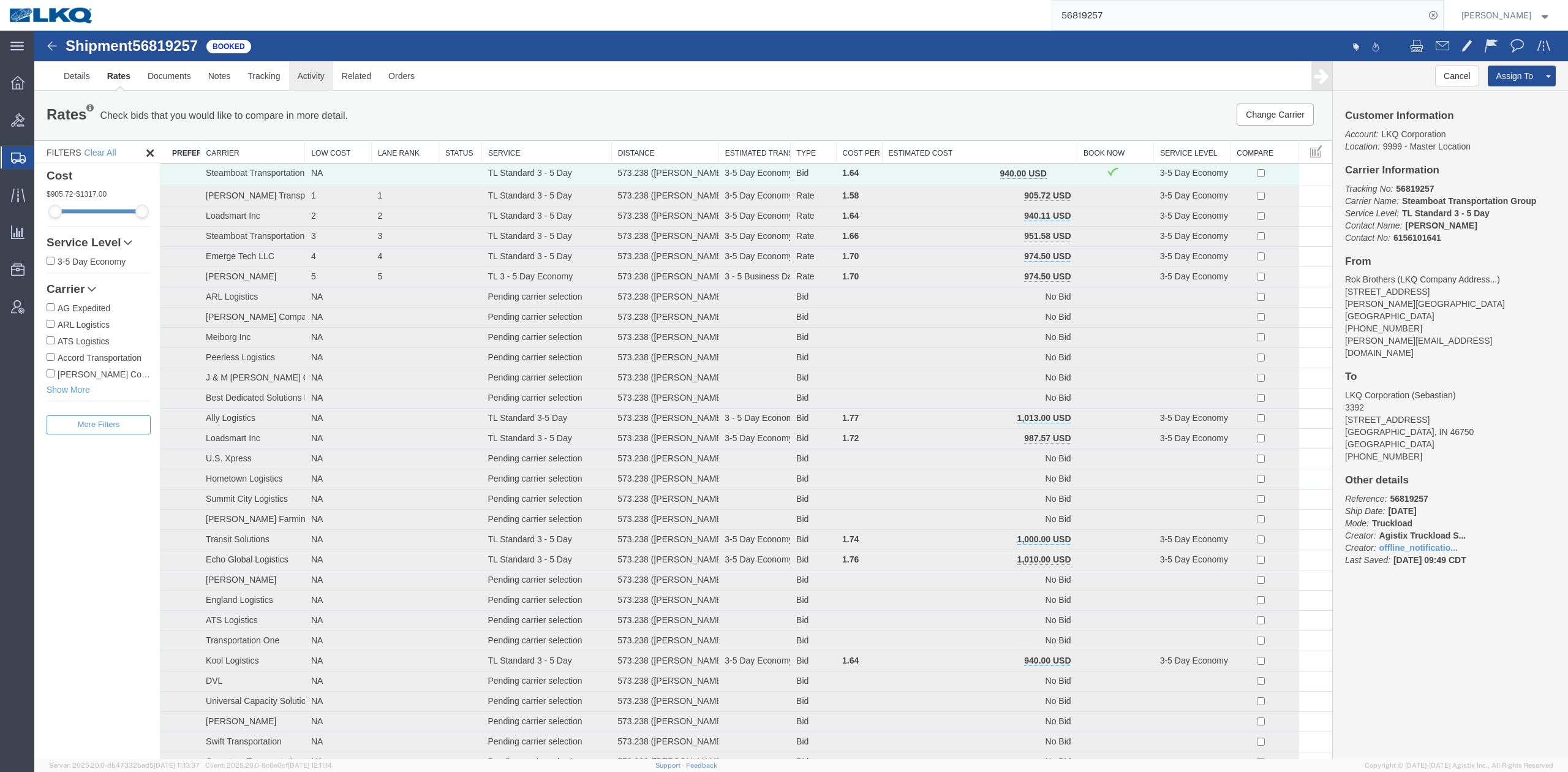
click at [308, 77] on link "Activity" at bounding box center [311, 76] width 44 height 30
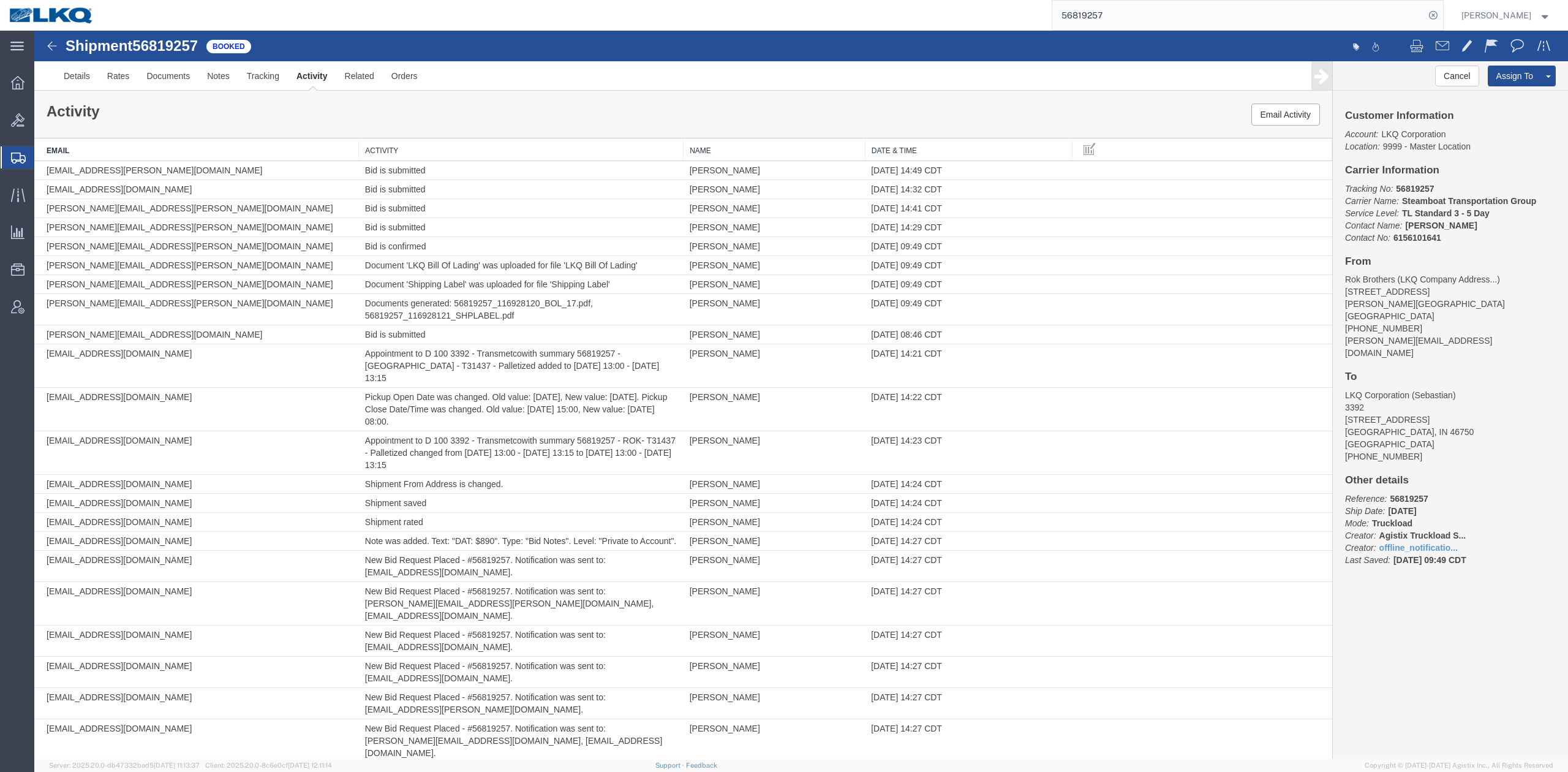
click at [490, 146] on th "Activity" at bounding box center [521, 150] width 324 height 23
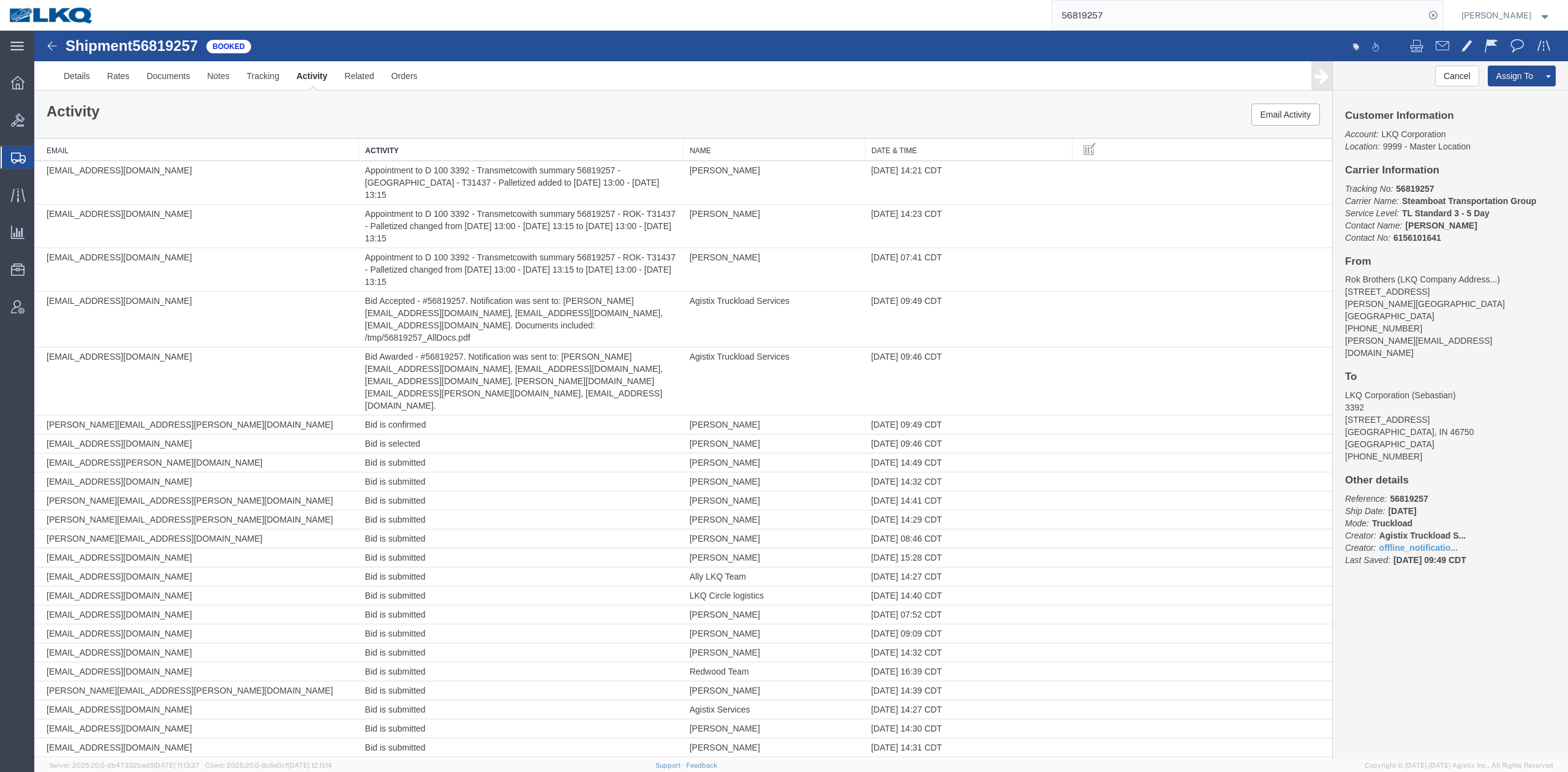
click at [1116, 20] on input "56819257" at bounding box center [1238, 16] width 373 height 30
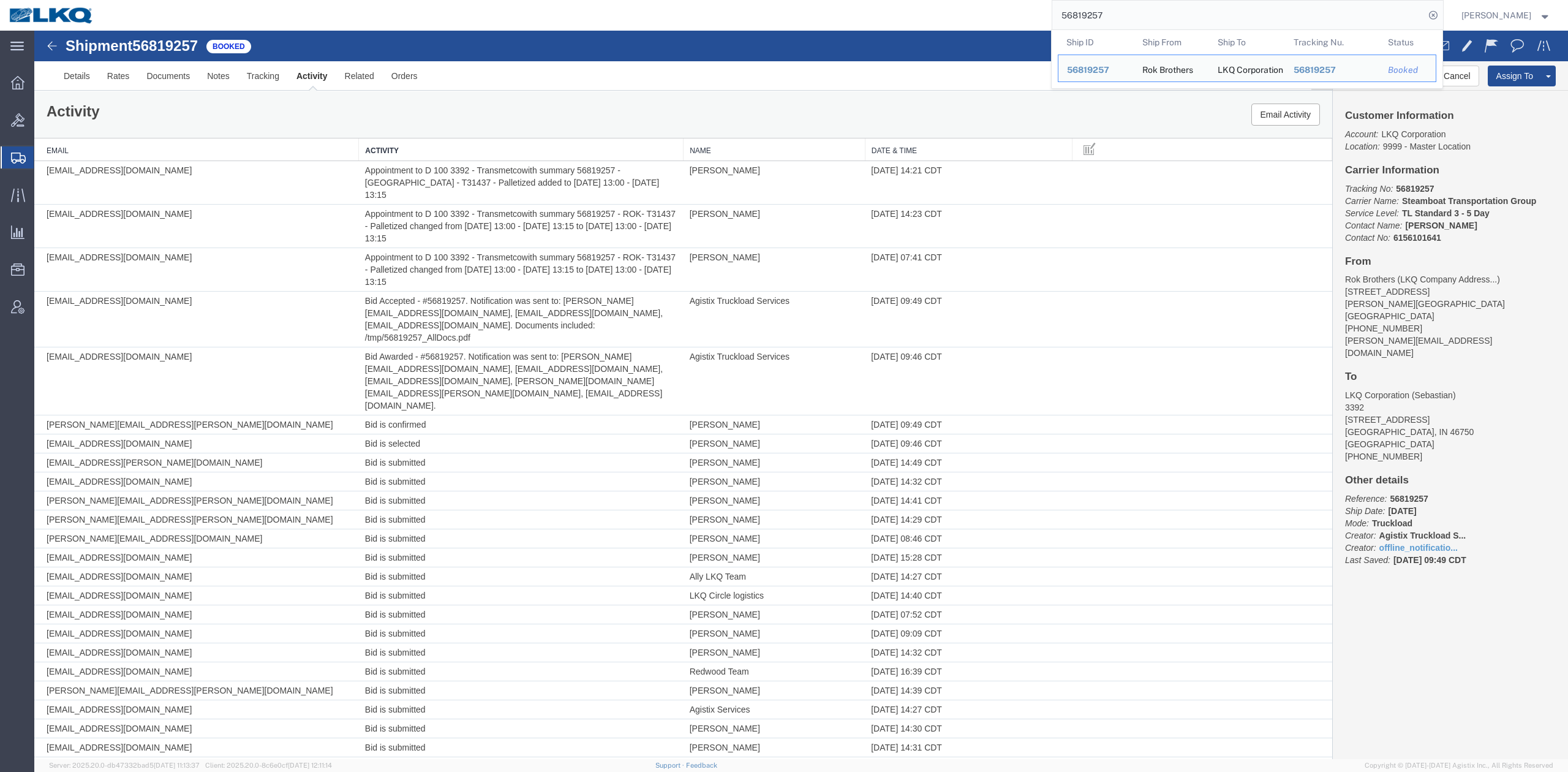
paste input "621371"
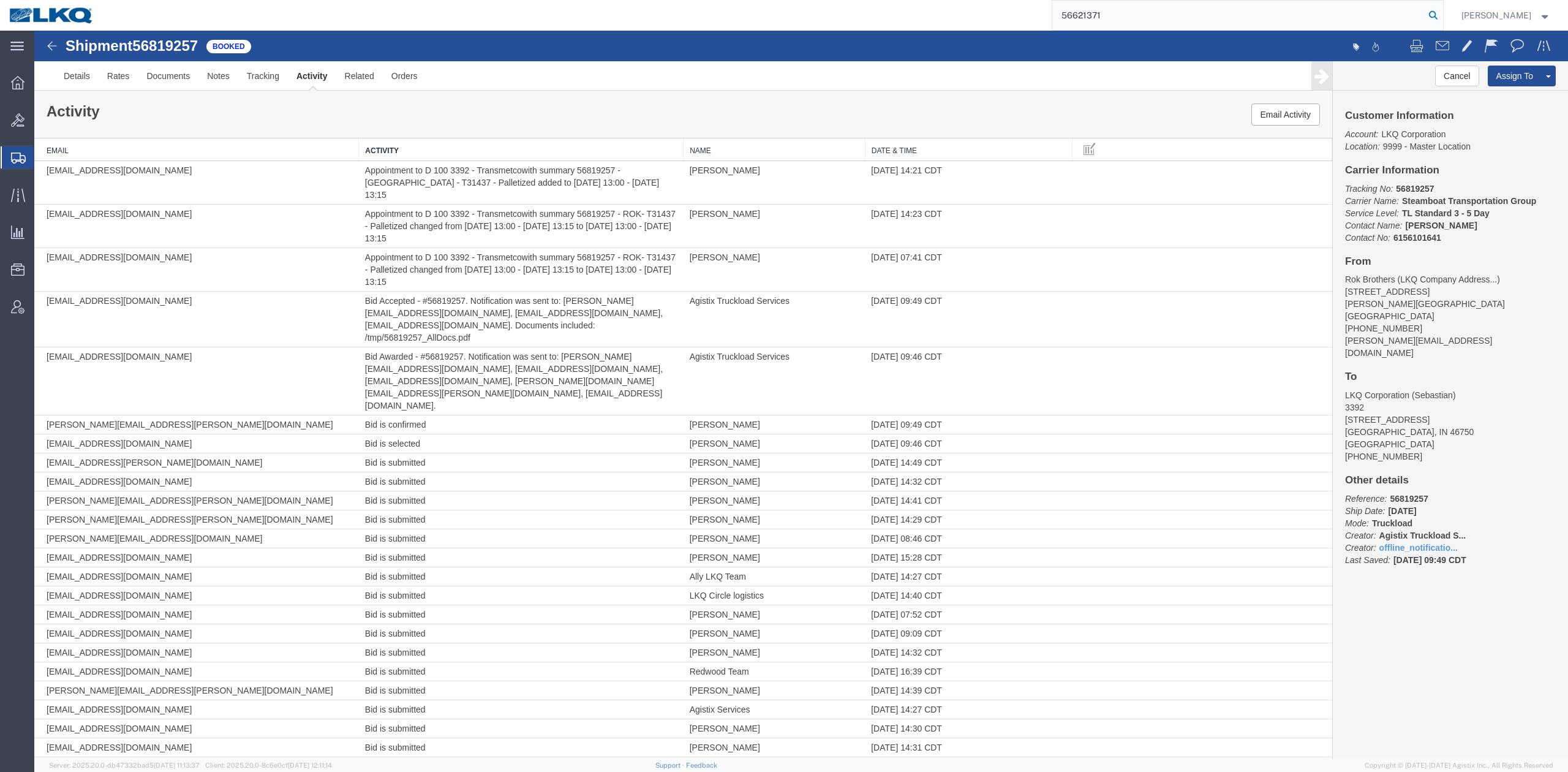
drag, startPoint x: 1451, startPoint y: 20, endPoint x: 1356, endPoint y: 3, distance: 96.5
click at [1442, 20] on icon at bounding box center [1434, 16] width 18 height 18
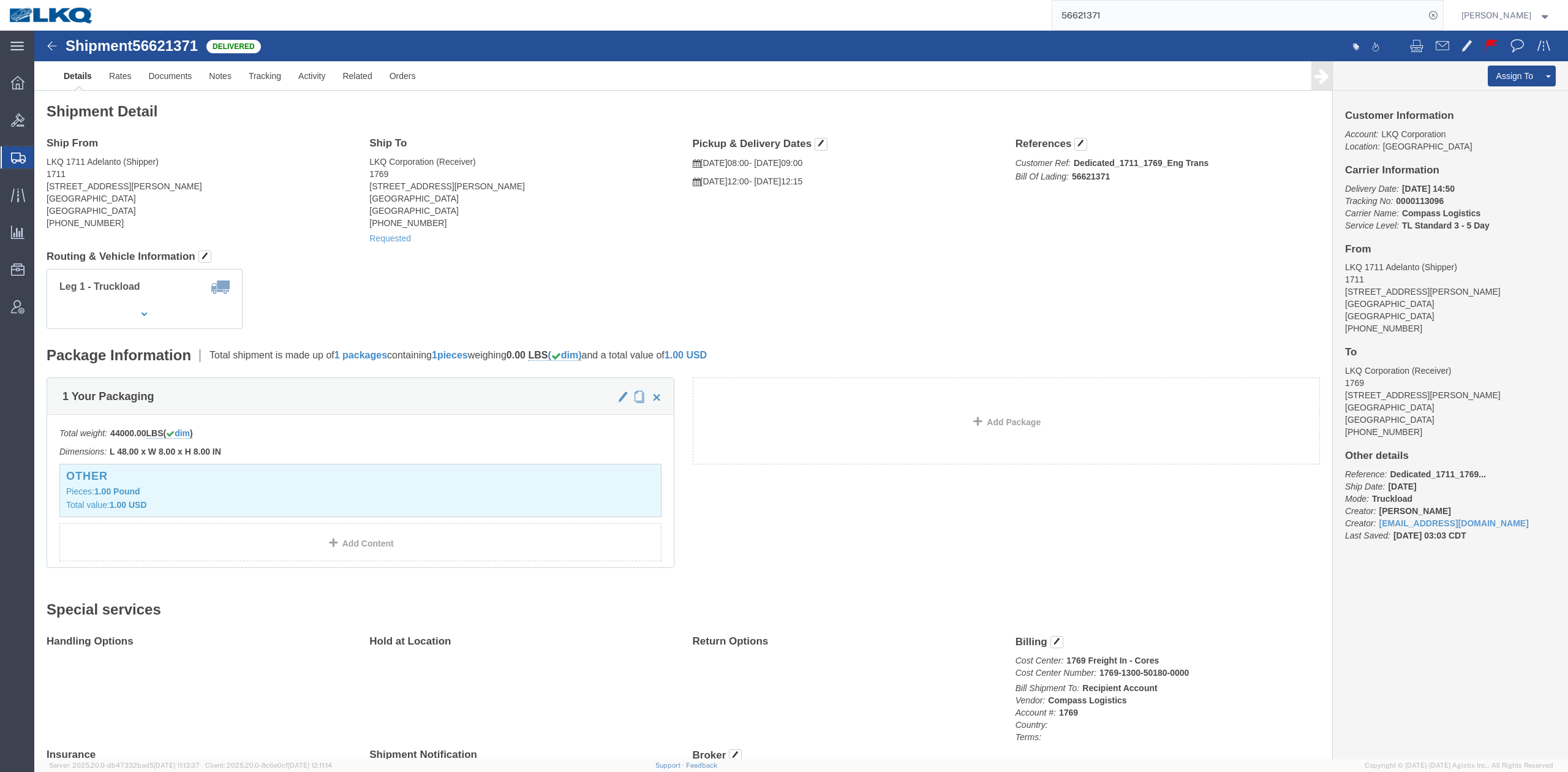
click at [1121, 11] on input "56621371" at bounding box center [1238, 16] width 373 height 30
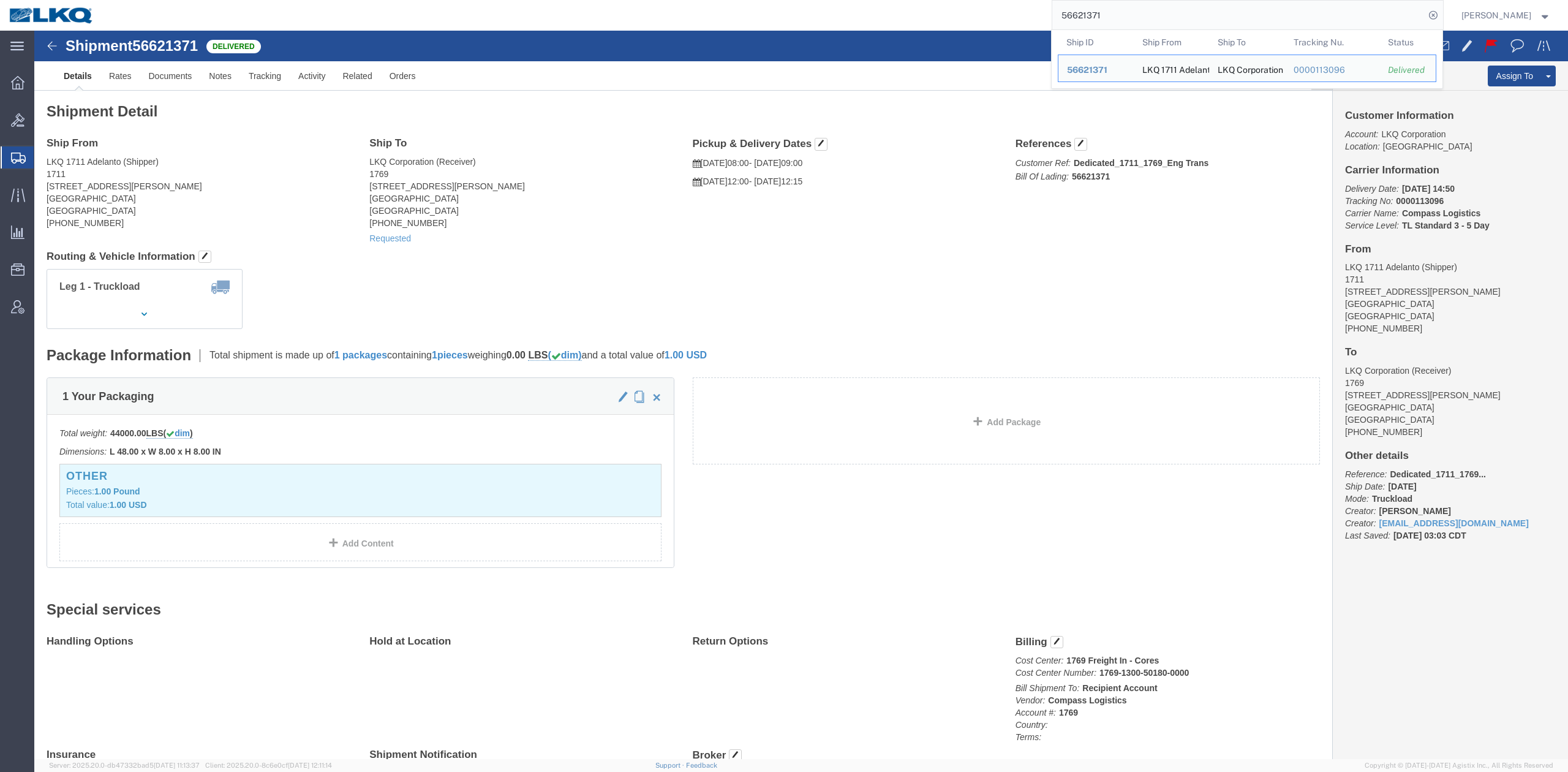
click at [1121, 11] on input "56621371" at bounding box center [1238, 16] width 373 height 30
paste input "968409"
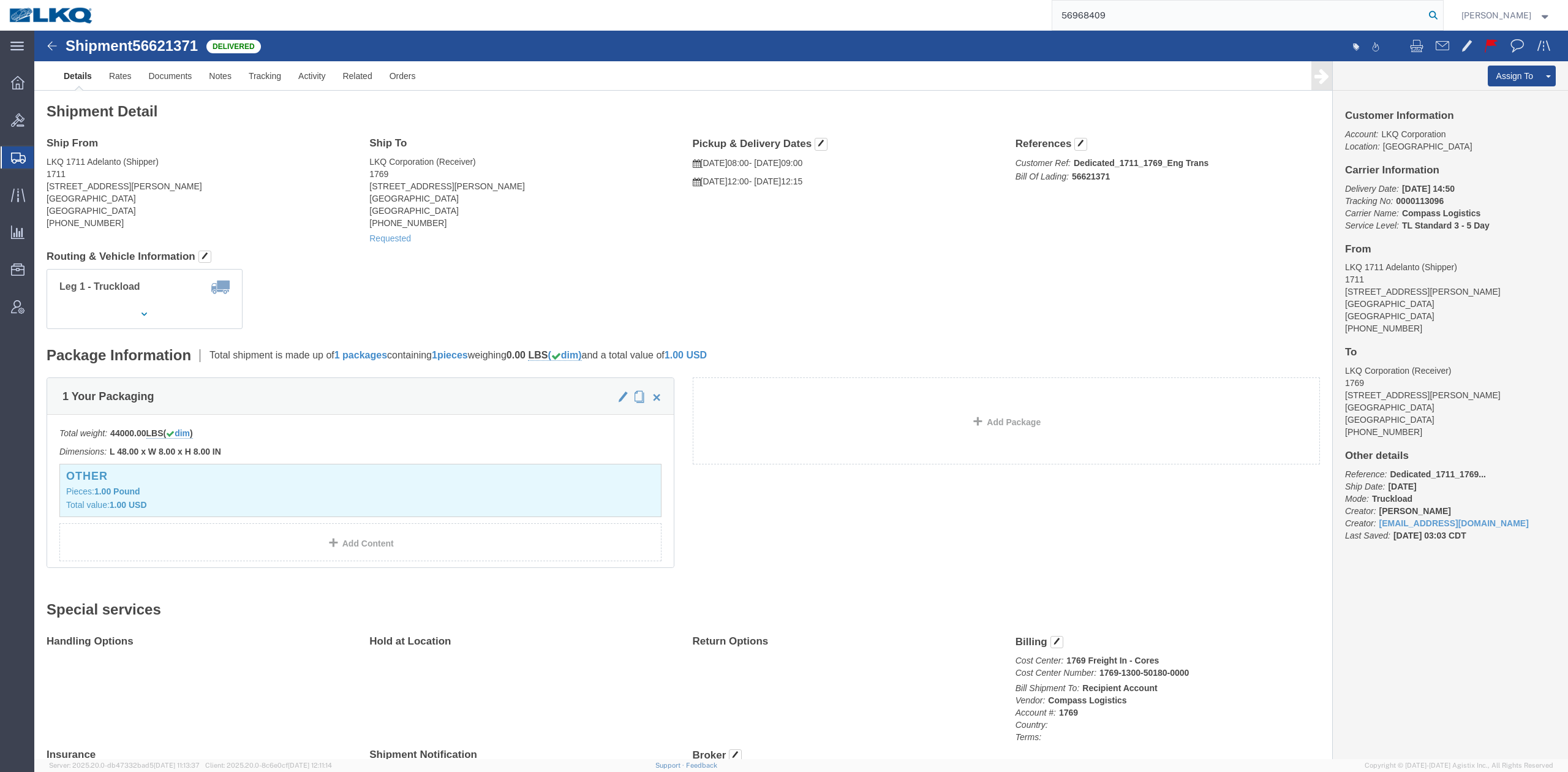
click at [1442, 13] on icon at bounding box center [1434, 16] width 18 height 18
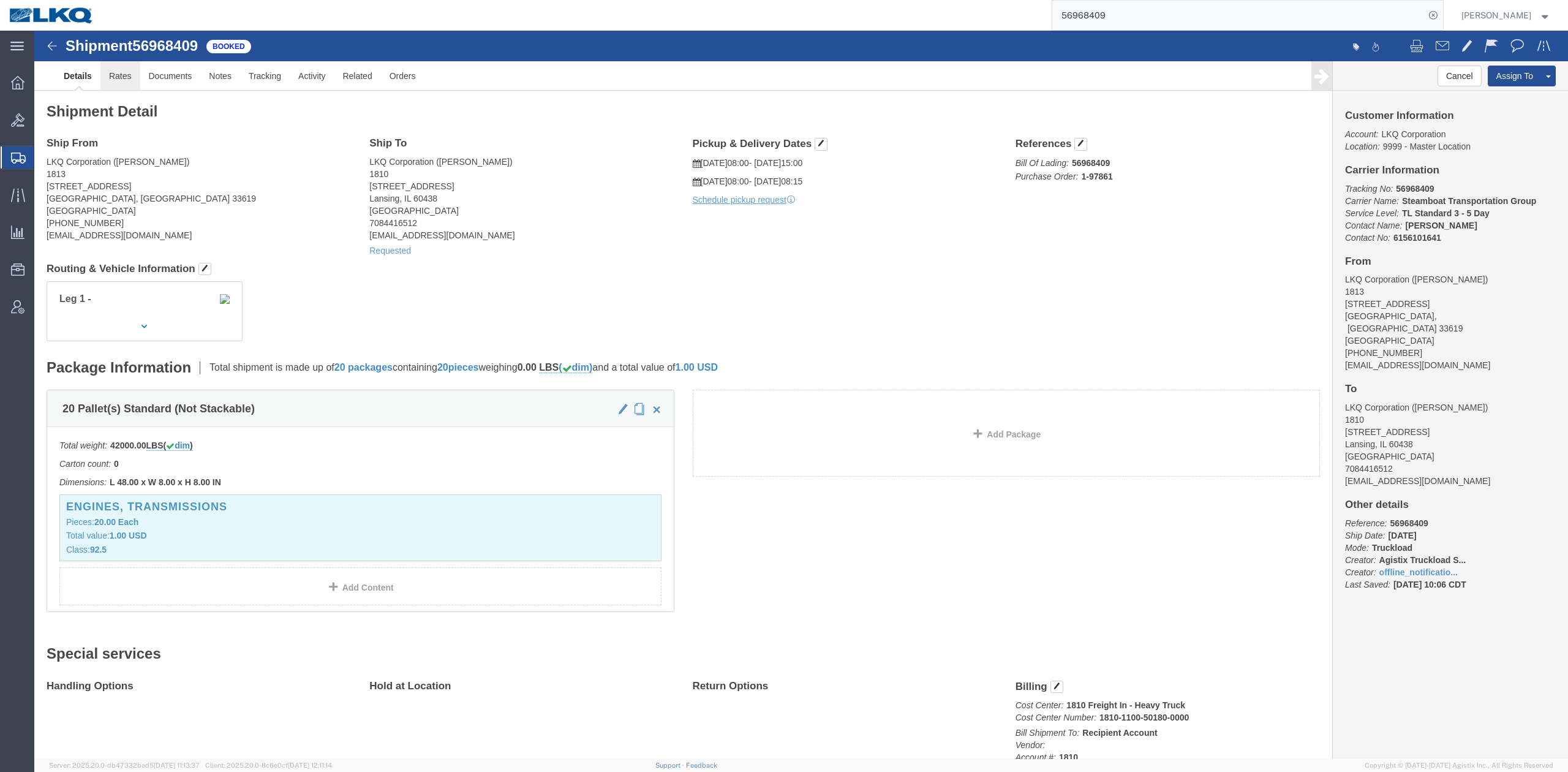
click link "Rates"
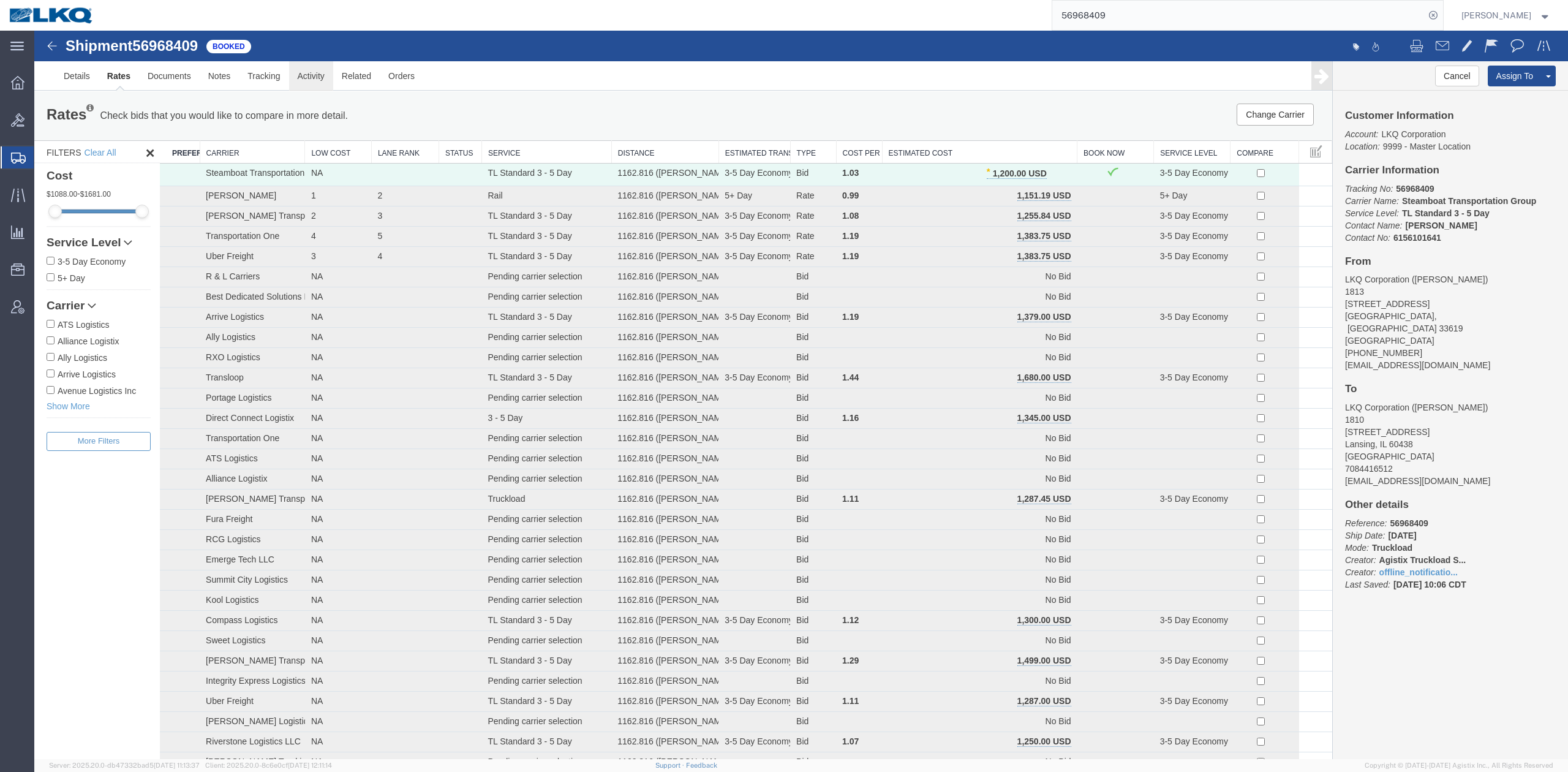
click at [305, 84] on link "Activity" at bounding box center [311, 76] width 44 height 30
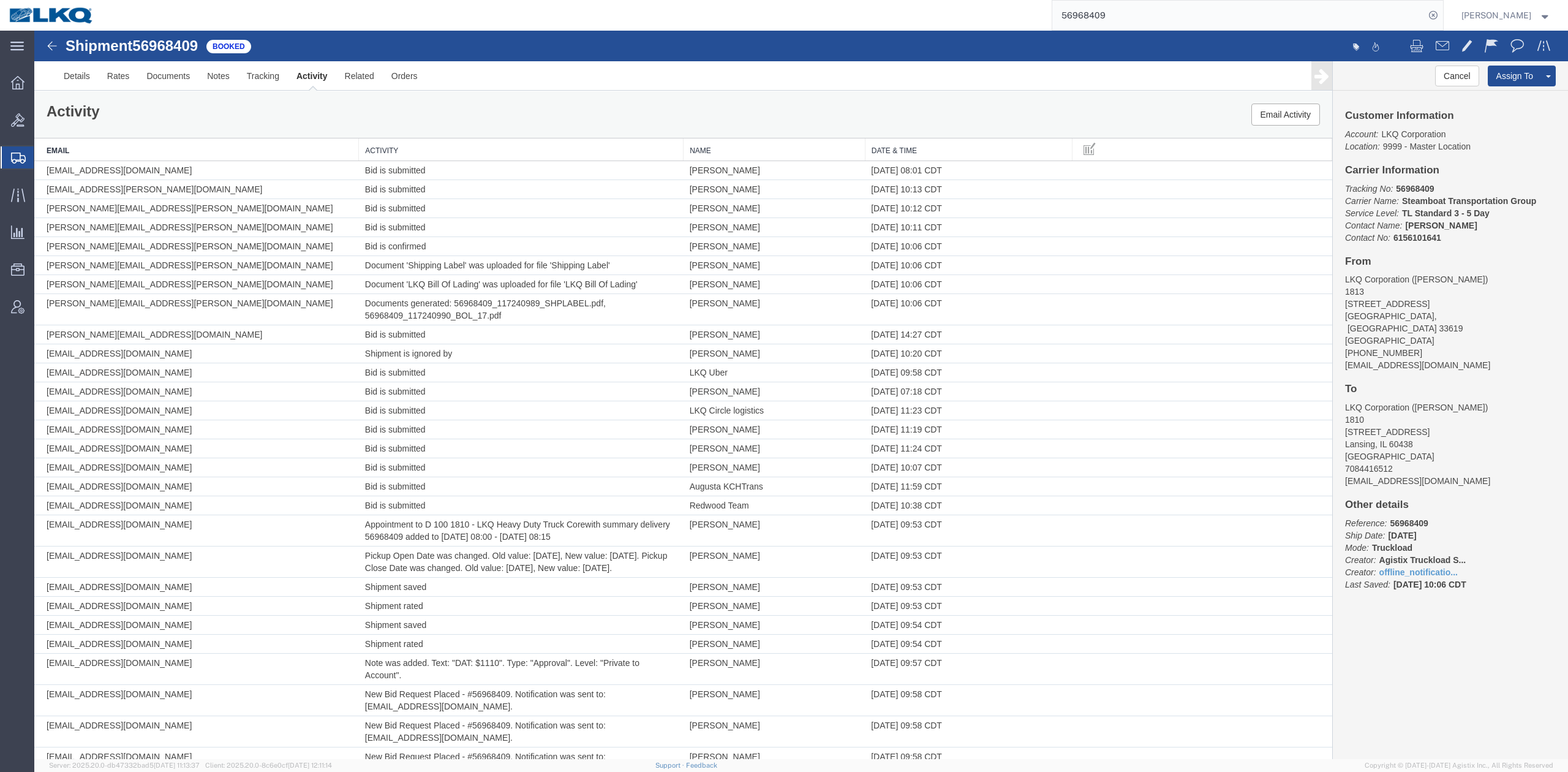
click at [524, 152] on th "Activity" at bounding box center [521, 150] width 324 height 23
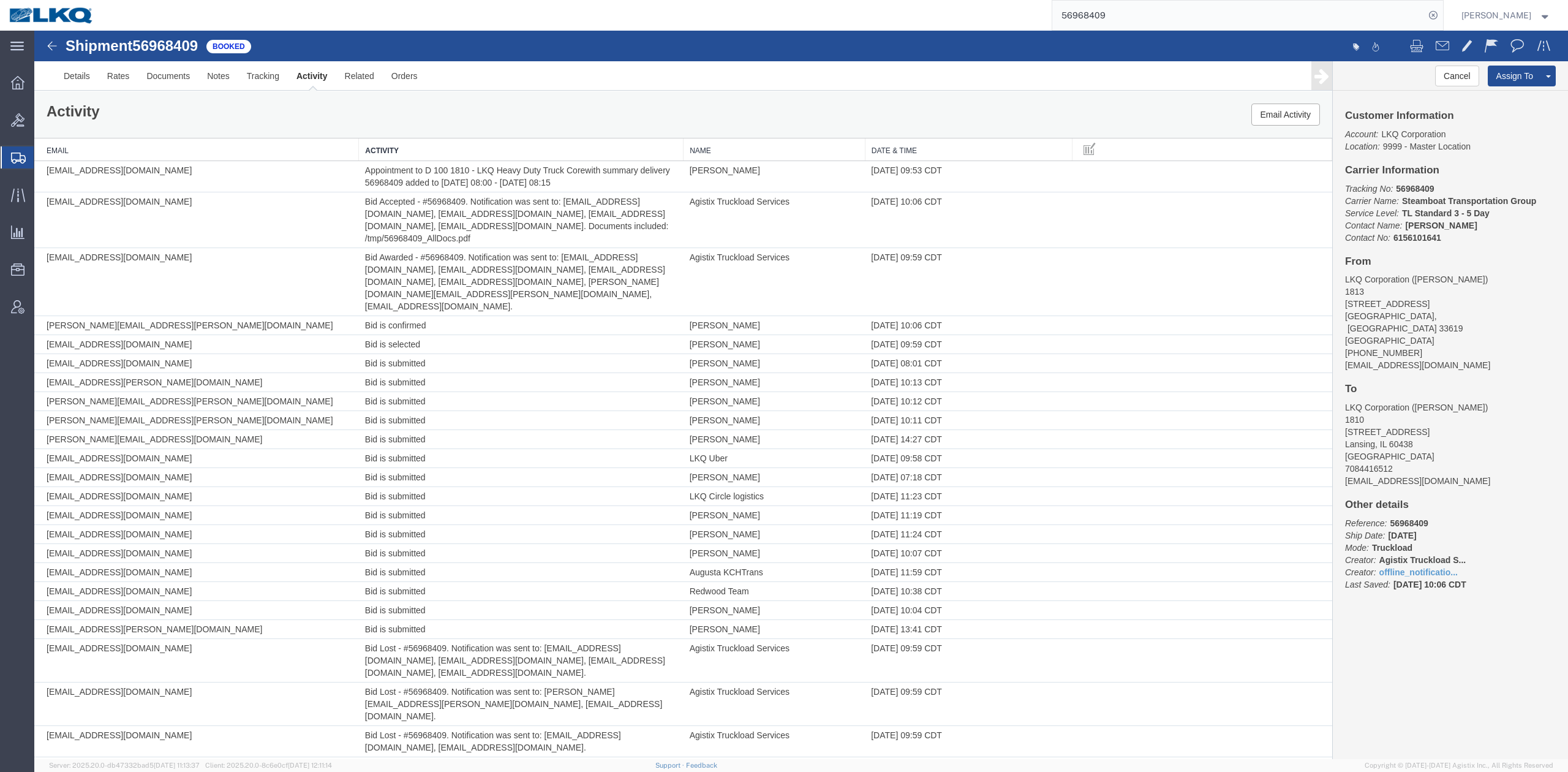
click at [1158, 18] on input "56968409" at bounding box center [1238, 16] width 373 height 30
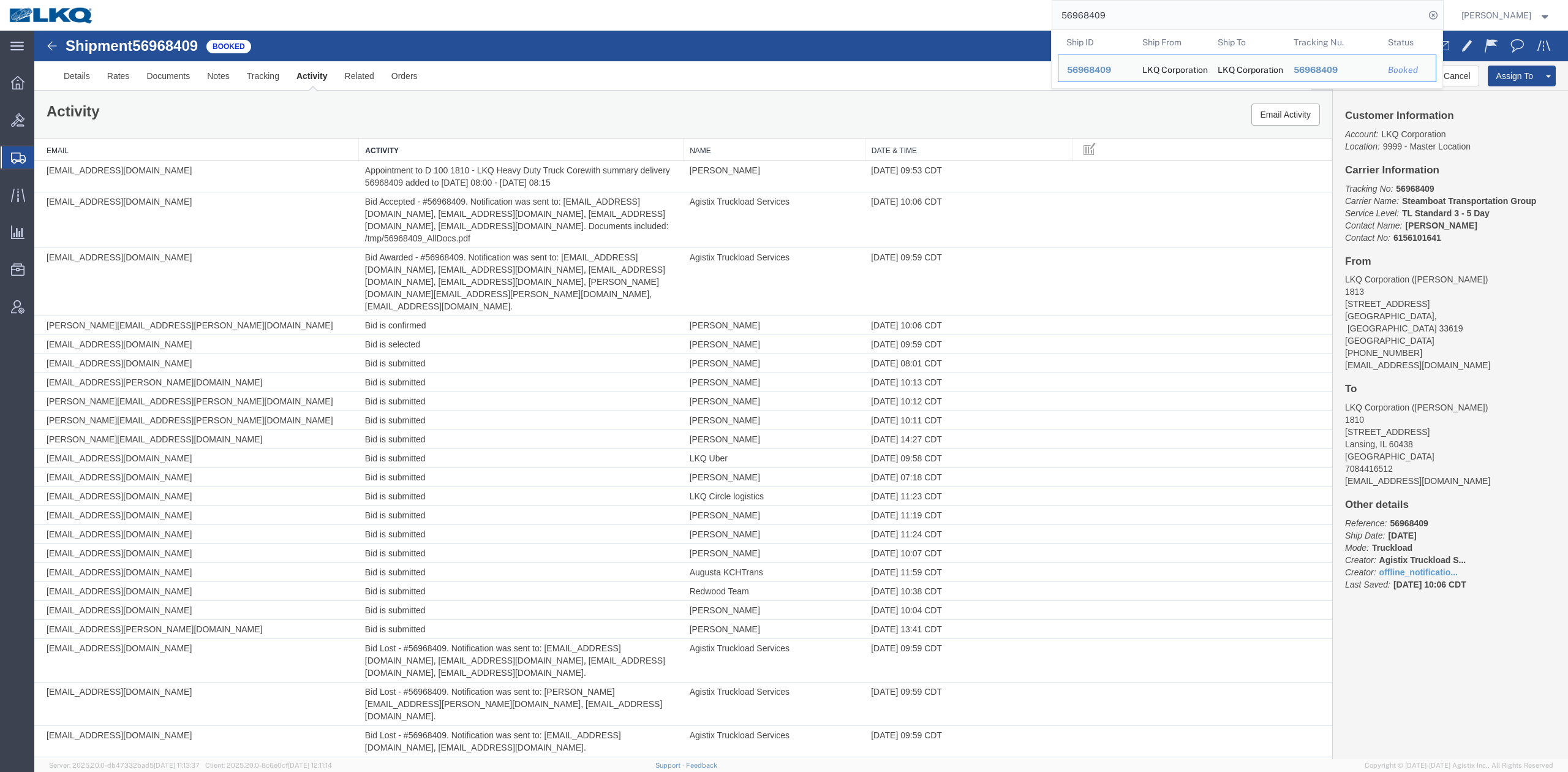
click at [1158, 18] on input "56968409" at bounding box center [1238, 16] width 373 height 30
paste input "7010516"
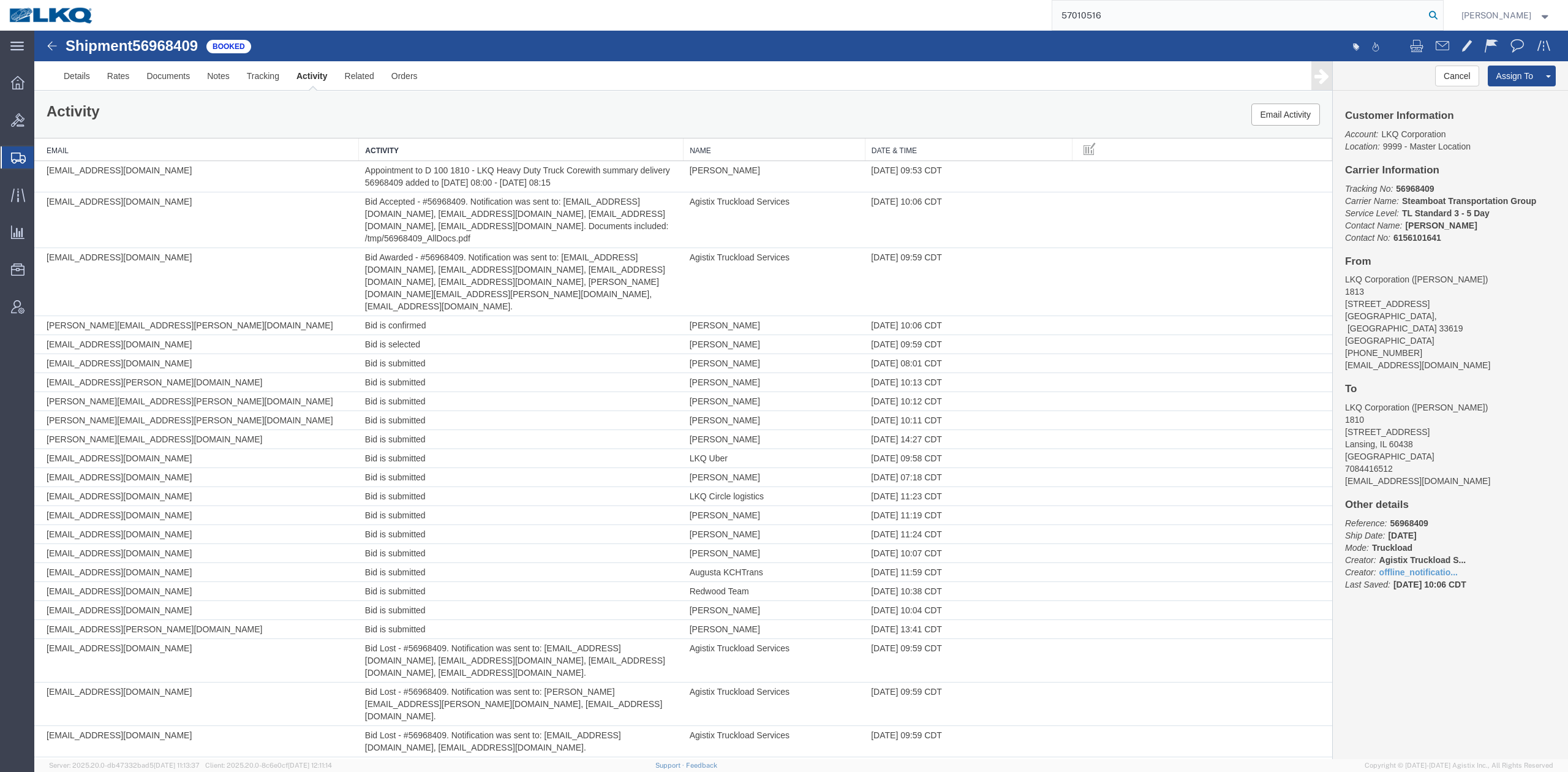
click at [1442, 15] on icon at bounding box center [1434, 16] width 18 height 18
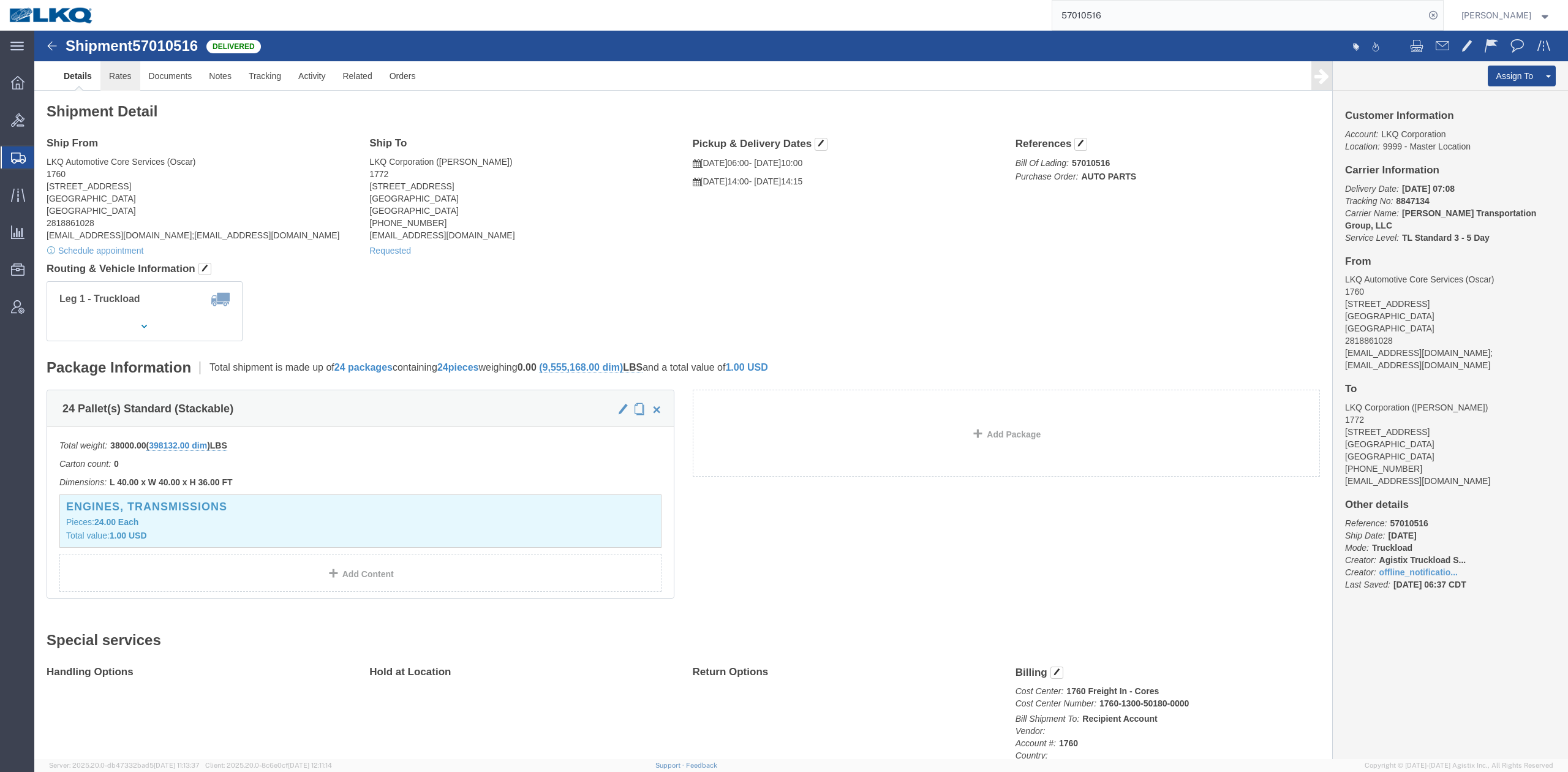
click link "Rates"
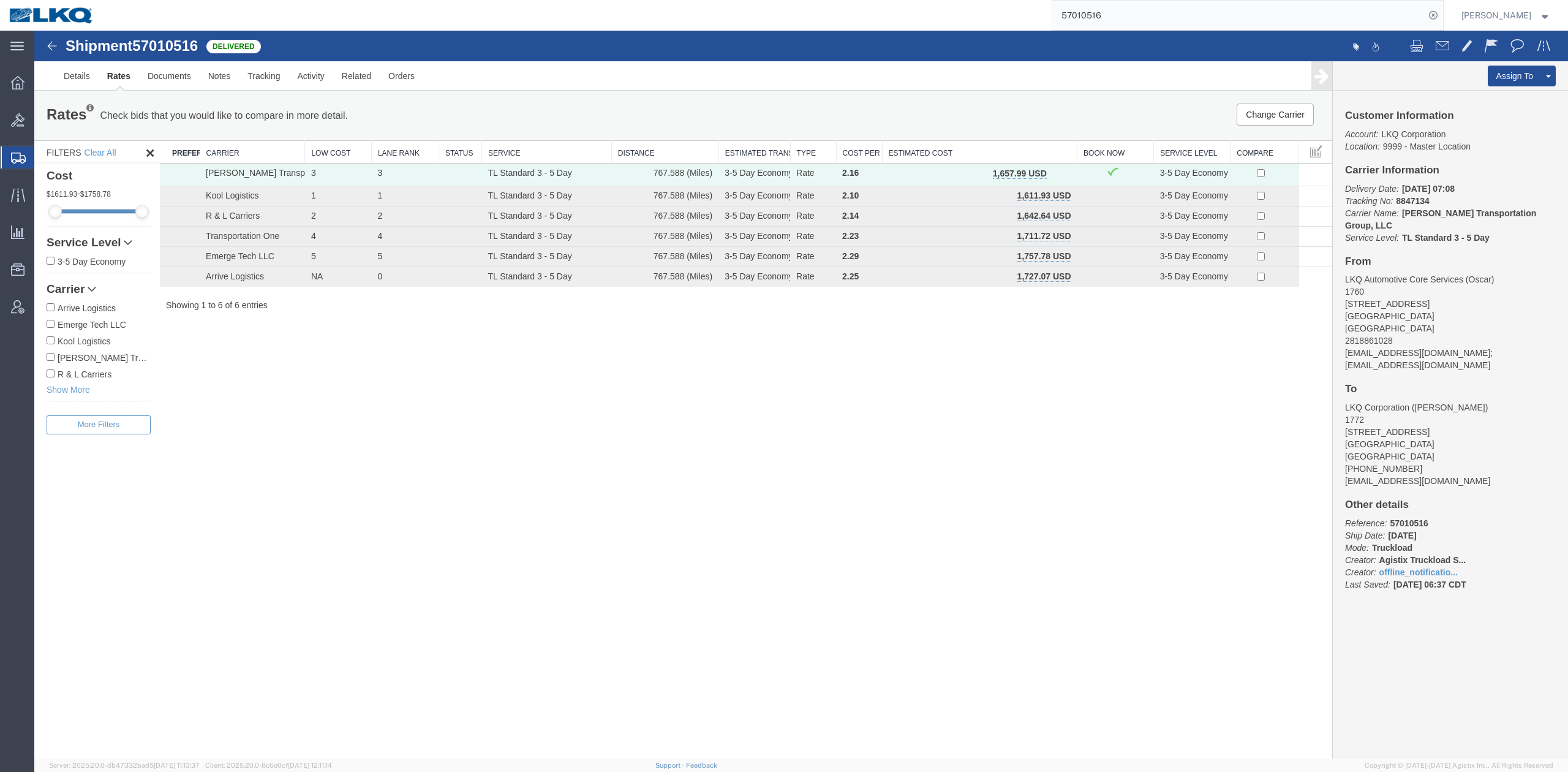
drag, startPoint x: 1130, startPoint y: 11, endPoint x: 1143, endPoint y: 11, distance: 13.0
click at [1130, 11] on input "57010516" at bounding box center [1238, 16] width 373 height 30
click at [1130, 11] on input "57010516" at bounding box center [1238, 16] width 373 height 30
drag, startPoint x: 1446, startPoint y: 18, endPoint x: 1375, endPoint y: 17, distance: 71.0
click at [1442, 18] on icon at bounding box center [1434, 16] width 18 height 18
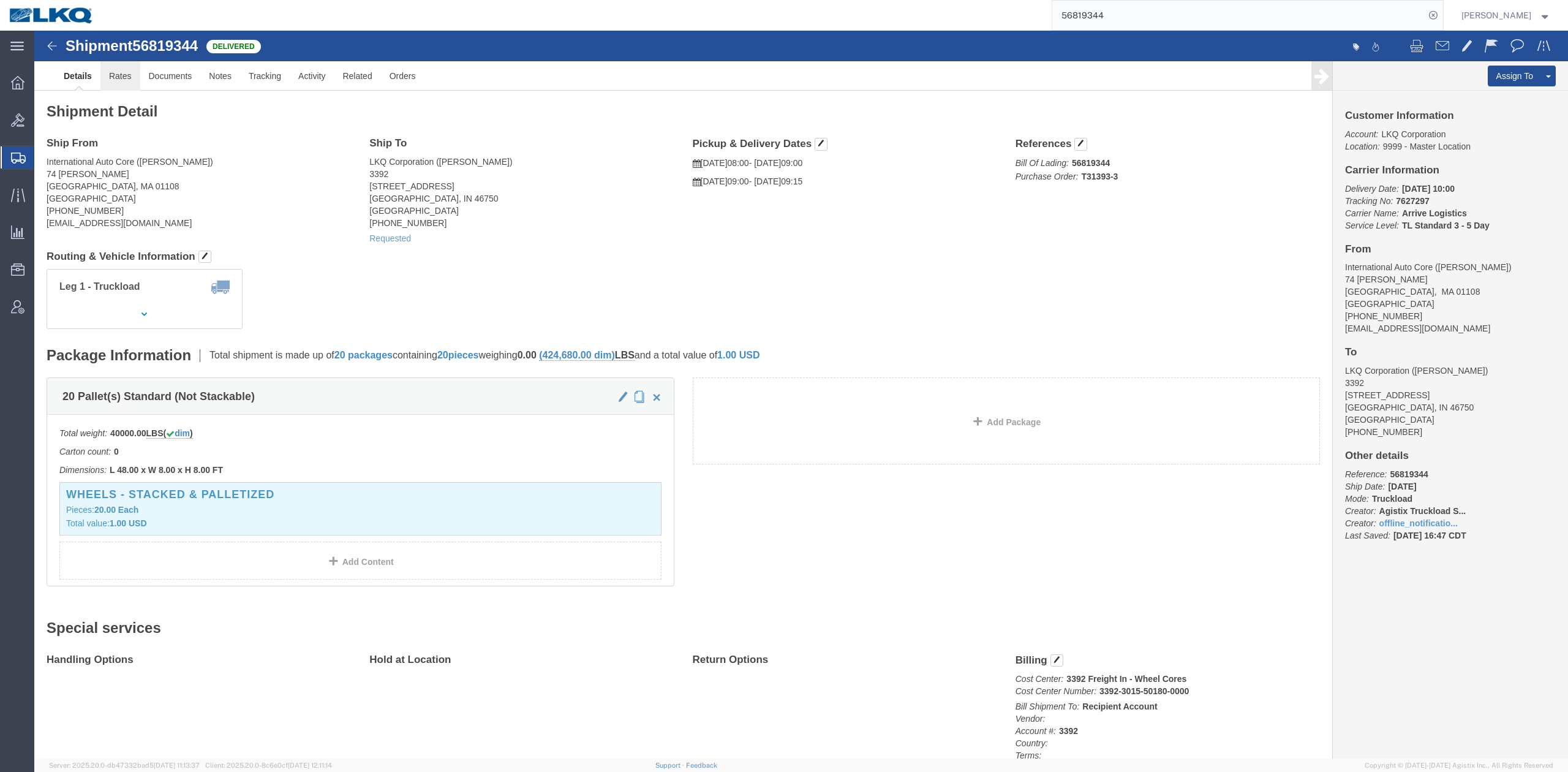
click link "Rates"
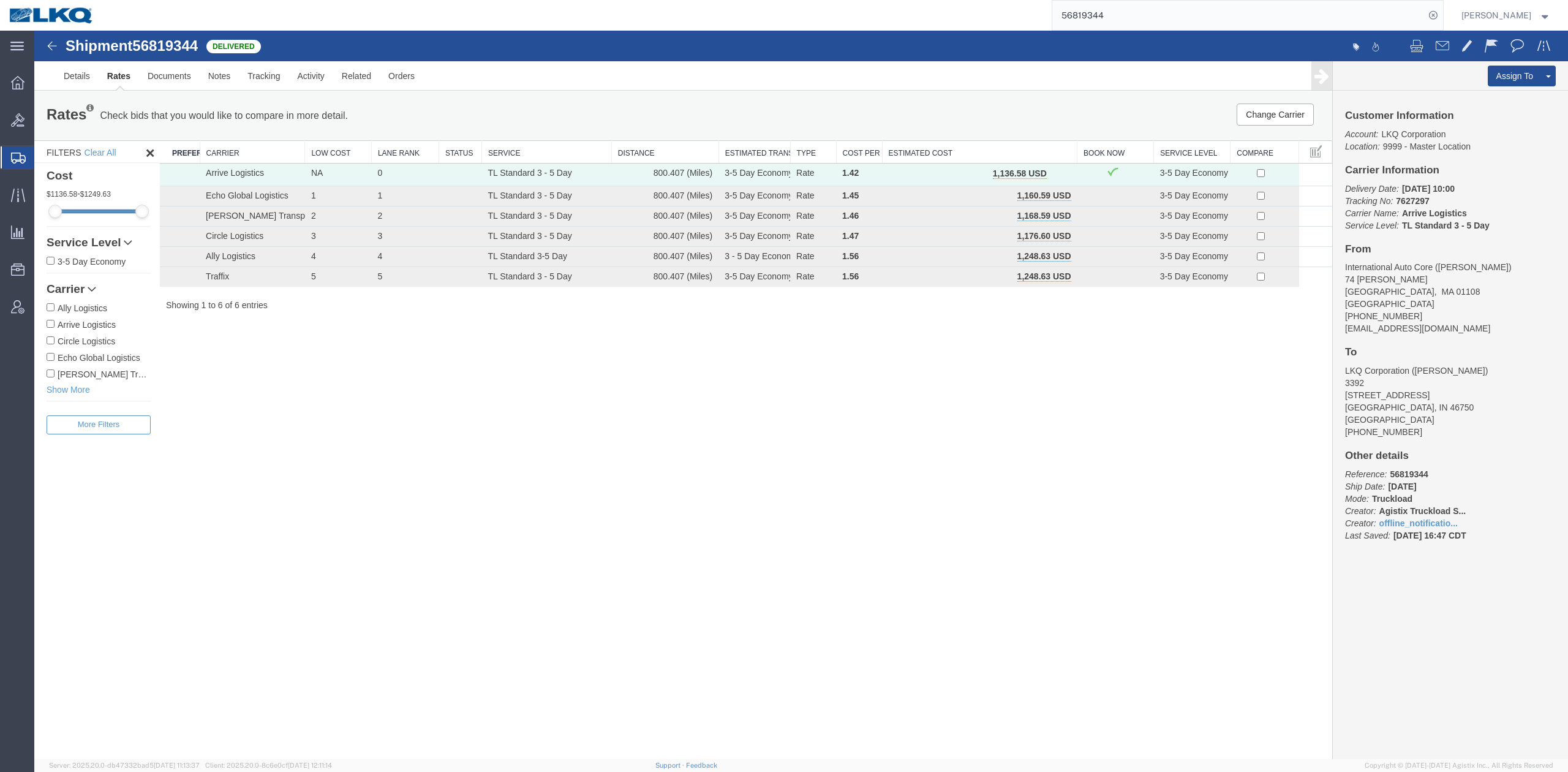
click at [1095, 15] on input "56819344" at bounding box center [1238, 16] width 373 height 30
click at [1095, 13] on input "56819344" at bounding box center [1238, 16] width 373 height 30
paste input "926546"
click at [1442, 20] on icon at bounding box center [1434, 16] width 18 height 18
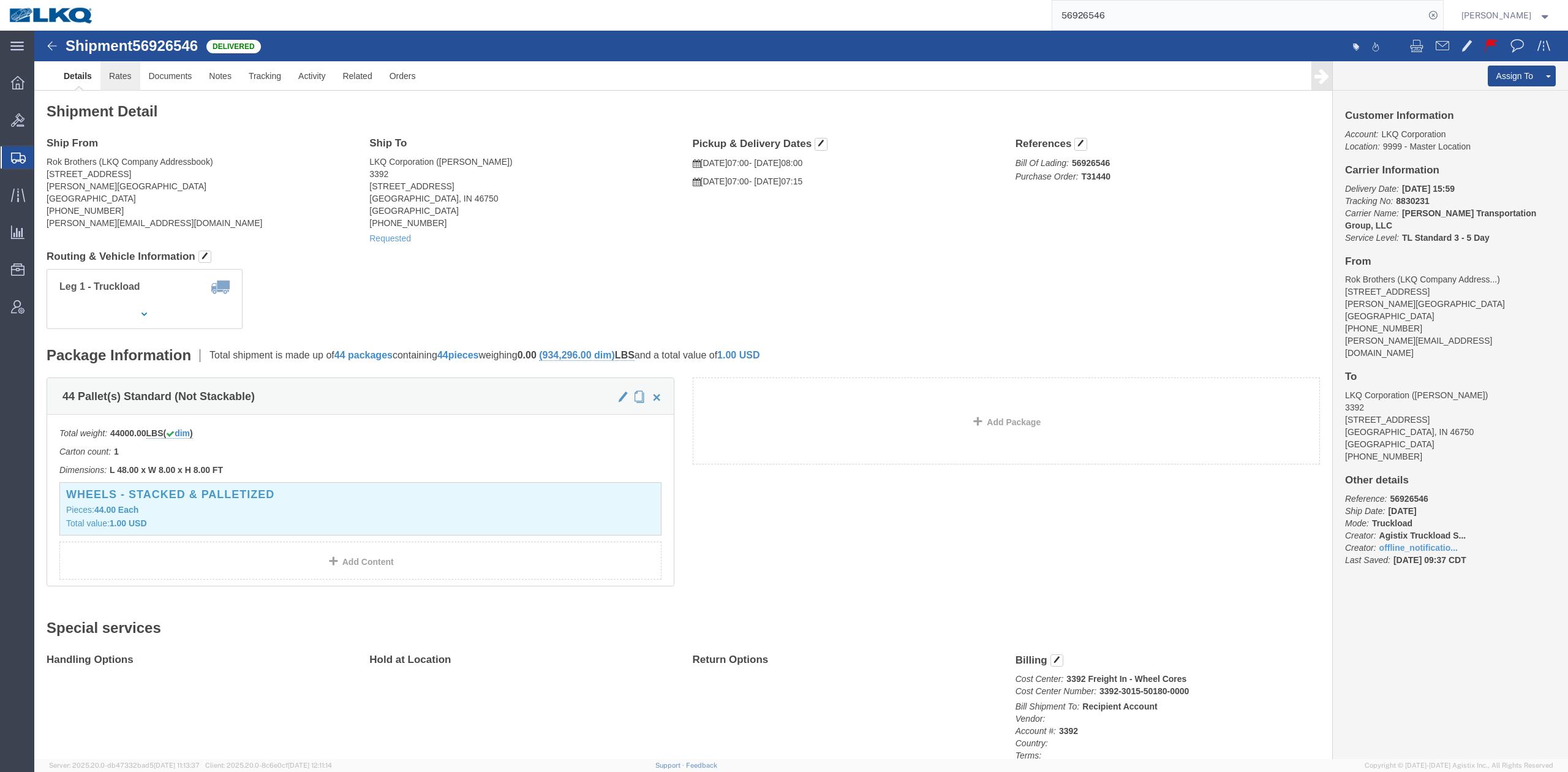
click link "Rates"
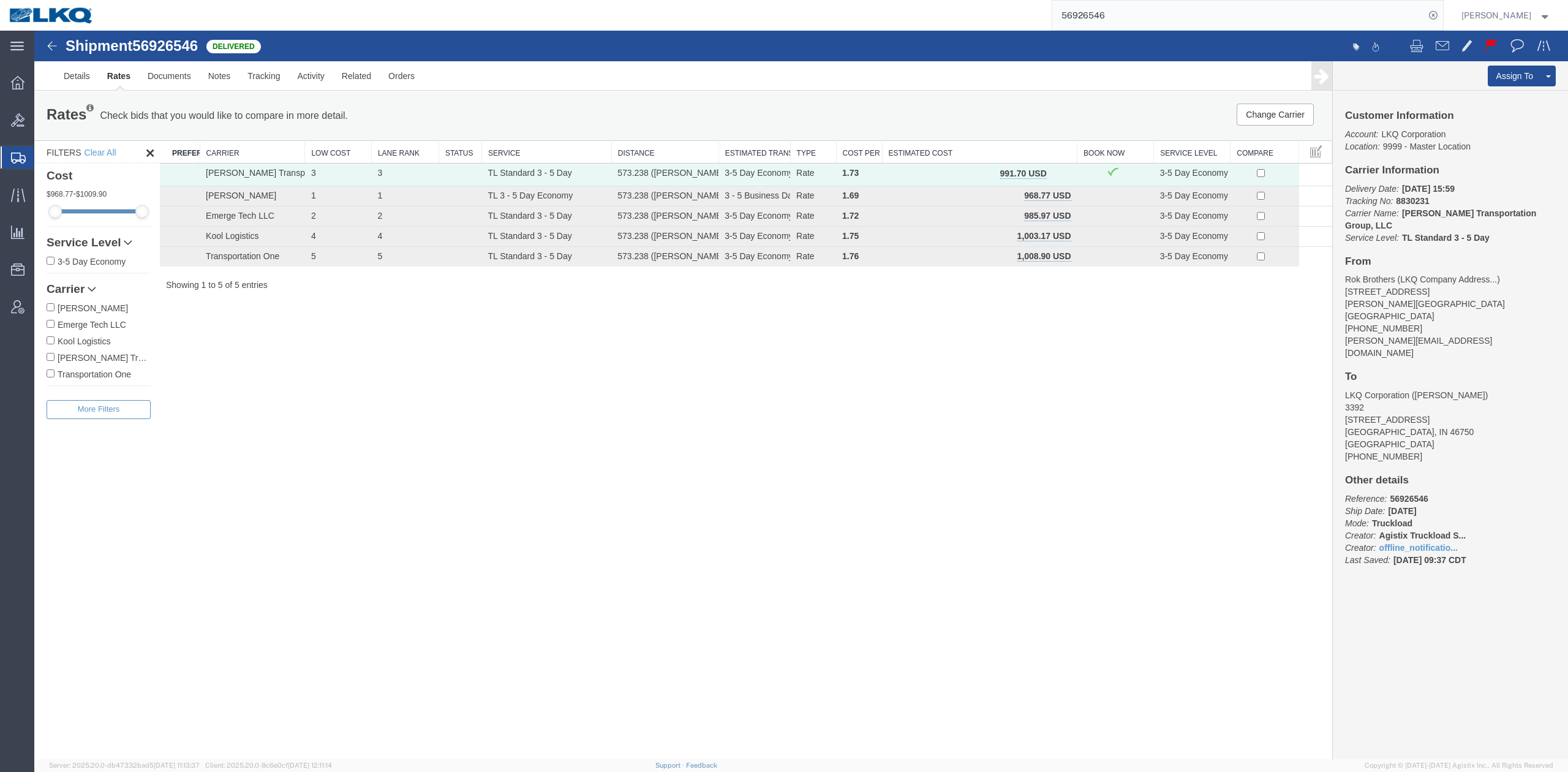
click at [1133, 12] on input "56926546" at bounding box center [1238, 16] width 373 height 30
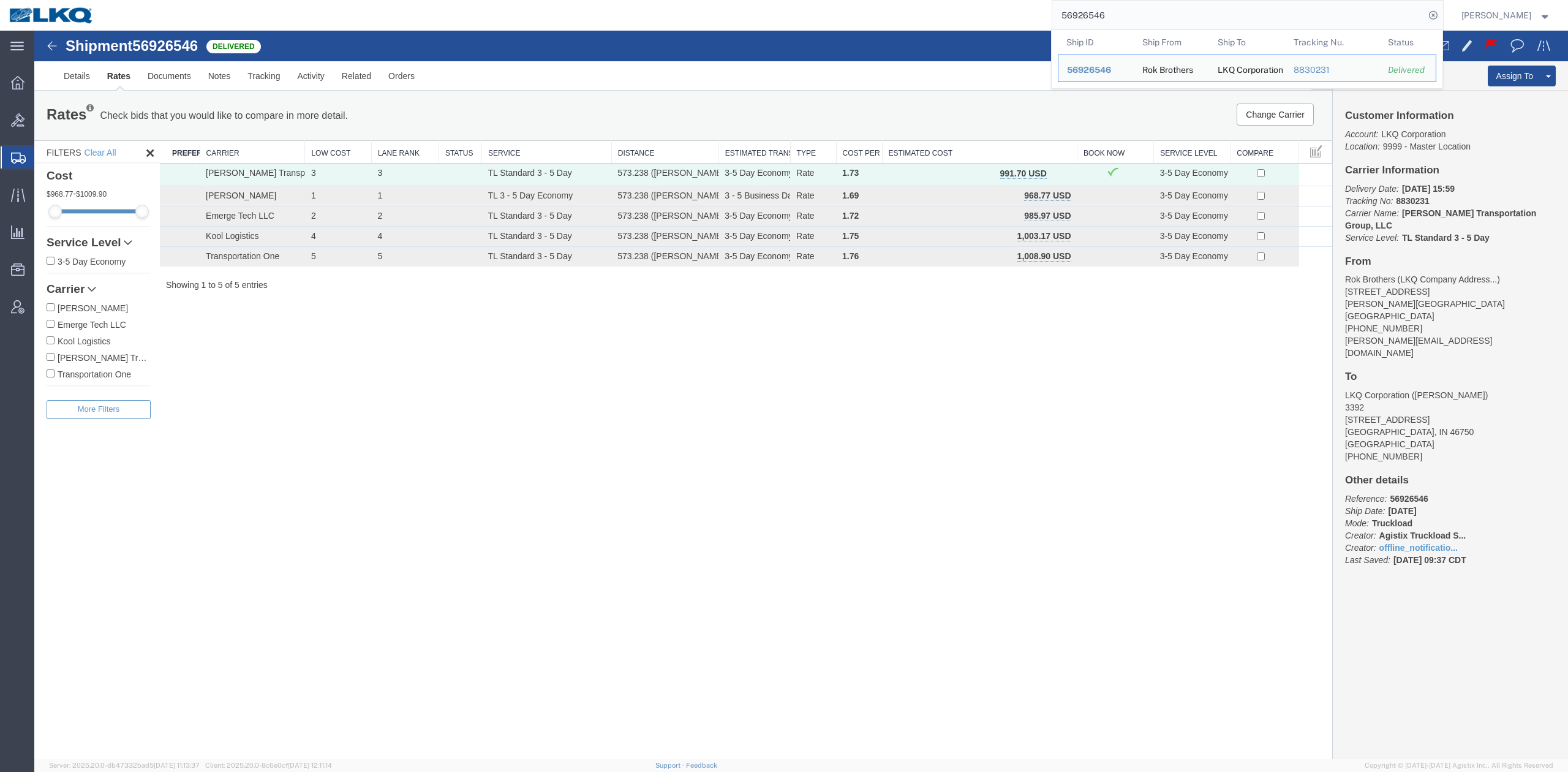
click at [1133, 12] on input "56926546" at bounding box center [1238, 16] width 373 height 30
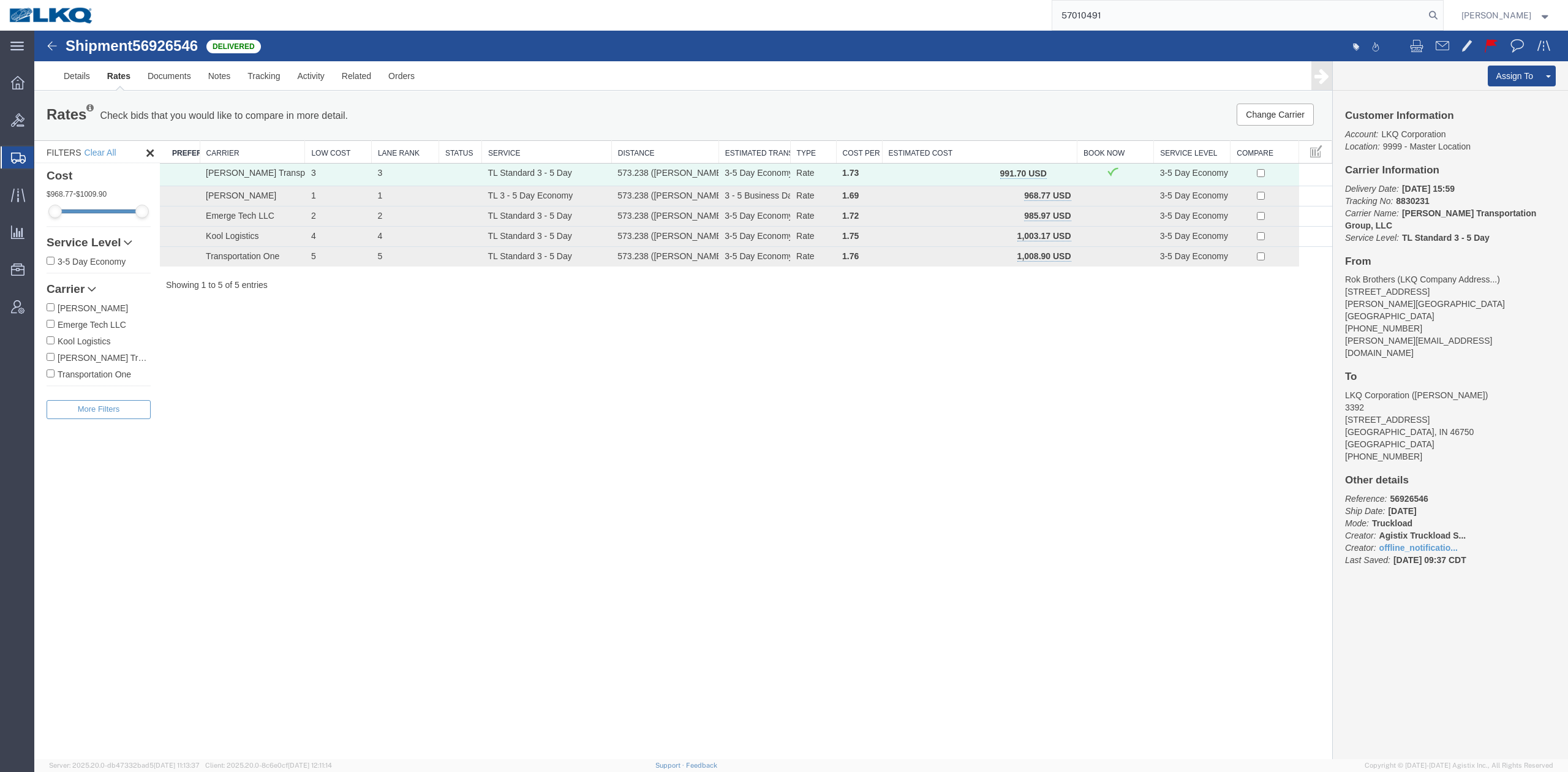
click at [1425, 11] on input "57010491" at bounding box center [1238, 16] width 373 height 30
click at [1442, 15] on icon at bounding box center [1434, 16] width 18 height 18
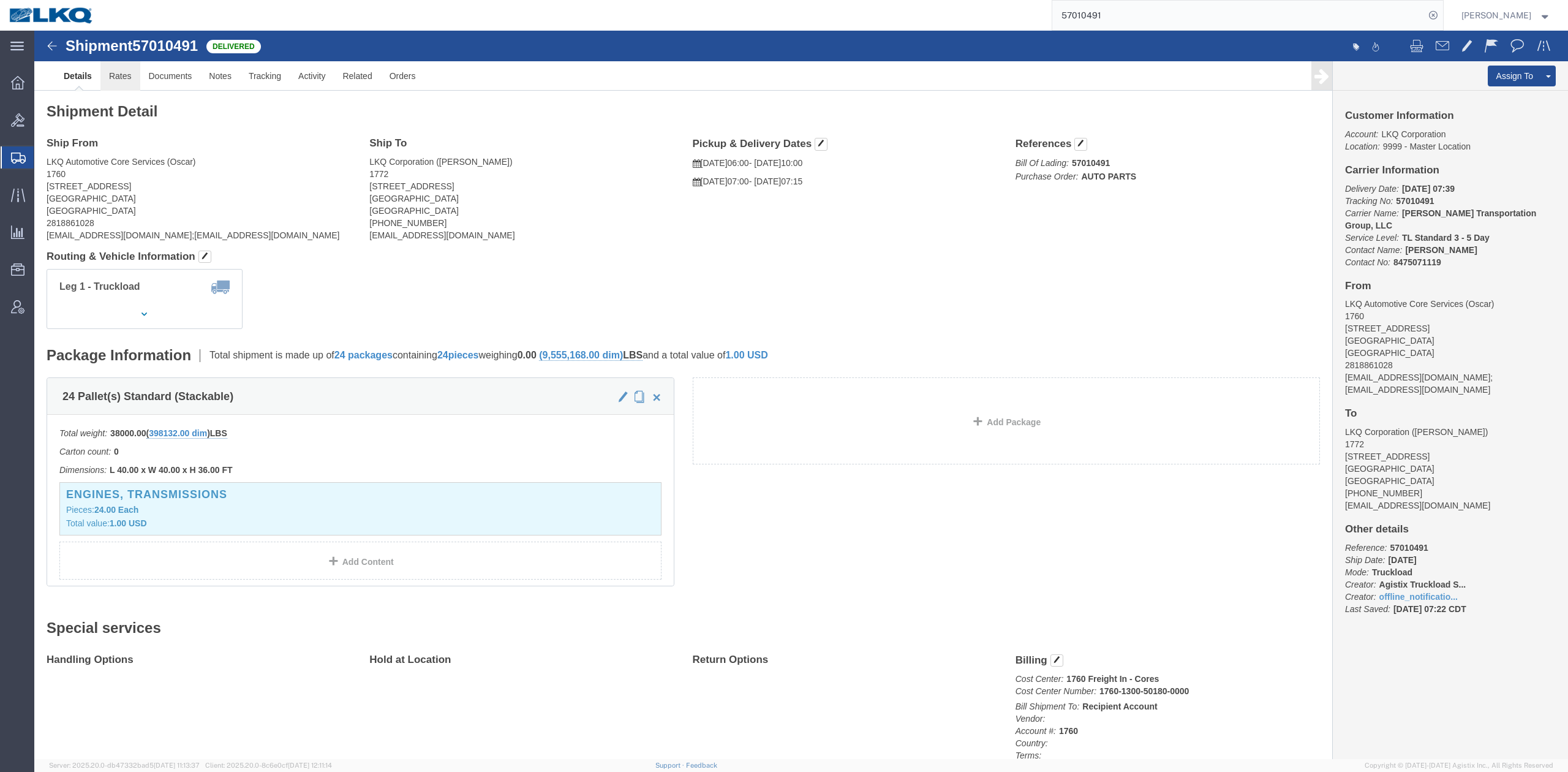
click link "Rates"
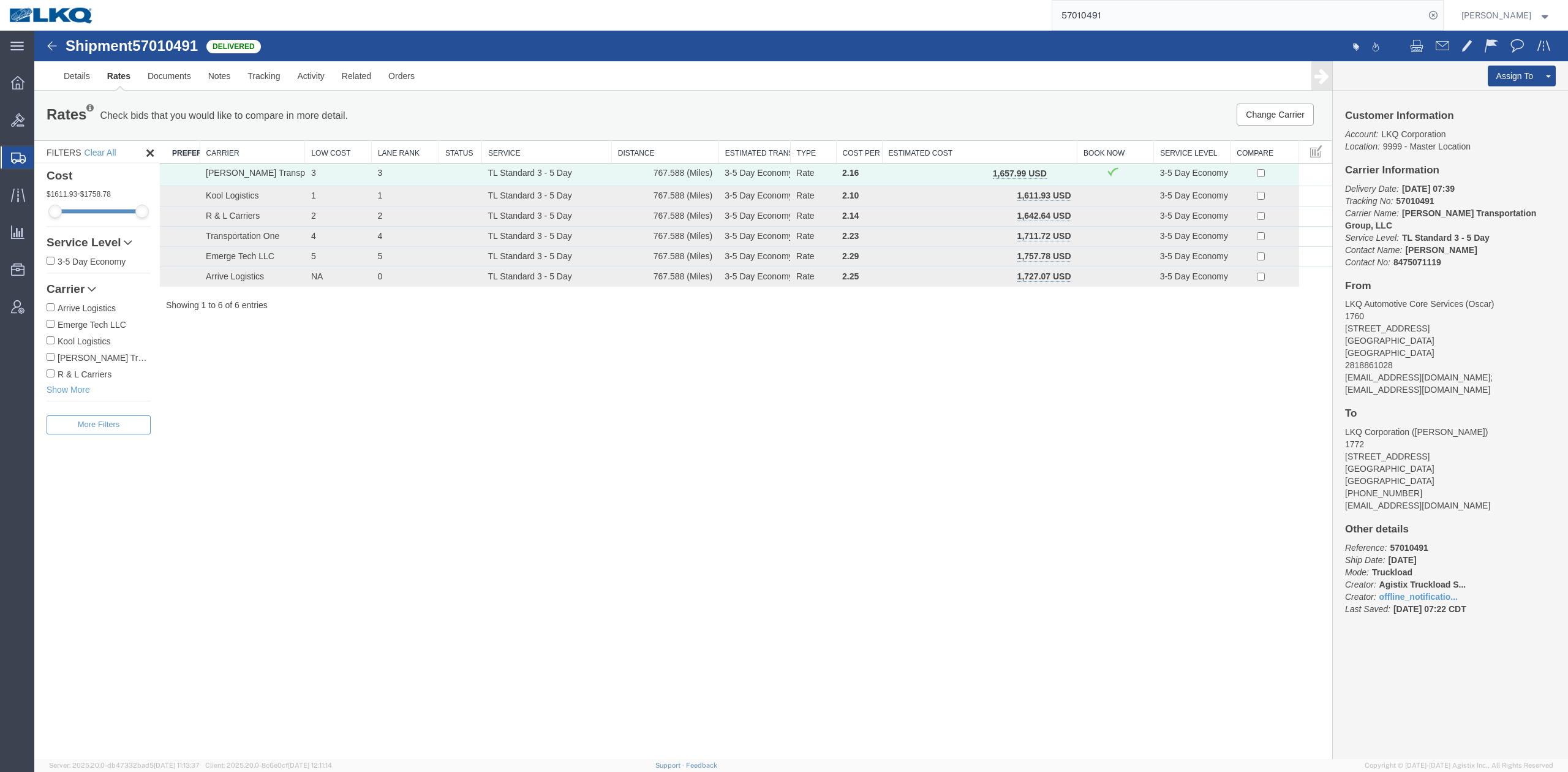
click at [1114, 22] on input "57010491" at bounding box center [1238, 16] width 373 height 30
click at [1114, 21] on input "57010491" at bounding box center [1238, 16] width 373 height 30
type input "56998709"
click at [1442, 15] on icon at bounding box center [1434, 16] width 18 height 18
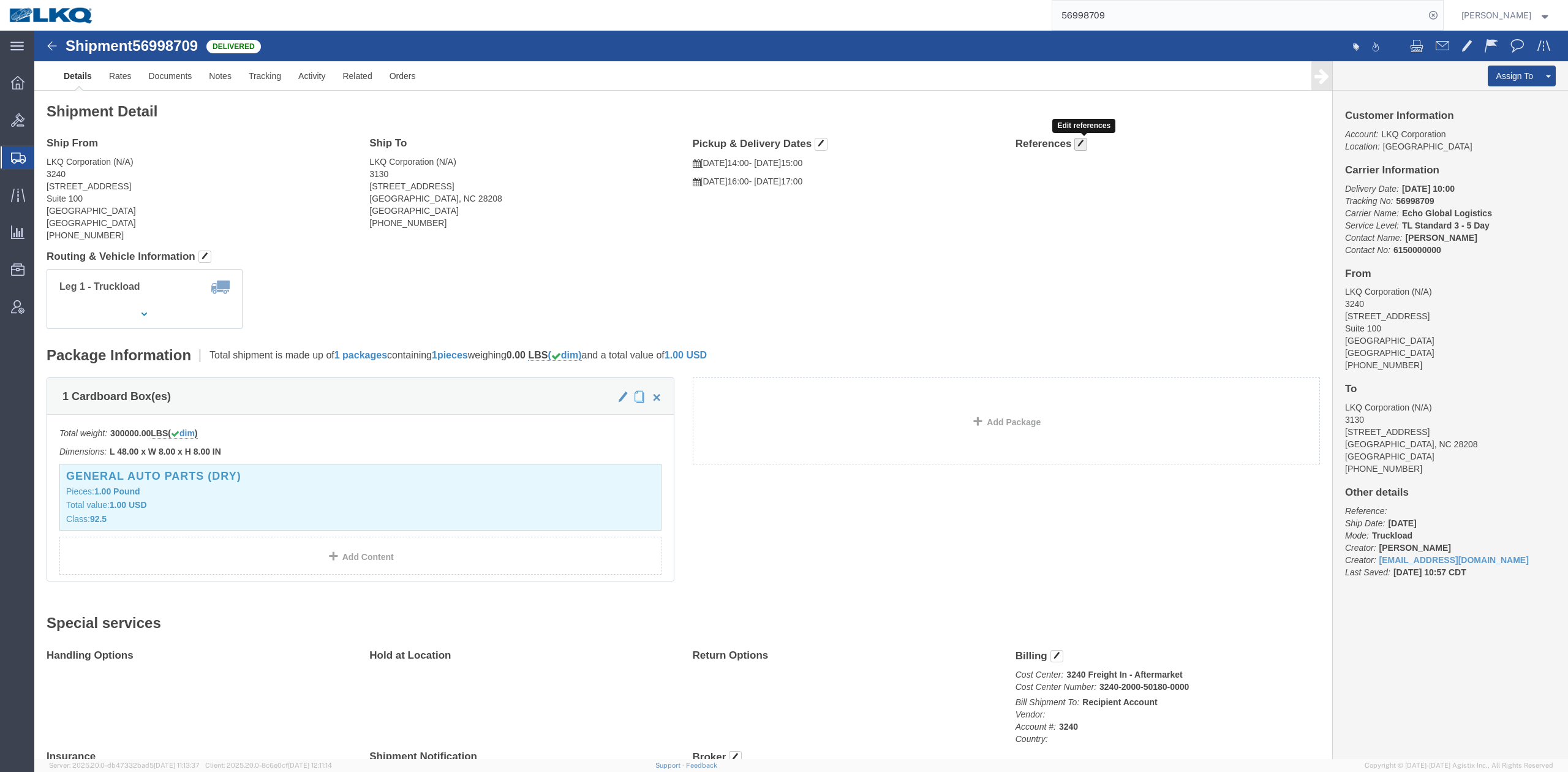
click span "button"
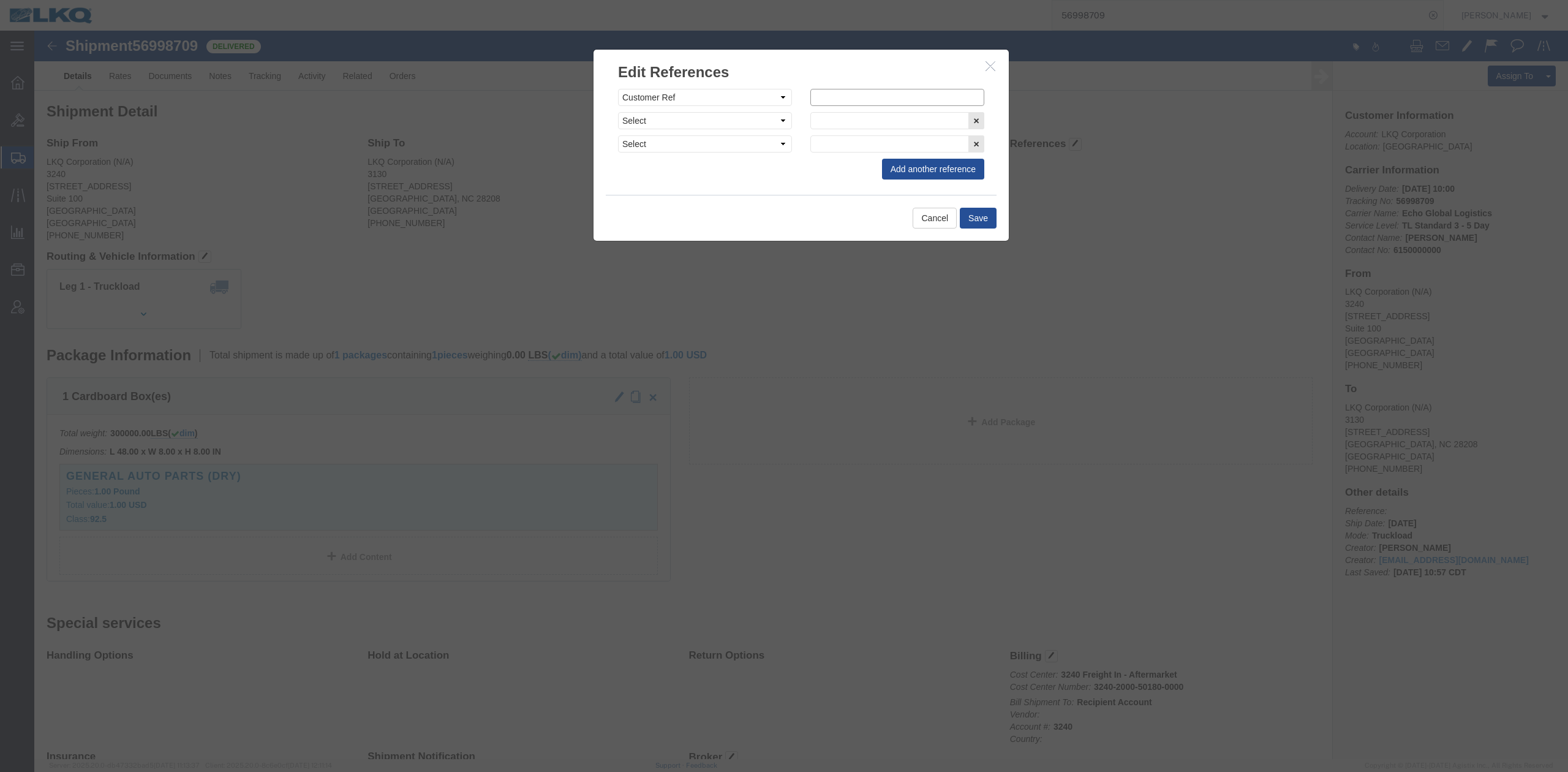
click input "text"
paste input "56998709"
type input "56998709"
click button "Save"
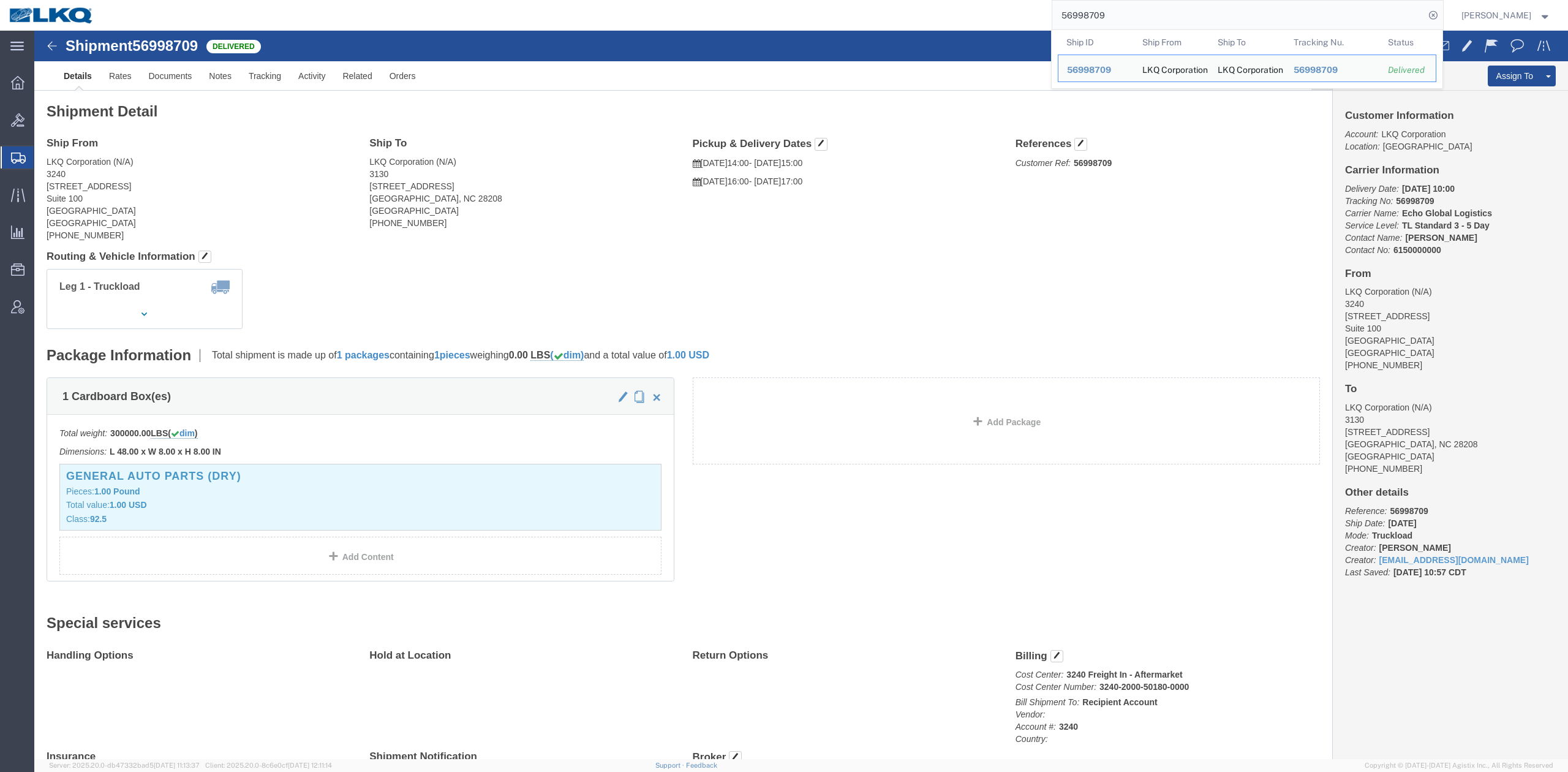
click at [1177, 16] on input "56998709" at bounding box center [1238, 16] width 373 height 30
paste input "7035778"
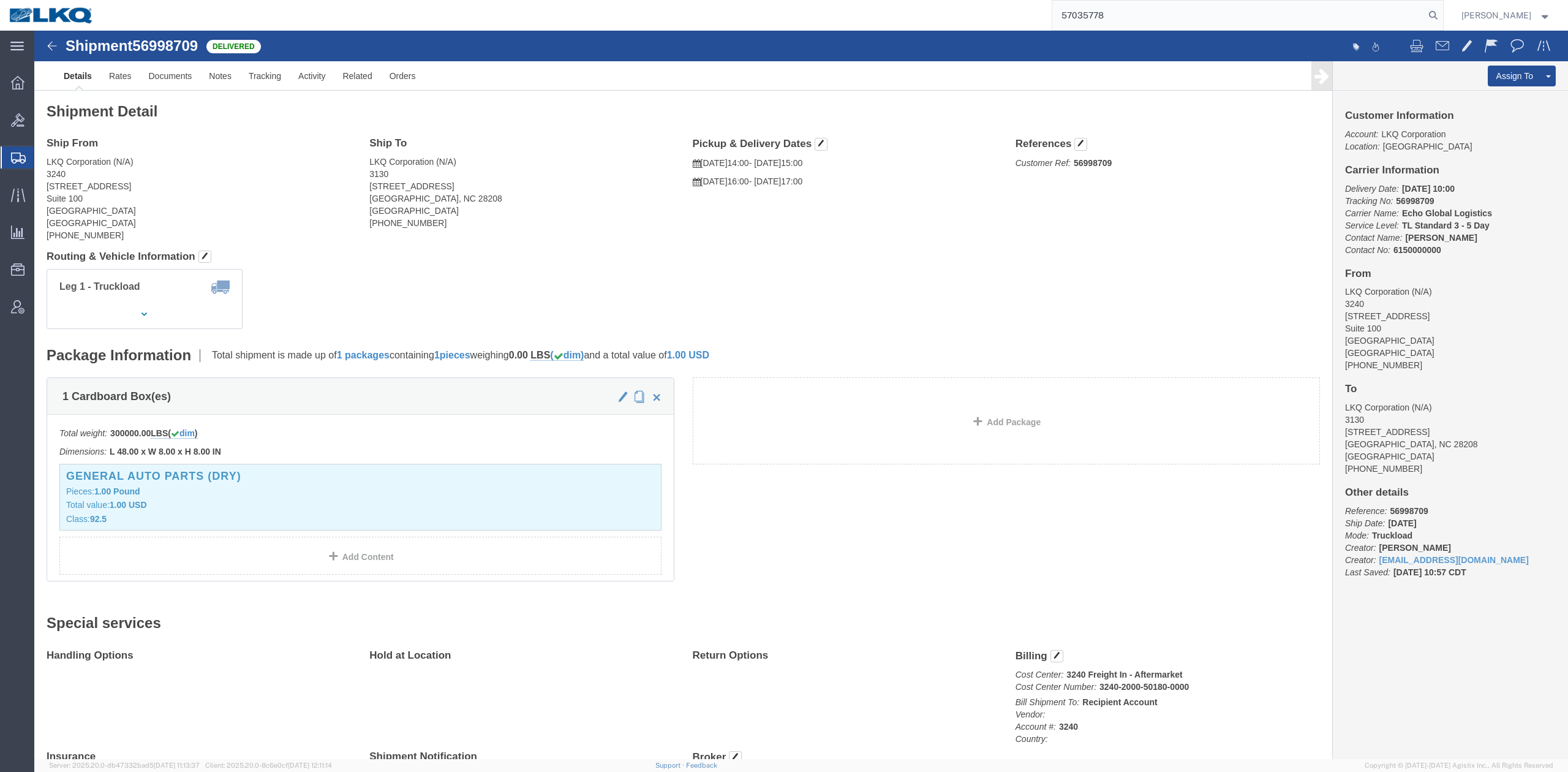
click at [1443, 25] on form "57035778" at bounding box center [1247, 15] width 392 height 31
click at [1442, 21] on icon at bounding box center [1434, 16] width 18 height 18
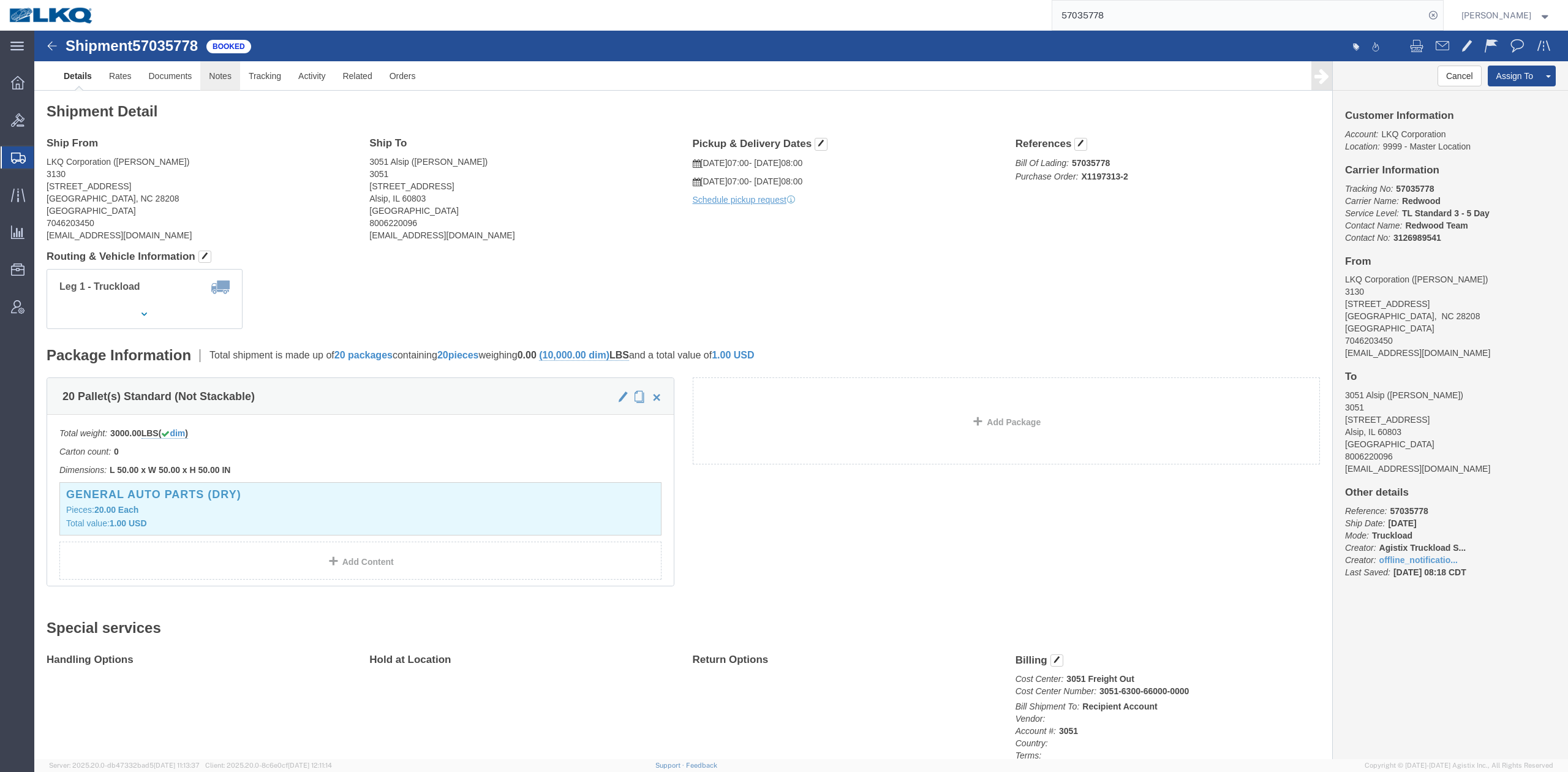
click link "Notes"
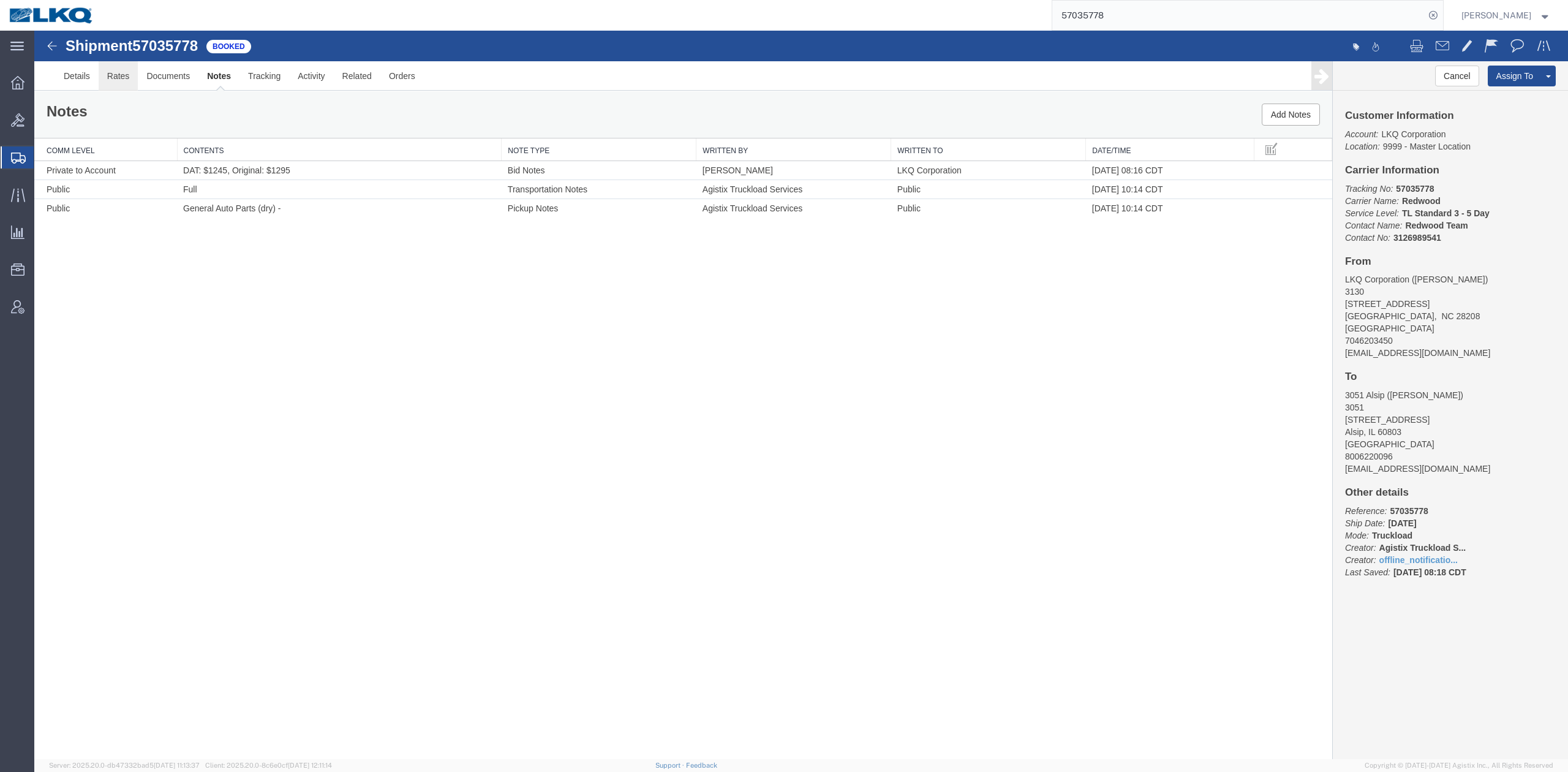
click at [120, 76] on link "Rates" at bounding box center [118, 76] width 39 height 30
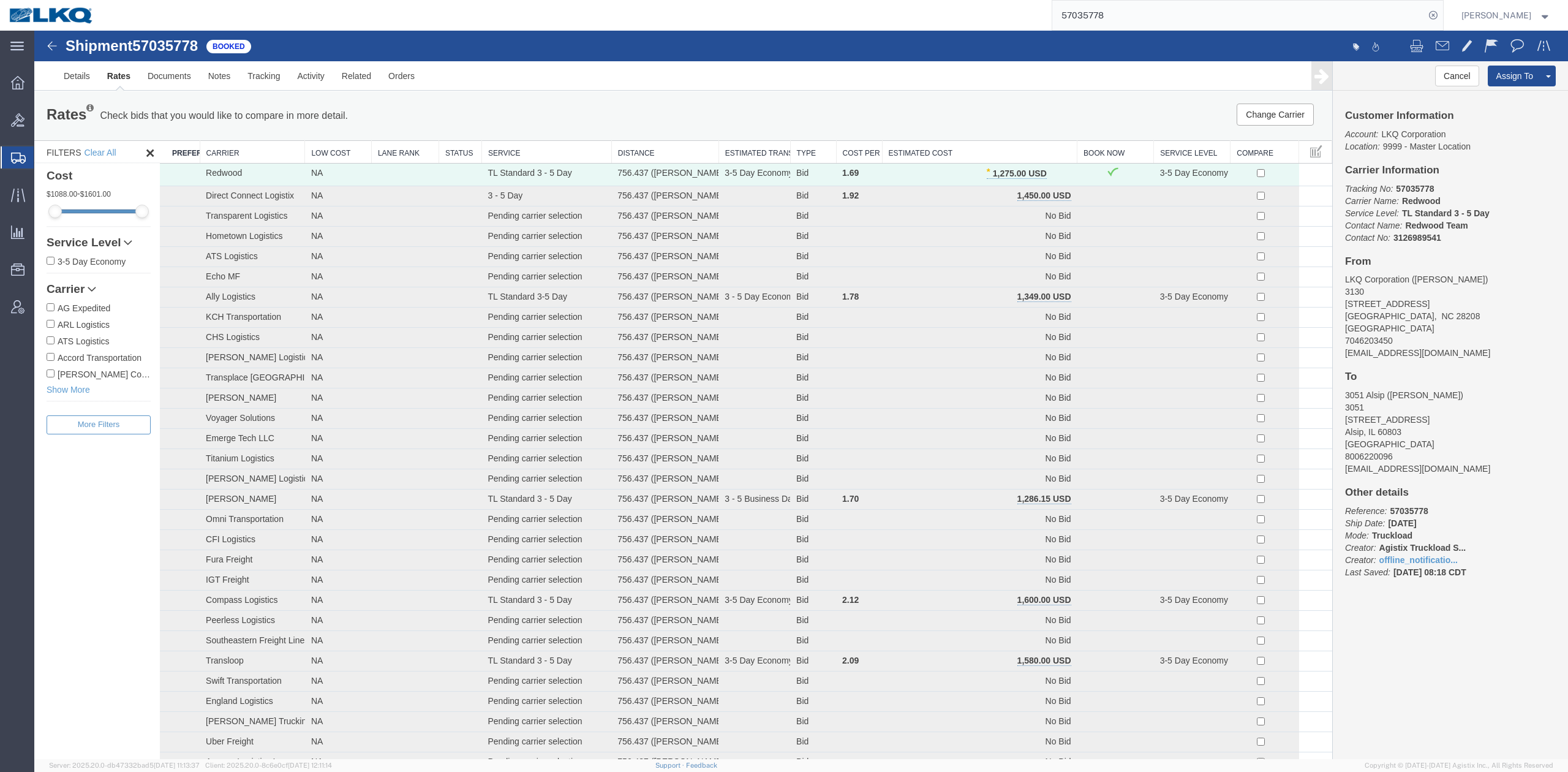
drag, startPoint x: 1100, startPoint y: 25, endPoint x: 1106, endPoint y: 18, distance: 9.2
click at [1100, 25] on input "57035778" at bounding box center [1238, 16] width 373 height 30
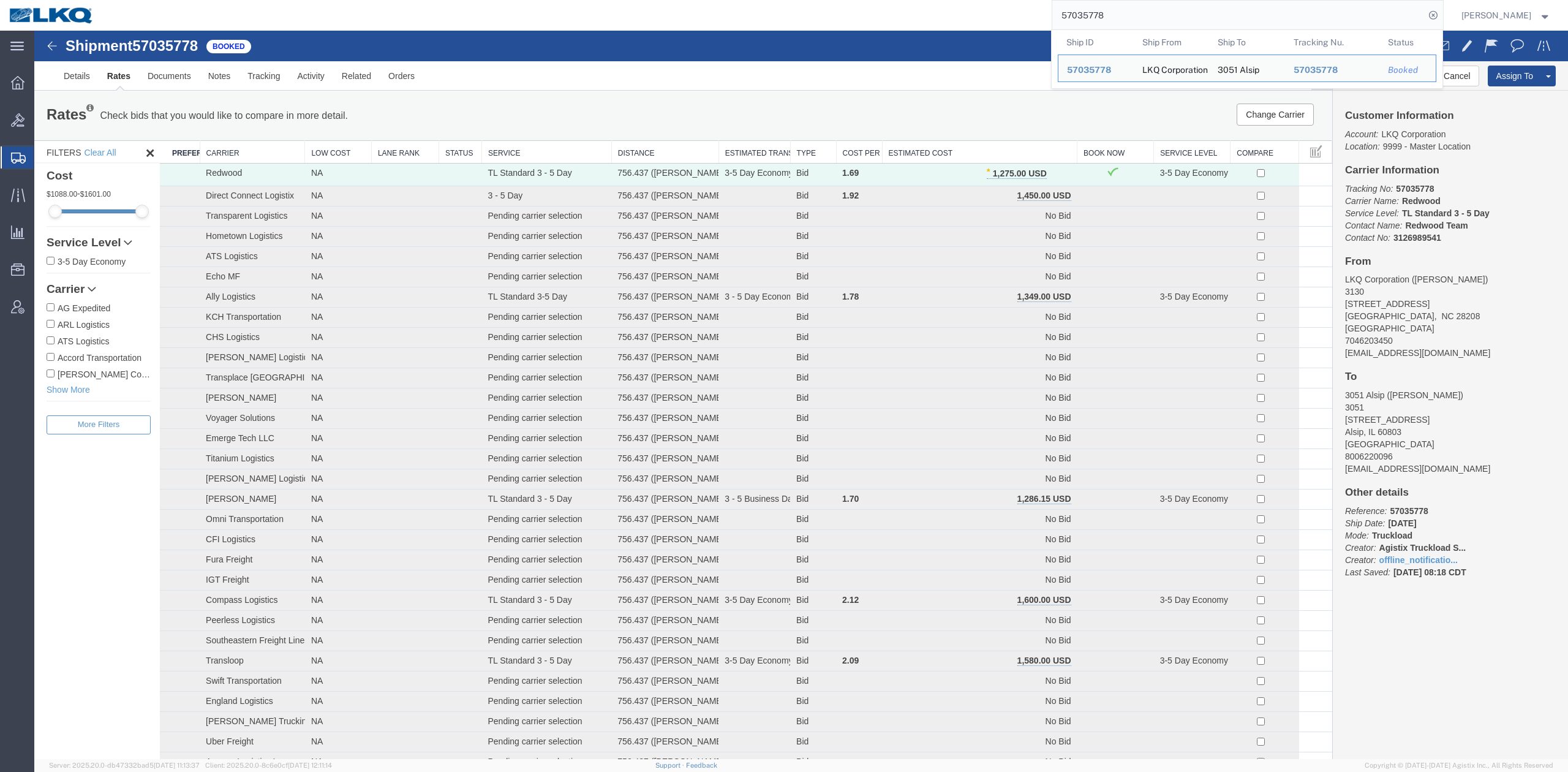
paste input "955"
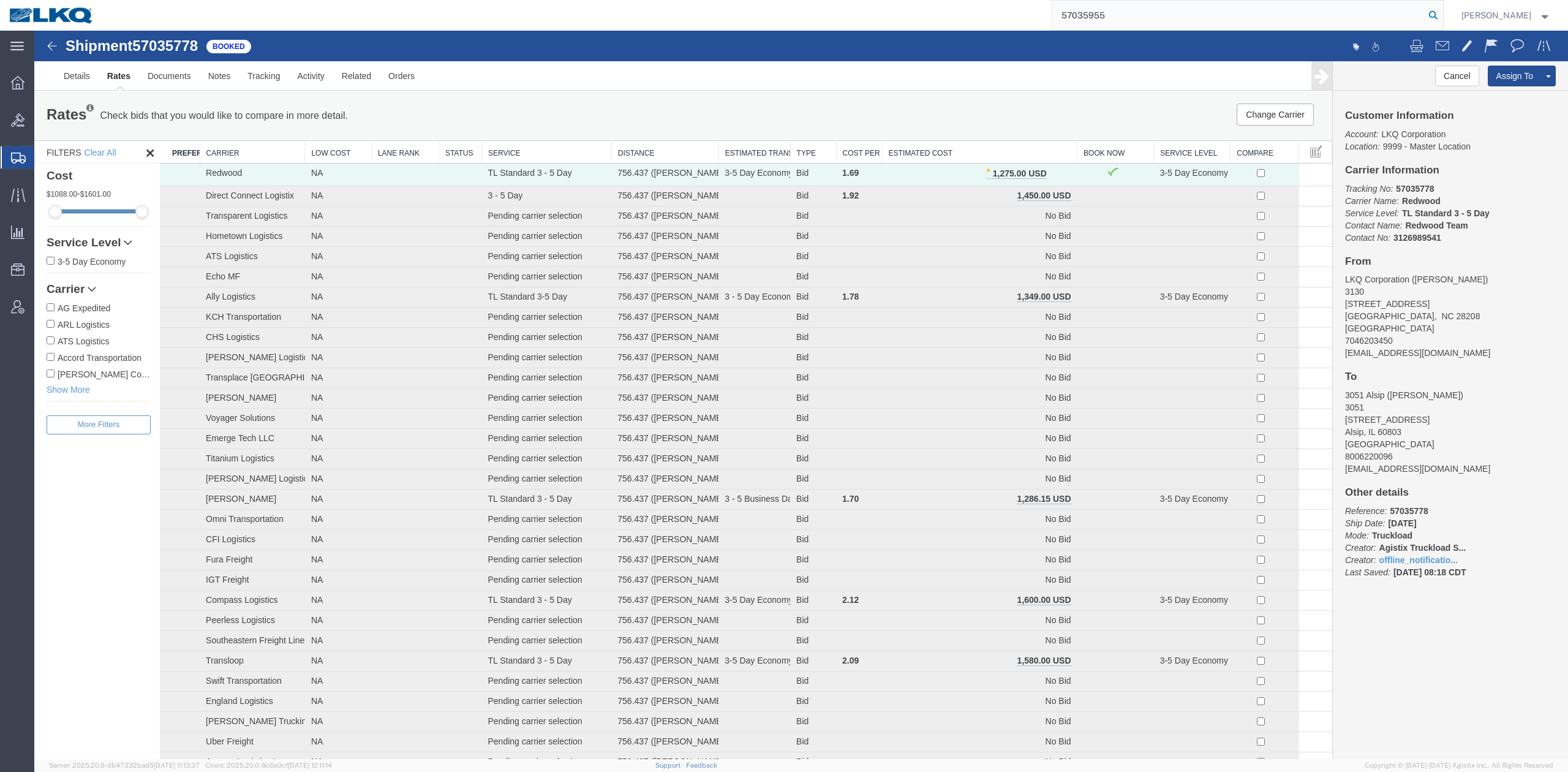
click at [1442, 16] on icon at bounding box center [1434, 16] width 18 height 18
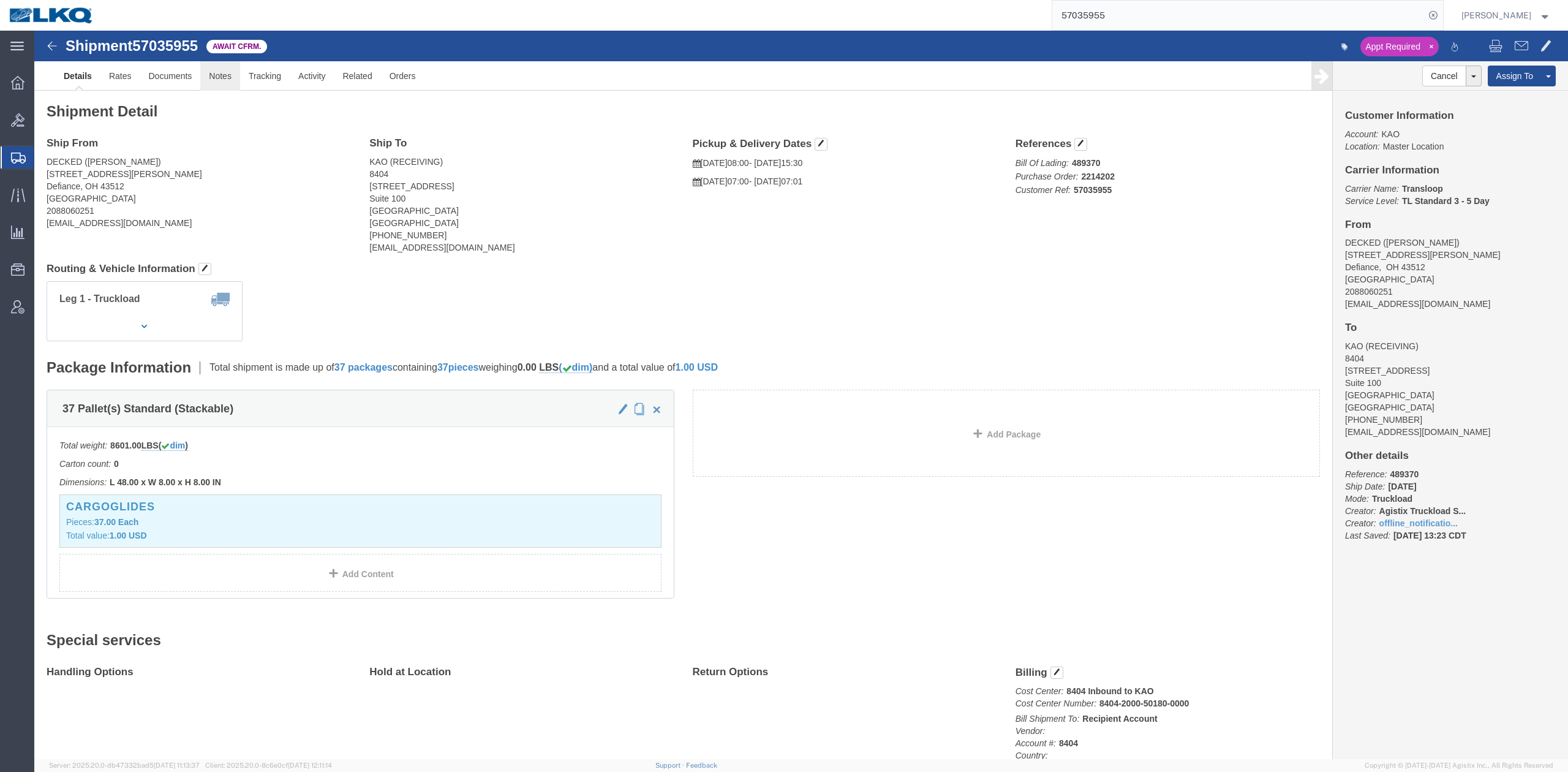
drag, startPoint x: 198, startPoint y: 51, endPoint x: 175, endPoint y: 50, distance: 23.0
click link "Notes"
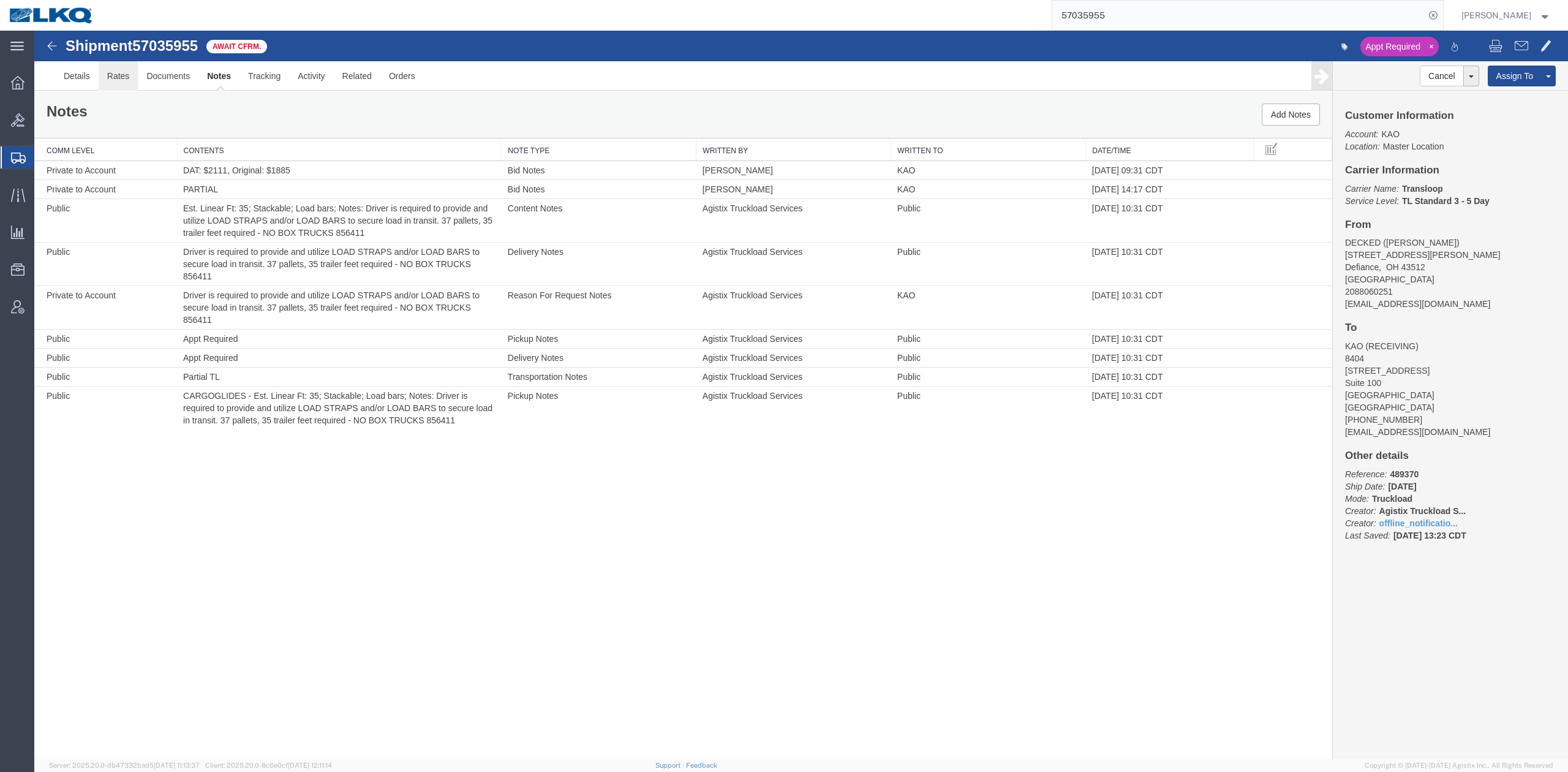
click at [115, 81] on link "Rates" at bounding box center [118, 76] width 39 height 30
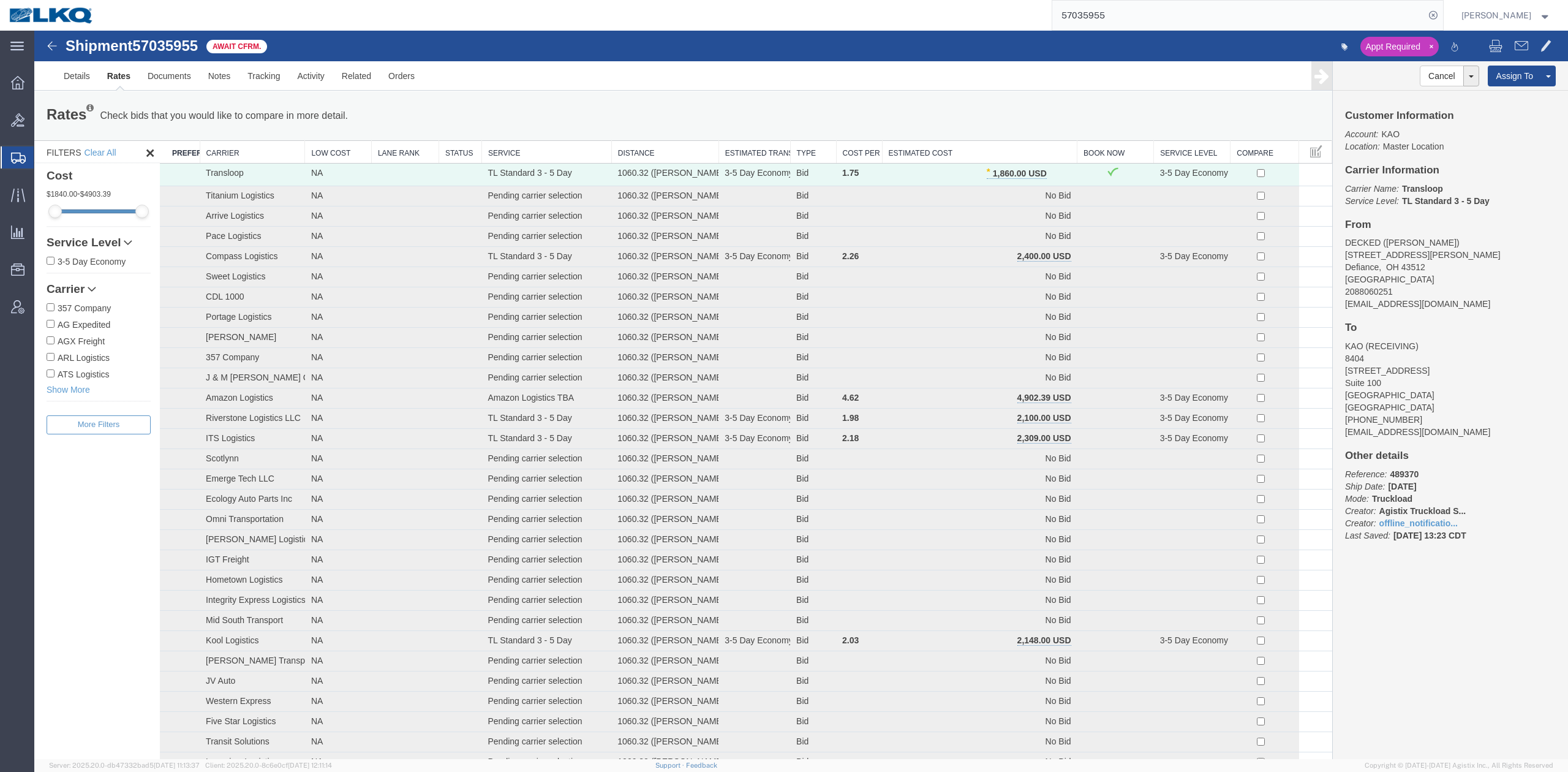
click at [1263, 19] on input "57035955" at bounding box center [1238, 16] width 373 height 30
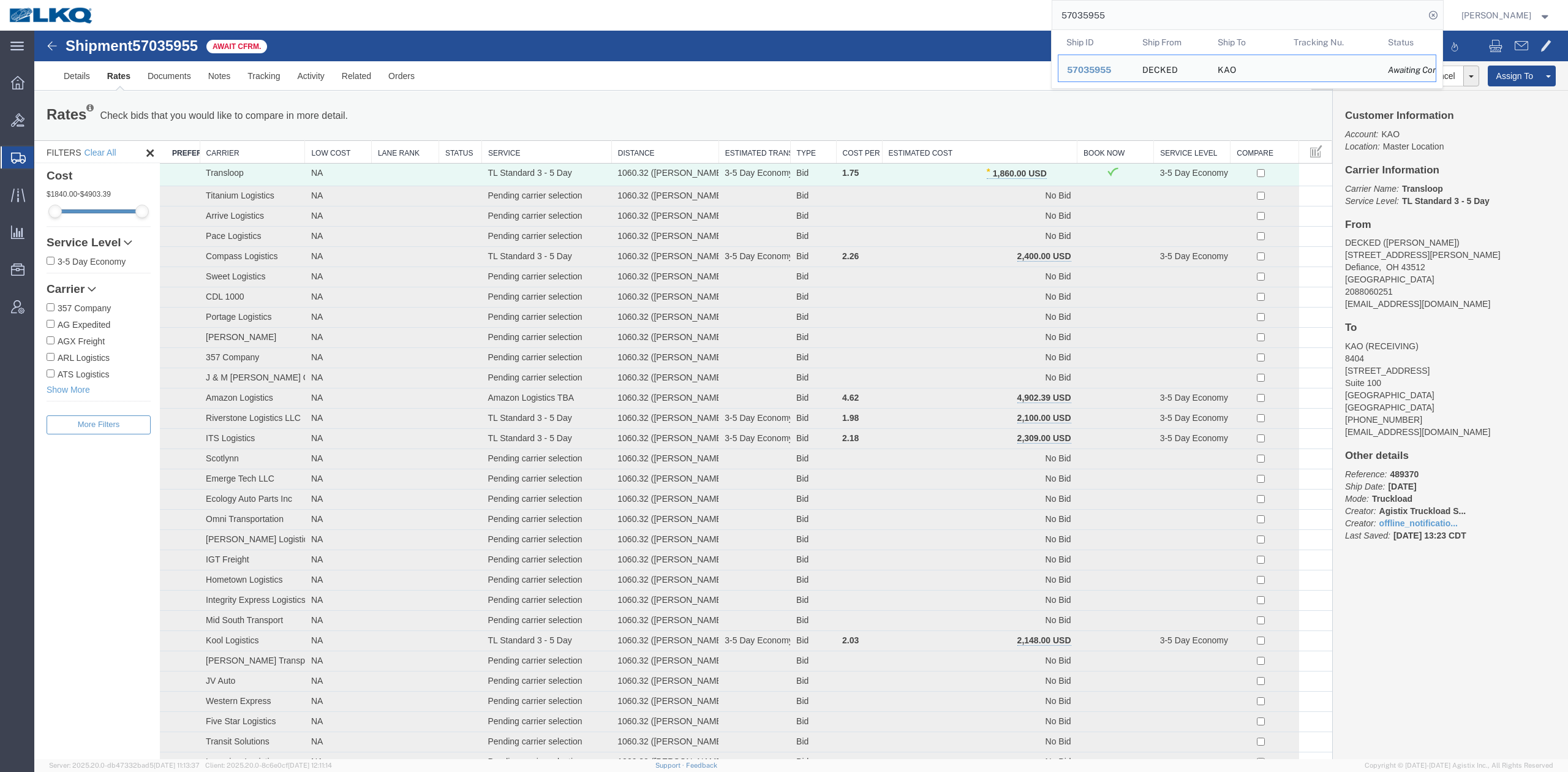
click at [1263, 19] on input "57035955" at bounding box center [1238, 16] width 373 height 30
paste input "6938849"
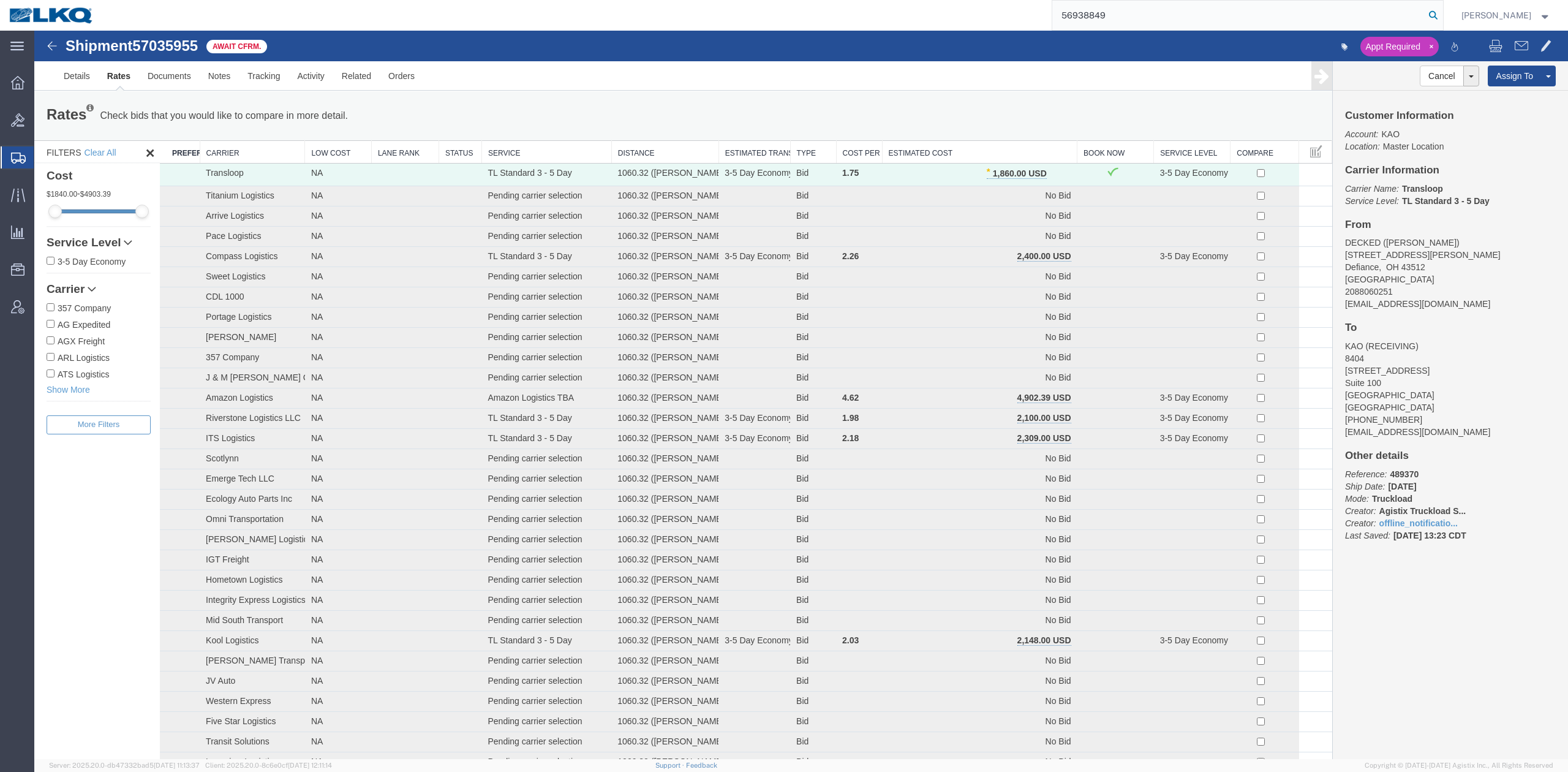
click at [1442, 18] on icon at bounding box center [1434, 16] width 18 height 18
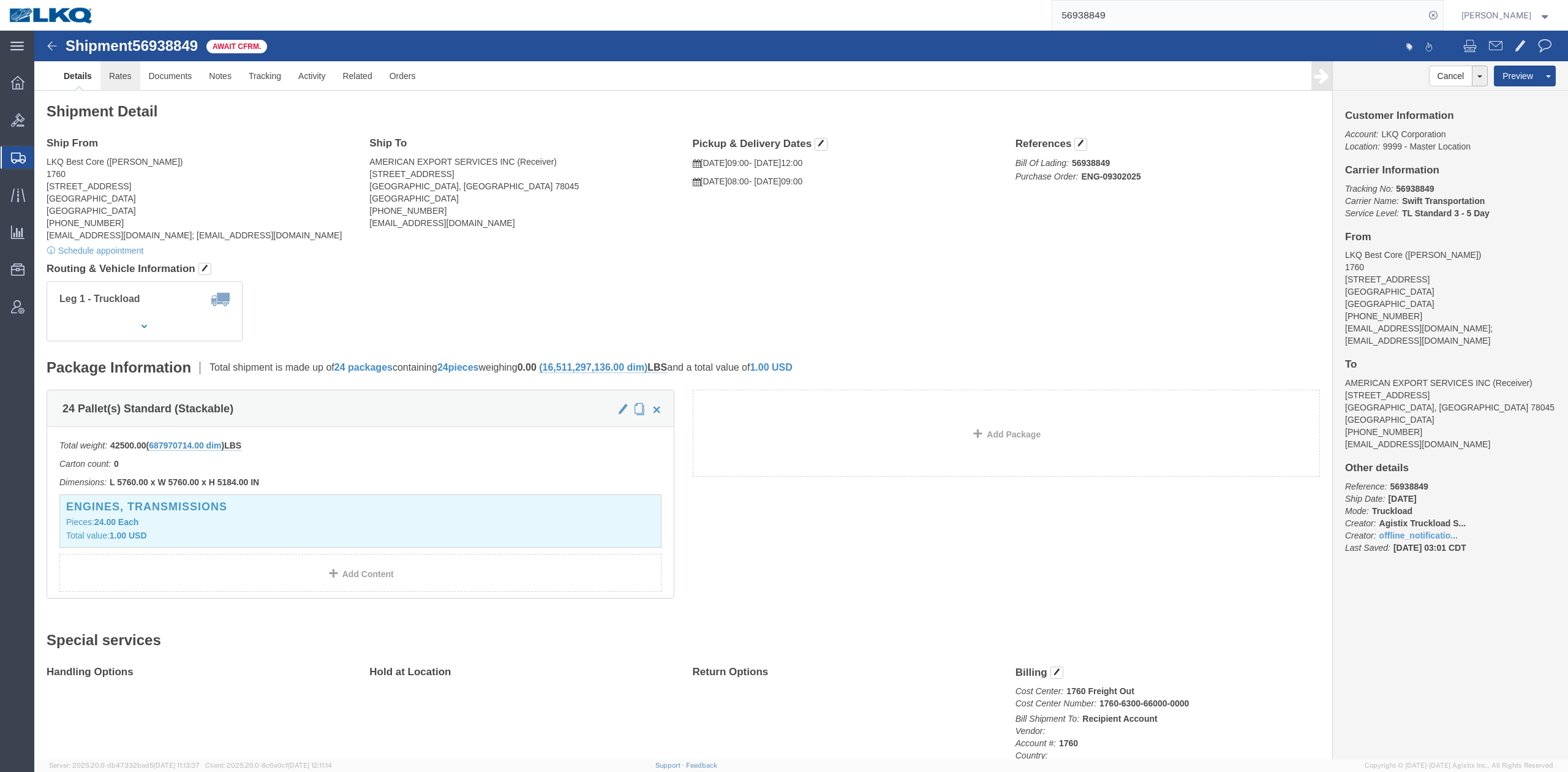
click link "Rates"
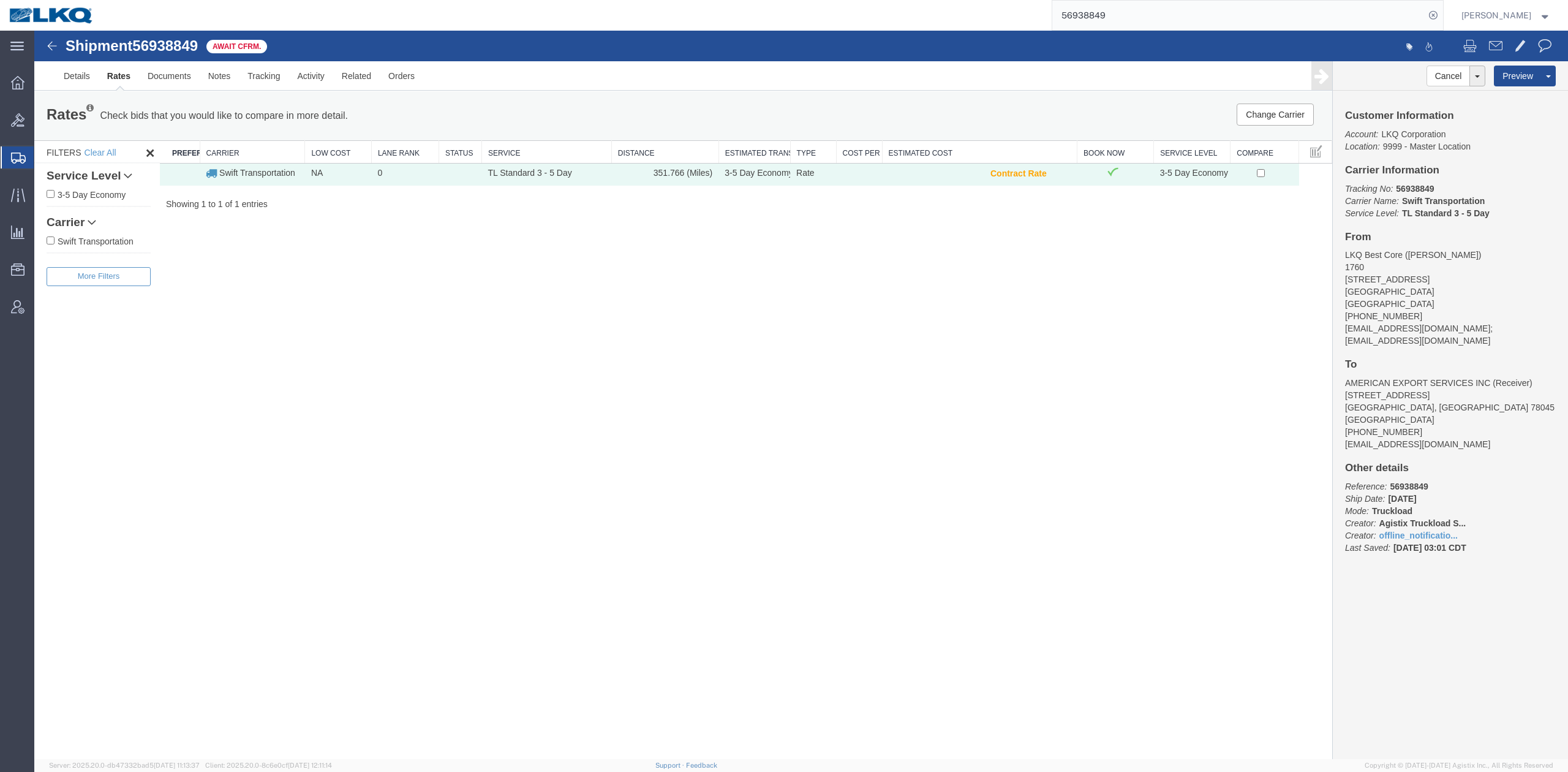
click at [873, 282] on div "Shipment 56938849 1 of 1 Await Cfrm. Details Rates Documents Notes Tracking Act…" at bounding box center [801, 395] width 1534 height 729
click at [817, 312] on div "Shipment 56938849 1 of 1 Await Cfrm. Details Rates Documents Notes Tracking Act…" at bounding box center [801, 395] width 1534 height 729
click at [1094, 1] on input "56938849" at bounding box center [1238, 16] width 373 height 30
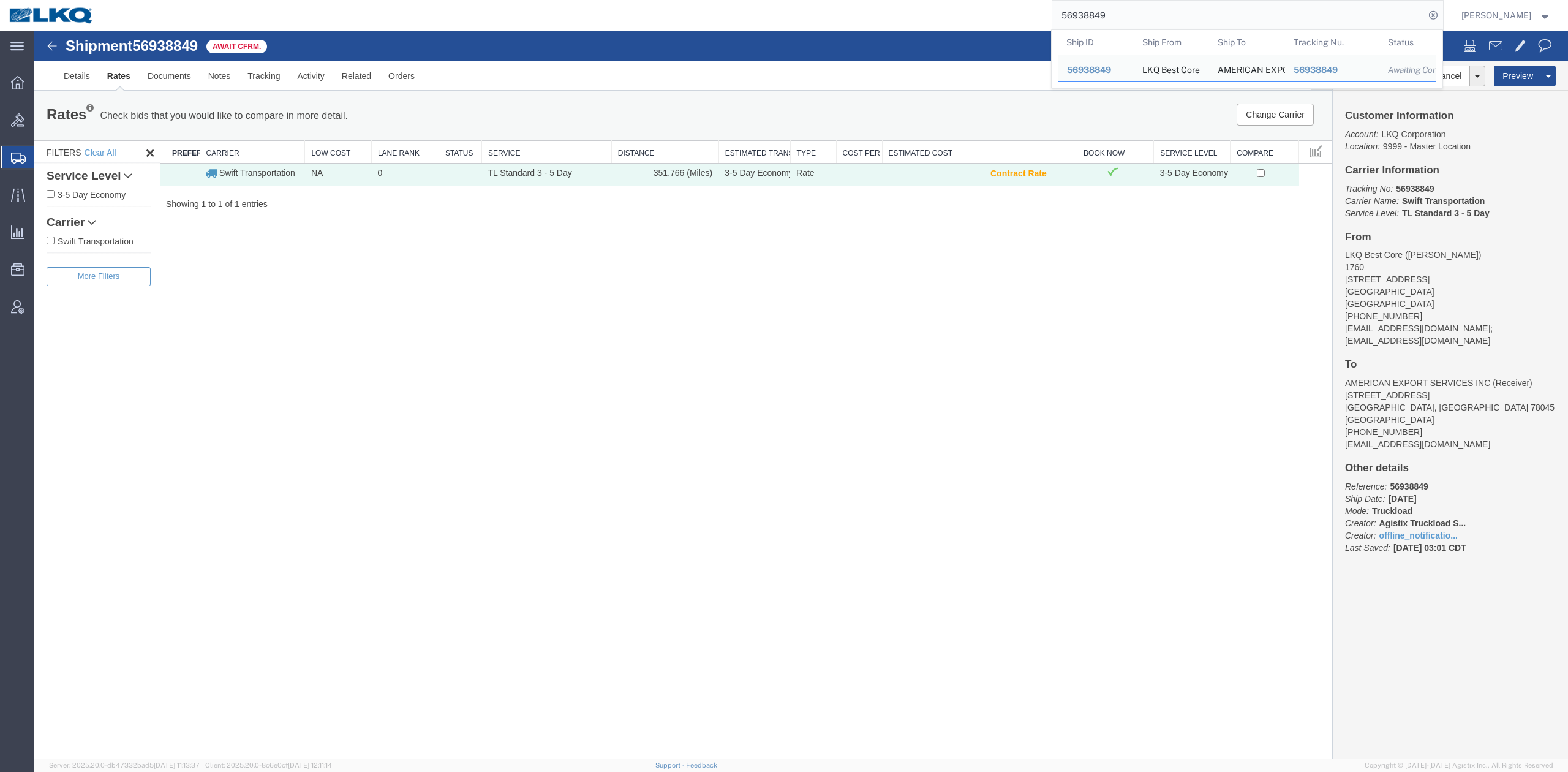
click at [1093, 3] on input "56938849" at bounding box center [1238, 16] width 373 height 30
paste input "94171"
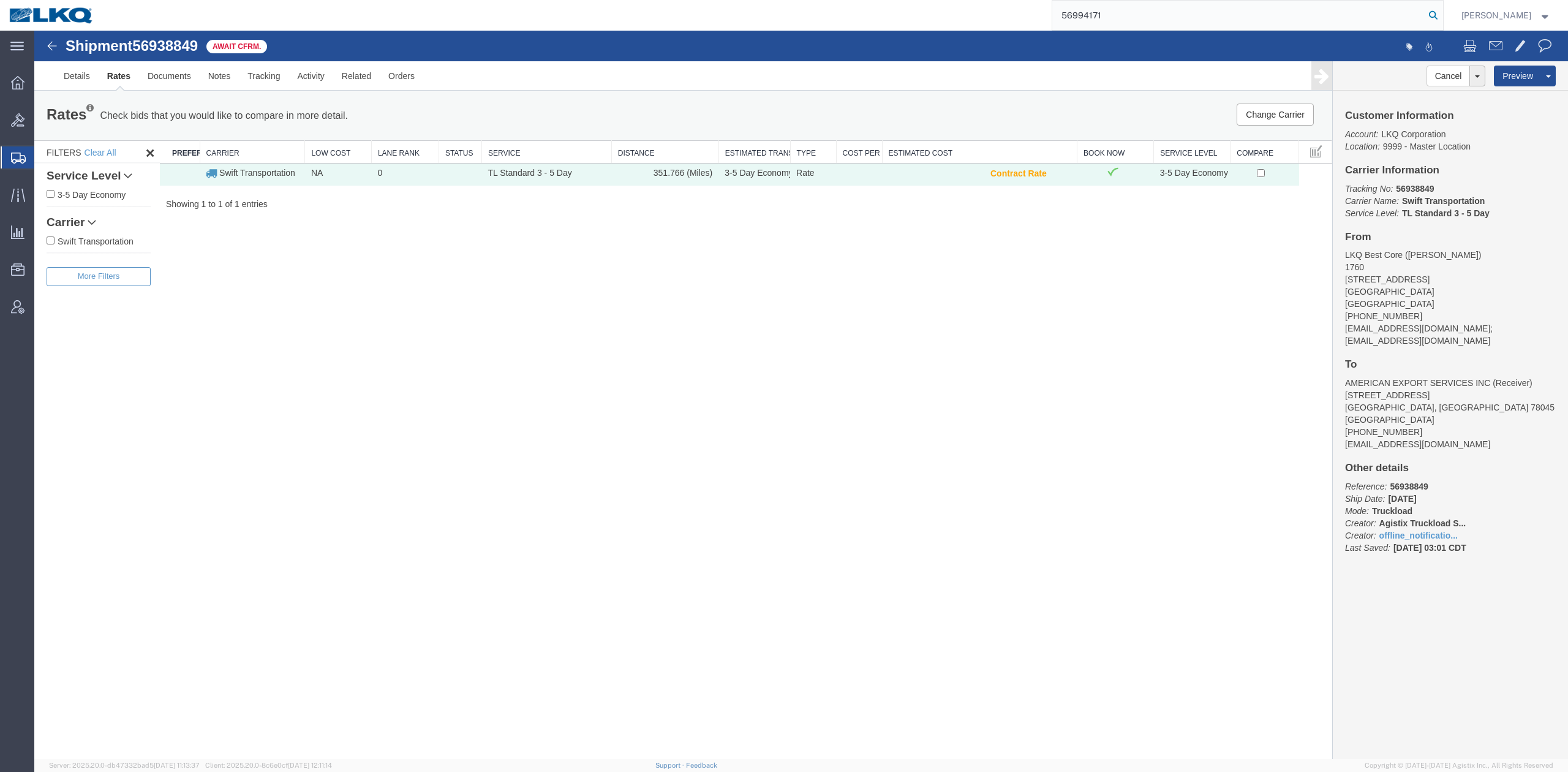
click at [1442, 18] on icon at bounding box center [1434, 16] width 18 height 18
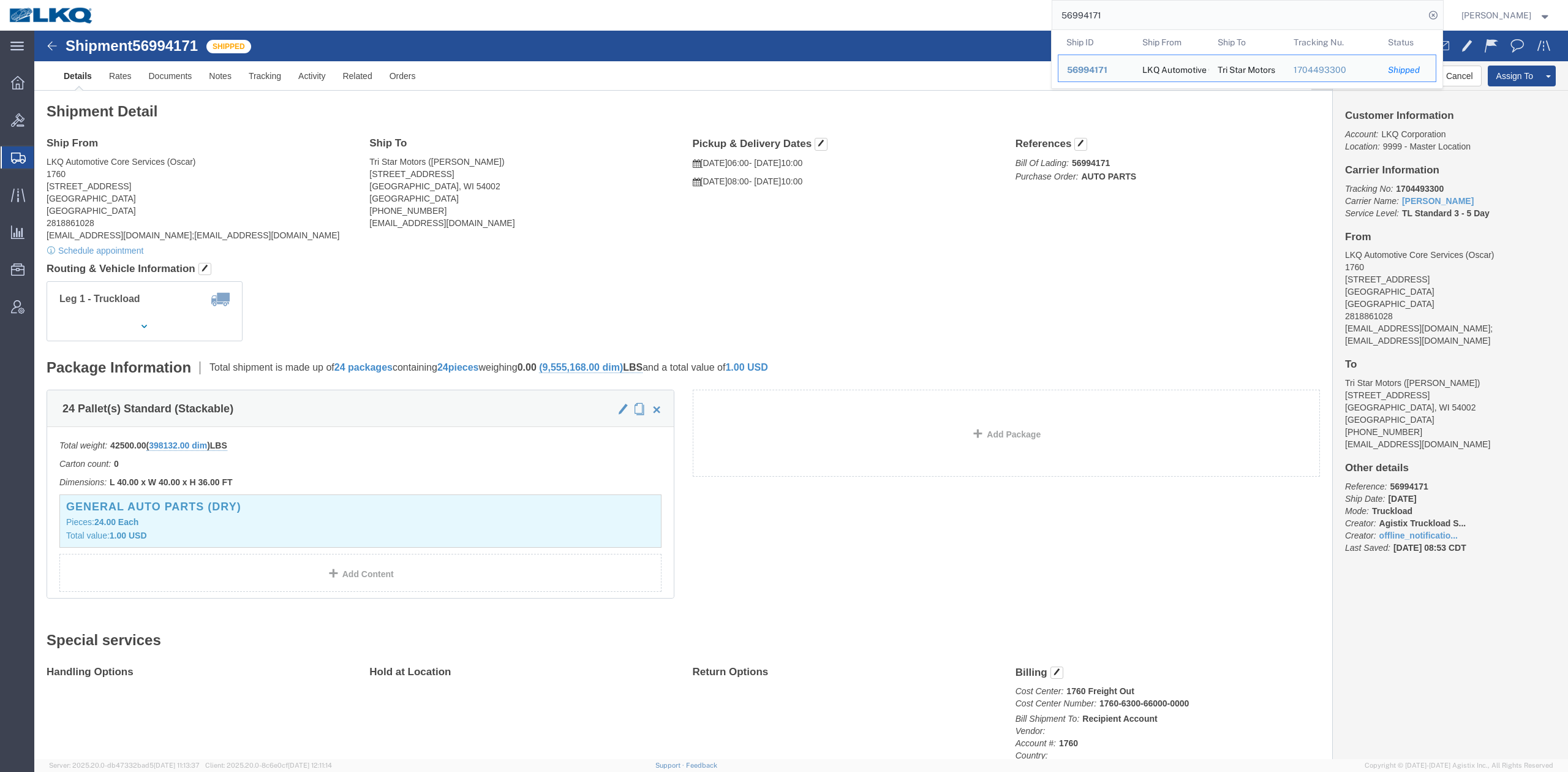
click div "Leg 1 - Truckload Vehicle 1: Standard Dry Van (53 Feet) Number of trucks: 1"
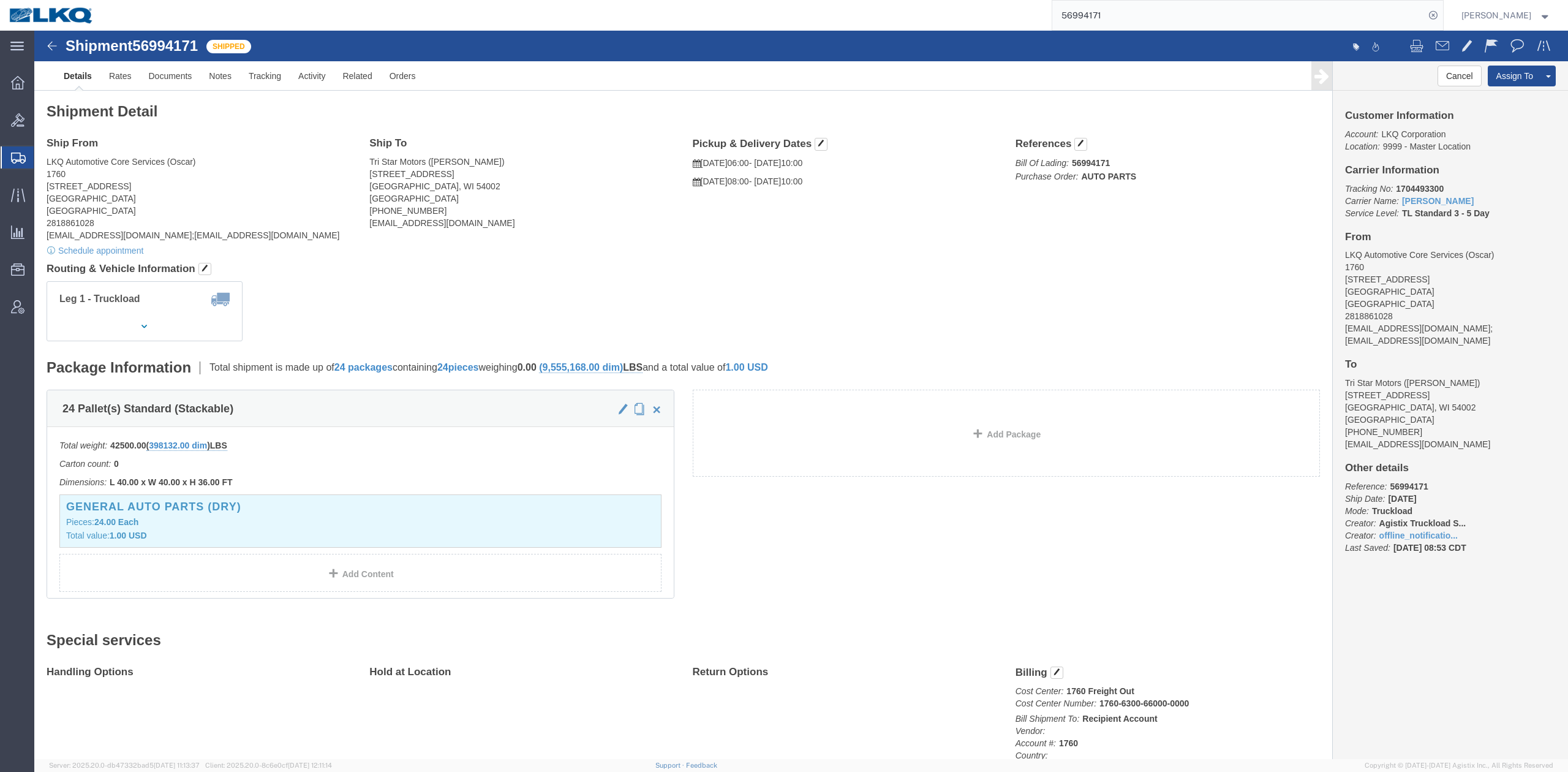
click div "Leg 1 - Truckload Vehicle 1: Standard Dry Van (53 Feet) Number of trucks: 1"
click at [1110, 18] on input "56994171" at bounding box center [1238, 16] width 373 height 30
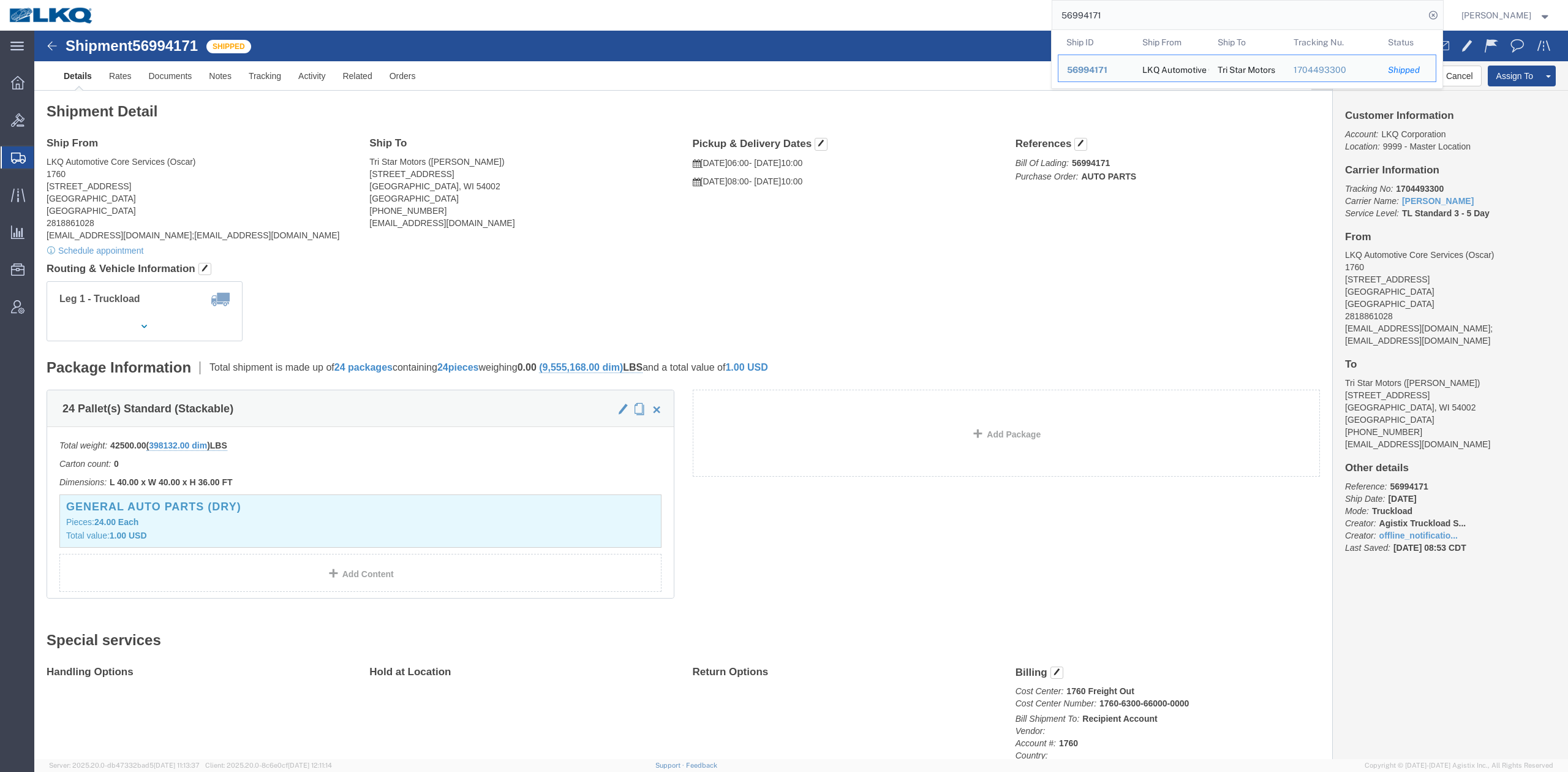
click at [1110, 18] on input "56994171" at bounding box center [1238, 16] width 373 height 30
paste input "7008070"
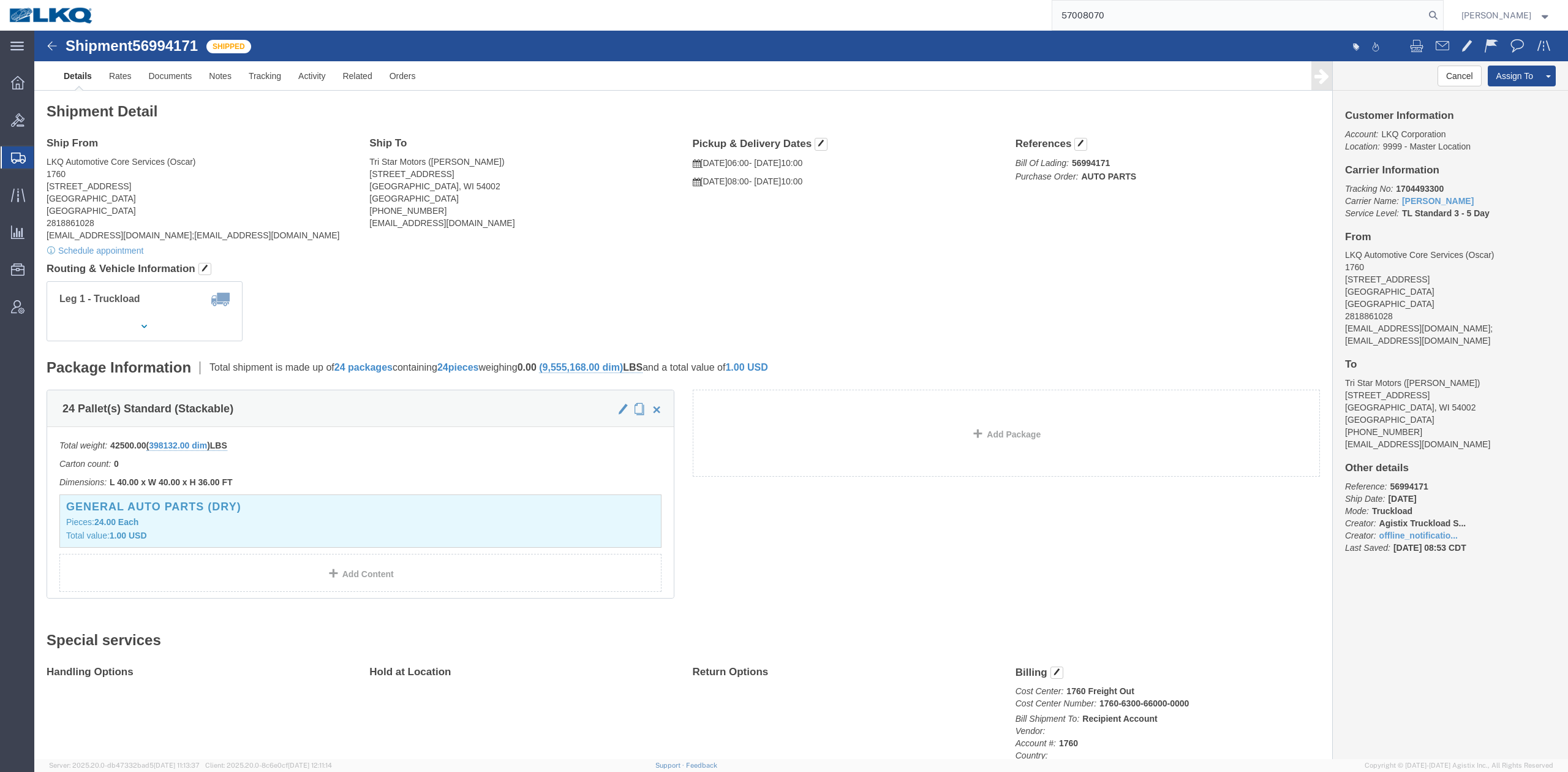
type input "57008070"
click at [1468, 18] on nav "57008070 Matt Harvey" at bounding box center [788, 15] width 1559 height 31
drag, startPoint x: 1454, startPoint y: 16, endPoint x: 1446, endPoint y: 27, distance: 13.6
click at [1442, 19] on icon at bounding box center [1434, 16] width 18 height 18
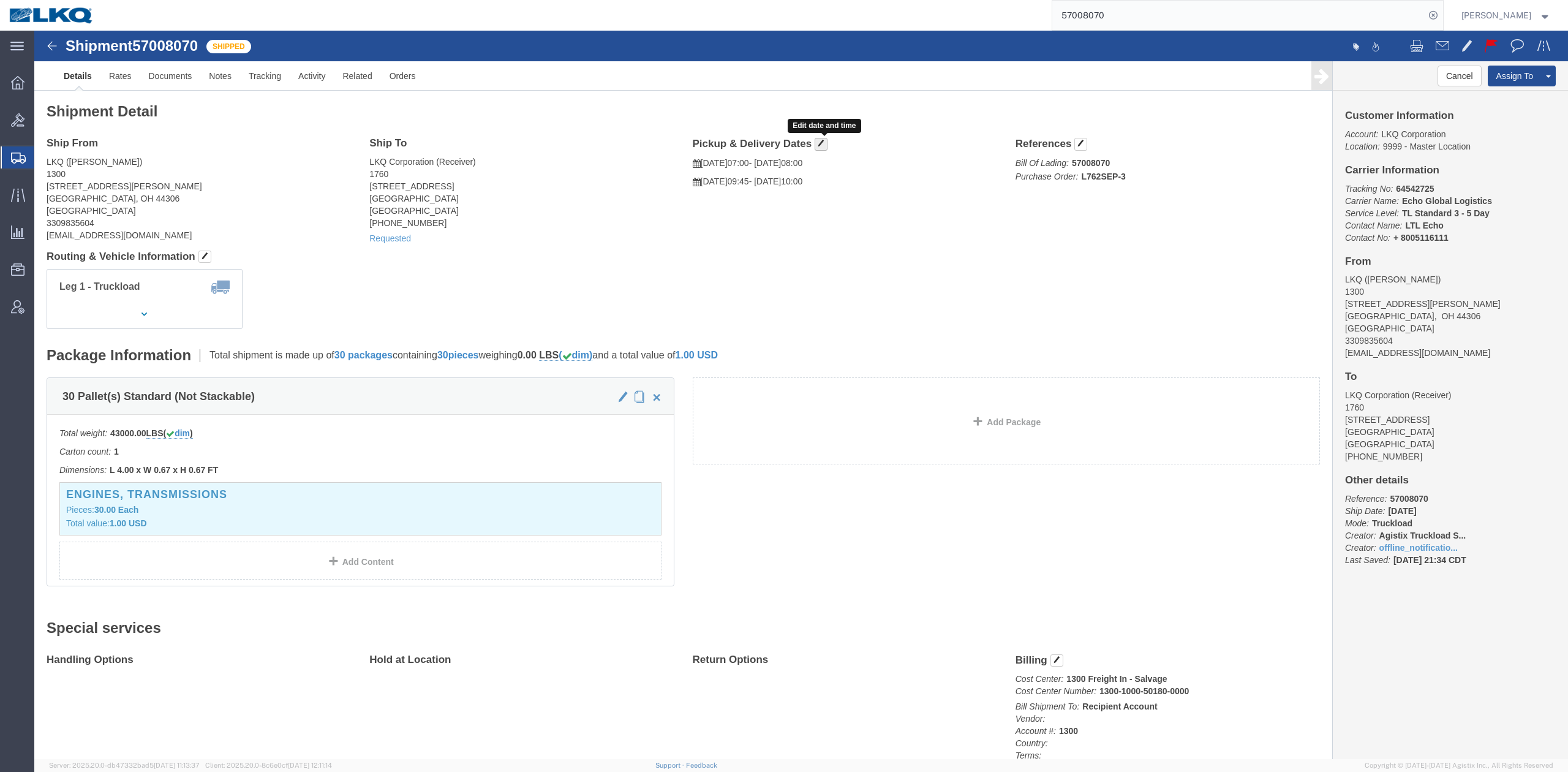
drag, startPoint x: 785, startPoint y: 110, endPoint x: 436, endPoint y: 83, distance: 350.0
click span "button"
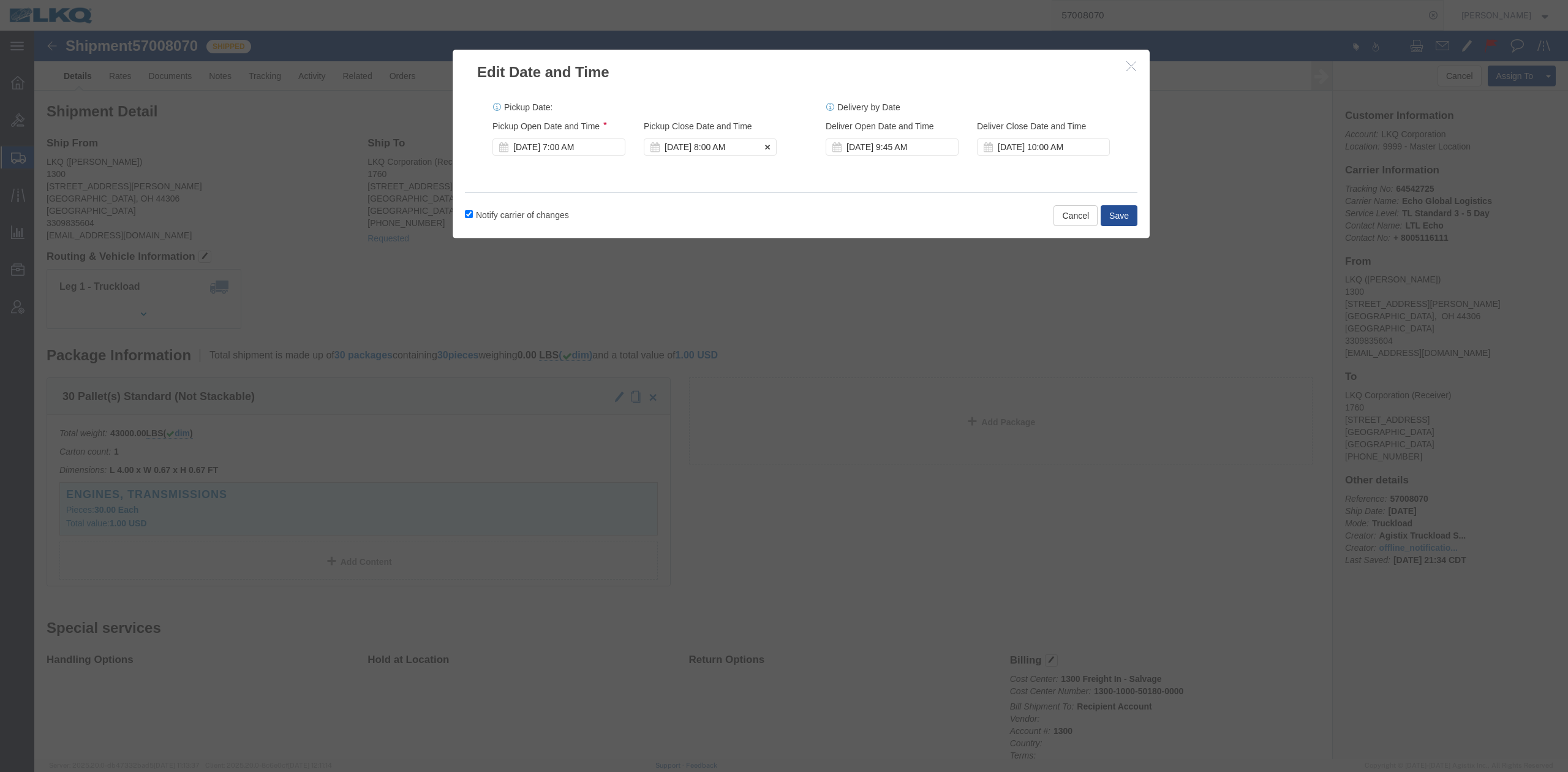
click div "Oct 07 2025 8:00 AM"
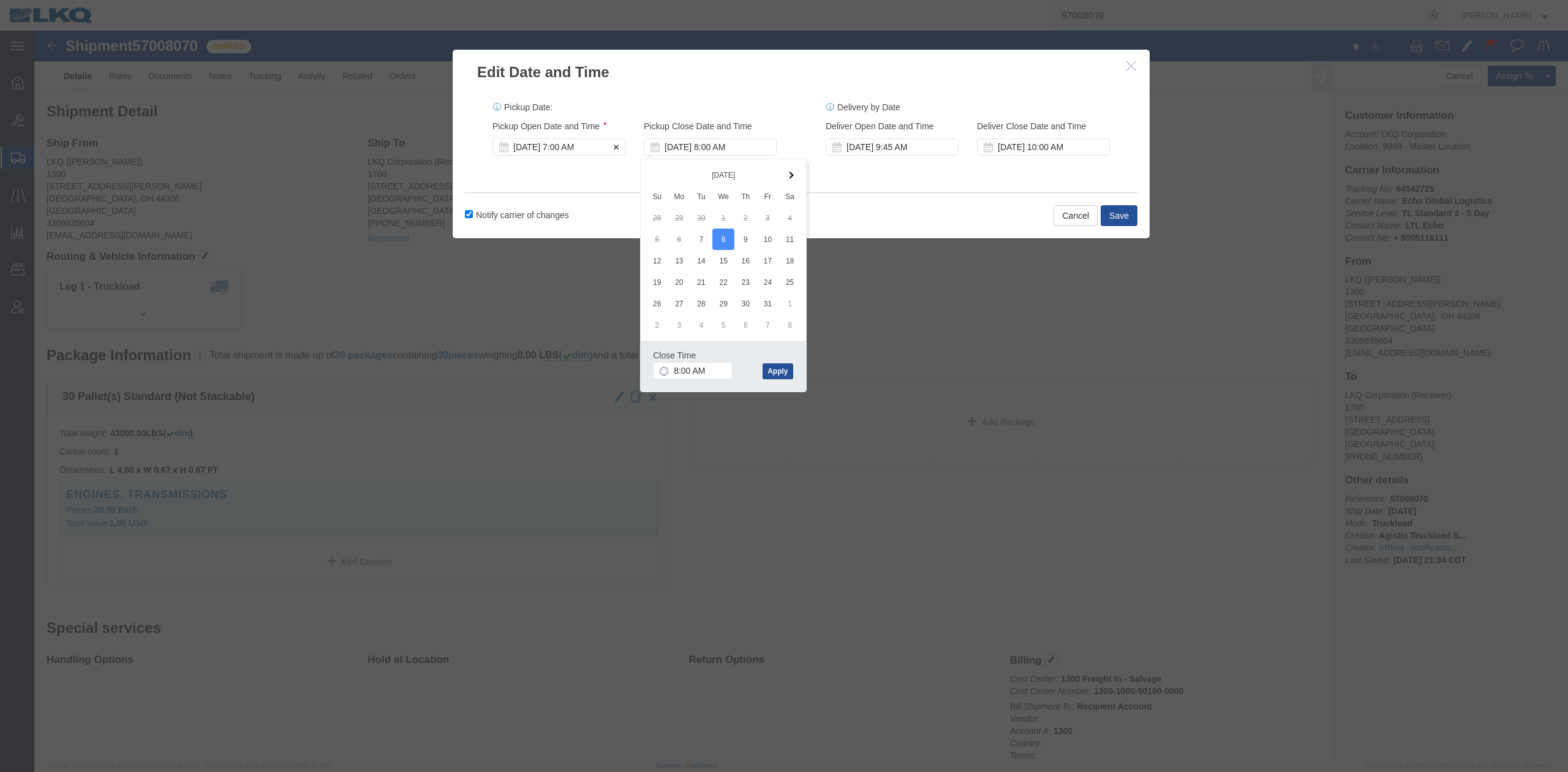
click div "Oct 07 2025 7:00 AM"
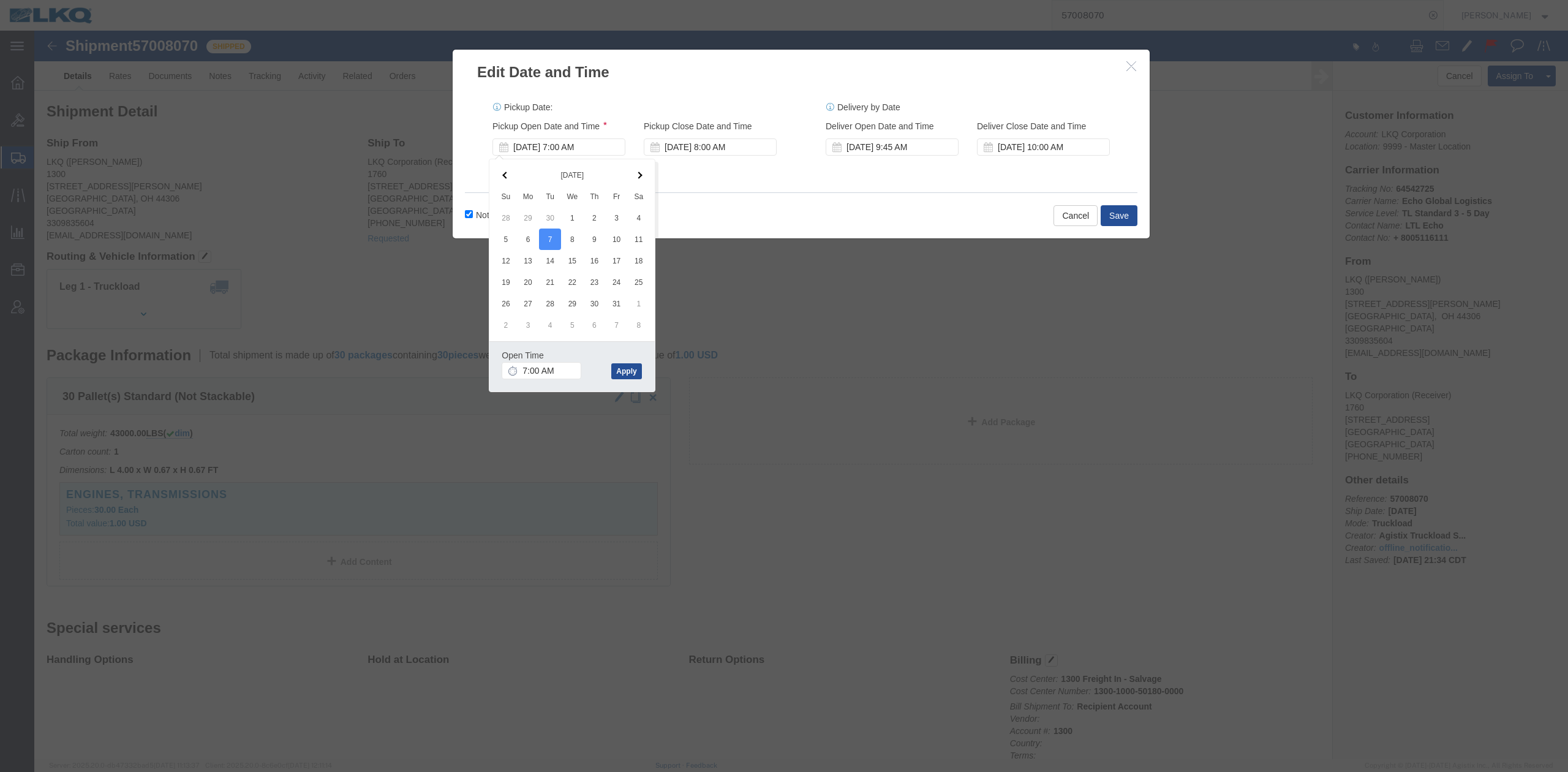
click div "Notify carrier of changes Cancel Save"
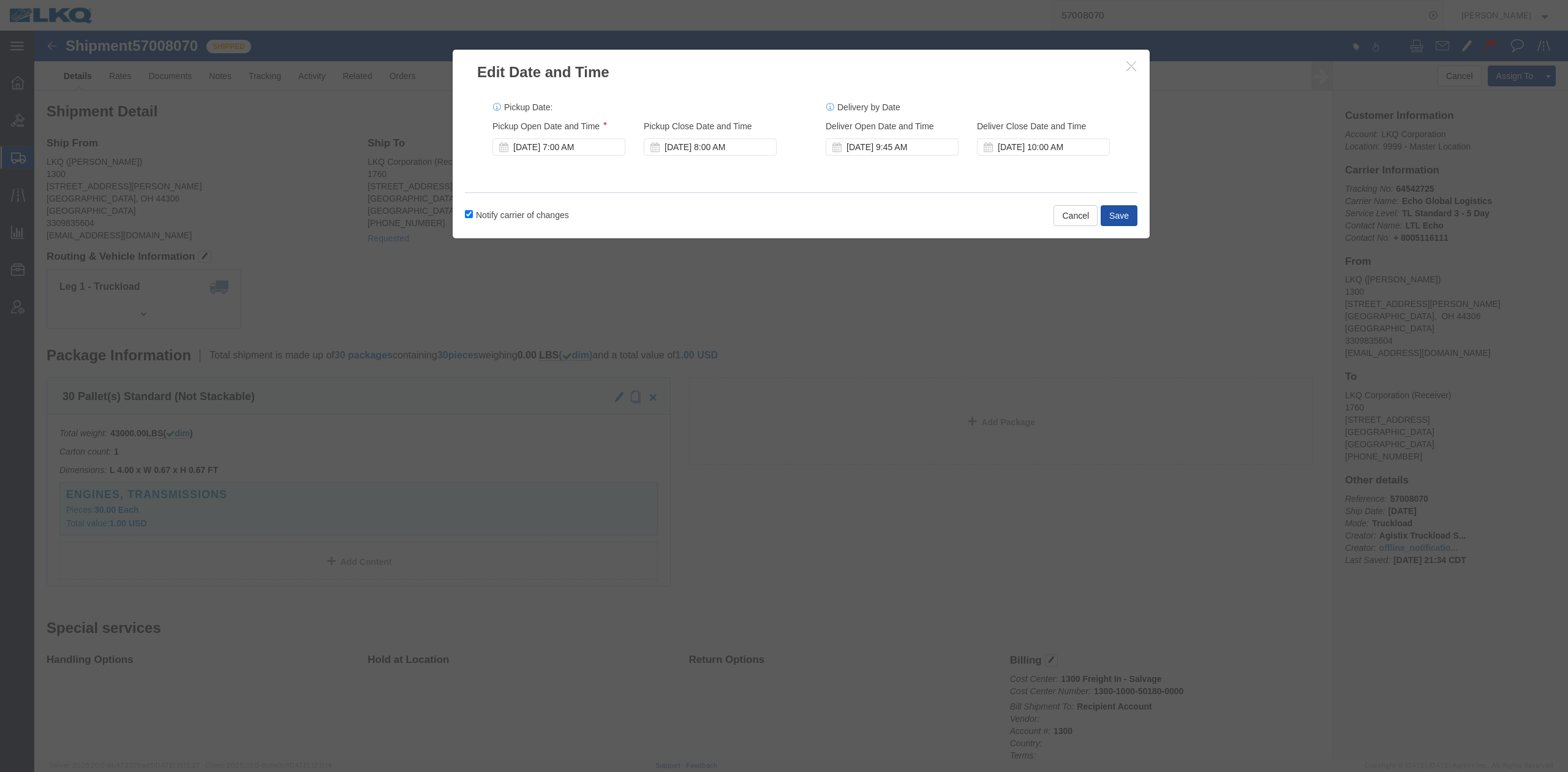
click button "Save"
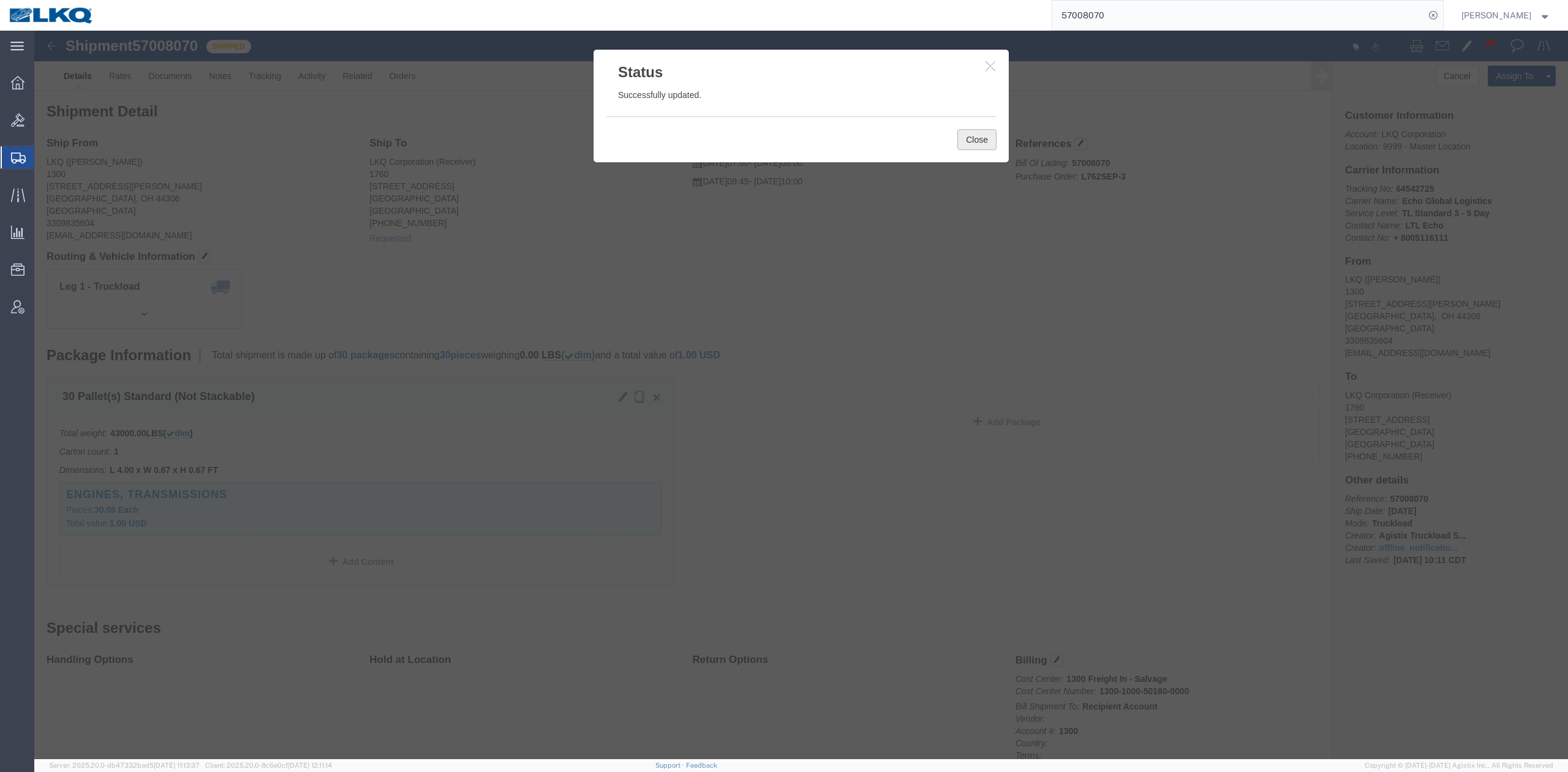
drag, startPoint x: 932, startPoint y: 110, endPoint x: 1243, endPoint y: 382, distance: 413.2
click button "Close"
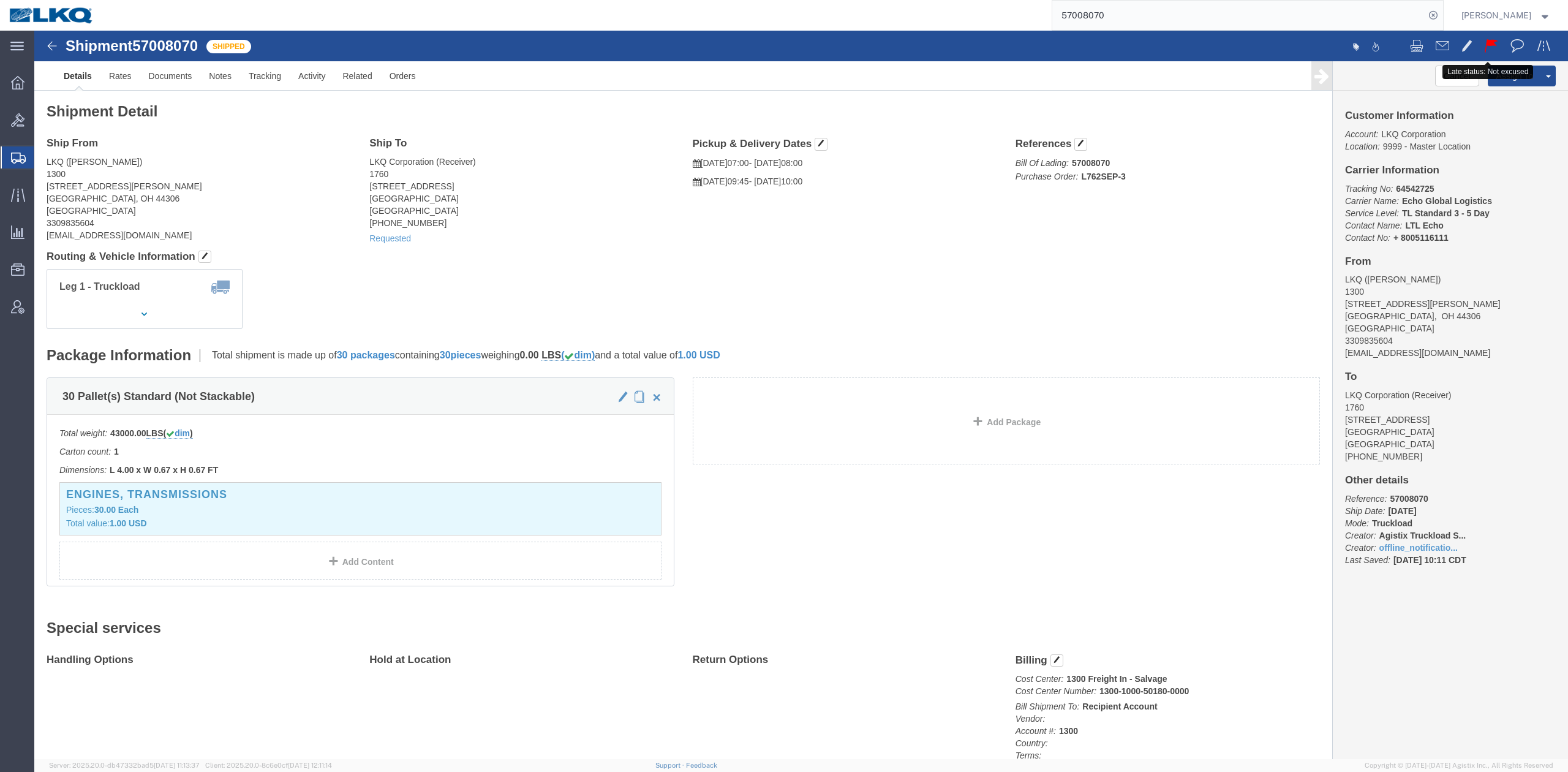
click span
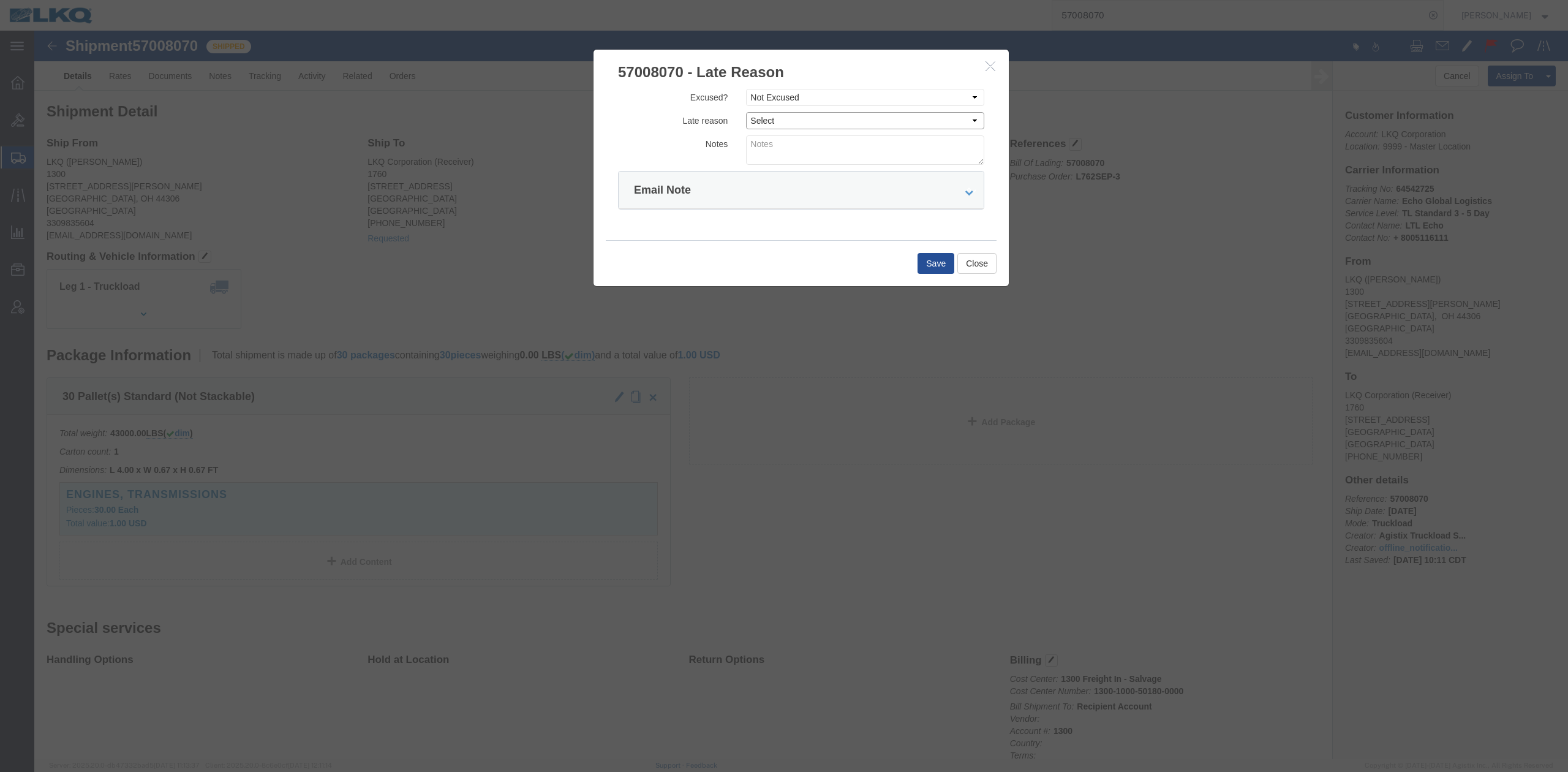
drag, startPoint x: 761, startPoint y: 84, endPoint x: 760, endPoint y: 93, distance: 9.1
click select "Select Bad Carrier Data Carrier Admin Error Delay Accident Driver Error Lack of…"
select select "DRIVER_ERROR"
click select "Select Bad Carrier Data Carrier Admin Error Delay Accident Driver Error Lack of…"
click div "Excused? Select Excused Not Excused Late reason Select Bad Carrier Data Carrier…"
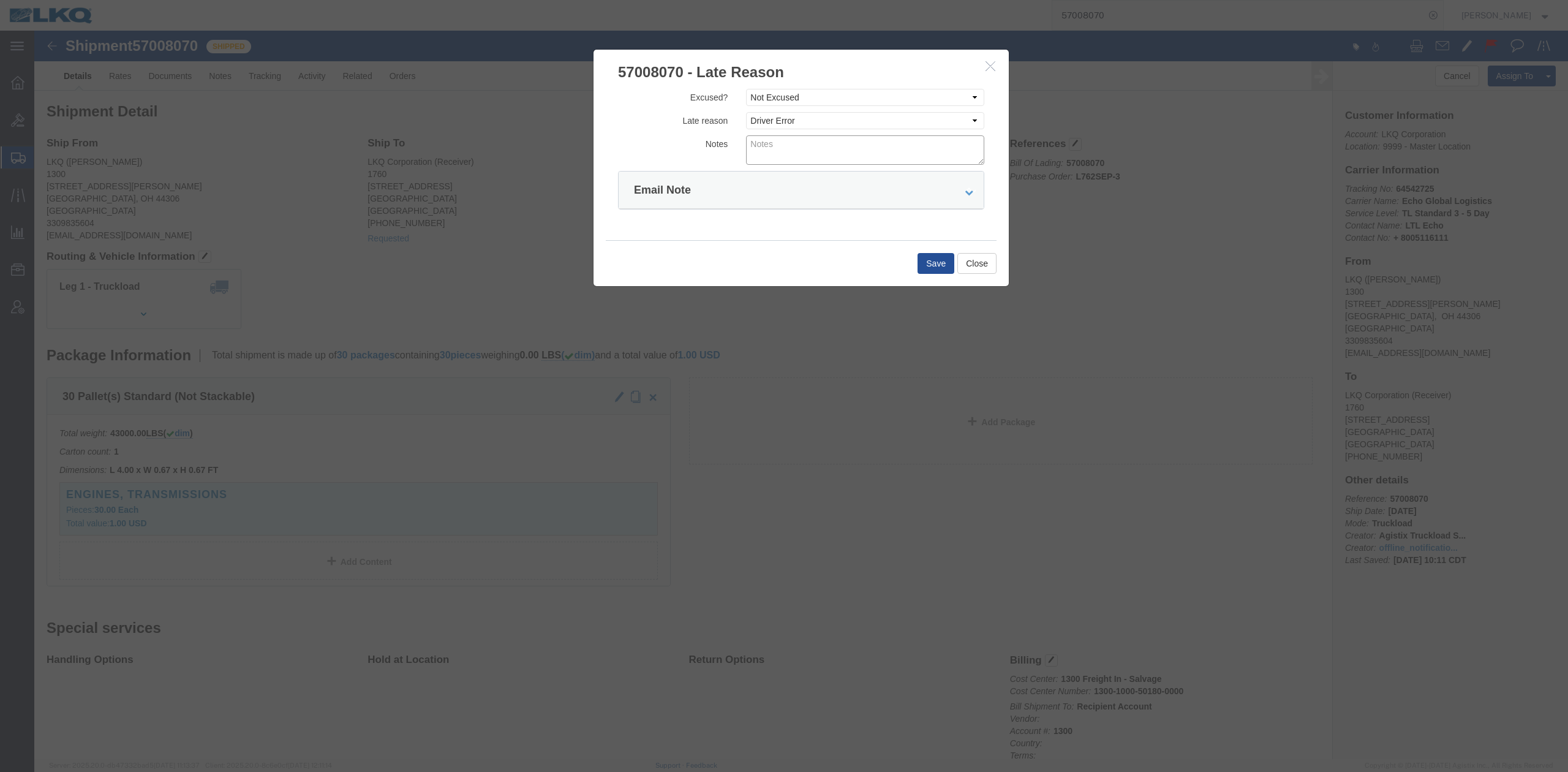
click textarea
type textarea "Pickup 10/8"
click button "Save"
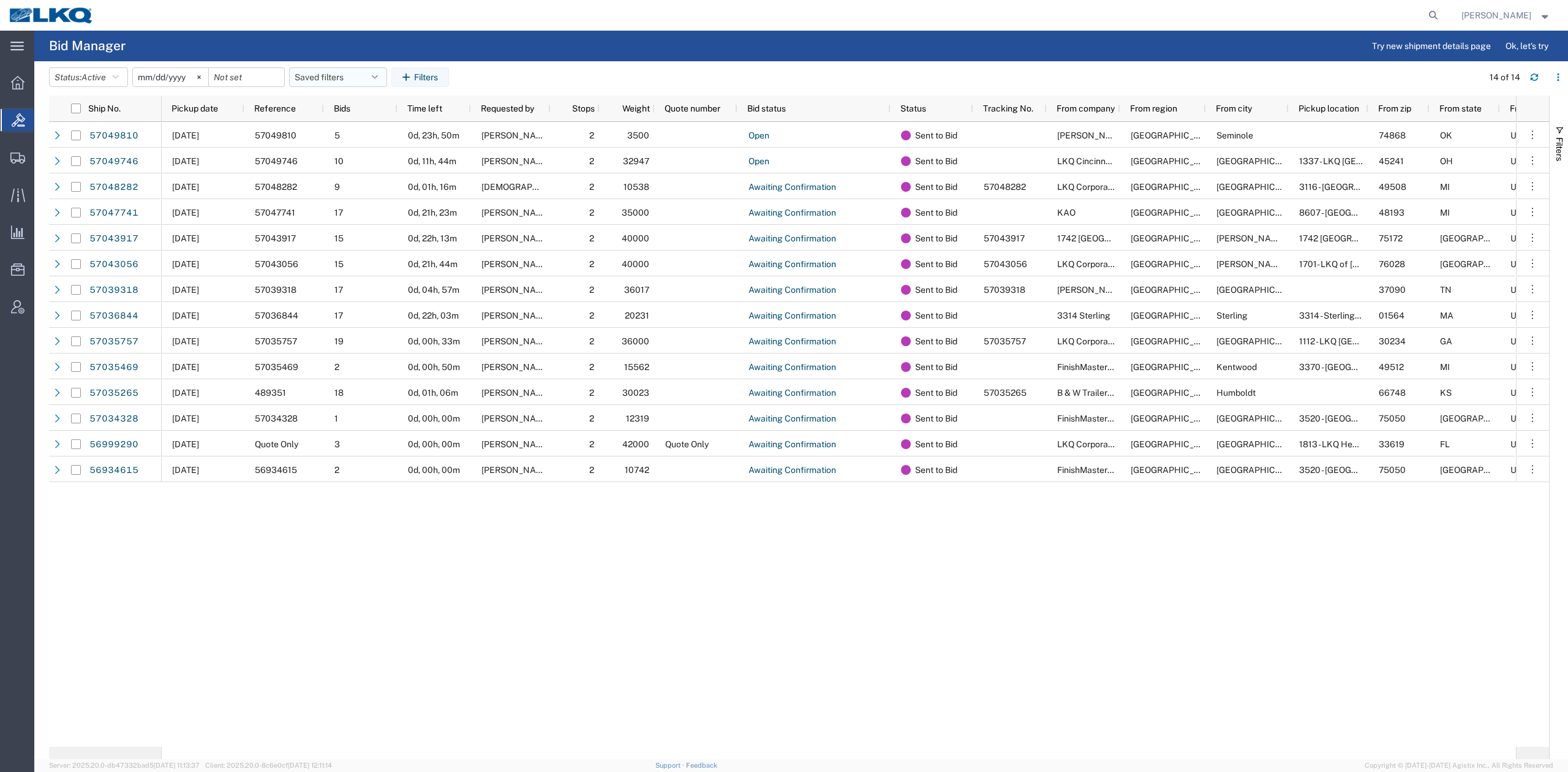
drag, startPoint x: 212, startPoint y: 108, endPoint x: 348, endPoint y: 83, distance: 138.3
click at [212, 108] on span "Pickup date" at bounding box center [195, 108] width 46 height 10
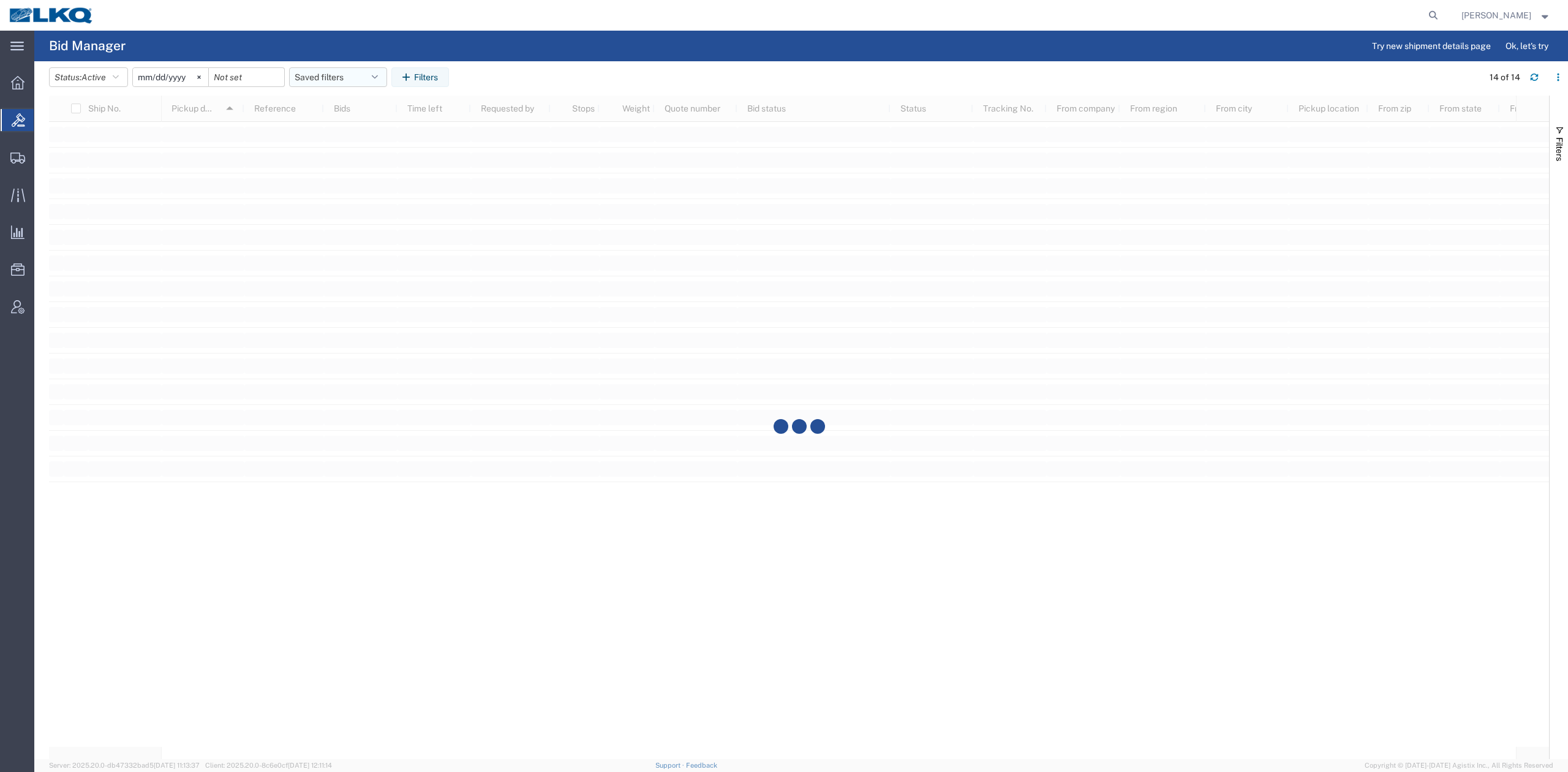
click at [348, 82] on button "Saved filters" at bounding box center [339, 77] width 98 height 19
click at [346, 128] on span "No PGW/LTL" at bounding box center [371, 131] width 160 height 23
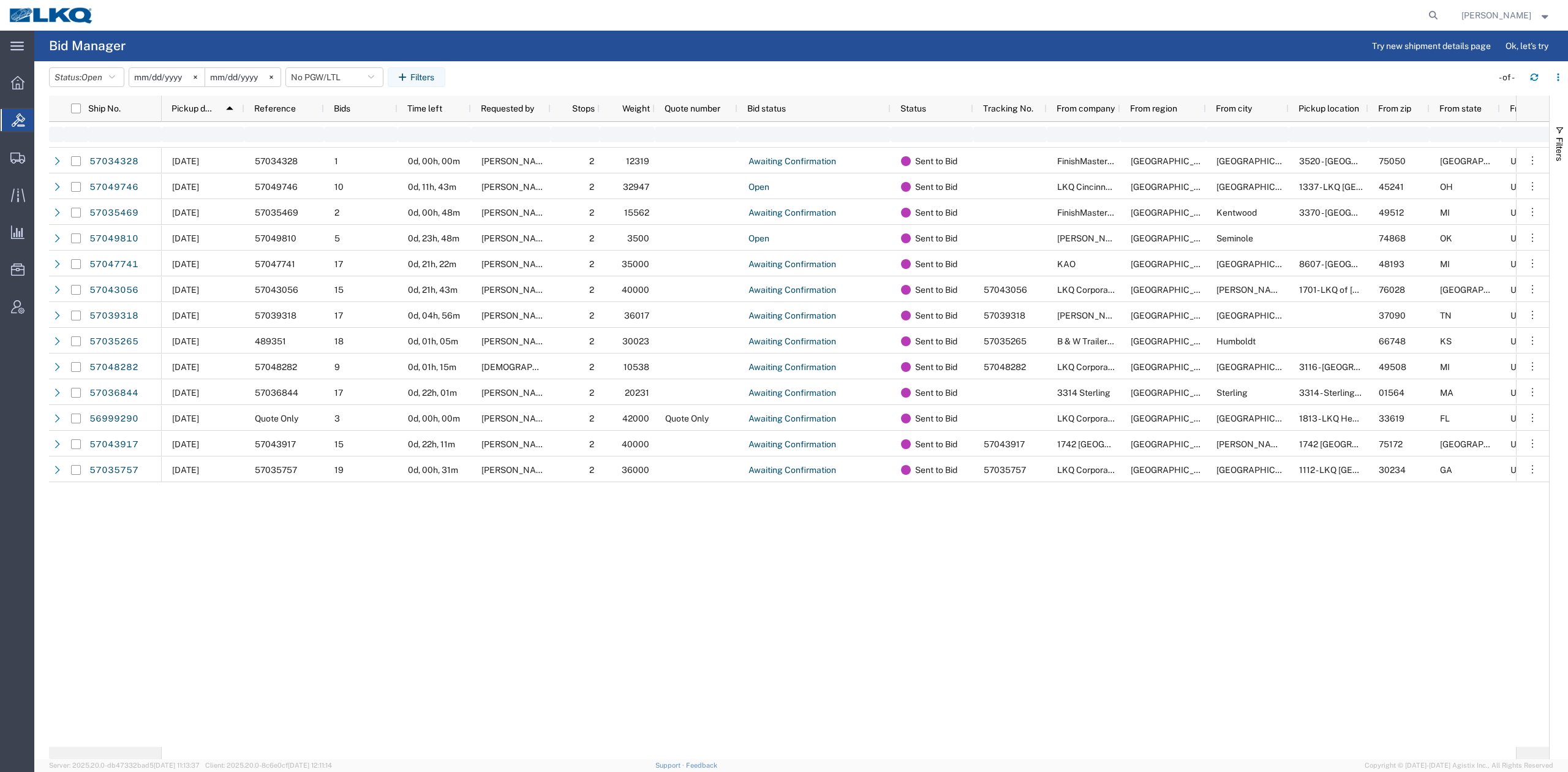
type input "[DATE]"
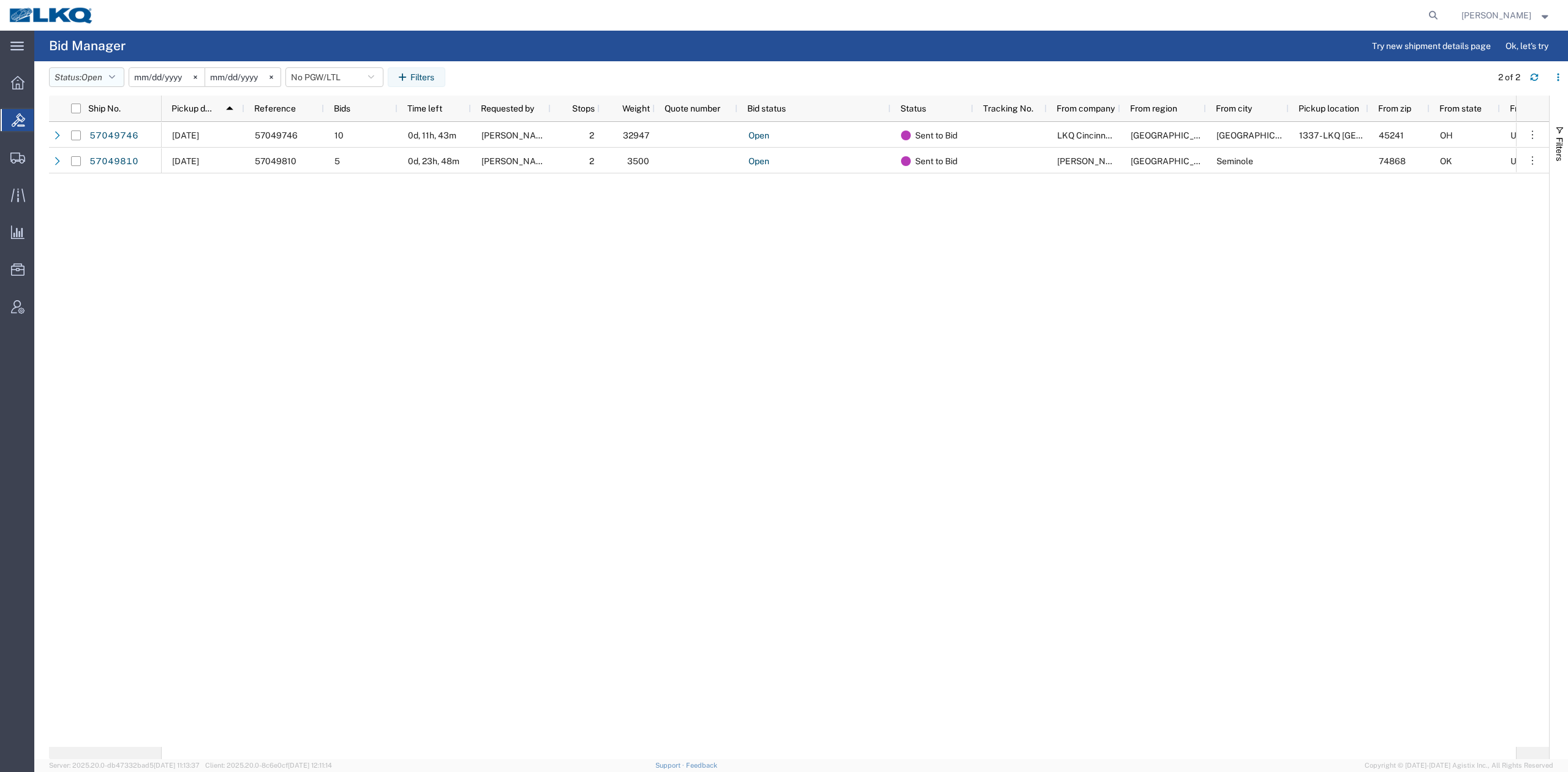
click at [98, 76] on span "Open" at bounding box center [92, 76] width 21 height 10
click at [87, 194] on span "Expired" at bounding box center [121, 199] width 143 height 19
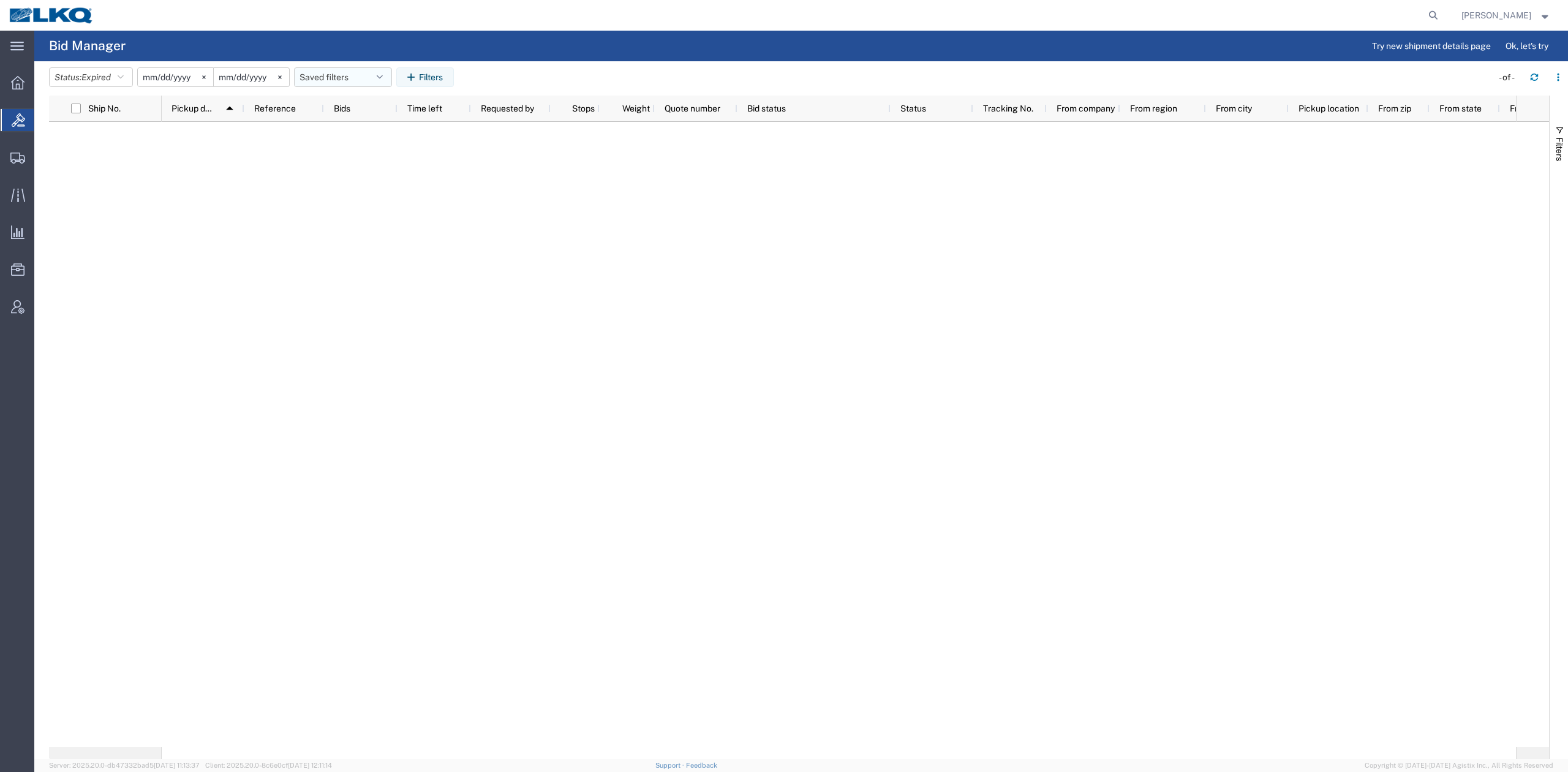
click at [343, 76] on button "Saved filters" at bounding box center [343, 77] width 98 height 19
click at [361, 129] on span "No PGW/LTL" at bounding box center [375, 131] width 160 height 23
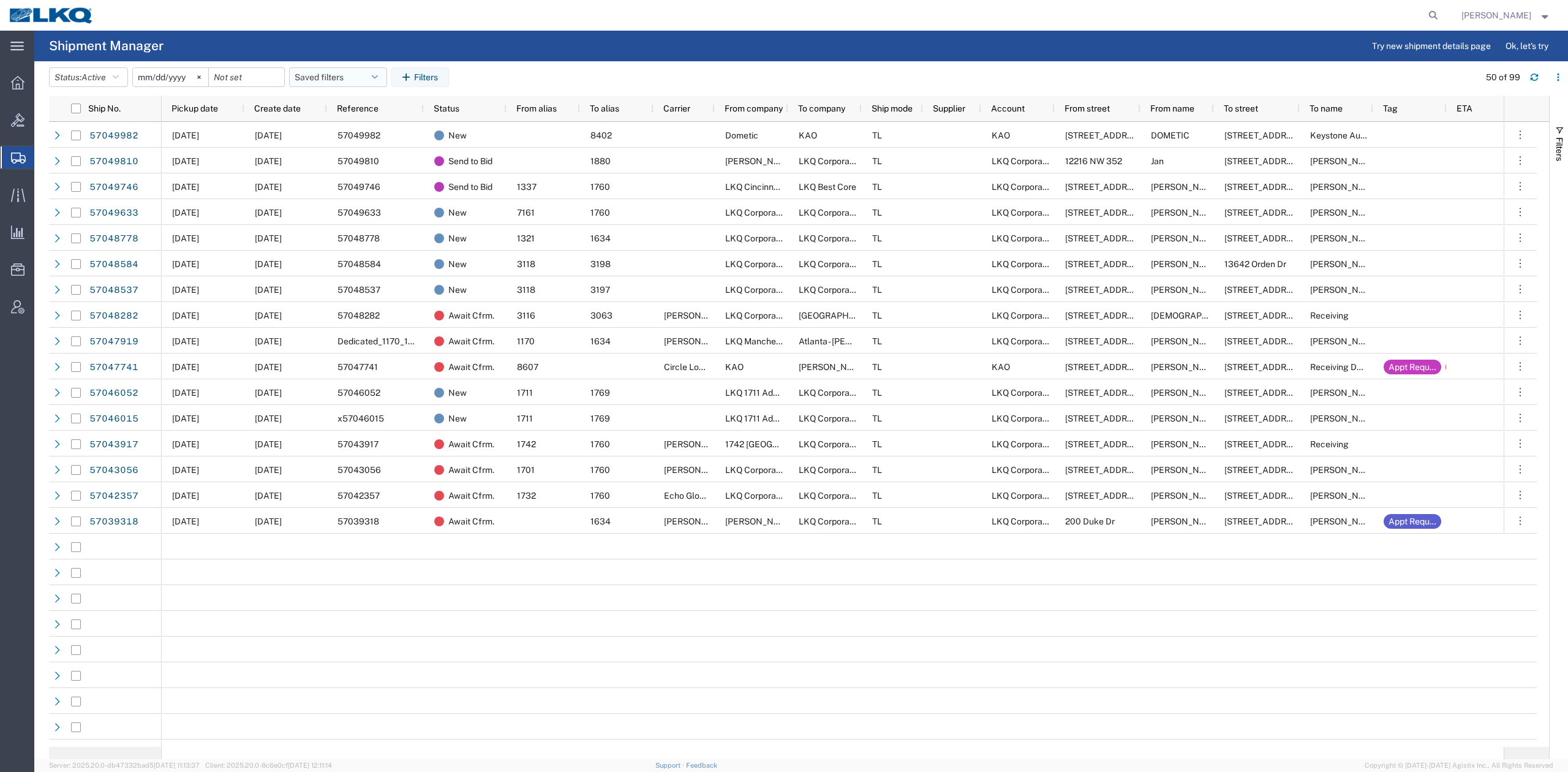
click at [217, 108] on span "Pickup date" at bounding box center [195, 108] width 46 height 10
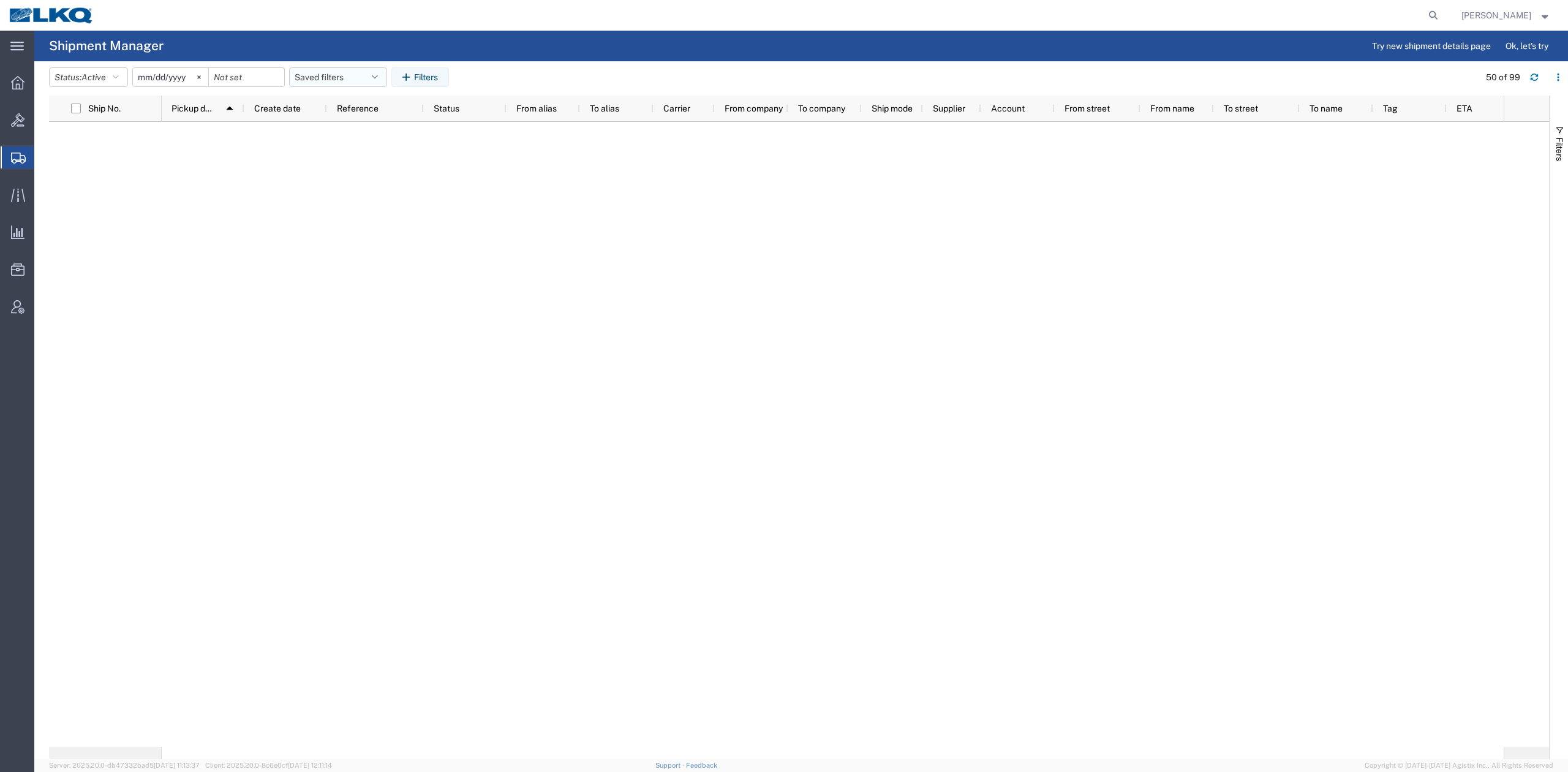
click at [355, 70] on button "Saved filters" at bounding box center [339, 77] width 98 height 19
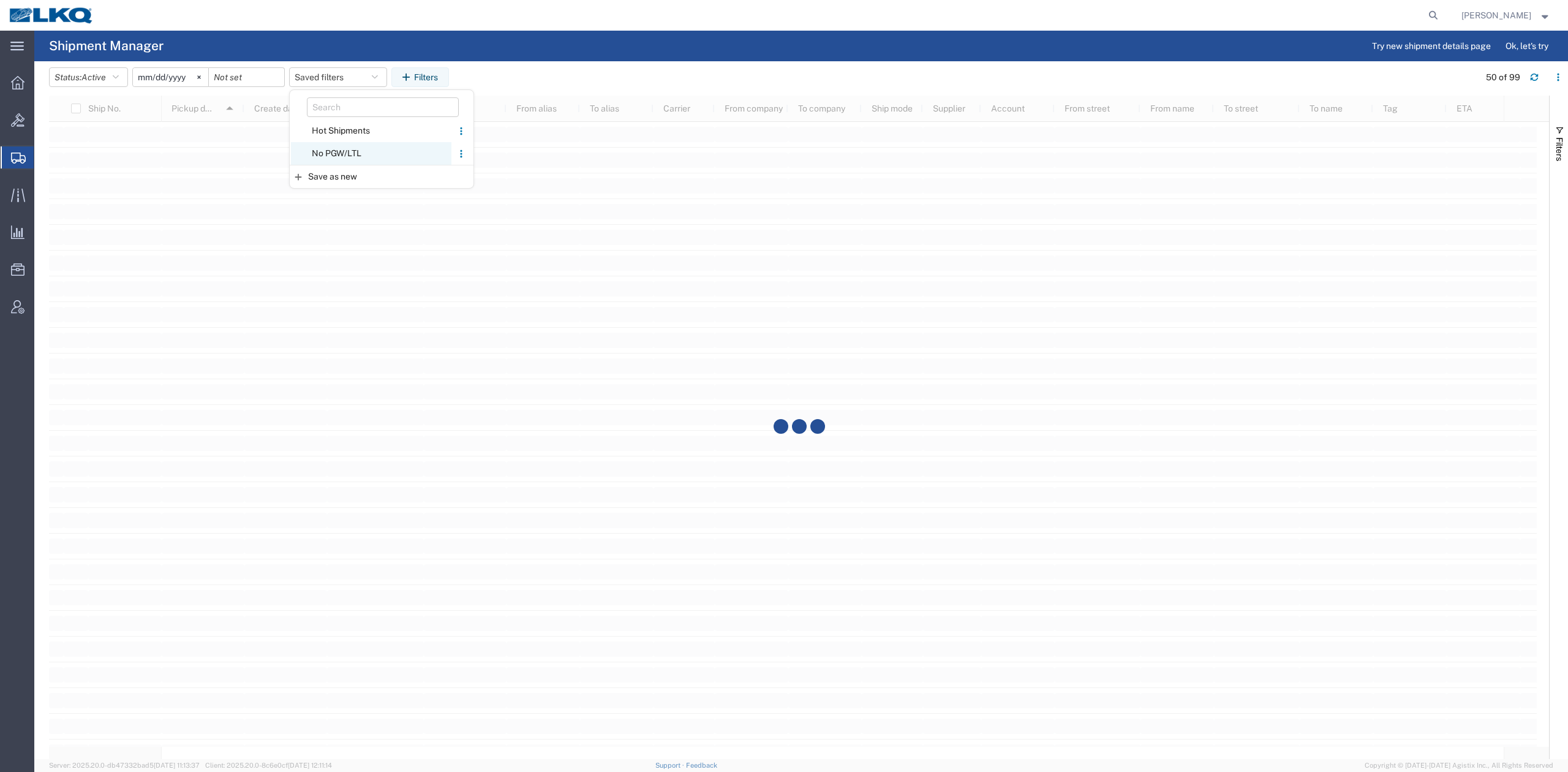
click at [339, 147] on span "No PGW/LTL" at bounding box center [371, 154] width 160 height 23
type input "2025-01-01"
type input "2025-12-31"
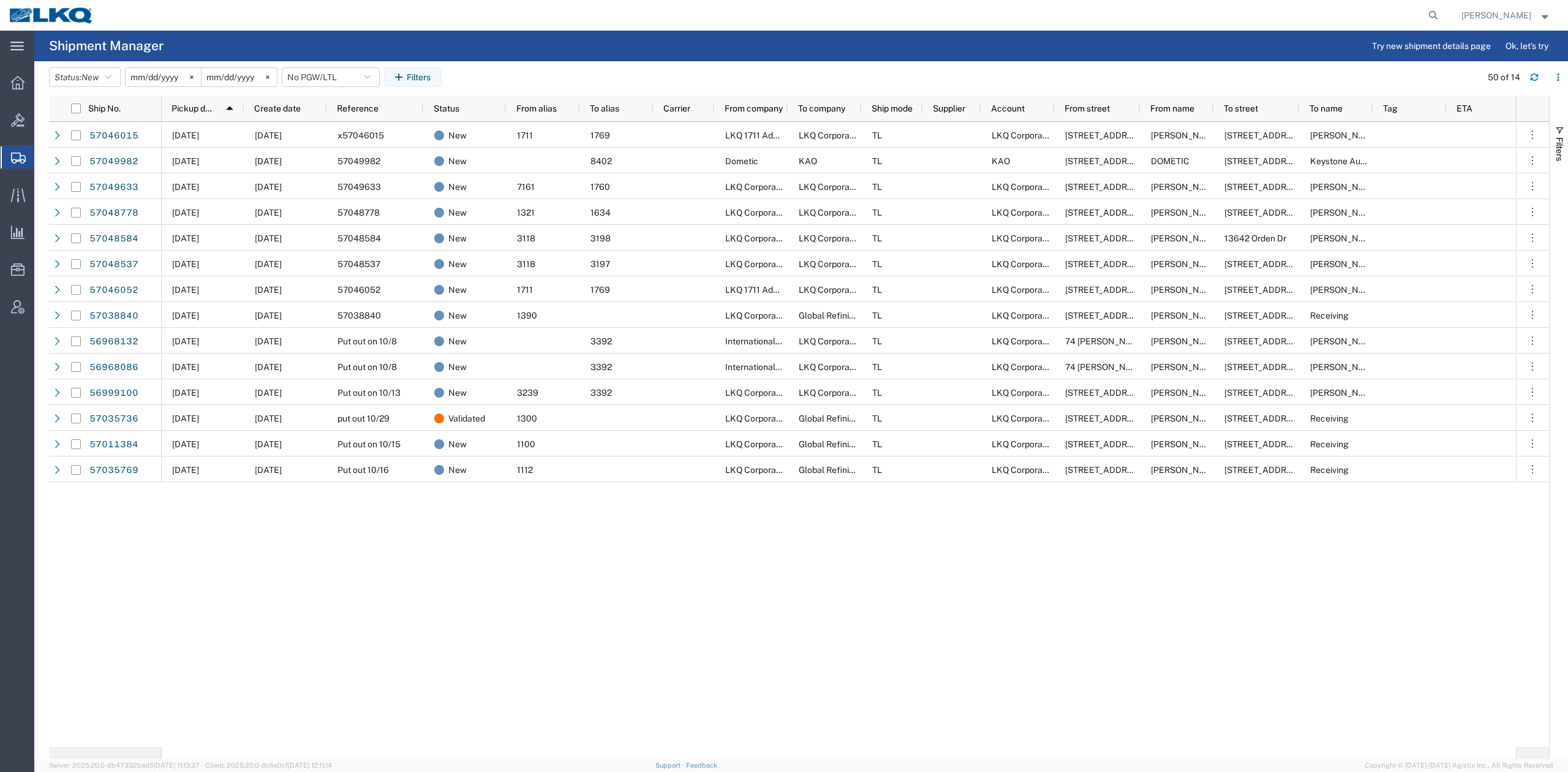
click at [496, 584] on div "10/09/2025 10/06/2025 x57046015 New 1711 1769 LKQ 1711 Adelanto LKQ Corporation…" at bounding box center [838, 434] width 1354 height 625
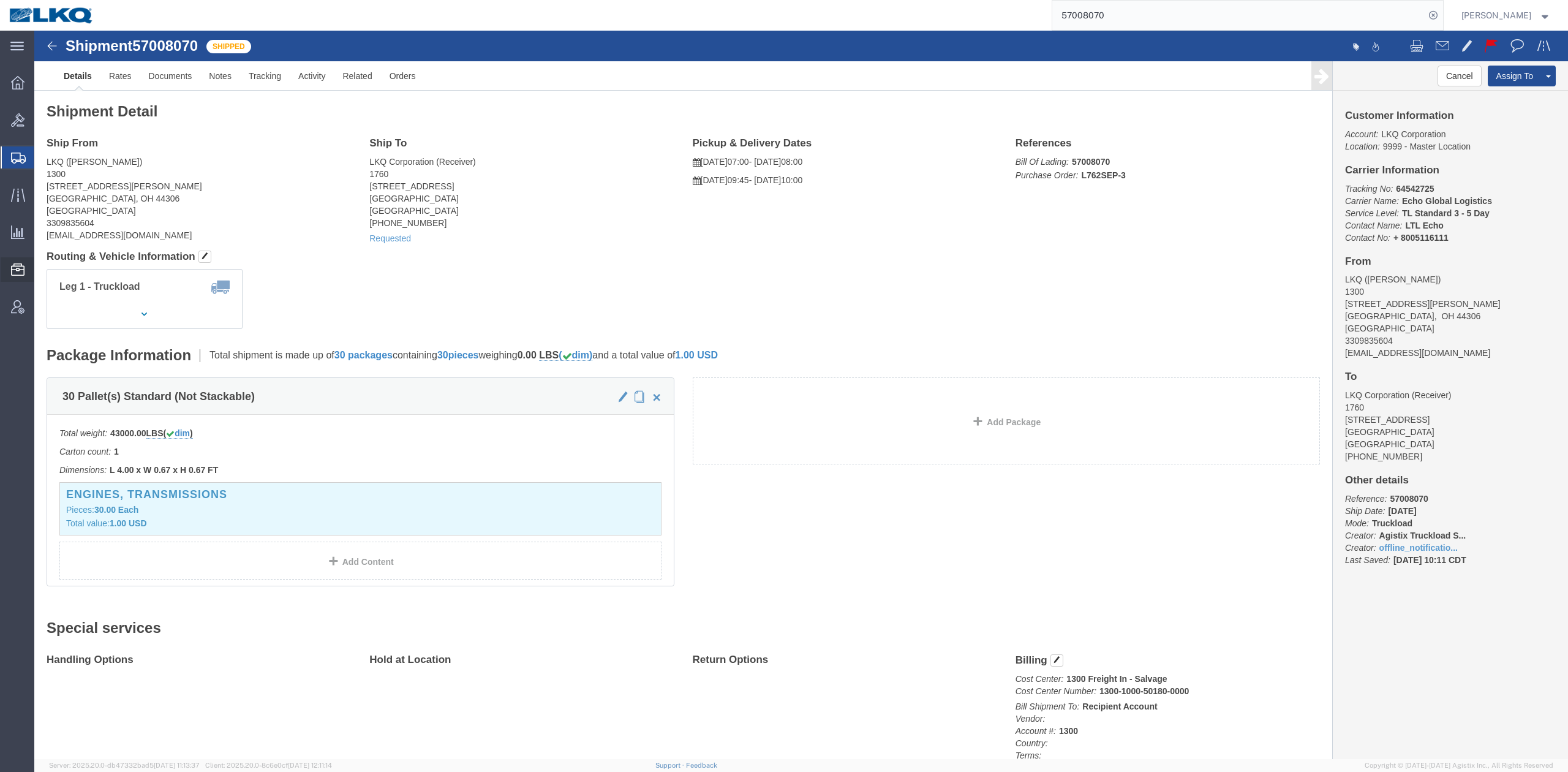
click at [0, 0] on span "Bid Groups" at bounding box center [0, 0] width 0 height 0
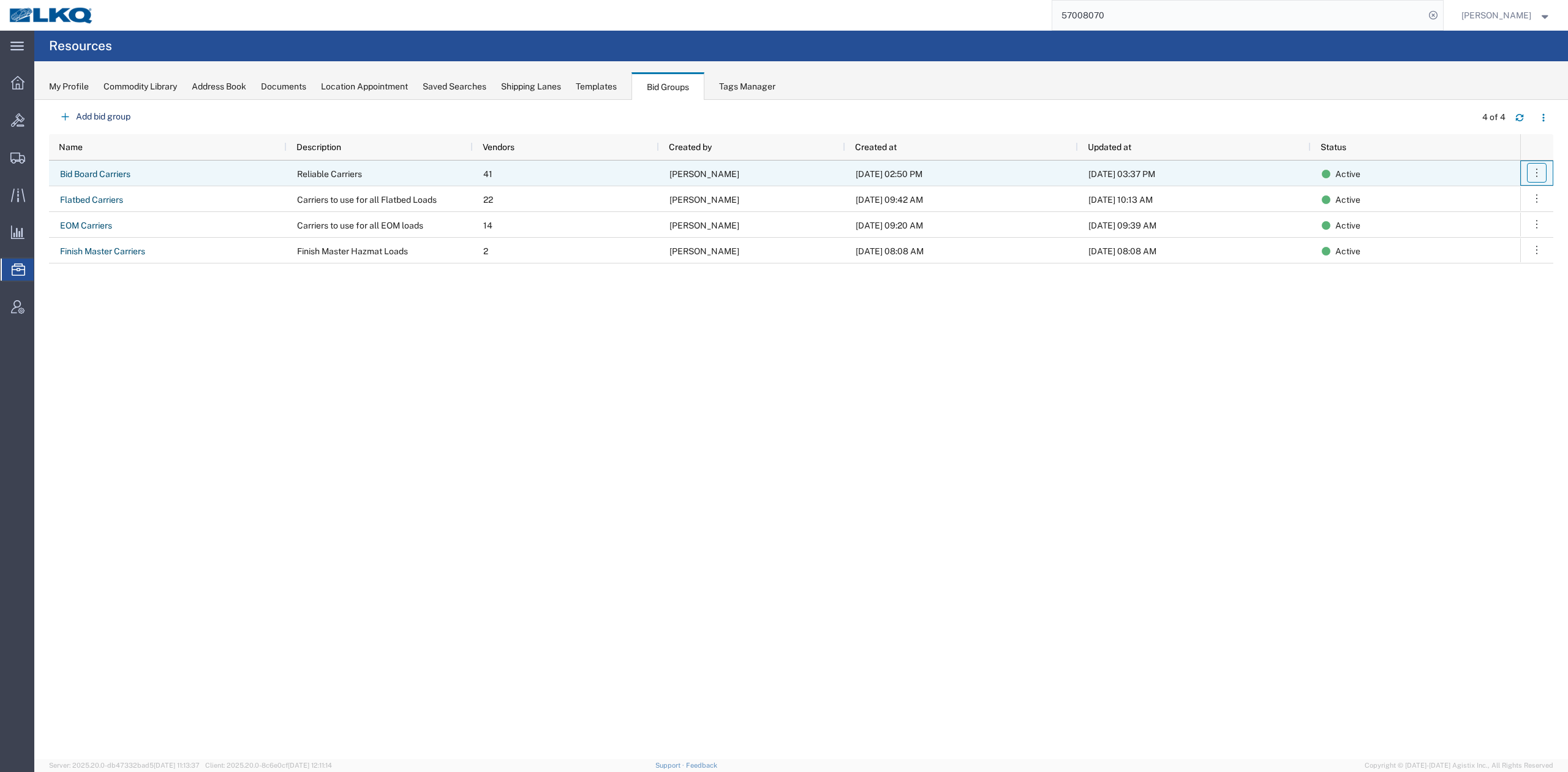
click at [1531, 173] on icon "button" at bounding box center [1537, 173] width 12 height 12
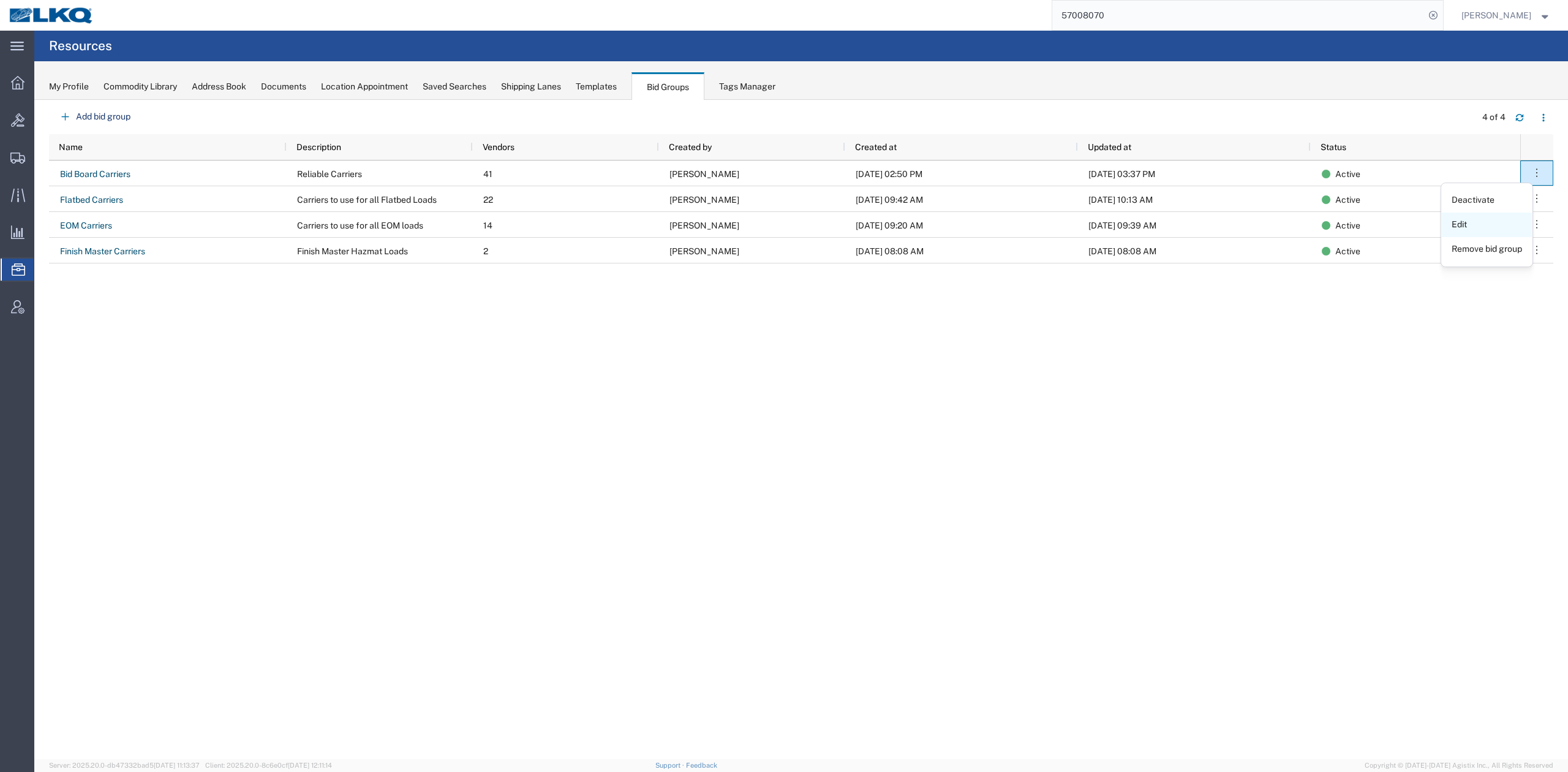
click at [1479, 225] on link "Edit" at bounding box center [1486, 225] width 90 height 22
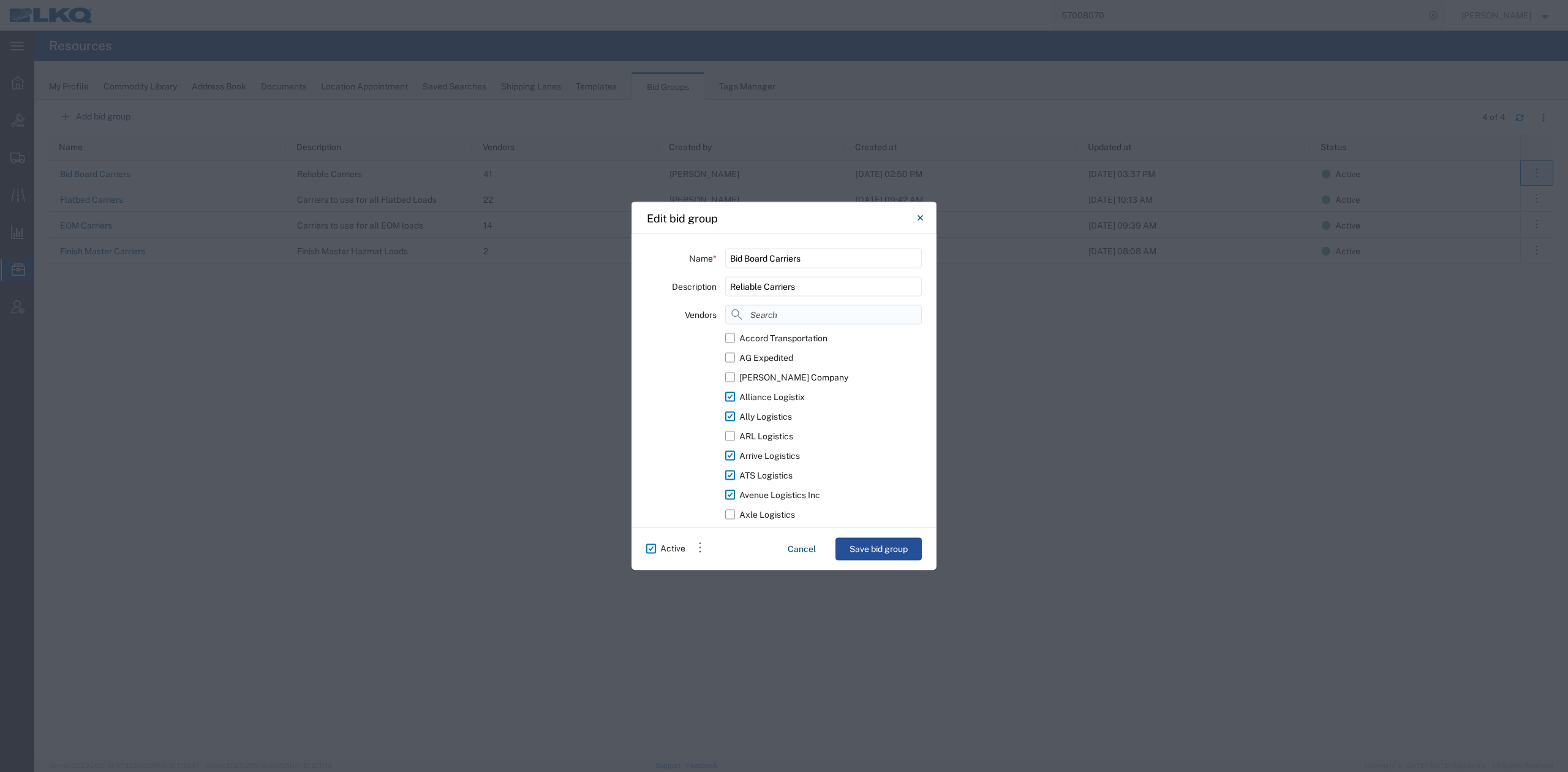
drag, startPoint x: 783, startPoint y: 309, endPoint x: 782, endPoint y: 318, distance: 9.1
click at [783, 309] on input at bounding box center [823, 315] width 196 height 19
type input "r"
click at [736, 359] on label "R & L Carriers" at bounding box center [823, 358] width 196 height 19
click at [0, 0] on input "R & L Carriers" at bounding box center [0, 0] width 0 height 0
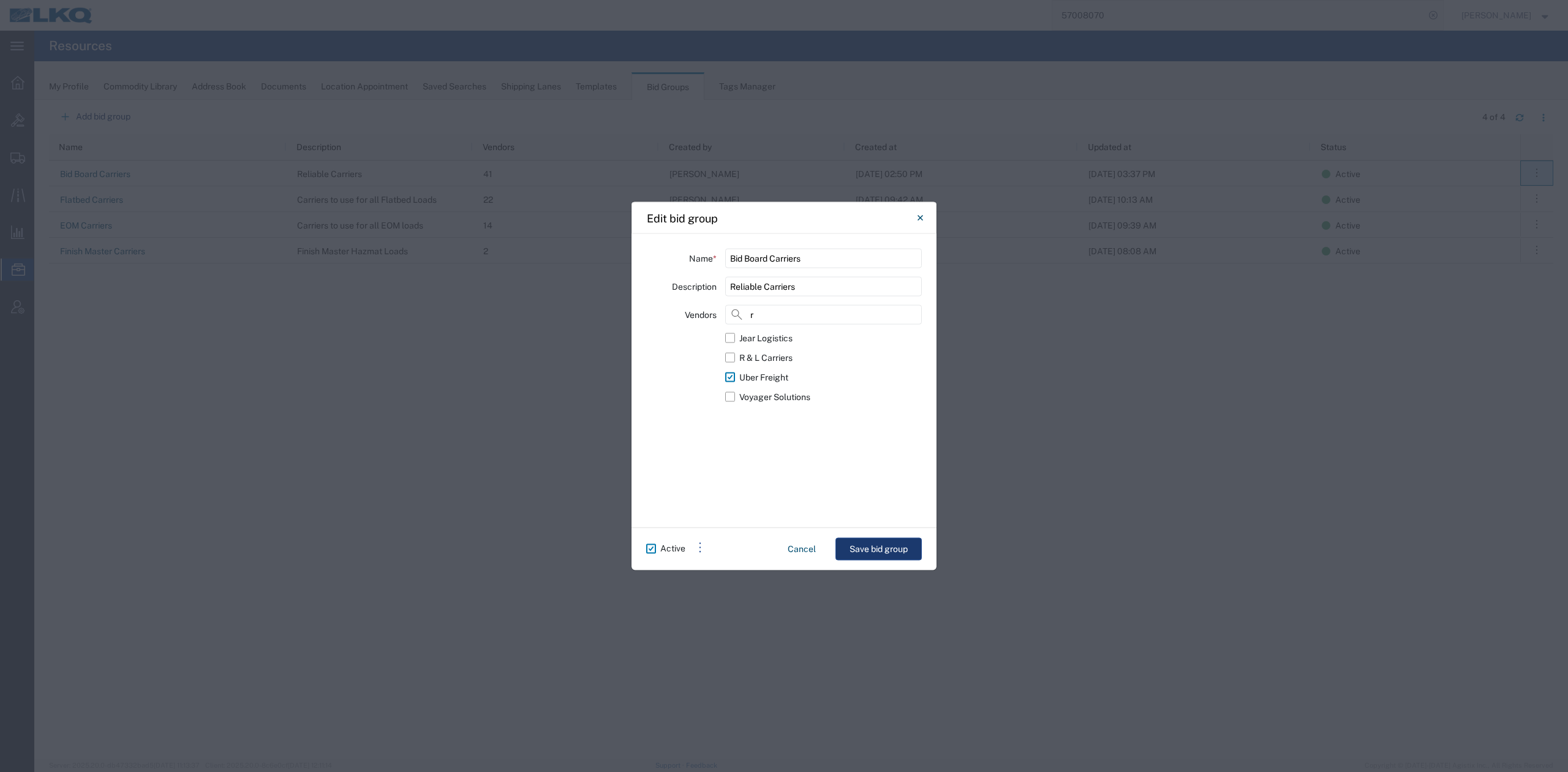
click at [883, 549] on button "Save bid group" at bounding box center [879, 549] width 86 height 23
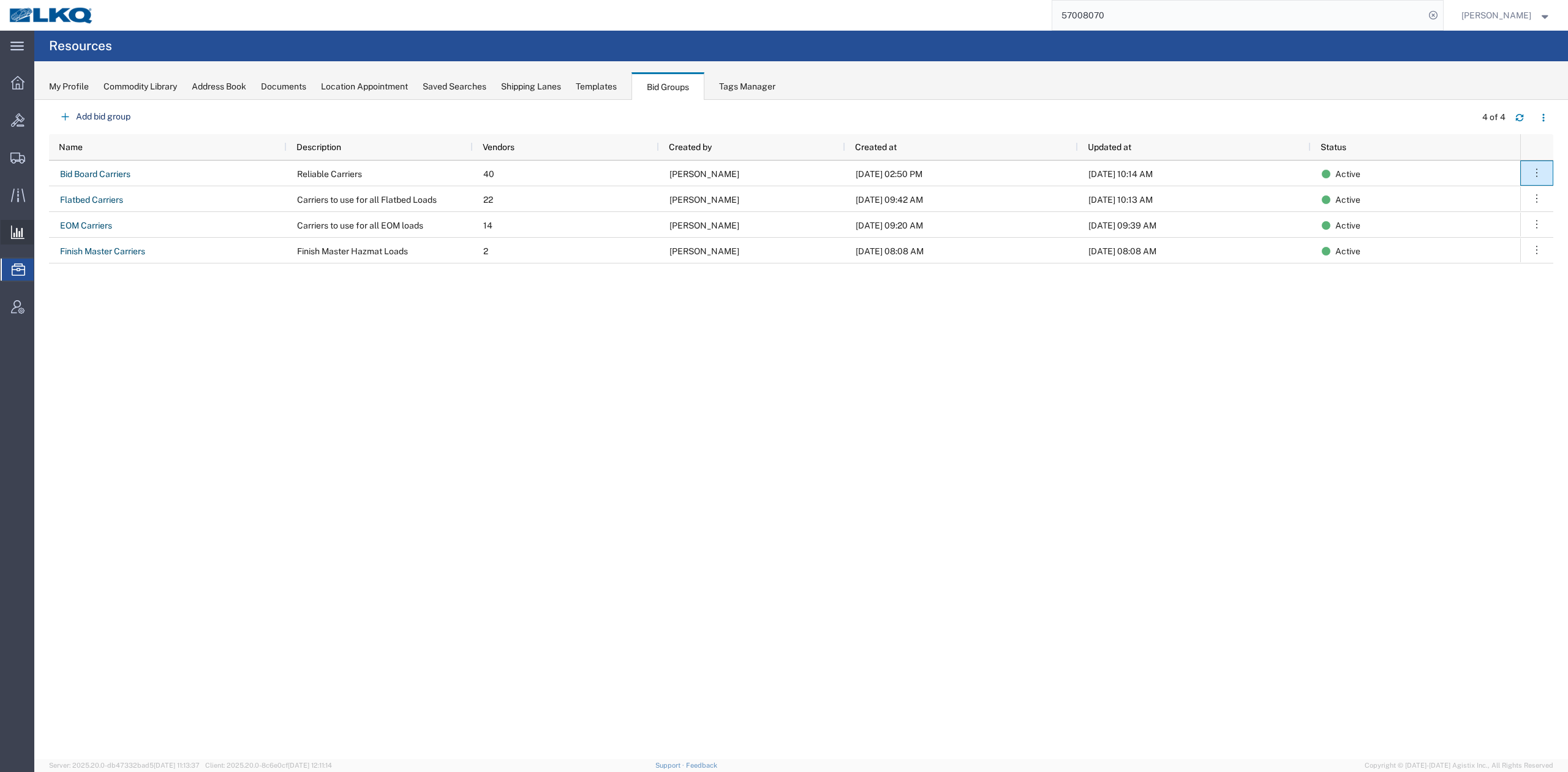
click at [0, 0] on span "Ad Hoc Reports" at bounding box center [0, 0] width 0 height 0
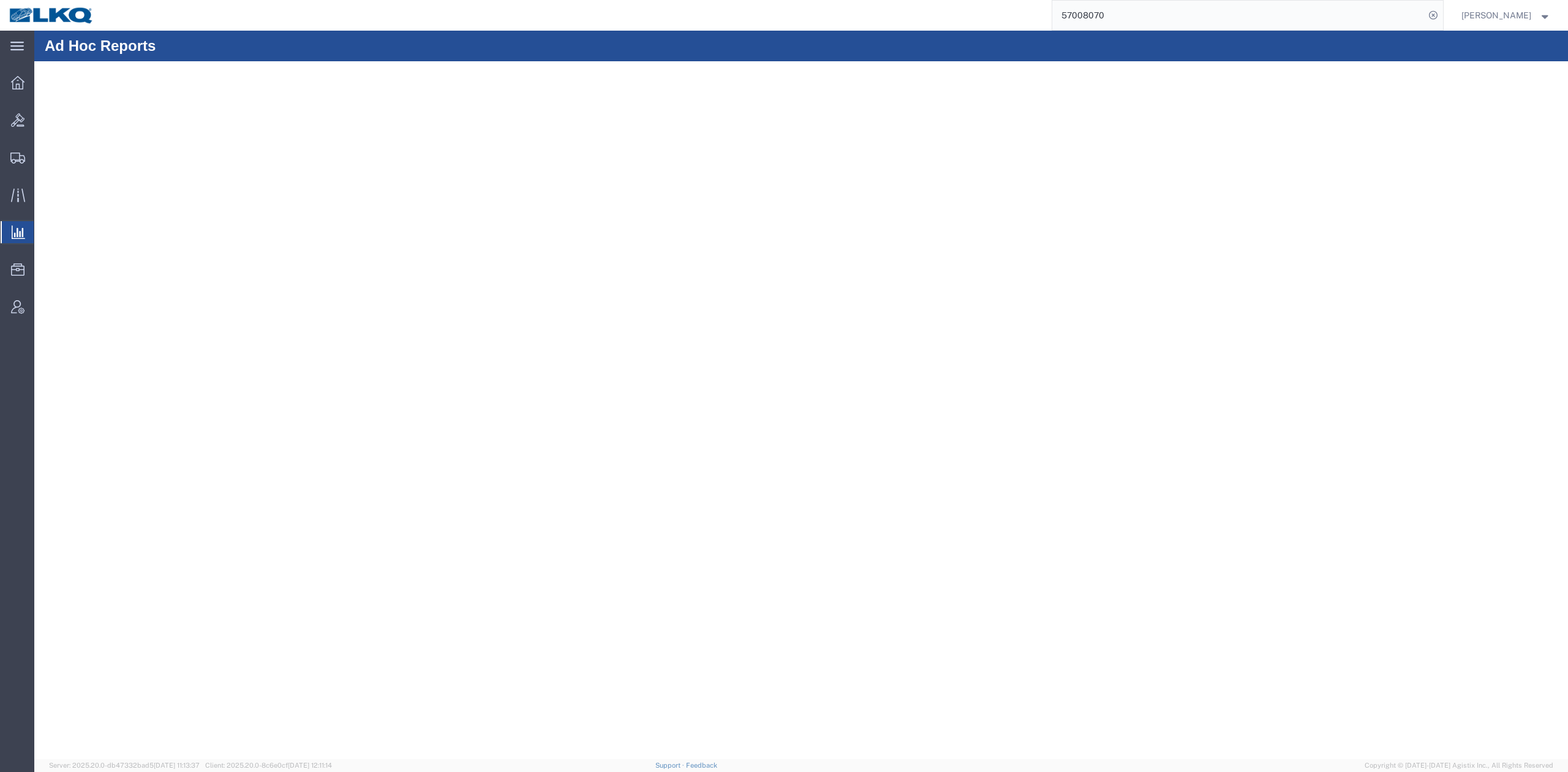
click at [1124, 18] on input "57008070" at bounding box center [1238, 16] width 373 height 30
paste input "6809968"
click at [1442, 15] on icon at bounding box center [1434, 16] width 18 height 18
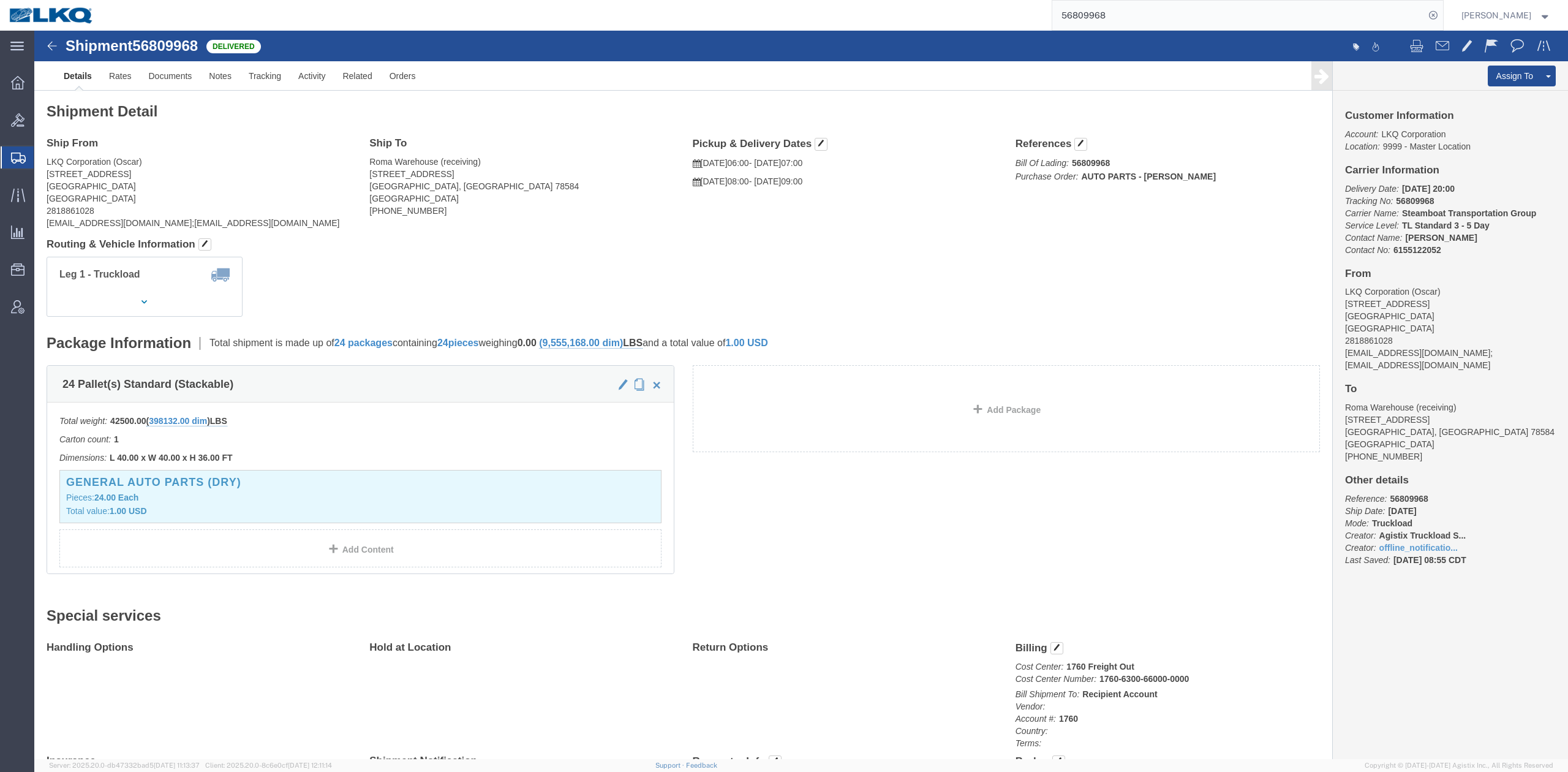
click at [1116, 15] on input "56809968" at bounding box center [1238, 16] width 373 height 30
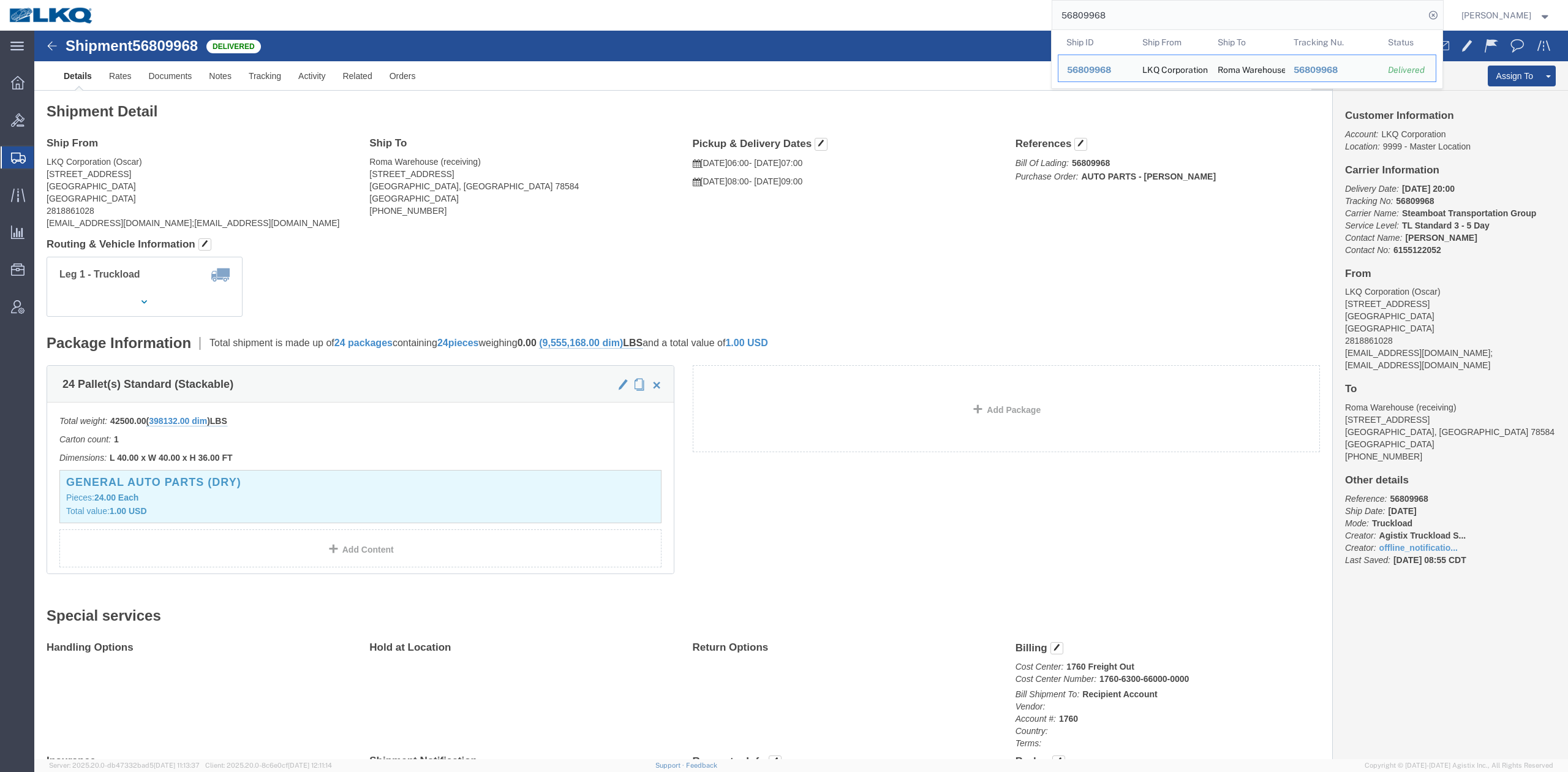
paste input "793984"
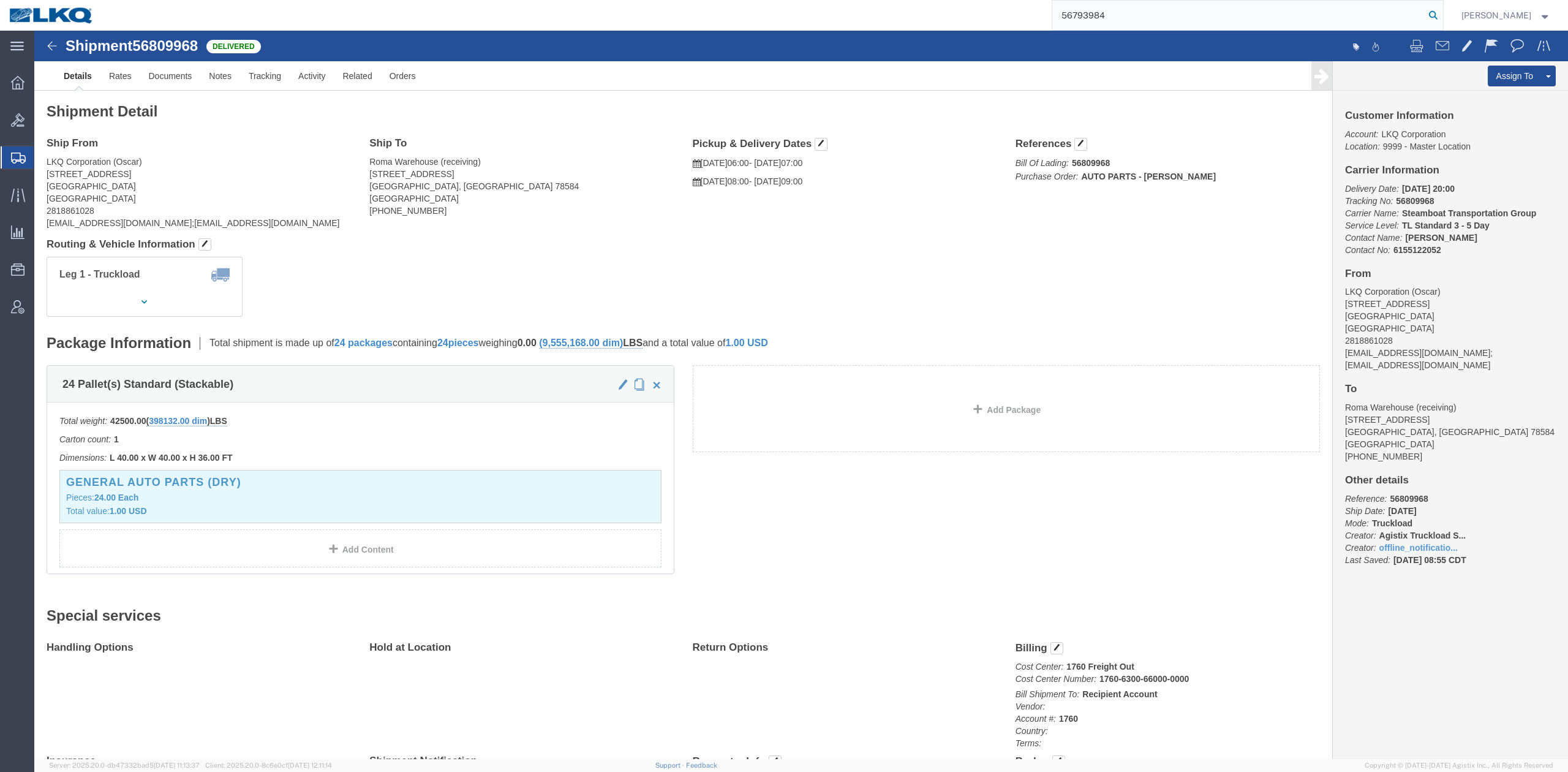
click at [1442, 20] on icon at bounding box center [1434, 16] width 18 height 18
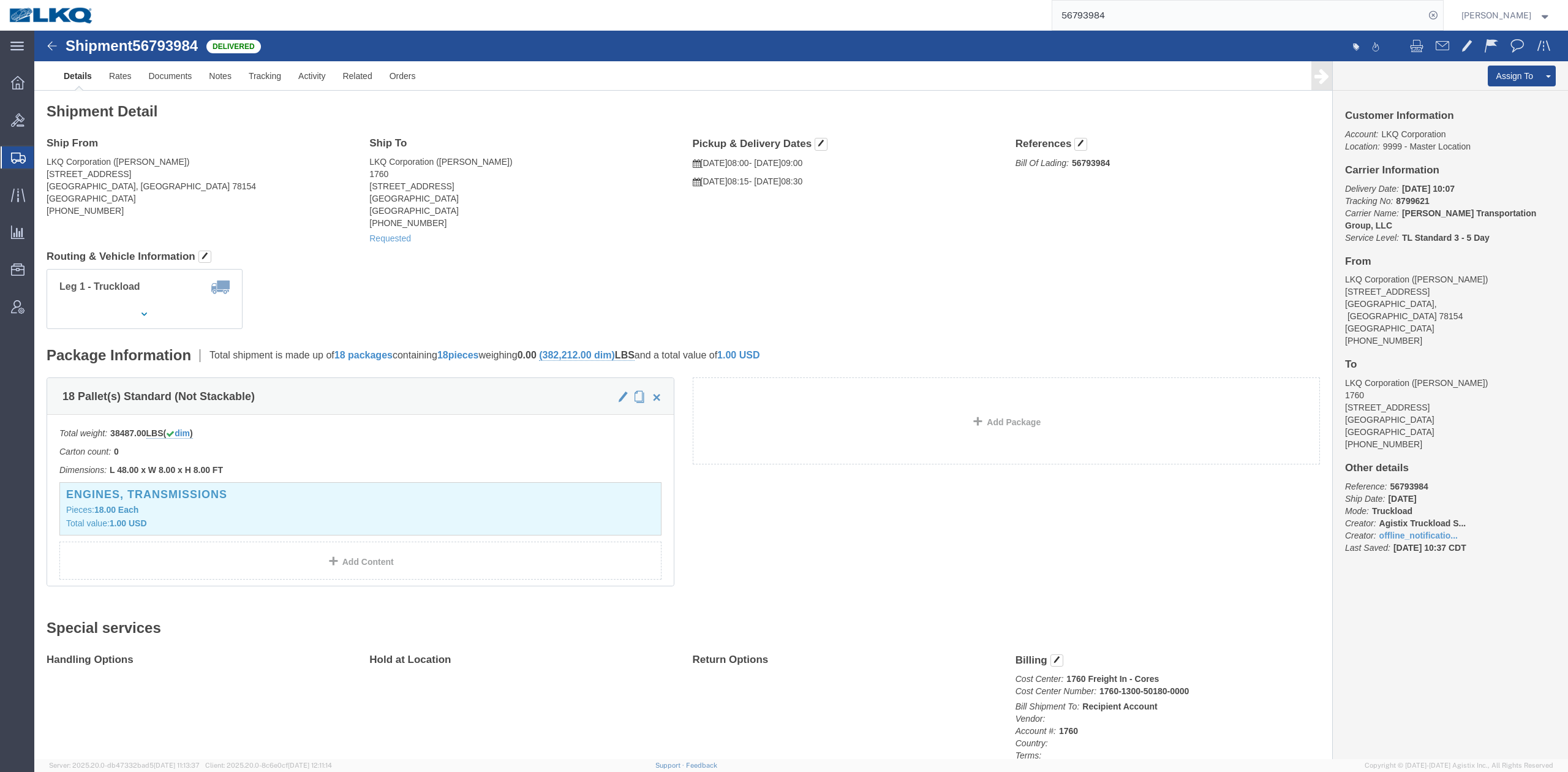
click at [1151, 20] on input "56793984" at bounding box center [1238, 16] width 373 height 30
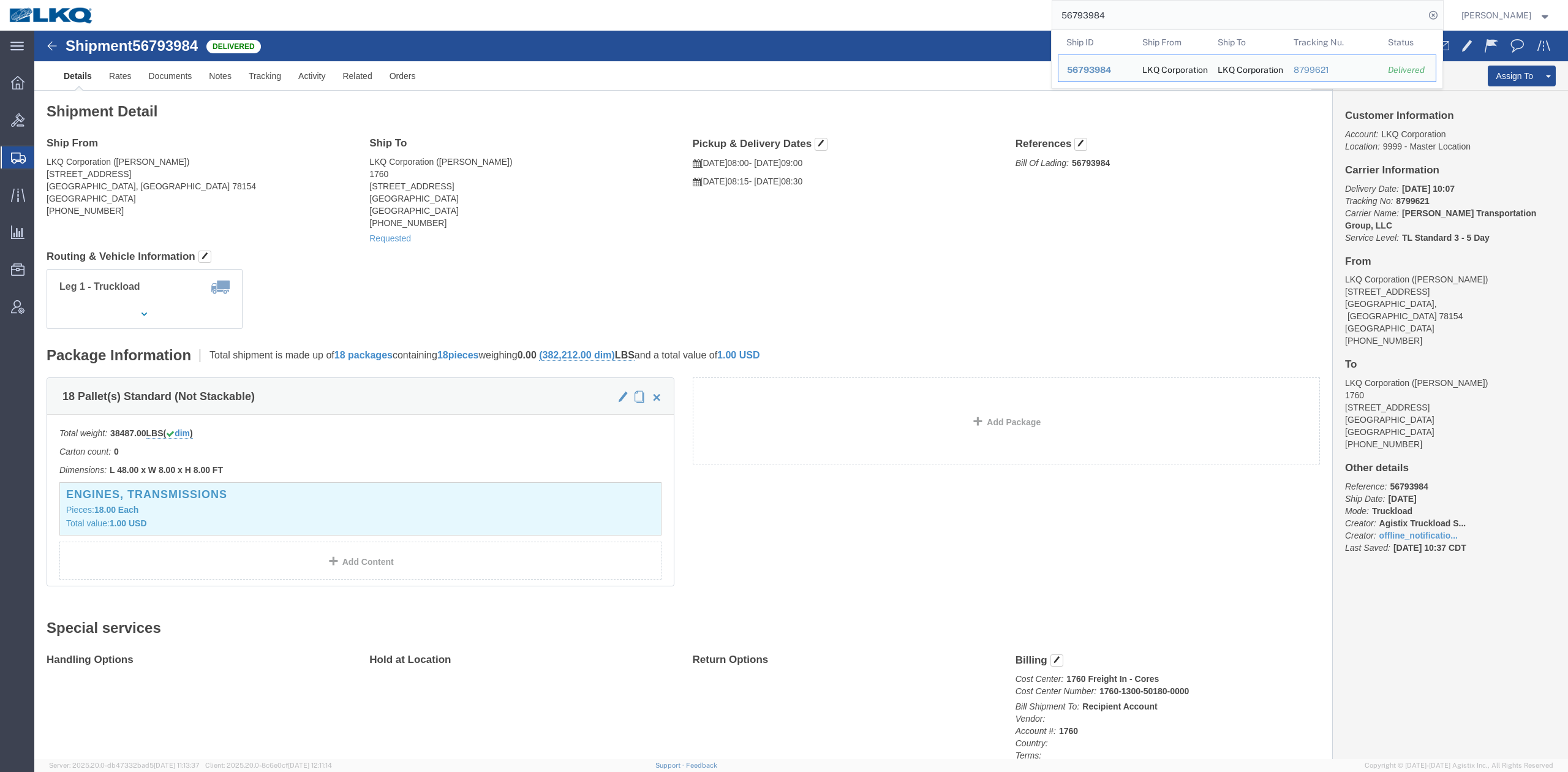
paste input "642232"
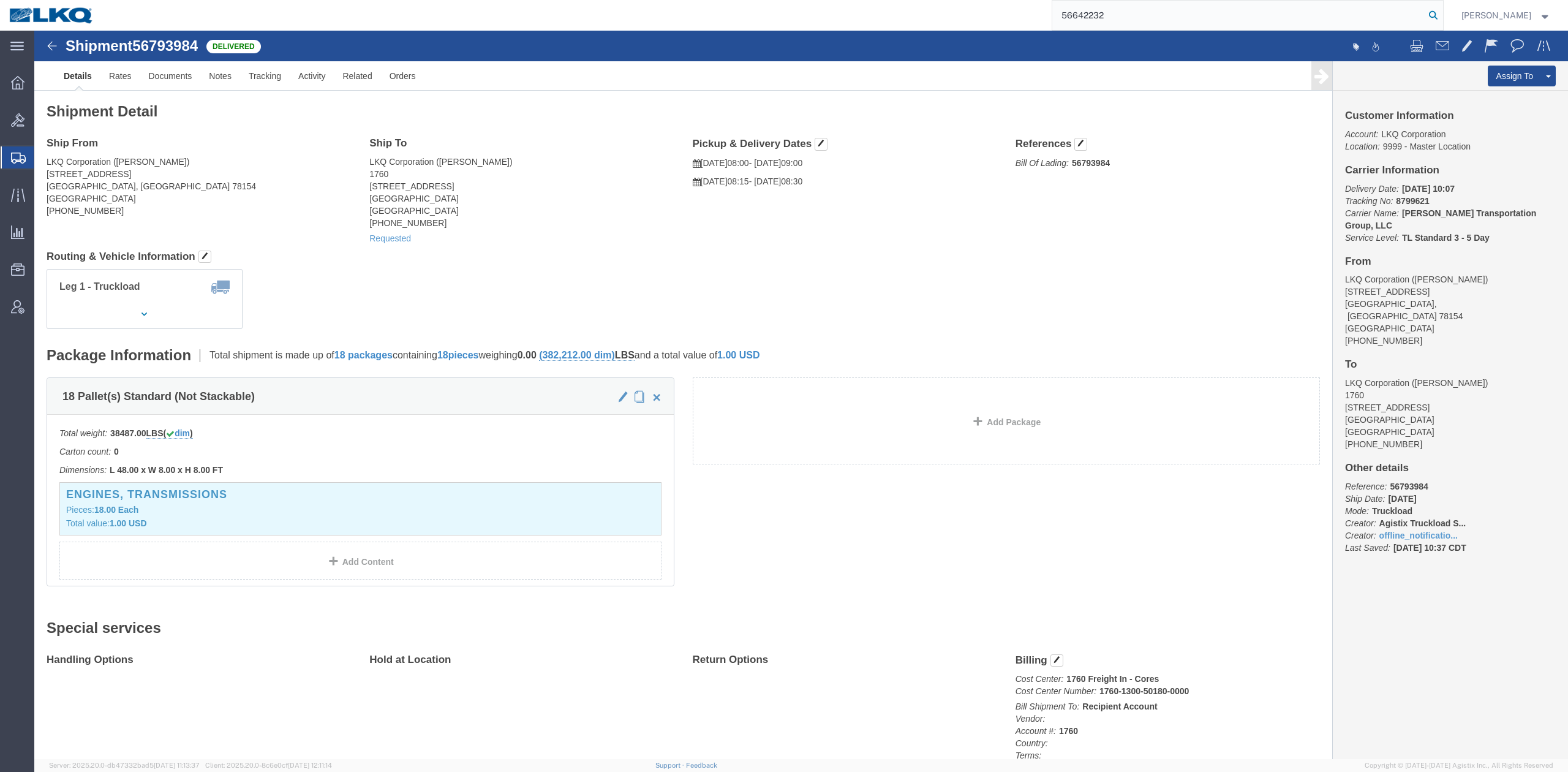
click at [1442, 13] on icon at bounding box center [1434, 16] width 18 height 18
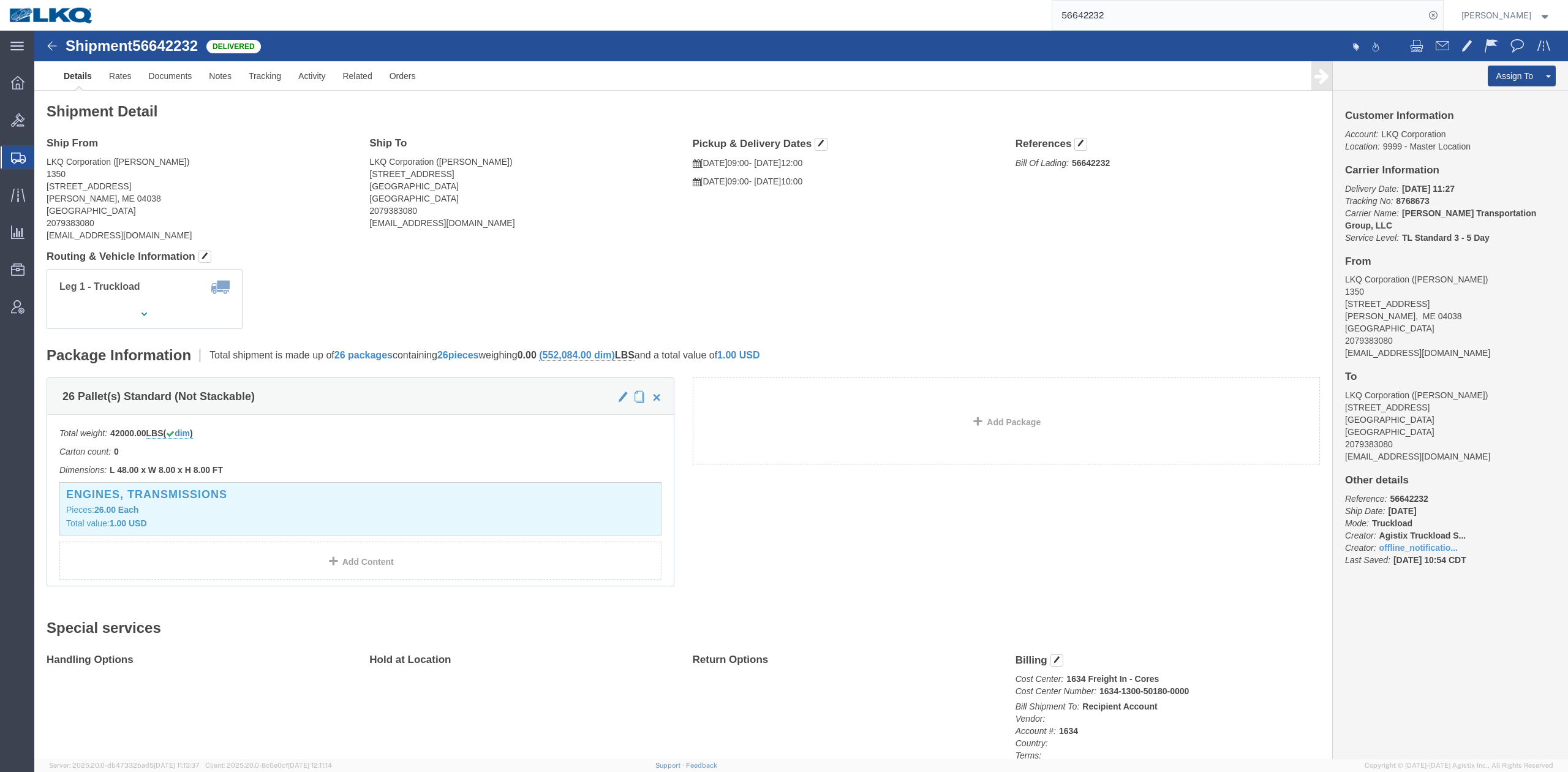
click at [1180, 18] on input "56642232" at bounding box center [1238, 16] width 373 height 30
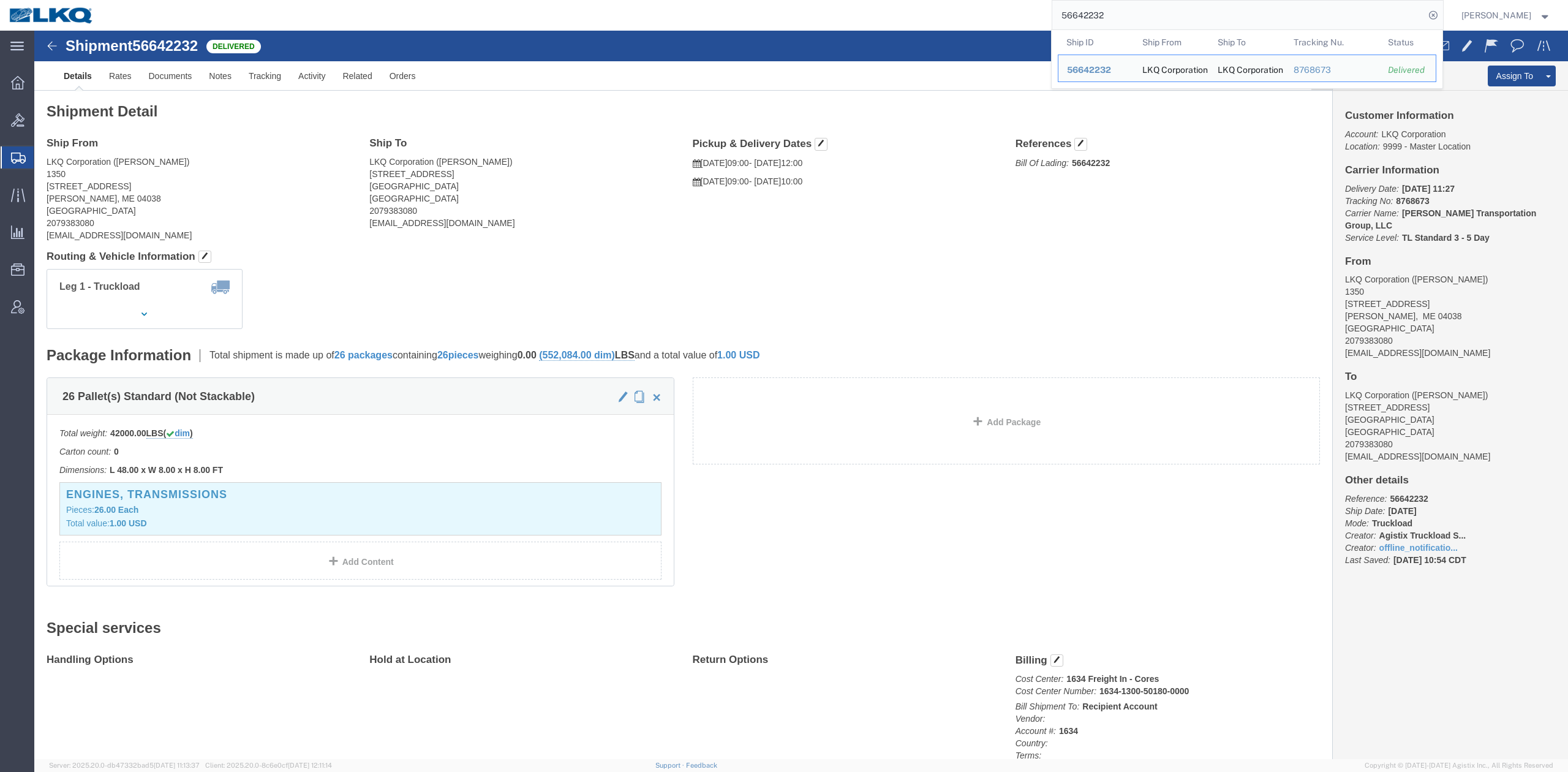
paste input "823723"
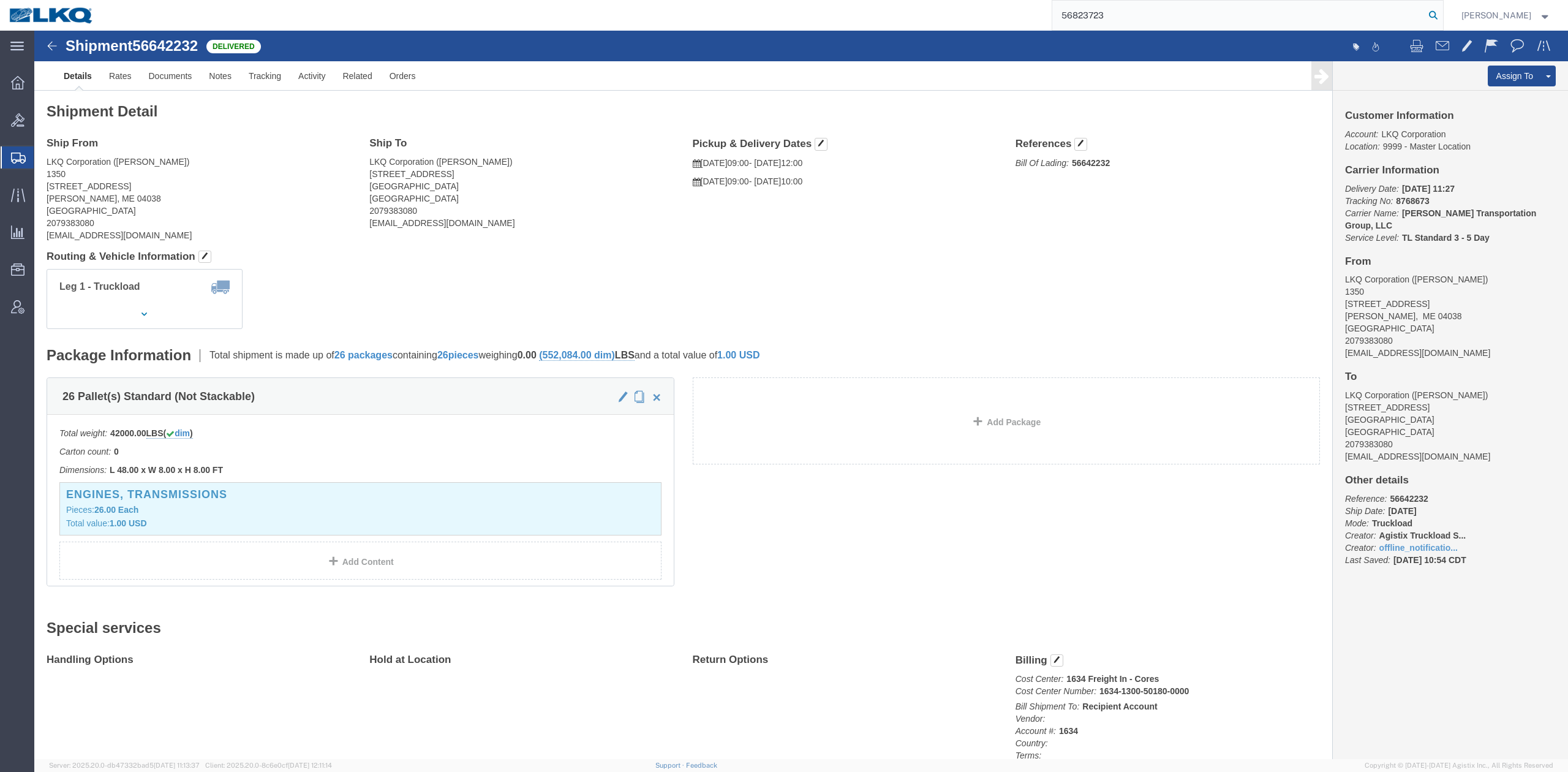
click at [1442, 12] on icon at bounding box center [1434, 16] width 18 height 18
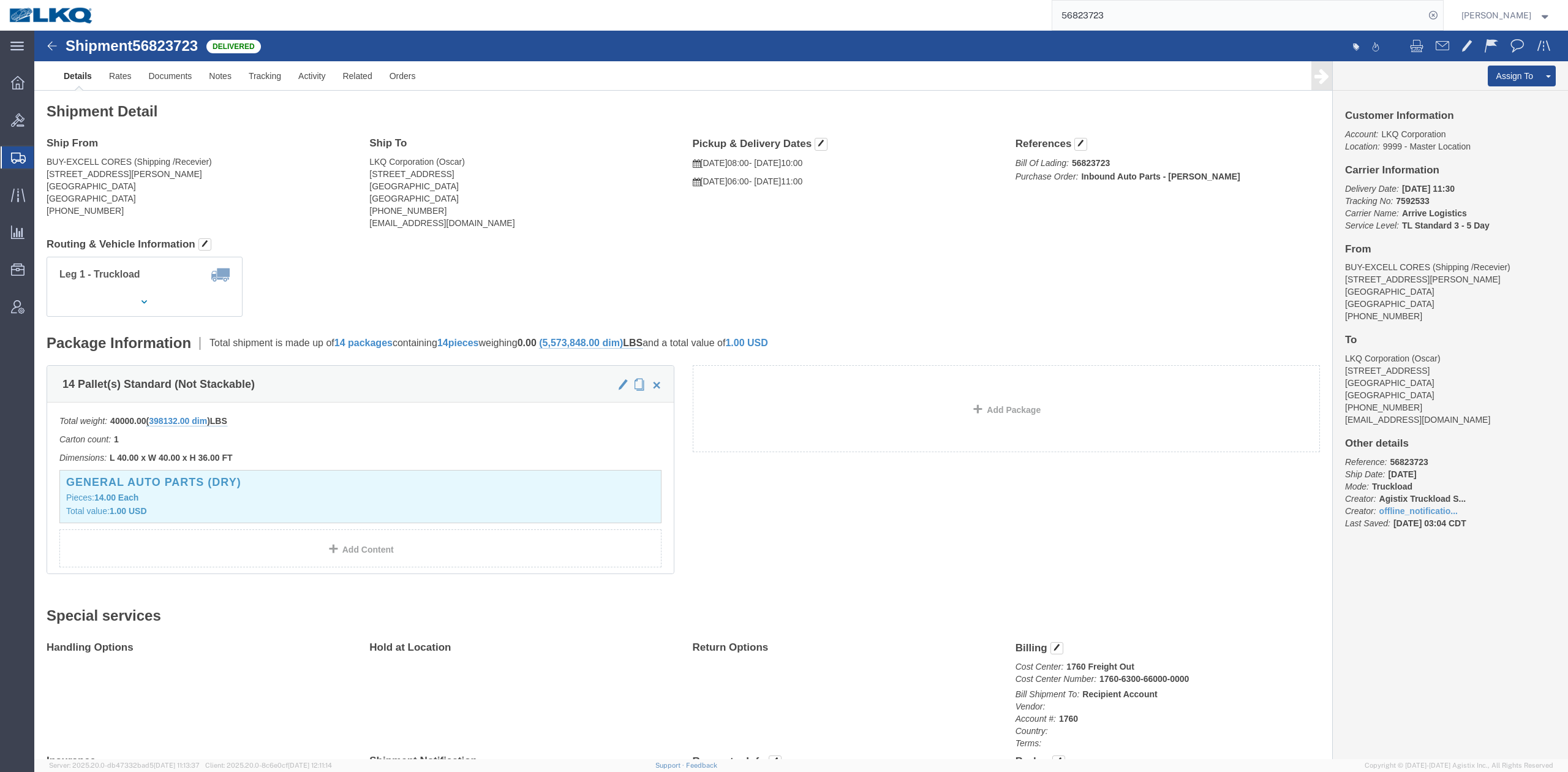
click at [1206, 20] on input "56823723" at bounding box center [1238, 16] width 373 height 30
paste input "713725"
click at [1442, 13] on icon at bounding box center [1434, 16] width 18 height 18
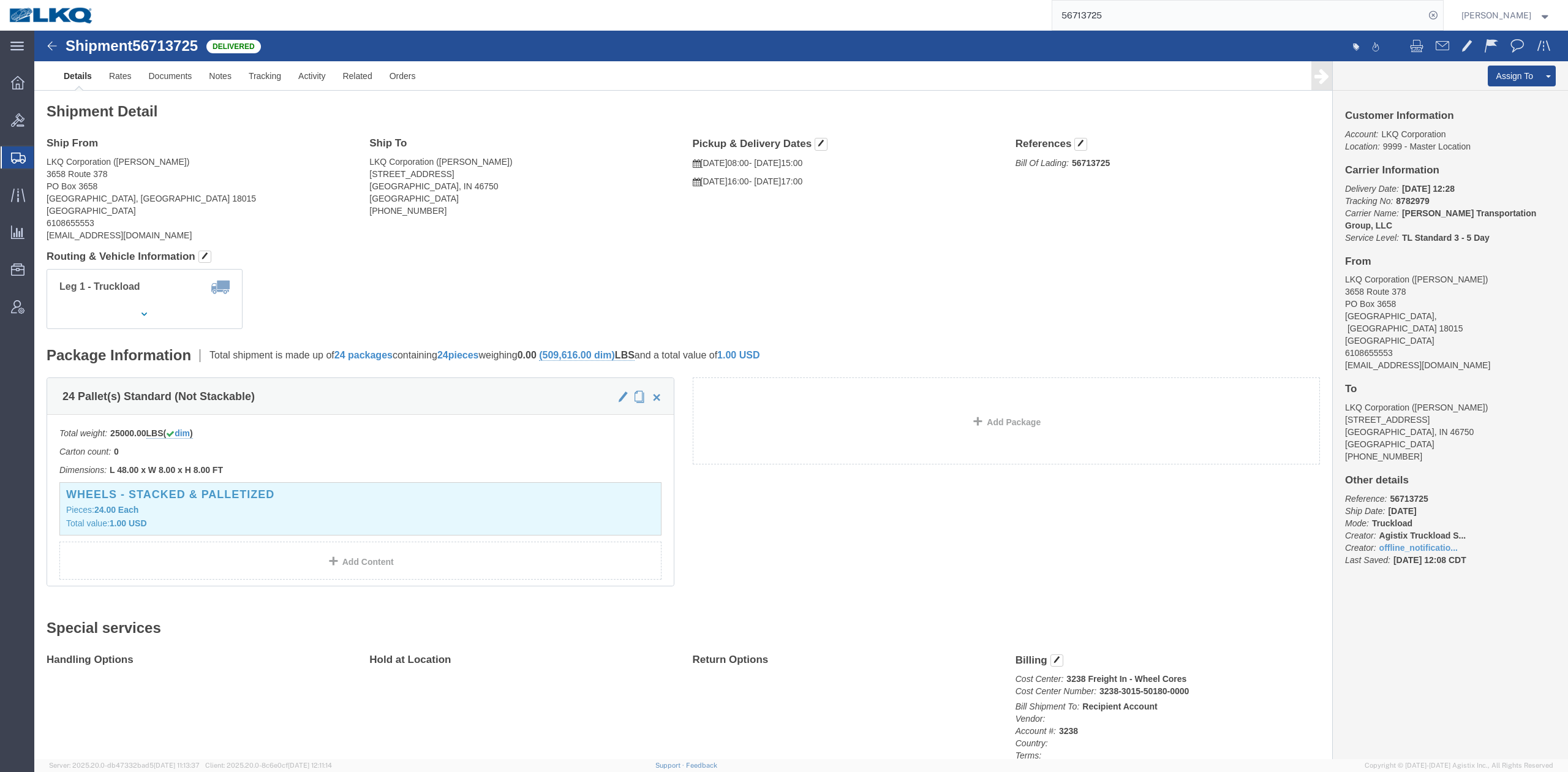
click at [1095, 13] on input "56713725" at bounding box center [1238, 16] width 373 height 30
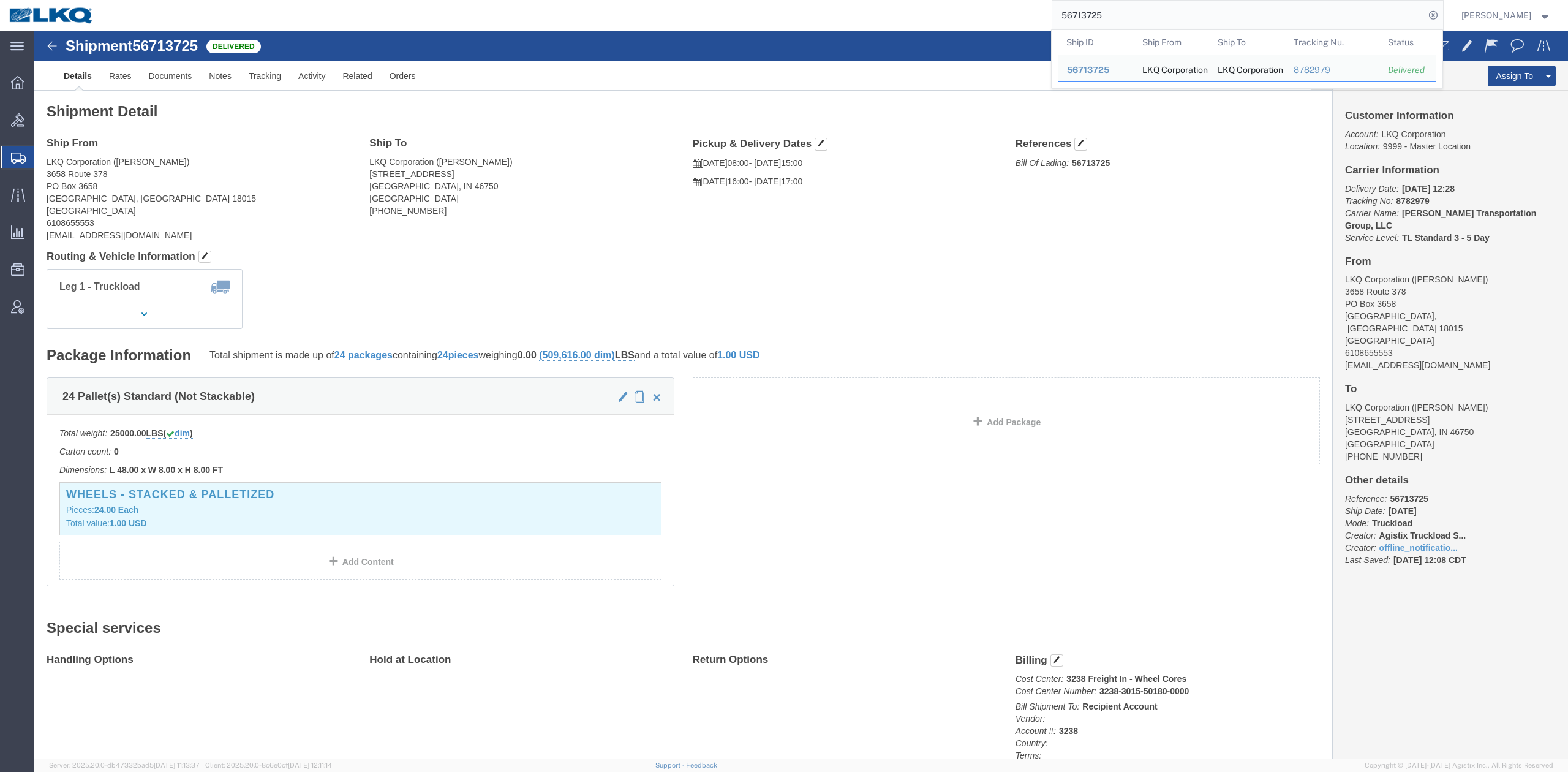
click at [1095, 13] on input "56713725" at bounding box center [1238, 16] width 373 height 30
paste input "896316"
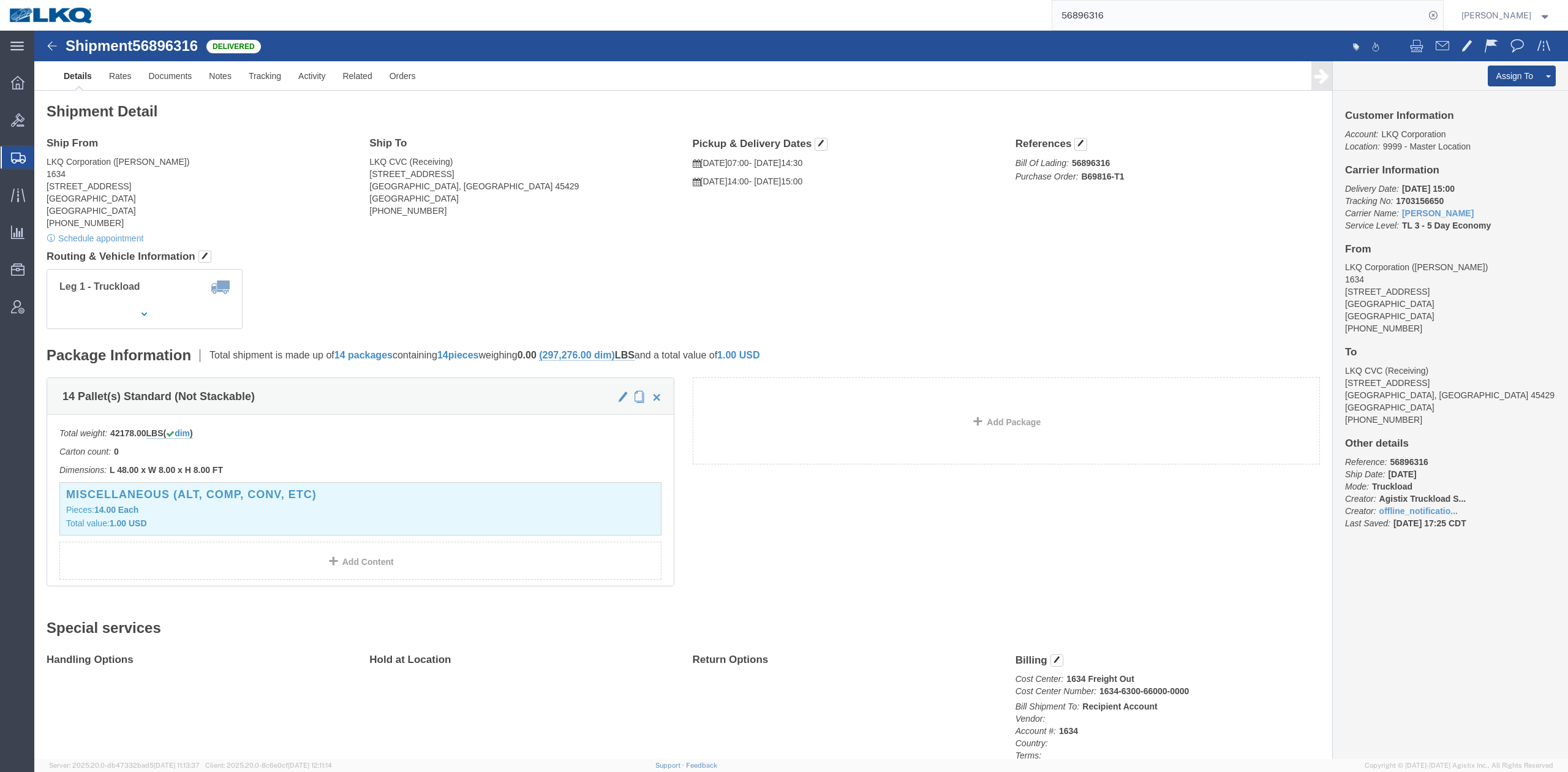
click at [1207, 24] on input "56896316" at bounding box center [1238, 16] width 373 height 30
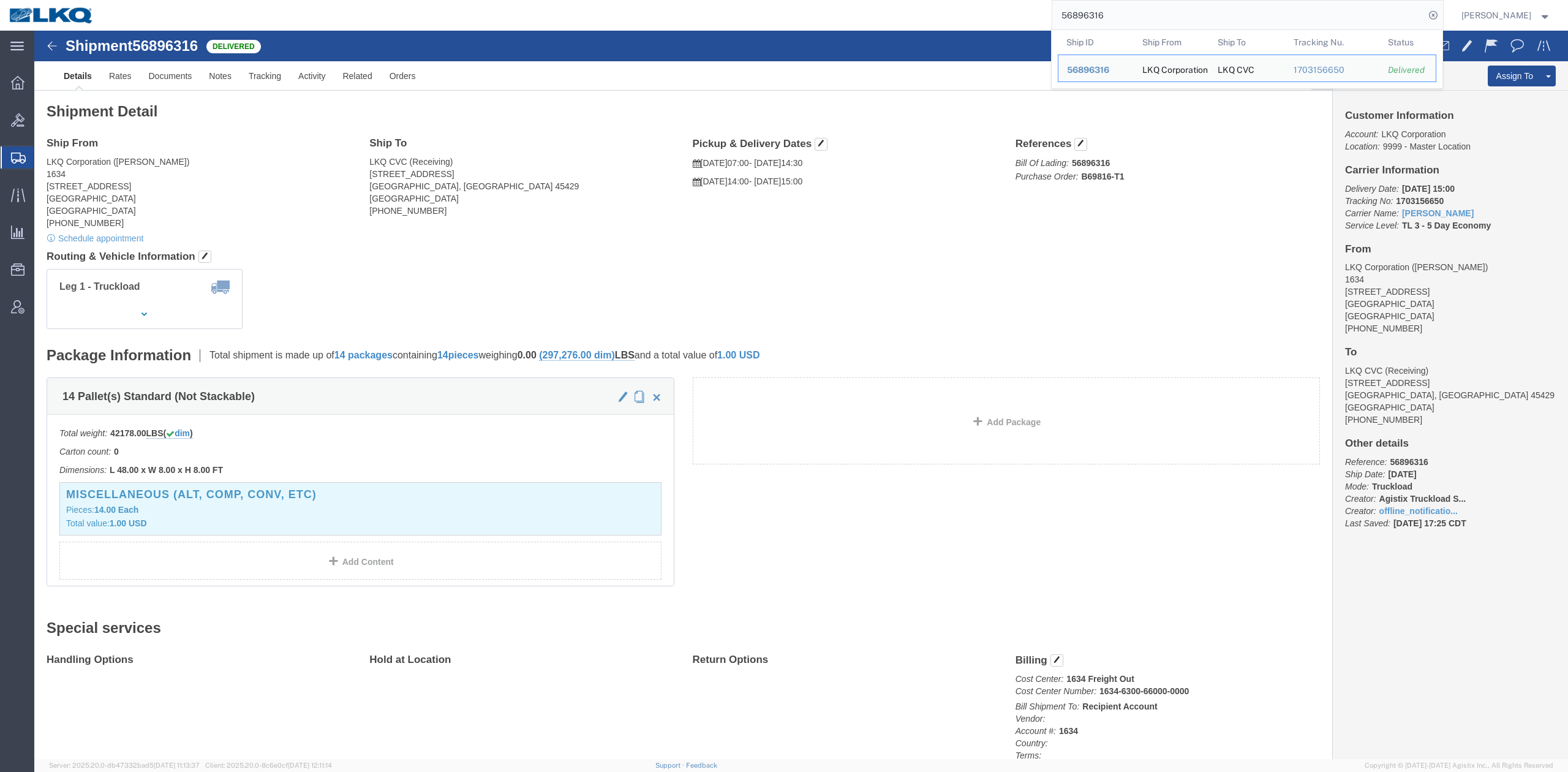
click at [1207, 24] on input "56896316" at bounding box center [1238, 16] width 373 height 30
paste input "714381"
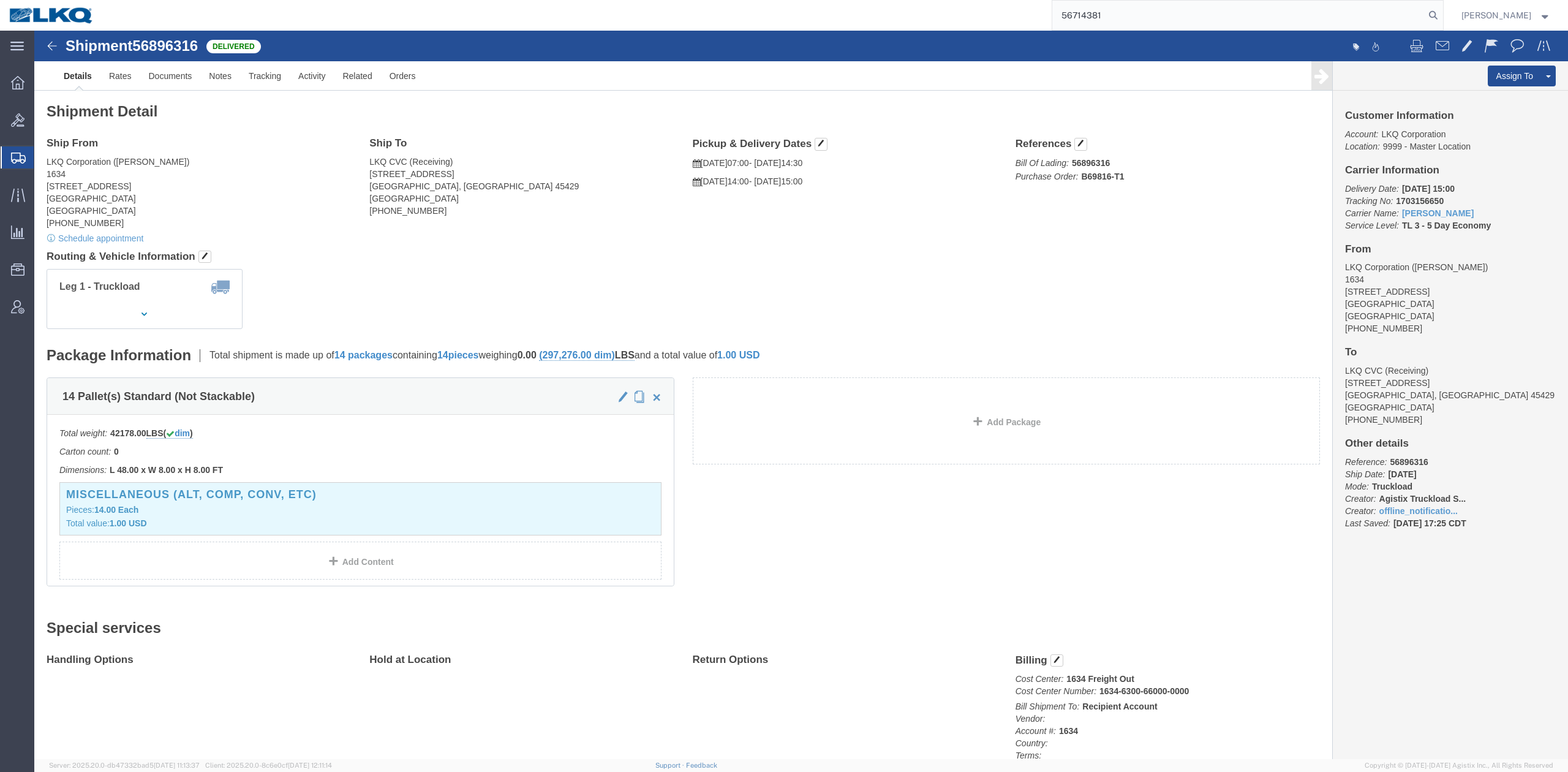
type input "56714381"
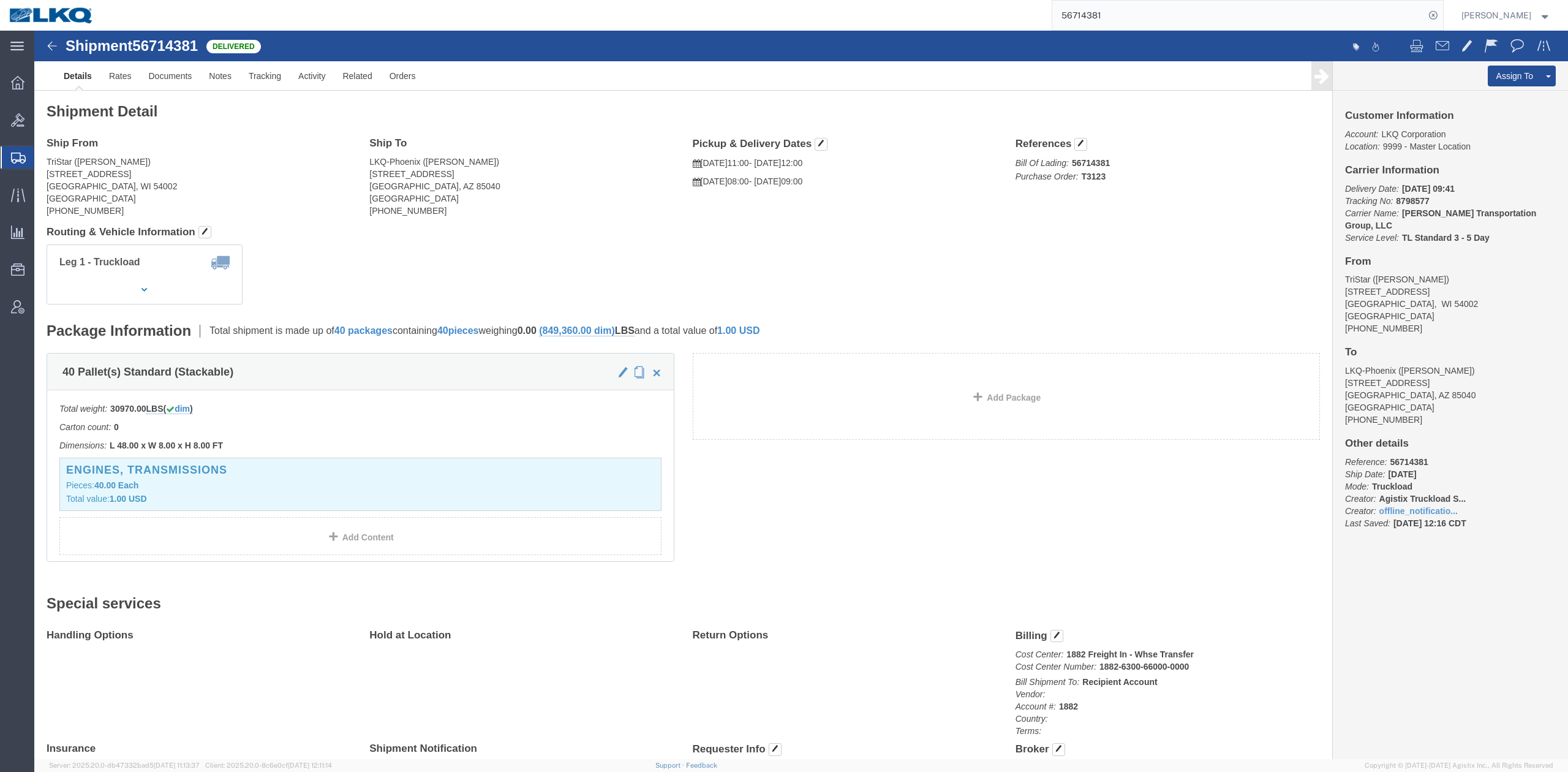
drag, startPoint x: 78, startPoint y: 253, endPoint x: 0, endPoint y: 251, distance: 78.0
click at [0, 0] on span "Ad Hoc Reports" at bounding box center [0, 0] width 0 height 0
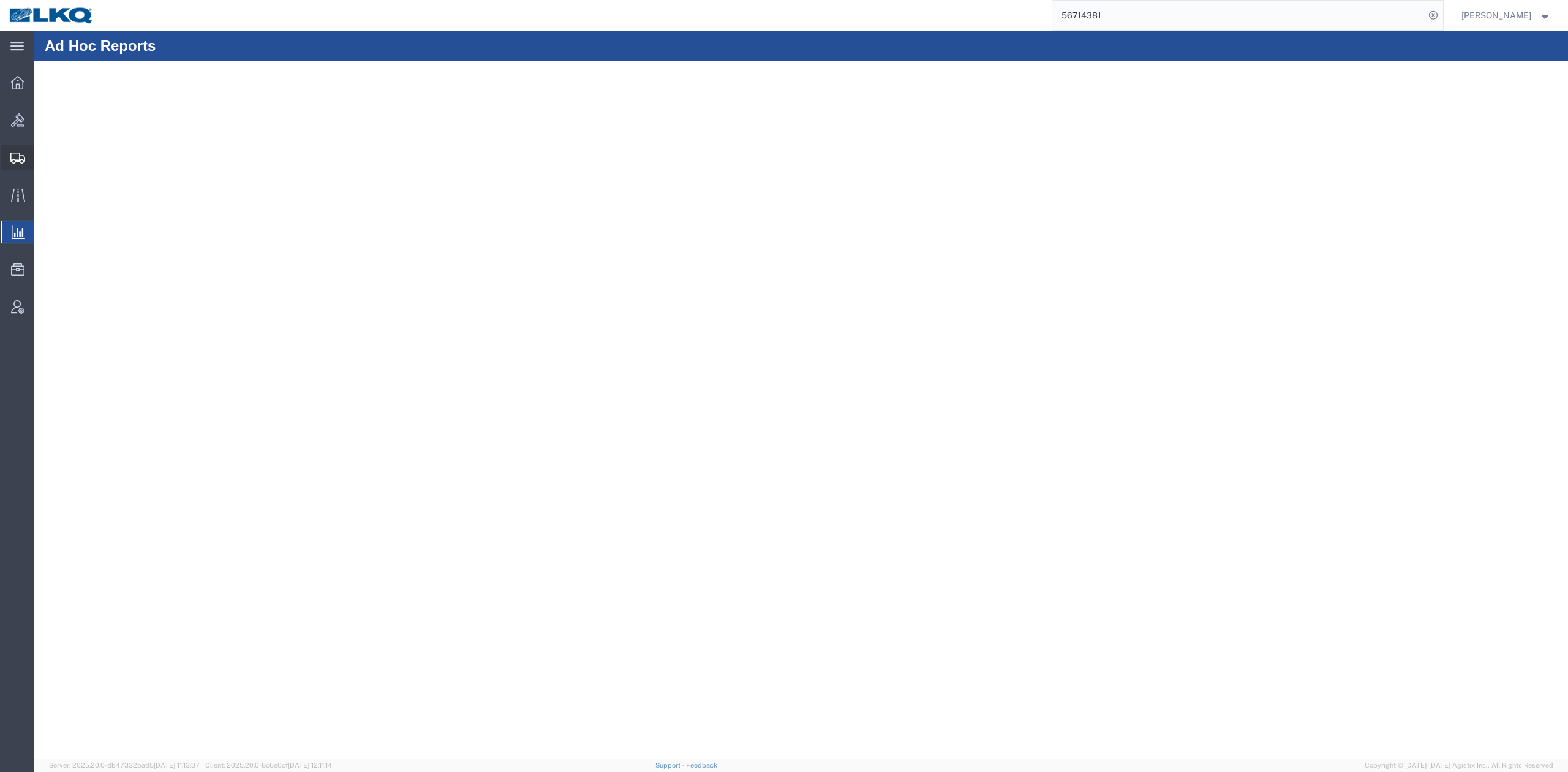
click at [0, 0] on span "Shipment Manager" at bounding box center [0, 0] width 0 height 0
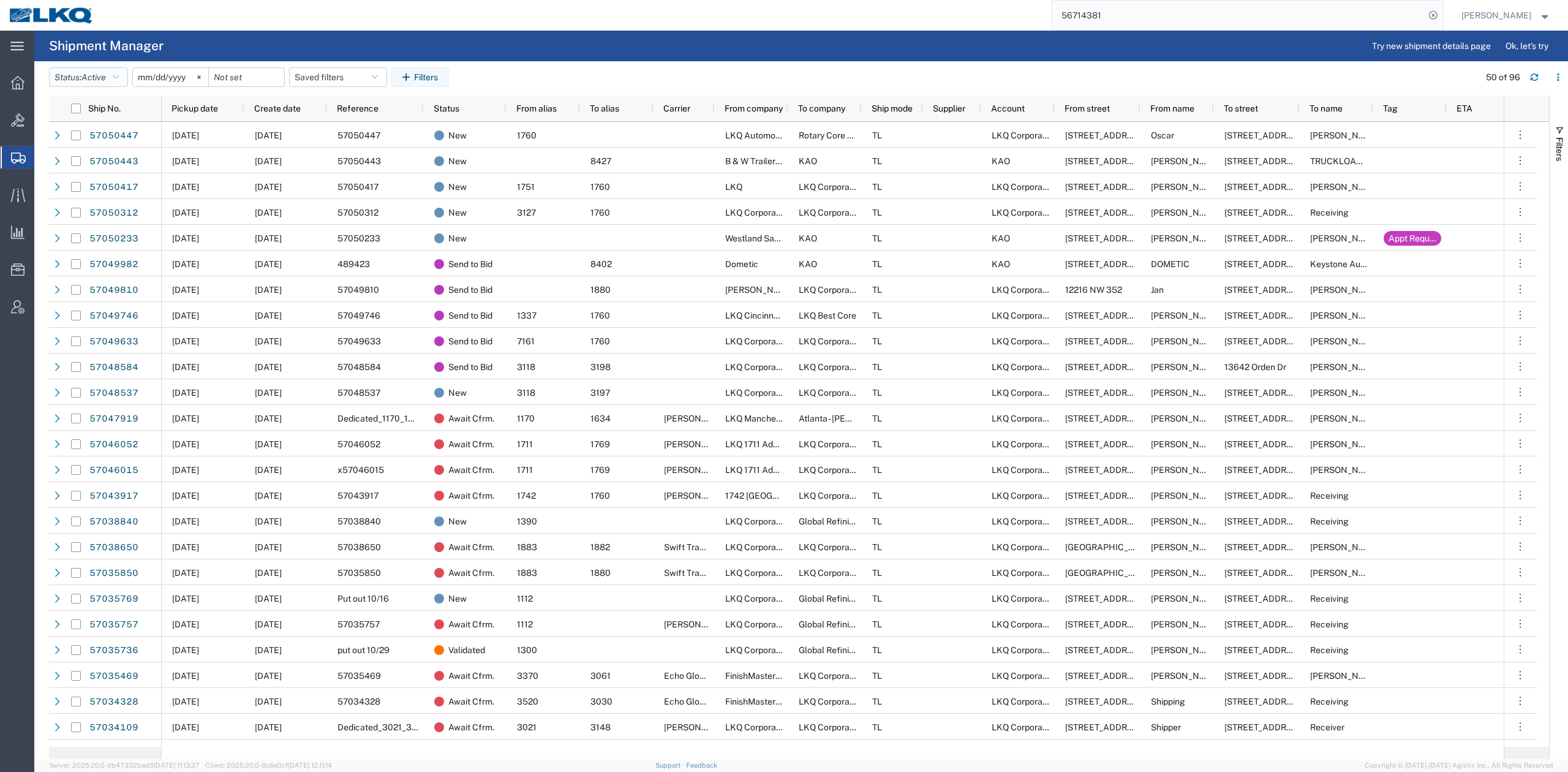
click at [114, 82] on button "Status: Active" at bounding box center [89, 77] width 79 height 19
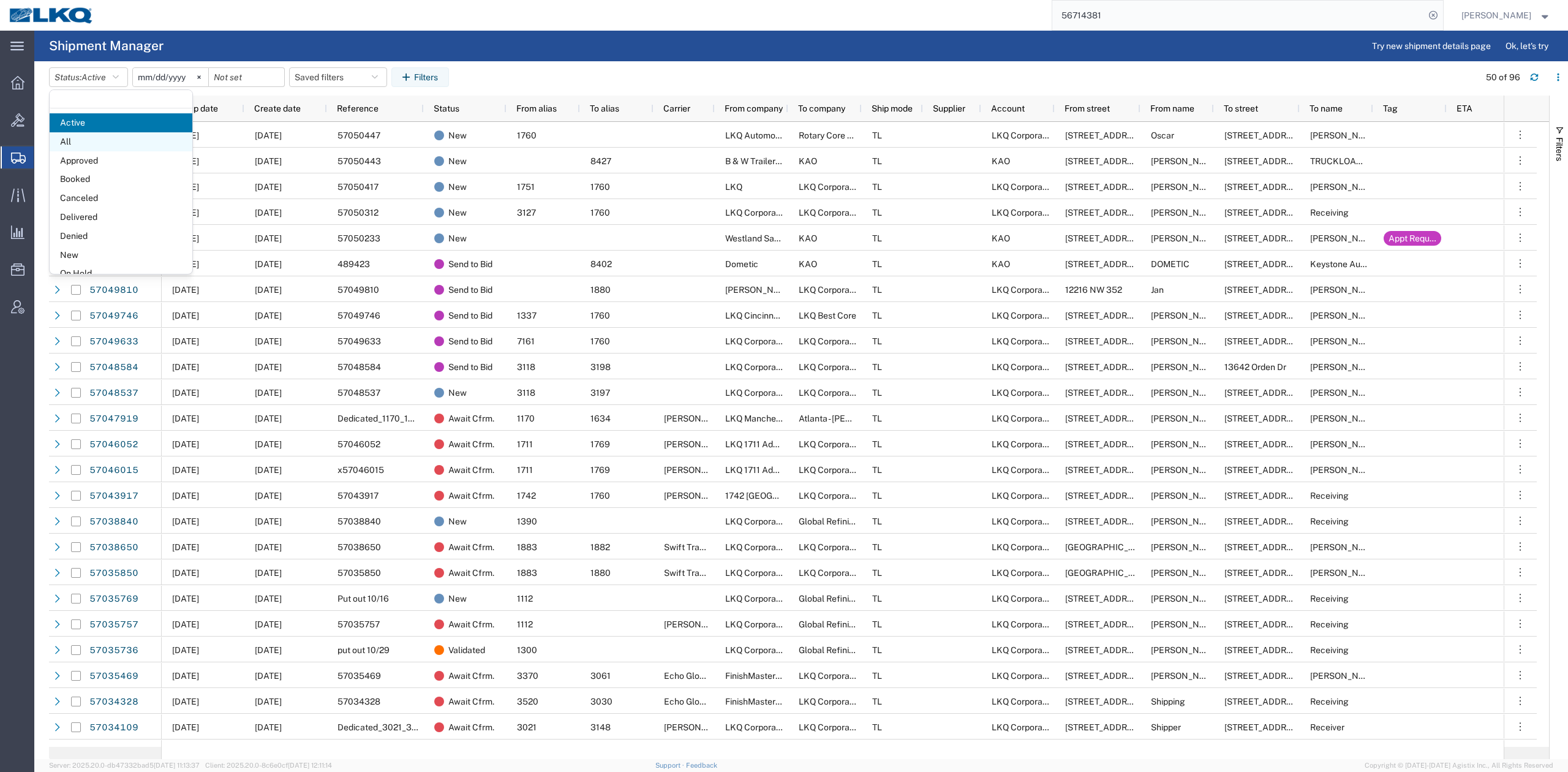
click at [69, 139] on span "All" at bounding box center [121, 142] width 143 height 19
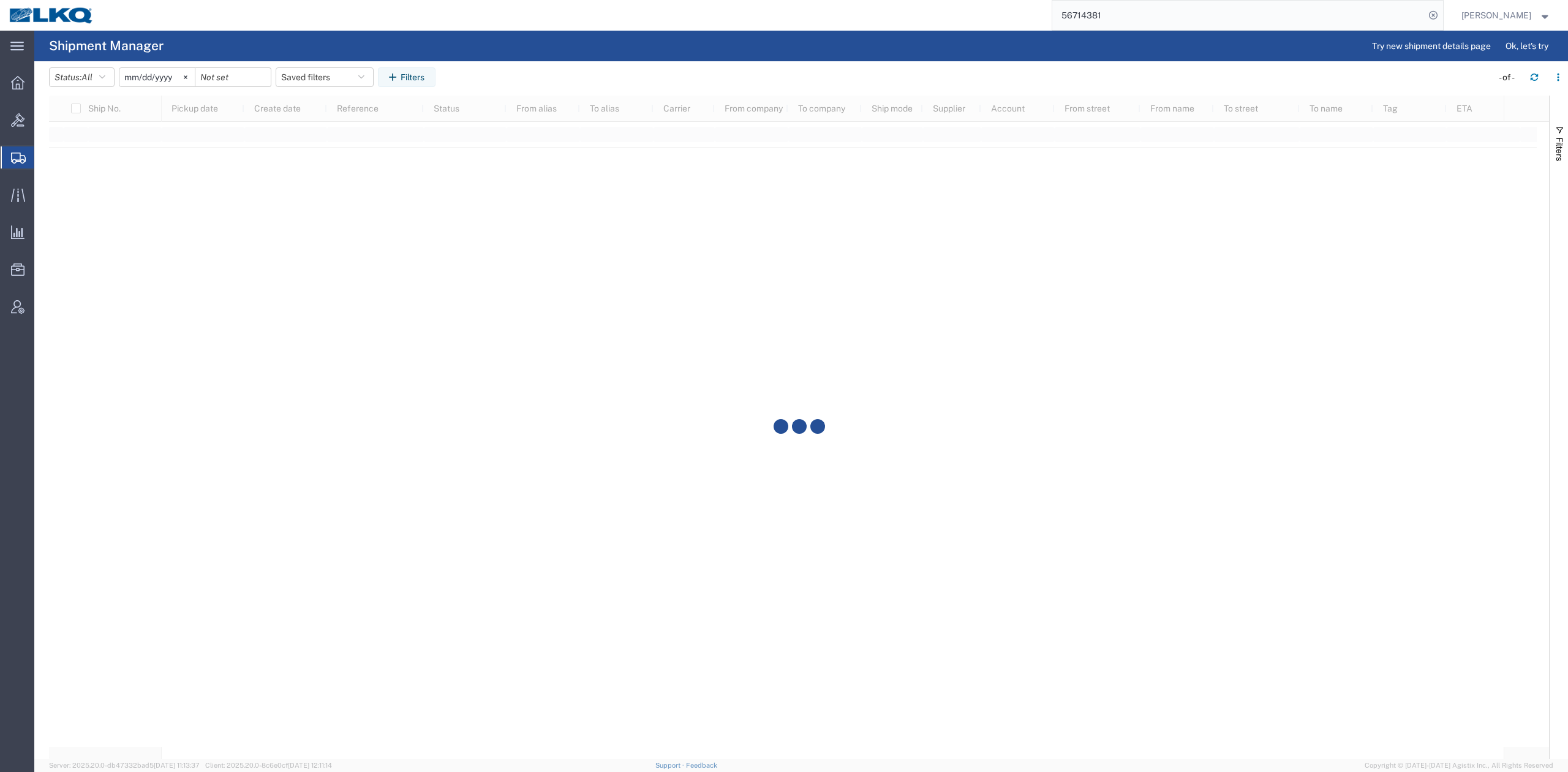
click at [151, 80] on input "[DATE]" at bounding box center [157, 77] width 75 height 18
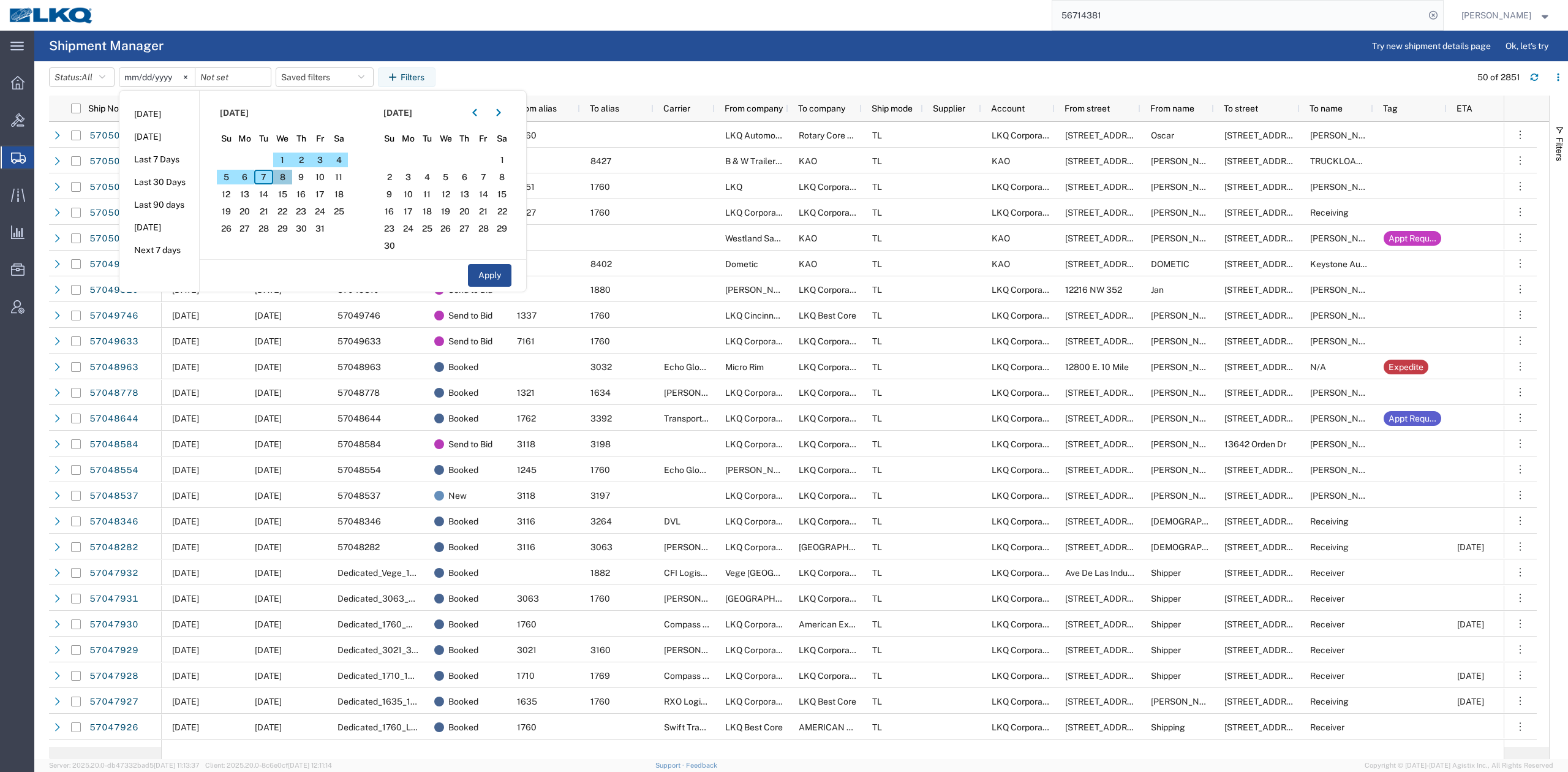
click at [283, 180] on span "8" at bounding box center [283, 176] width 19 height 15
click at [493, 275] on button "Apply" at bounding box center [490, 275] width 44 height 23
type input "[DATE]"
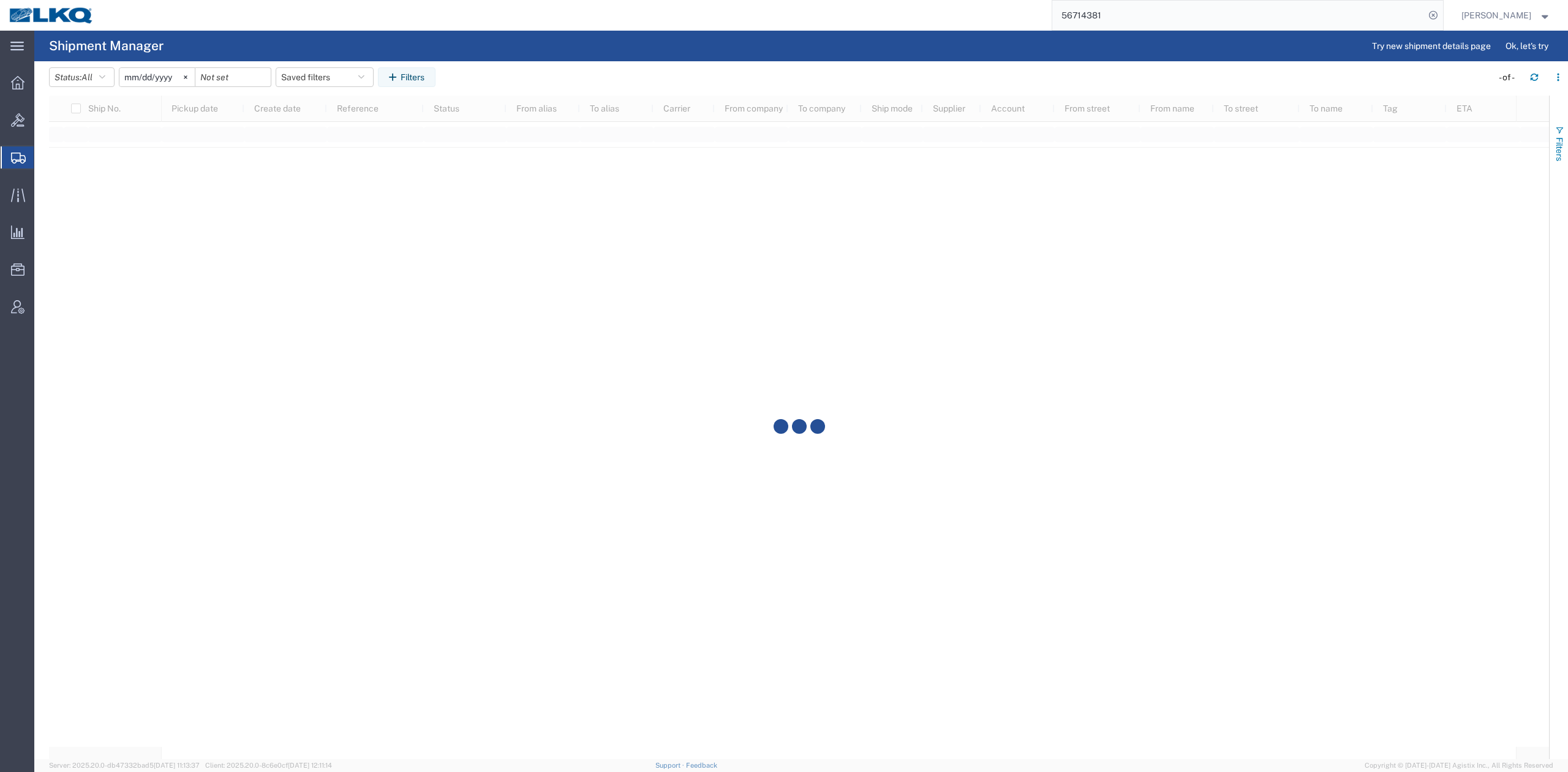
click at [1567, 124] on button "Filters" at bounding box center [1558, 143] width 18 height 66
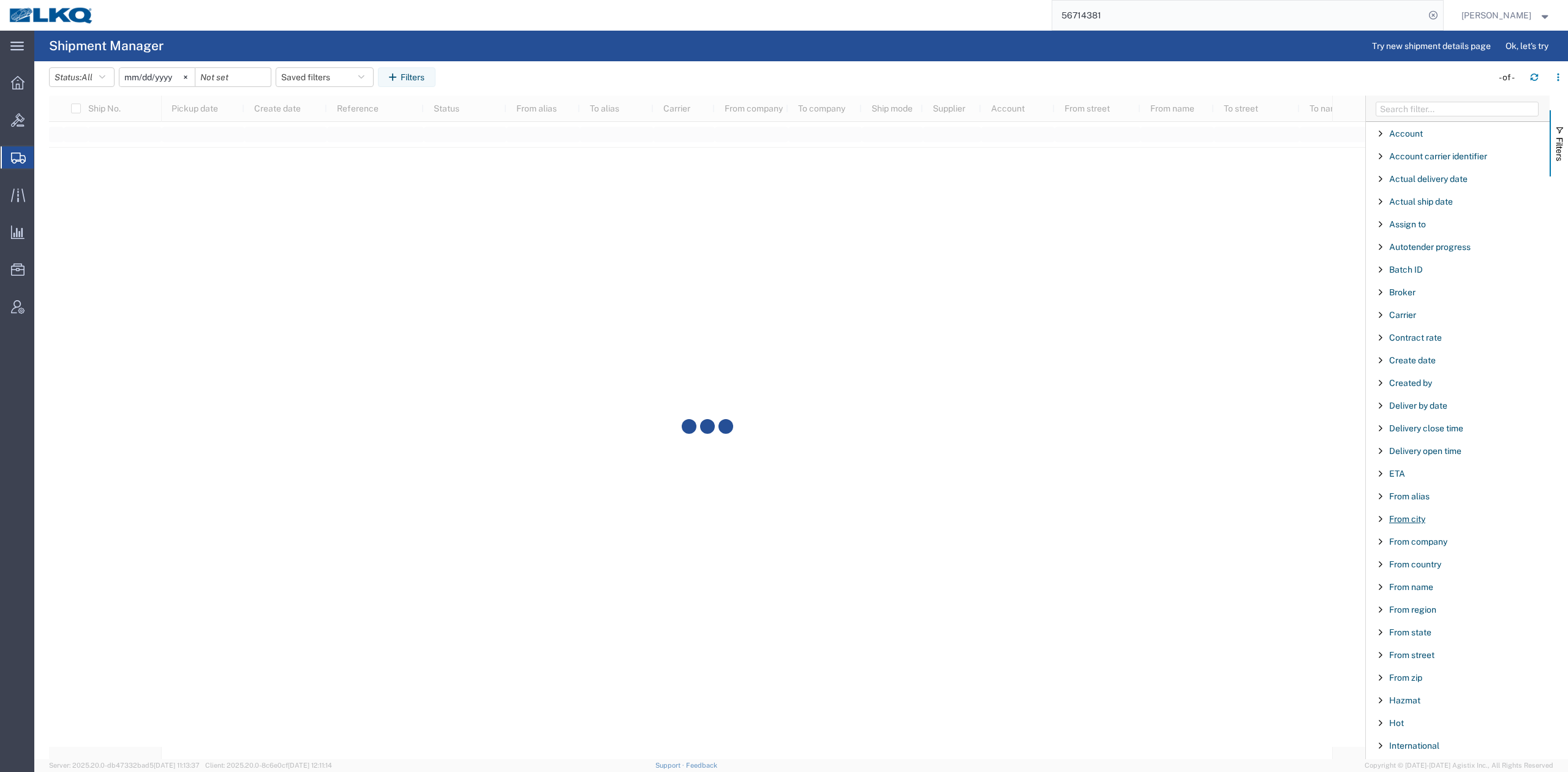
click at [1408, 524] on span "From city" at bounding box center [1407, 518] width 36 height 10
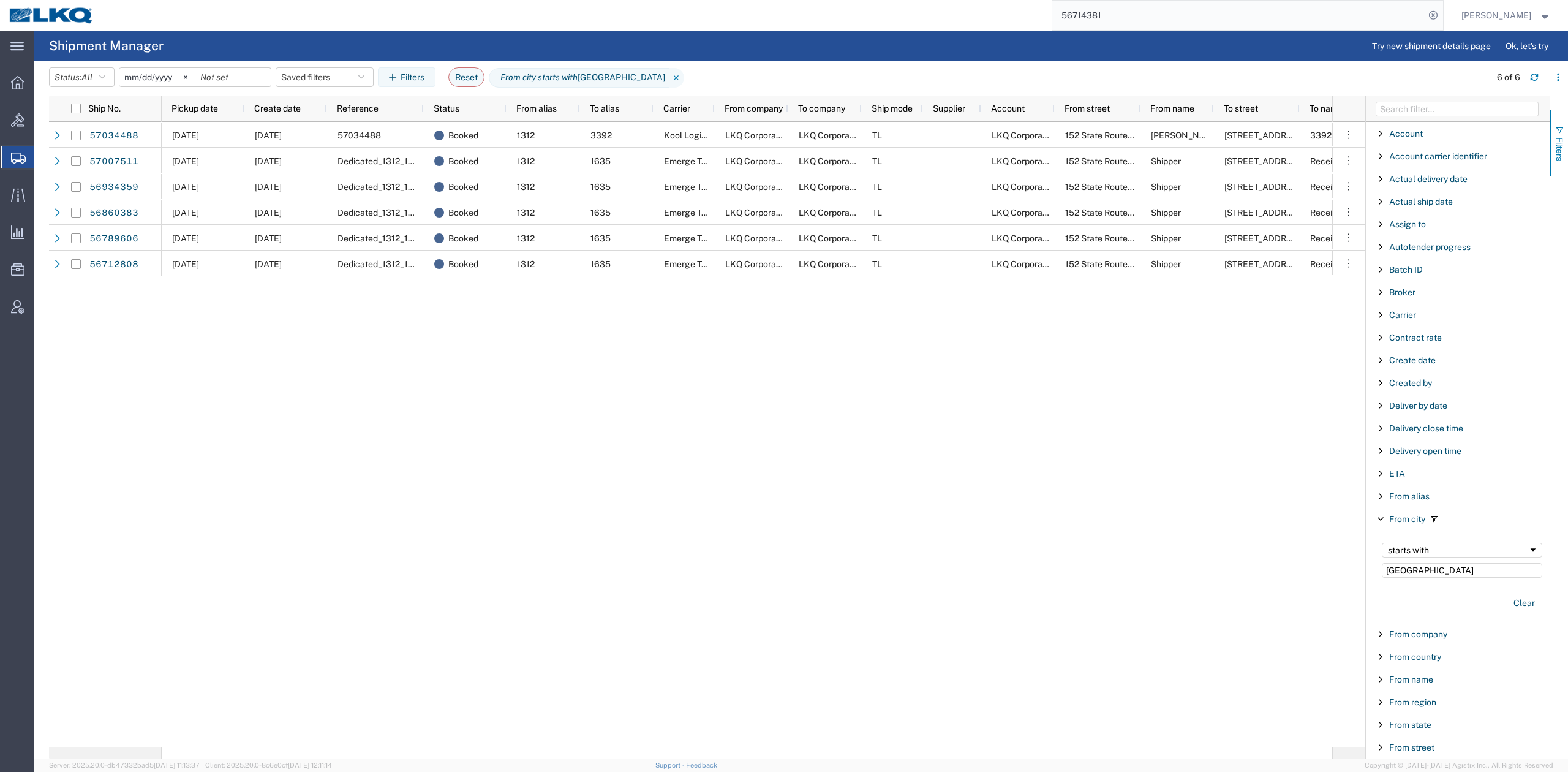
type input "[GEOGRAPHIC_DATA]"
click at [1550, 132] on button "Filters" at bounding box center [1558, 143] width 18 height 66
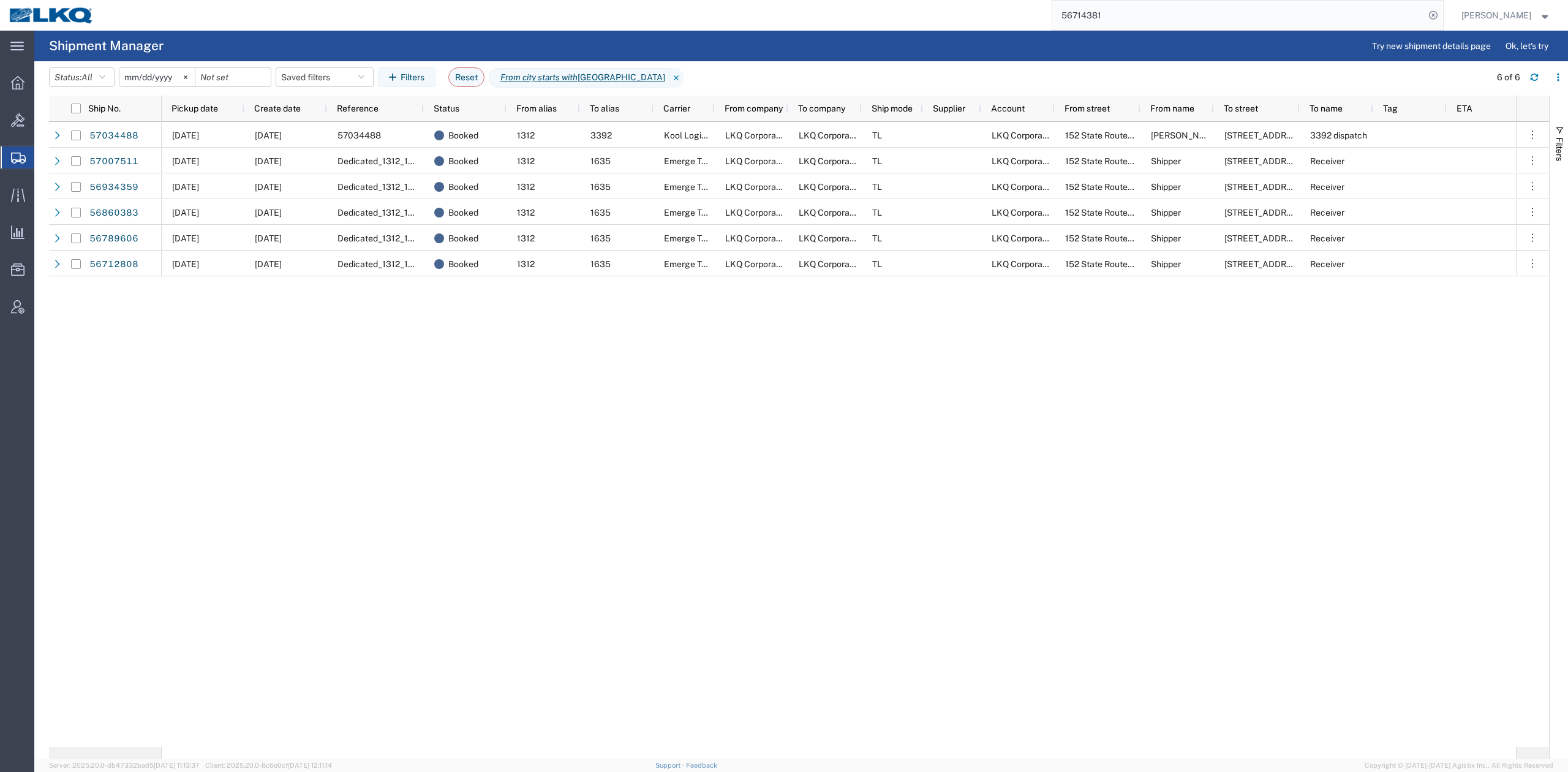
click at [939, 32] on agx-page-header "Shipment Manager Try new shipment details page Ok, let's try" at bounding box center [801, 46] width 1534 height 31
click at [229, 114] on div "Pickup date" at bounding box center [206, 108] width 68 height 19
click at [78, 111] on input "checkbox" at bounding box center [75, 108] width 10 height 10
checkbox input "true"
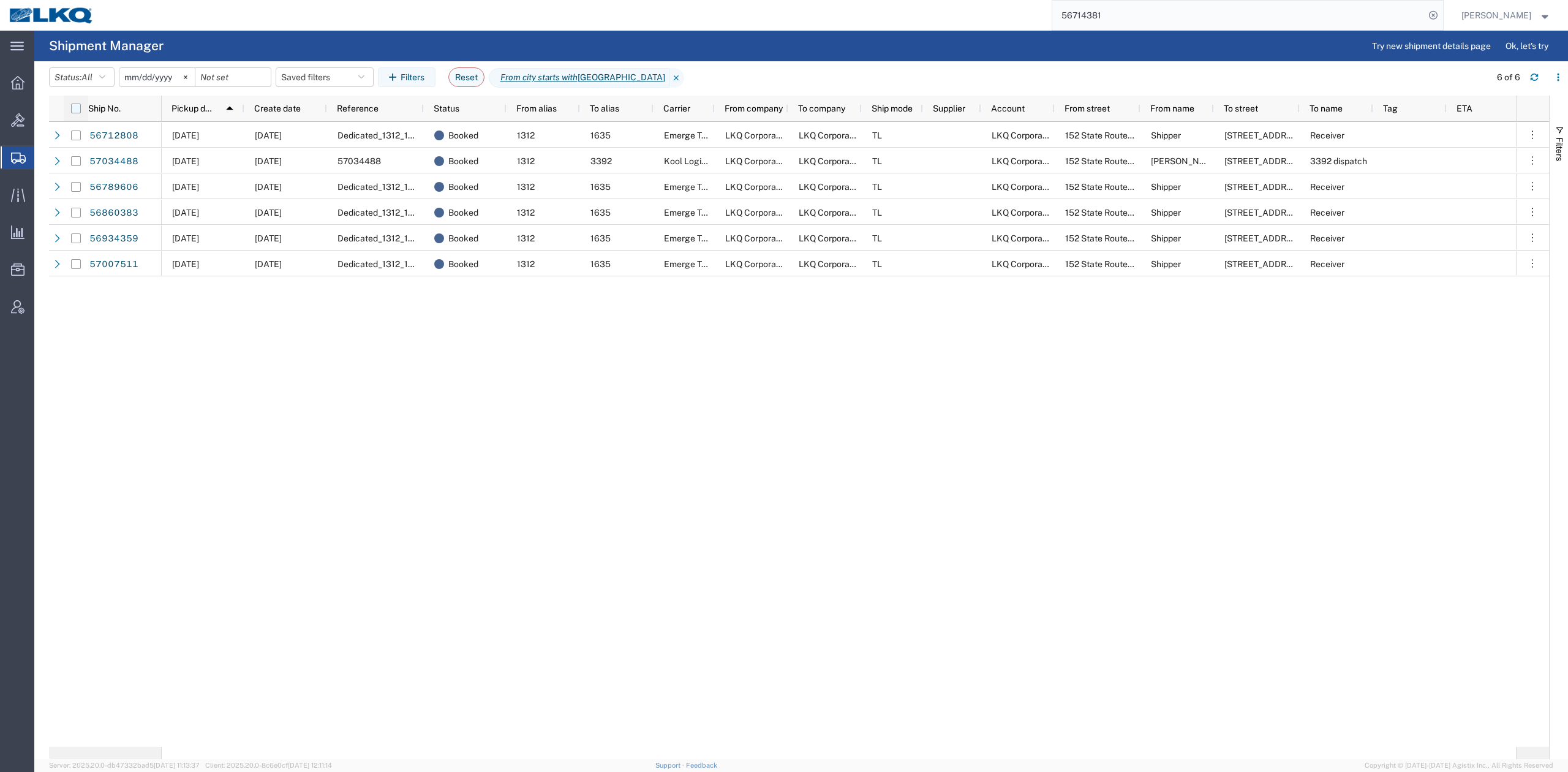
checkbox input "true"
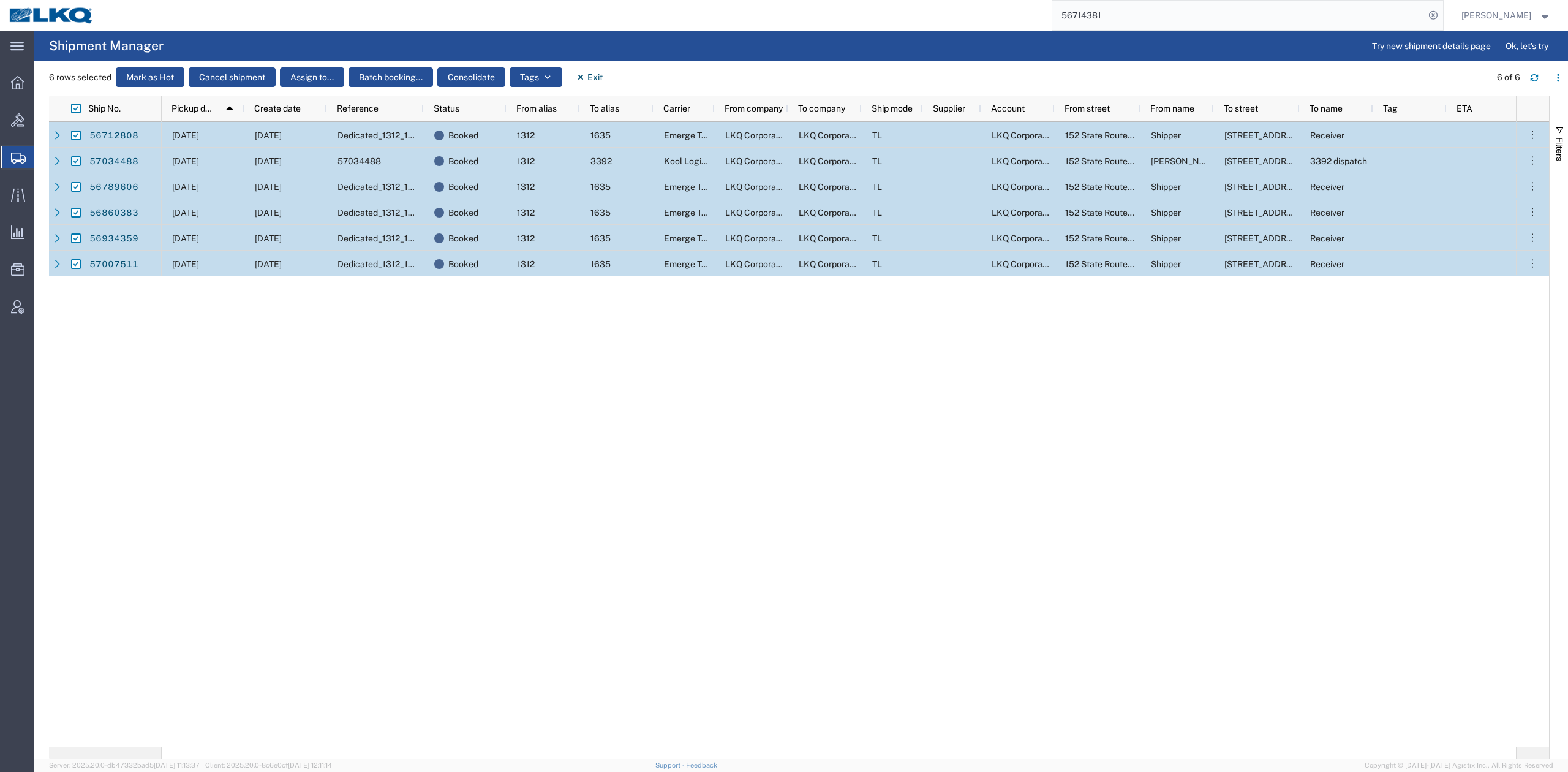
click at [76, 162] on input "Press Space to toggle row selection (checked)" at bounding box center [75, 161] width 10 height 10
checkbox input "false"
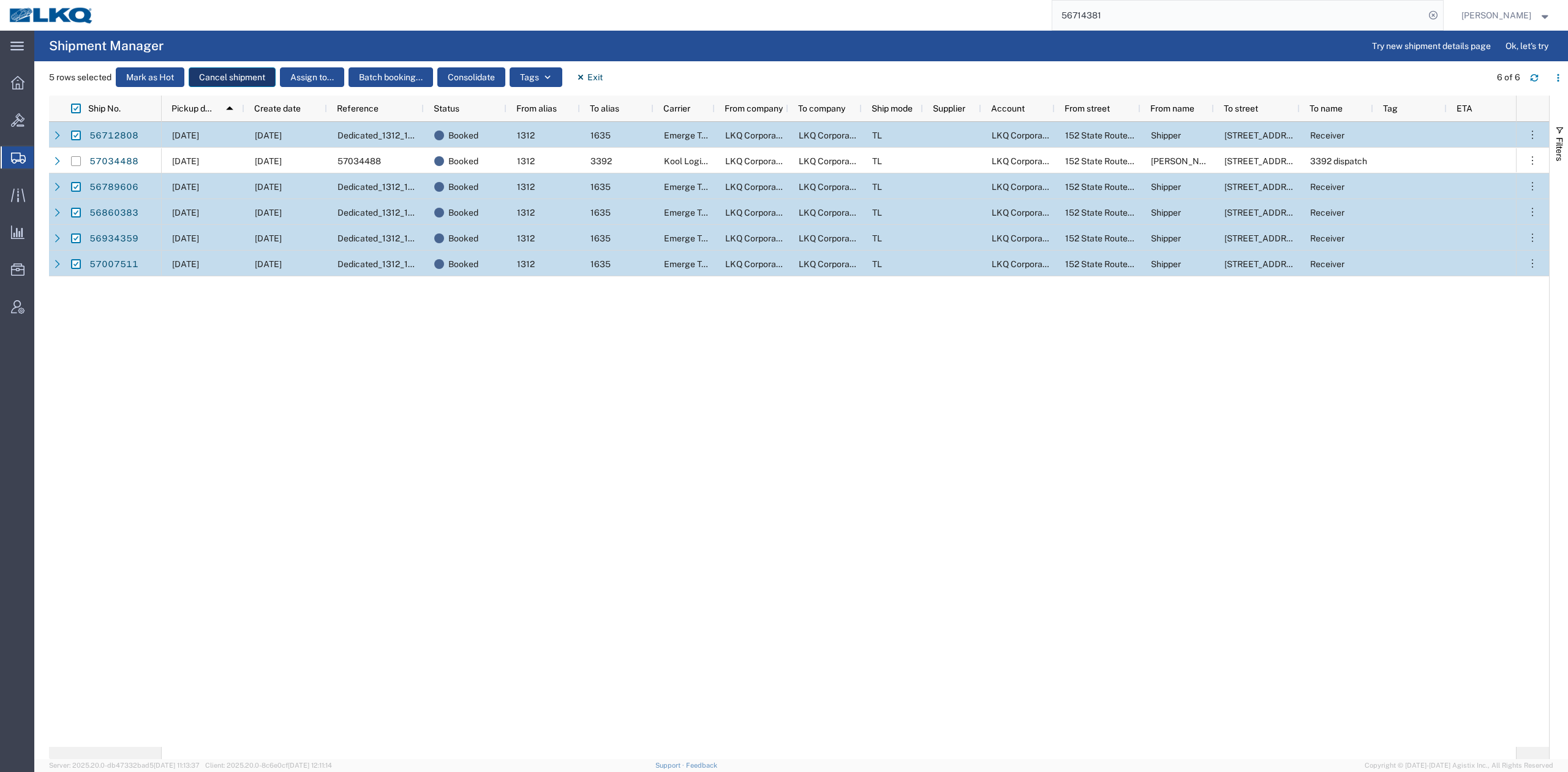
click at [211, 81] on button "Cancel shipment" at bounding box center [232, 77] width 87 height 19
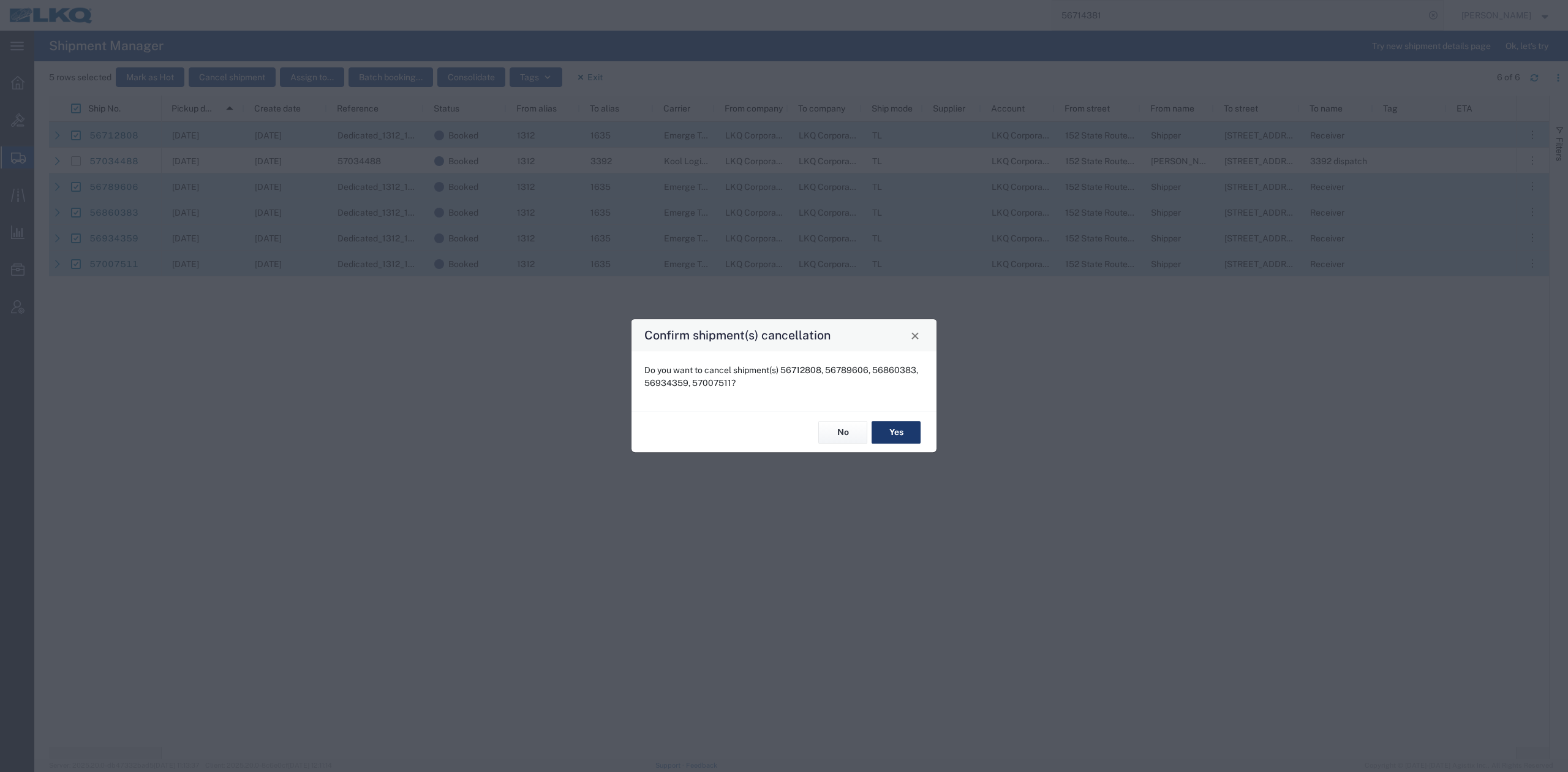
click at [902, 430] on button "Yes" at bounding box center [896, 432] width 49 height 23
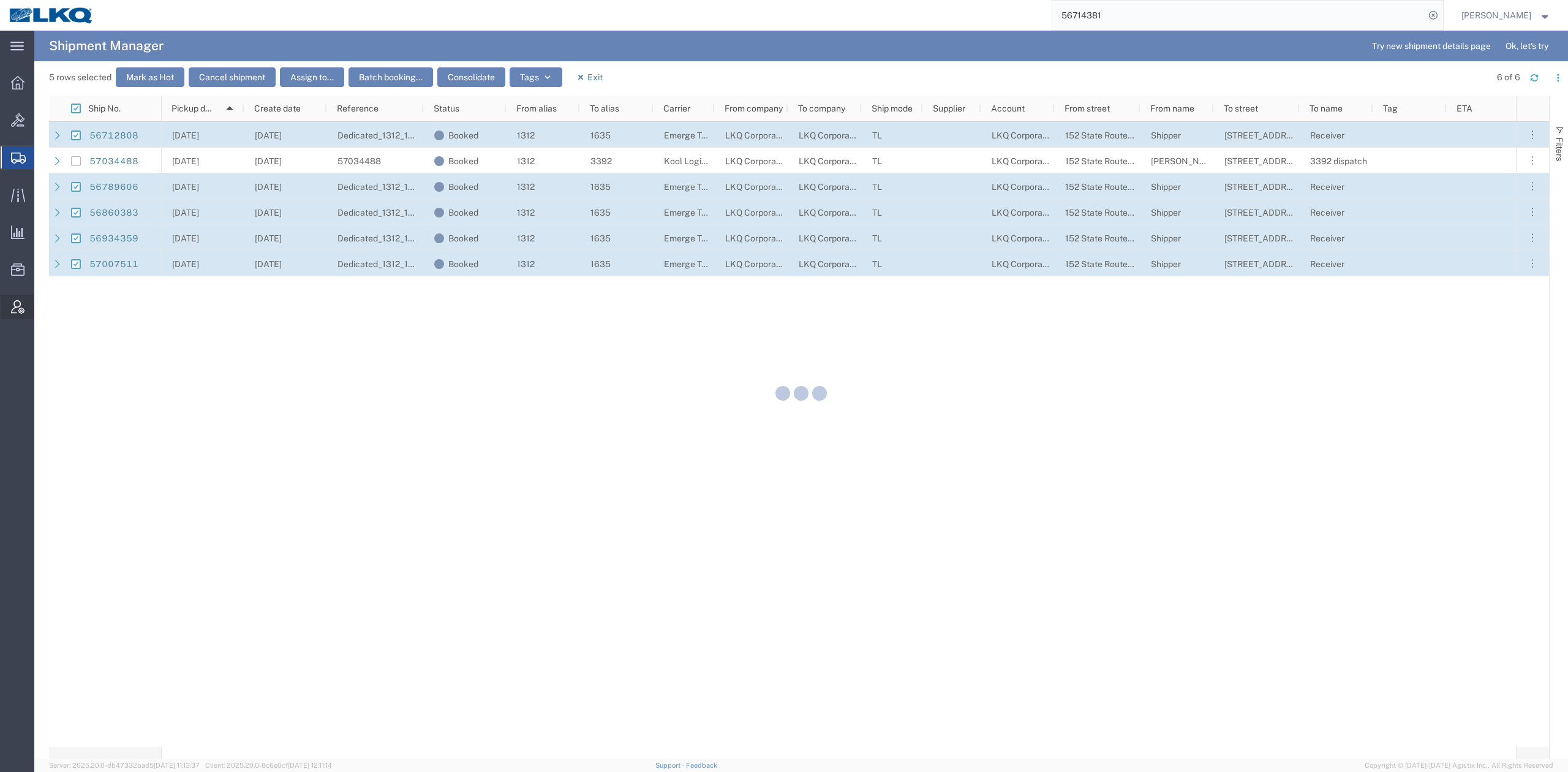
checkbox input "false"
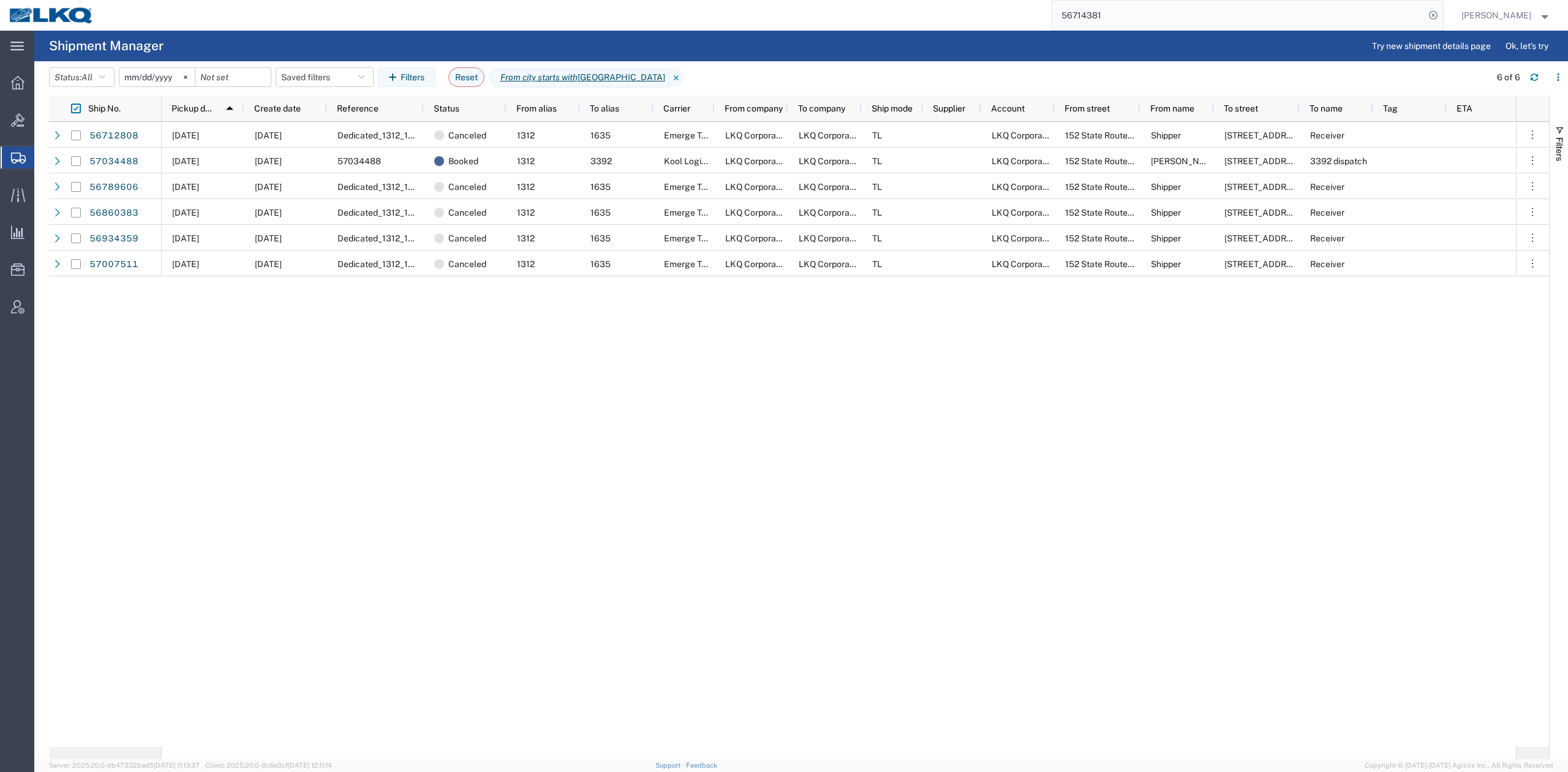
click at [527, 386] on div "10/09/2025 09/04/2025 Dedicated_1312_1635_Eng Trans Canceled 1312 1635 Emerge T…" at bounding box center [838, 434] width 1354 height 625
click at [464, 432] on div "10/09/2025 09/04/2025 Dedicated_1312_1635_Eng Trans Canceled 1312 1635 Emerge T…" at bounding box center [838, 434] width 1354 height 625
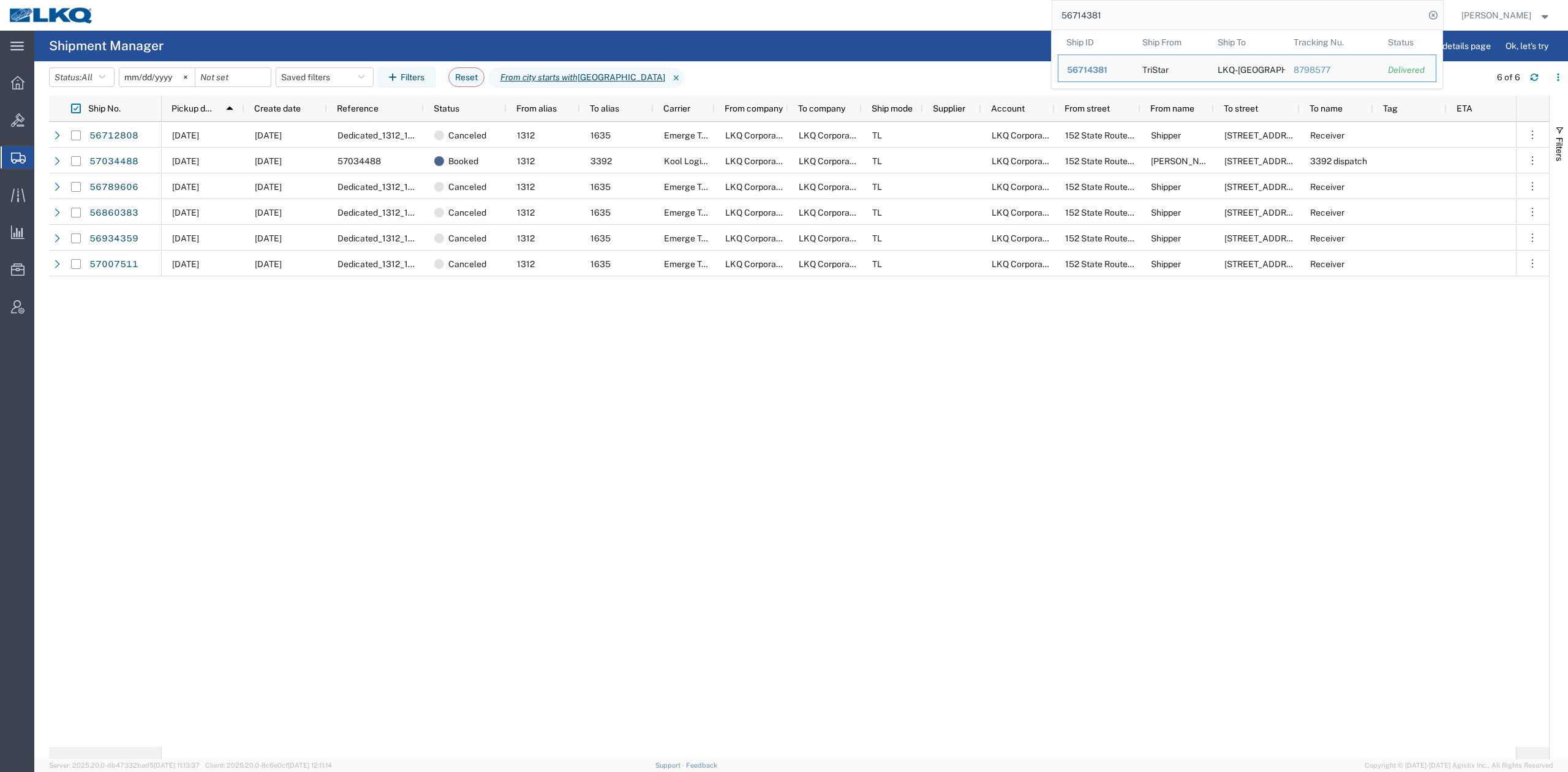
click at [1147, 18] on input "56714381" at bounding box center [1238, 16] width 373 height 30
paste input "7046015"
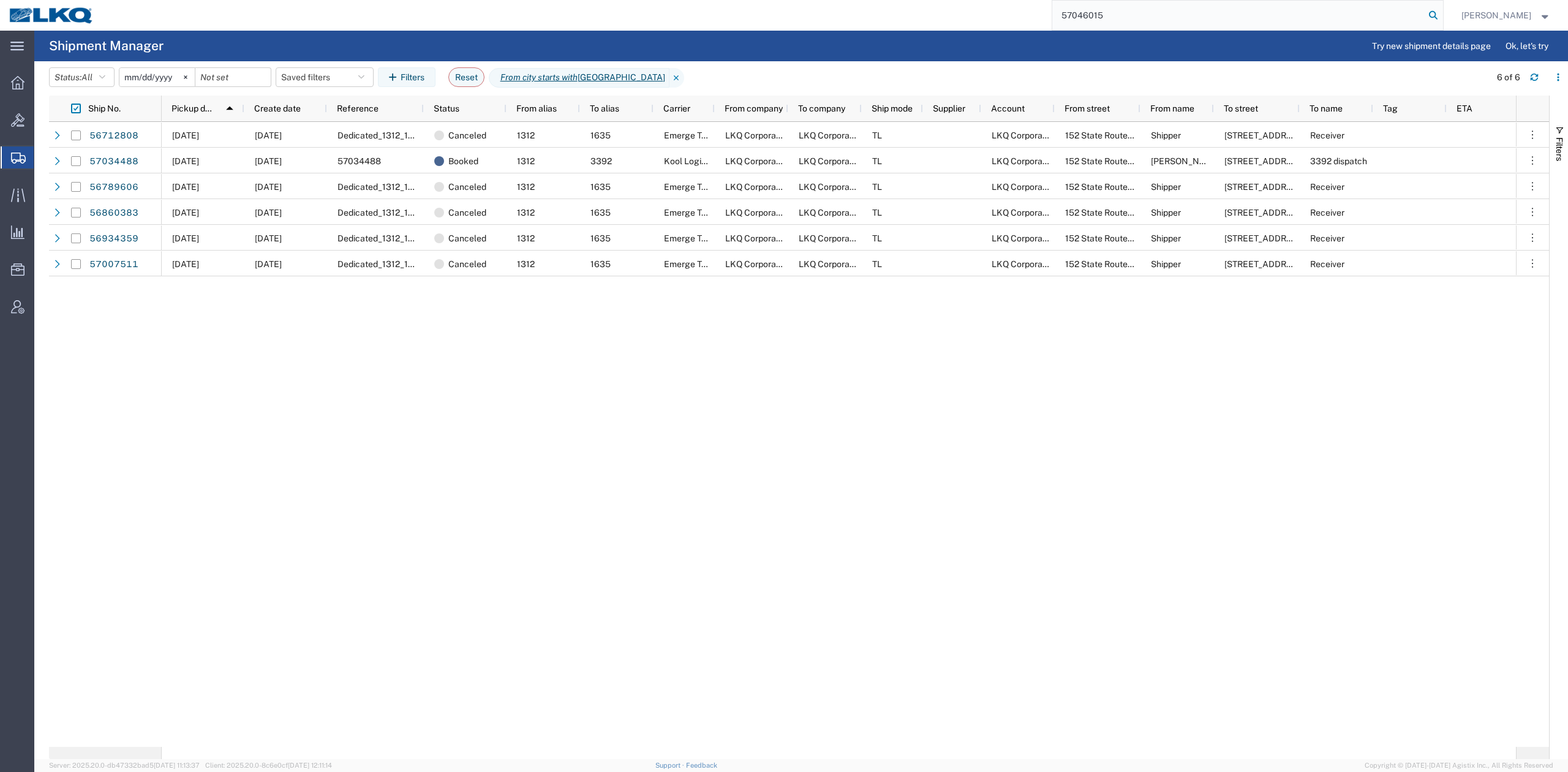
type input "57046015"
click at [1442, 12] on icon at bounding box center [1434, 16] width 18 height 18
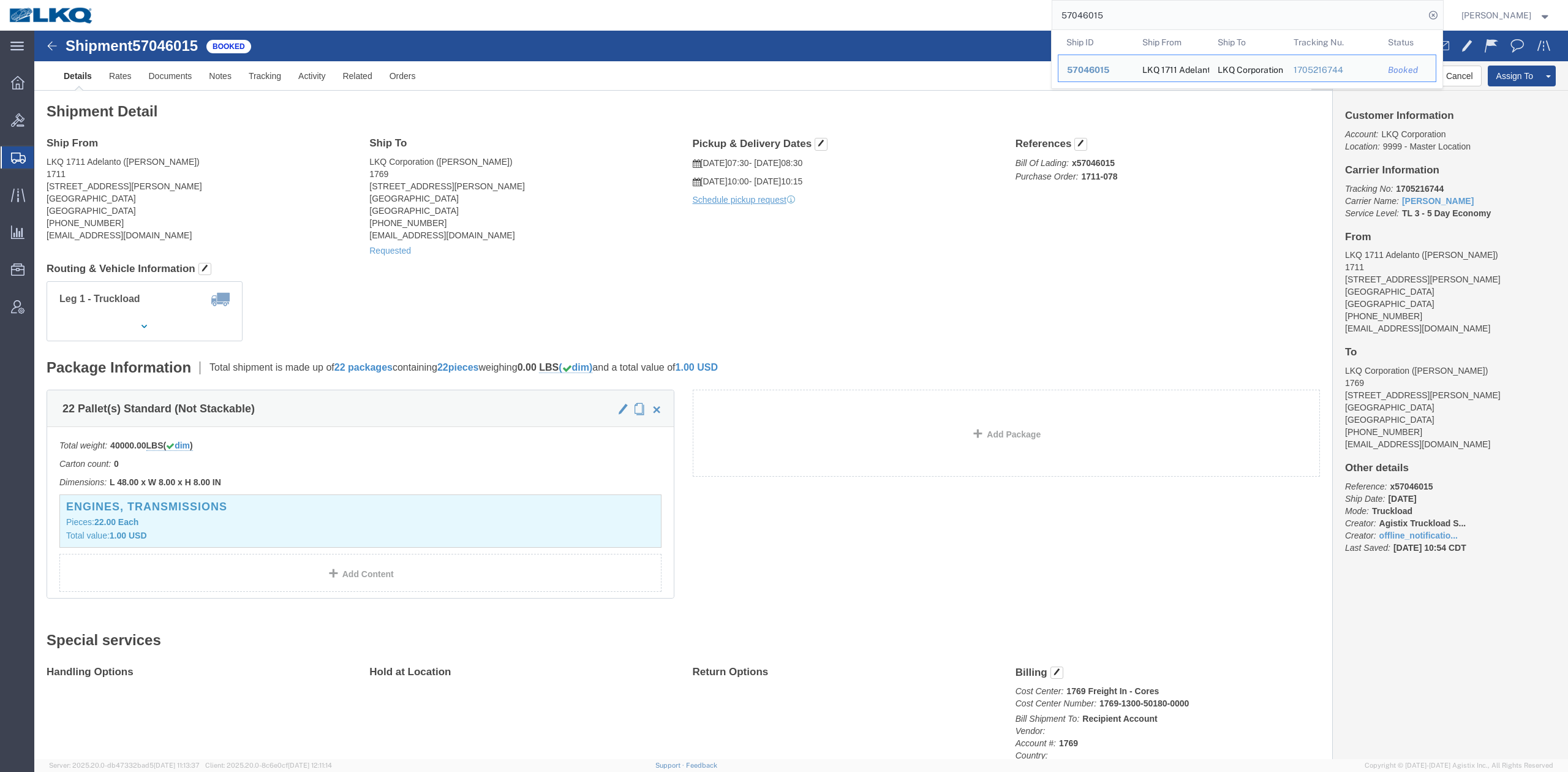
click div "Shipment Detail Ship From LKQ 1711 Adelanto (Nick Castillo) 1711 11200 Alden Rd…"
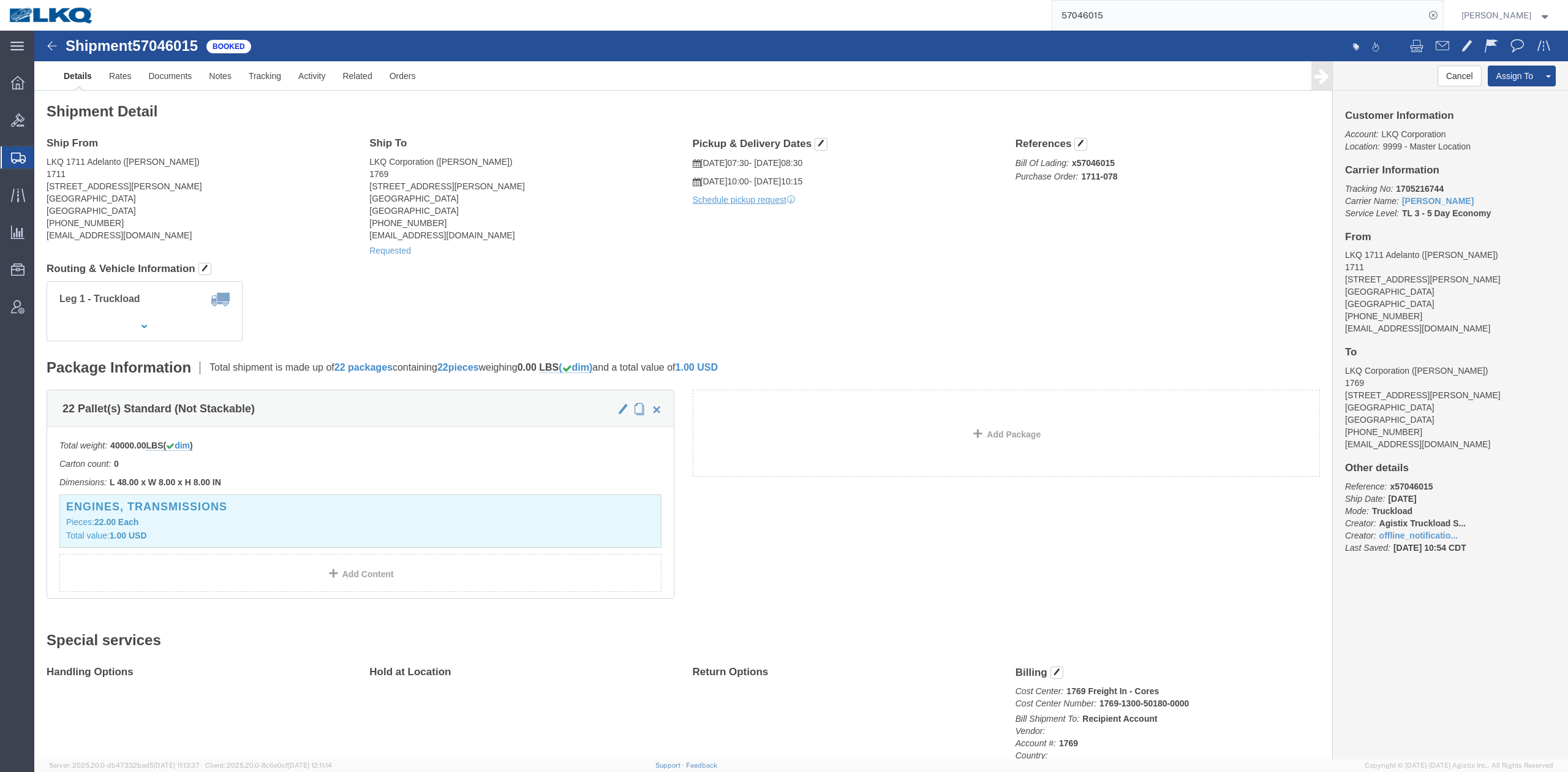
click div "Shipment Detail Ship From LKQ 1711 Adelanto (Nick Castillo) 1711 11200 Alden Rd…"
drag, startPoint x: 733, startPoint y: 18, endPoint x: 664, endPoint y: 28, distance: 69.7
click div "Shipment 57046015 Booked"
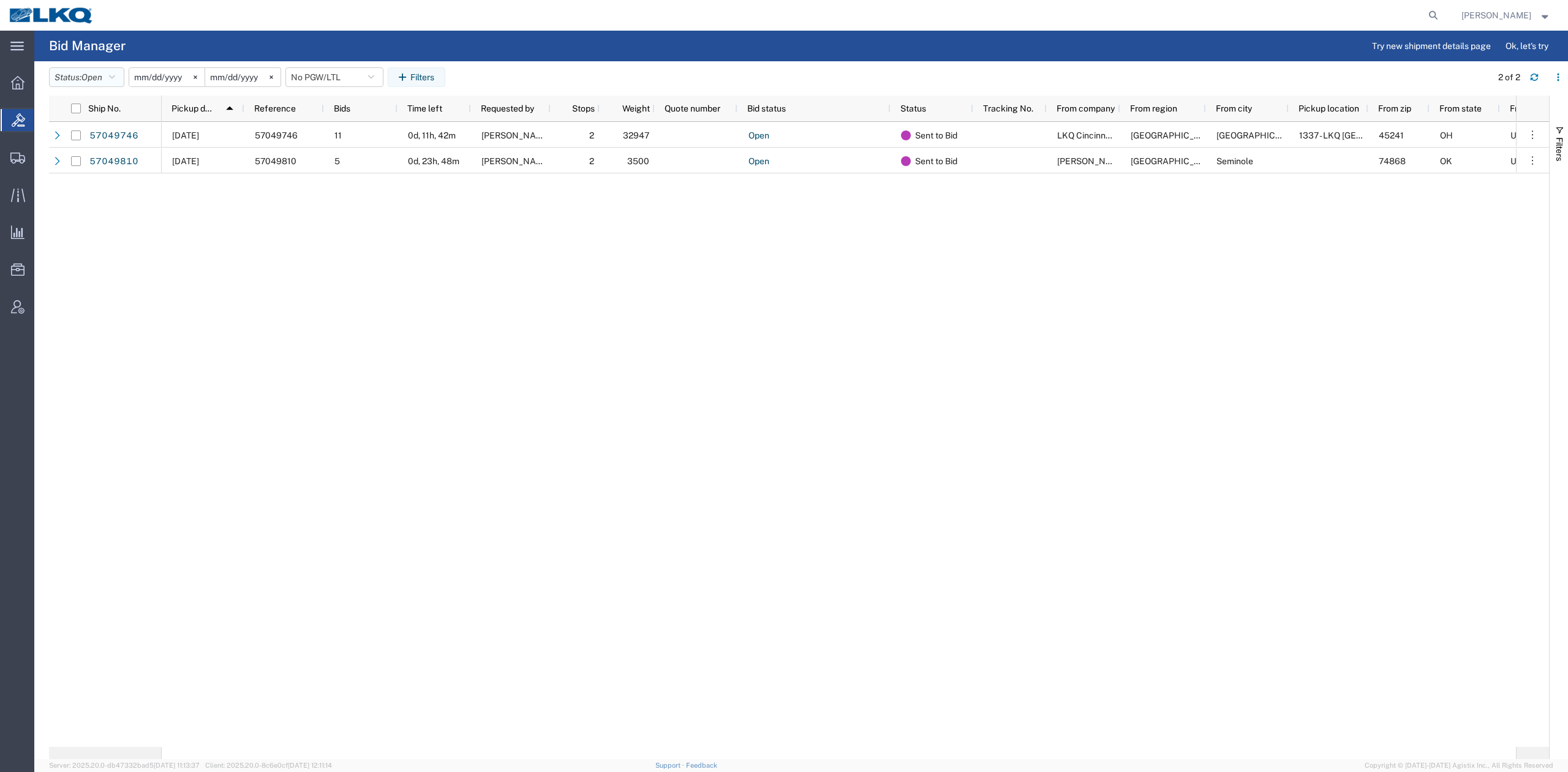
drag, startPoint x: 116, startPoint y: 76, endPoint x: 92, endPoint y: 136, distance: 64.6
click at [115, 76] on icon "button" at bounding box center [111, 77] width 6 height 9
click at [75, 201] on span "Expired" at bounding box center [121, 199] width 143 height 19
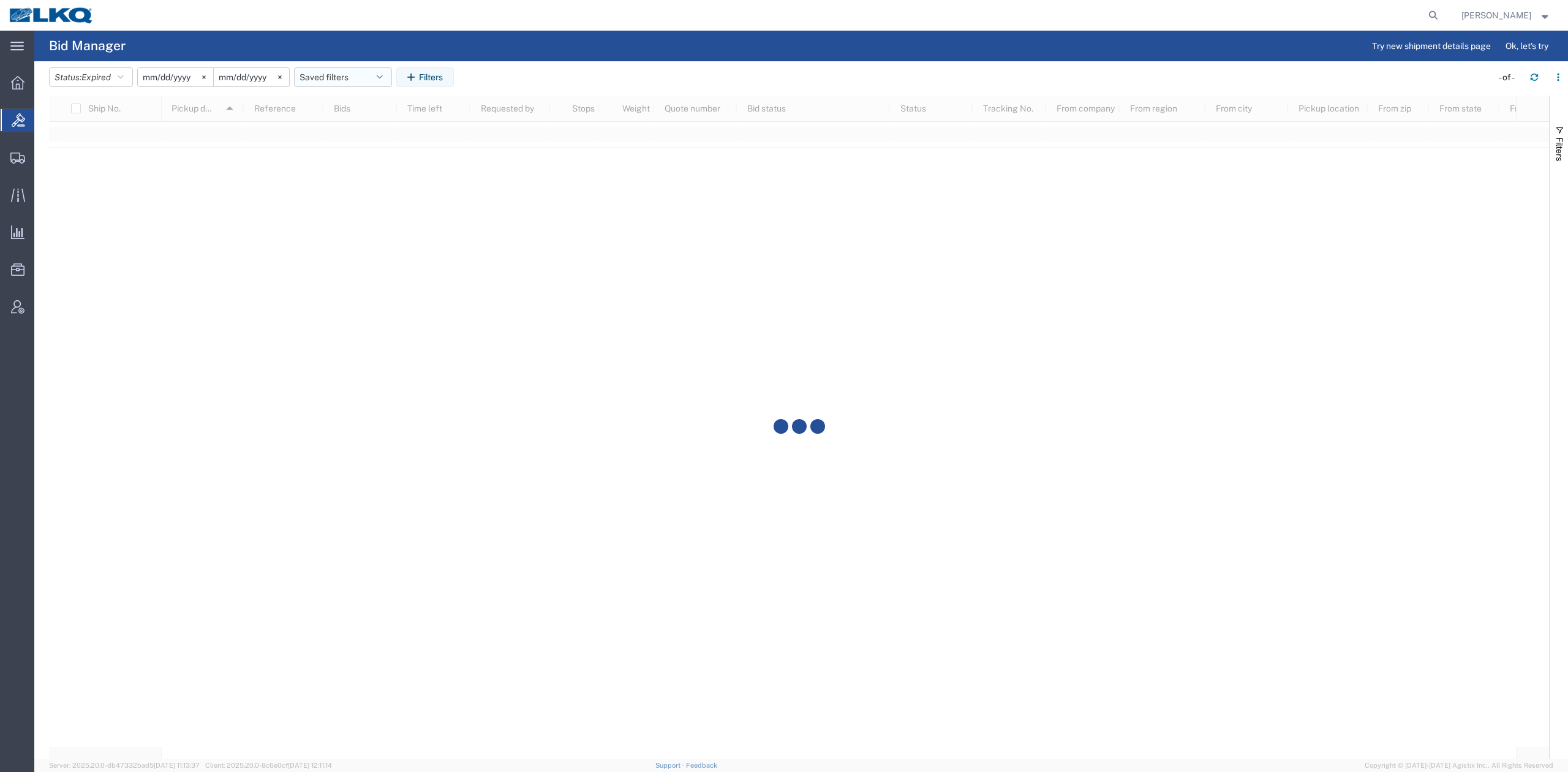
click at [366, 76] on button "Saved filters" at bounding box center [343, 77] width 98 height 19
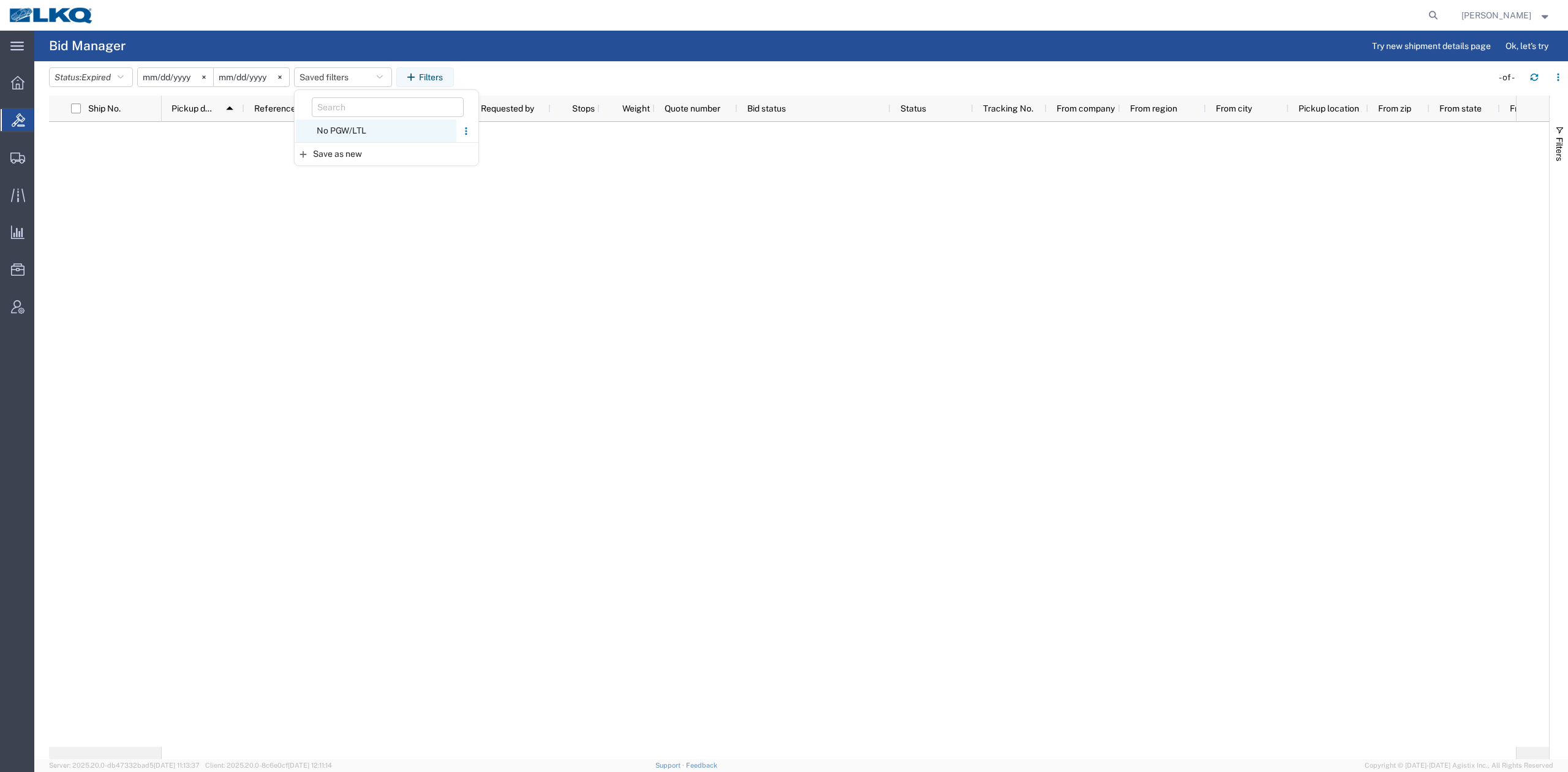
click at [346, 129] on span "No PGW/LTL" at bounding box center [375, 131] width 160 height 23
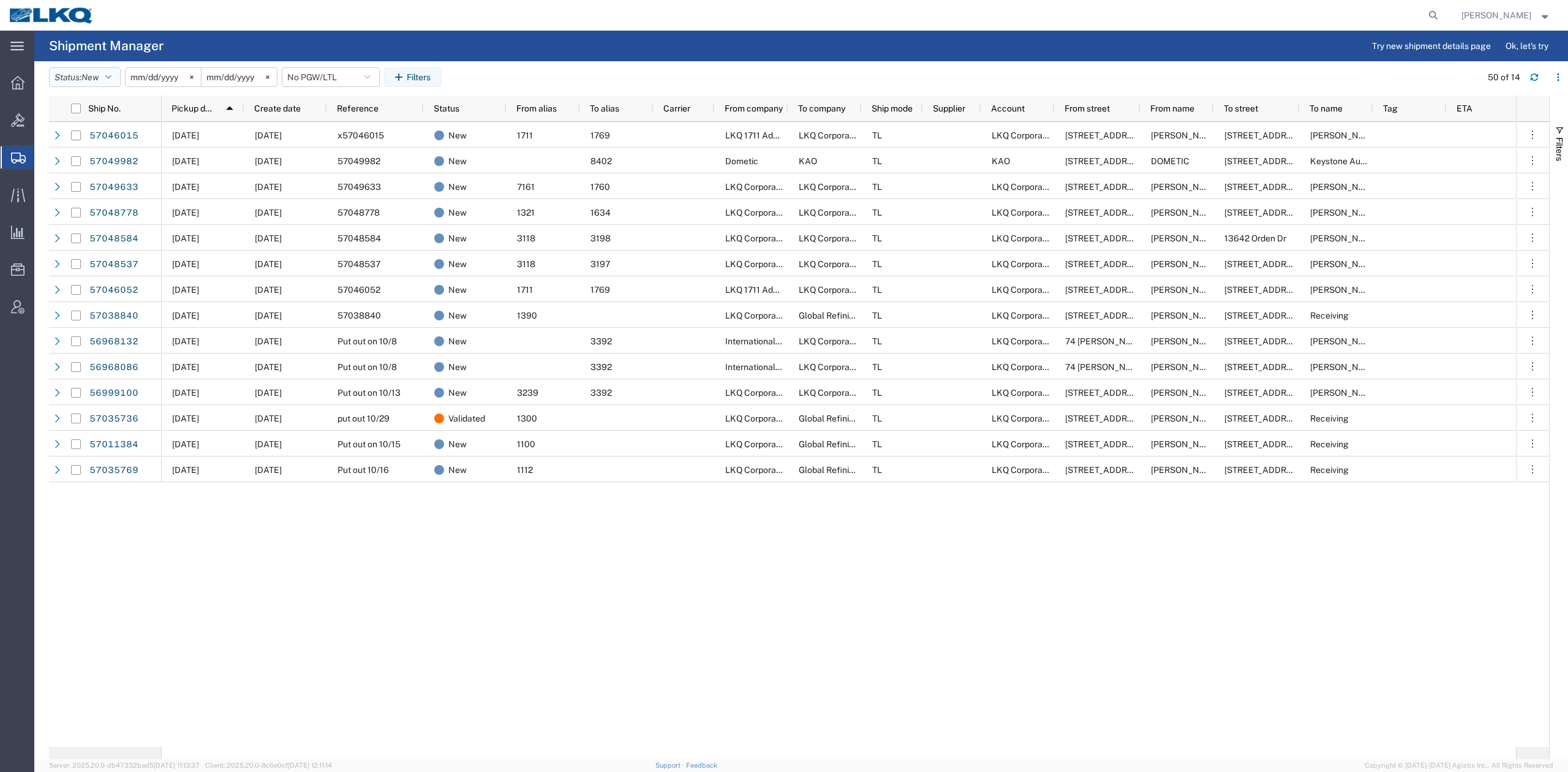
click at [108, 79] on button "Status: New" at bounding box center [85, 77] width 72 height 19
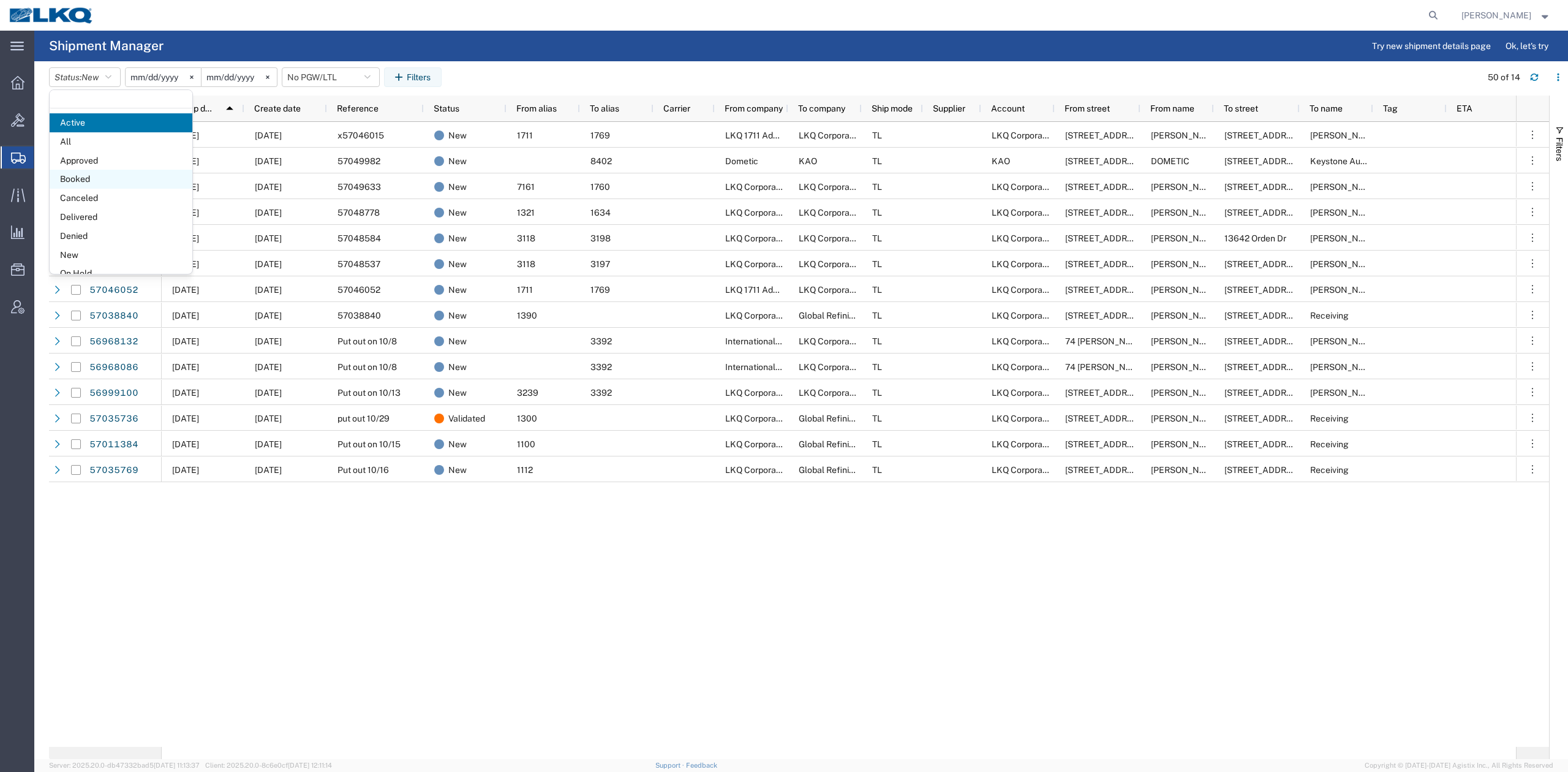
click at [94, 177] on span "Booked" at bounding box center [121, 179] width 143 height 19
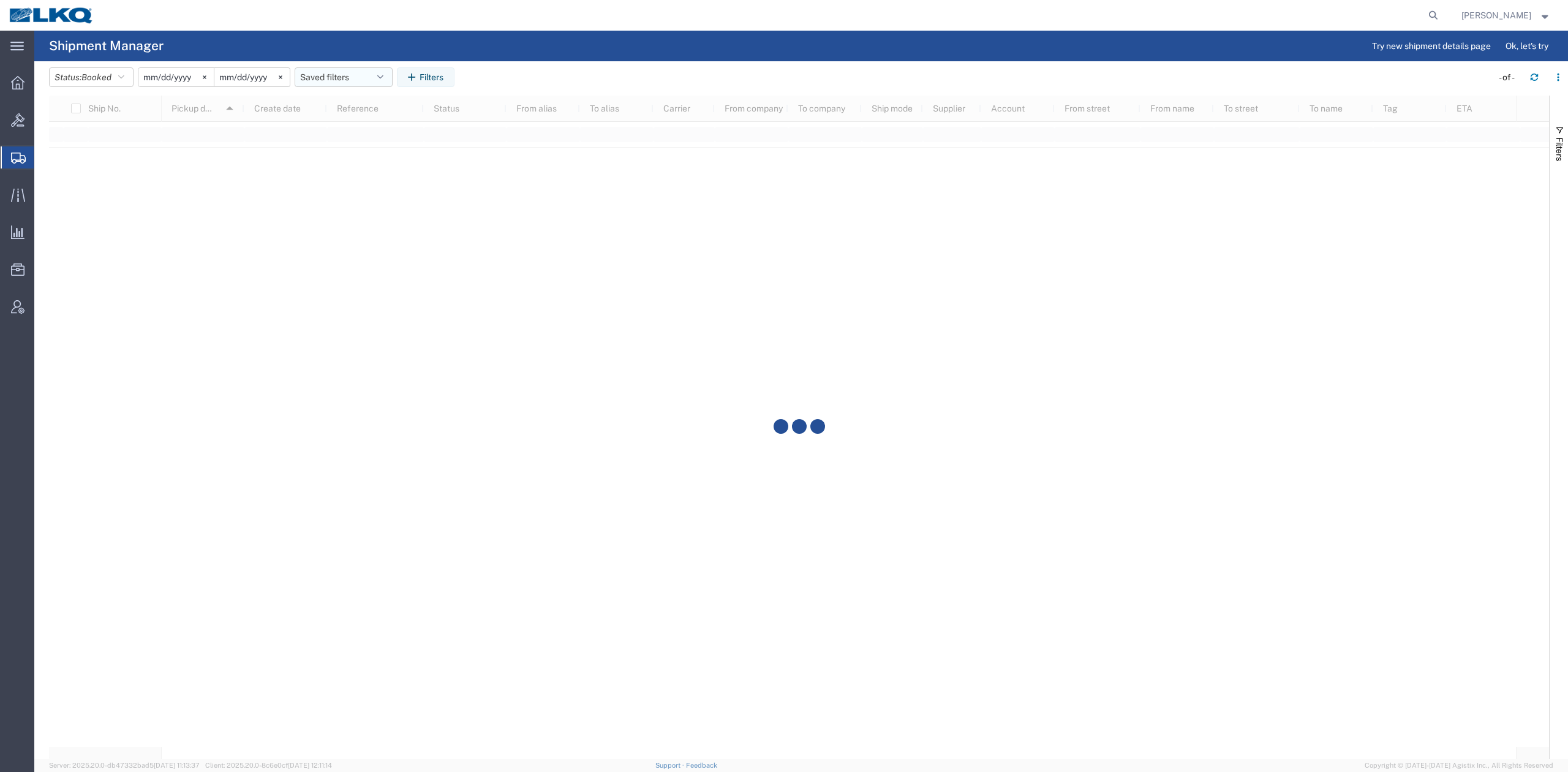
click at [359, 71] on button "Saved filters" at bounding box center [344, 77] width 98 height 19
click at [348, 148] on span "No PGW/LTL" at bounding box center [376, 154] width 160 height 23
